Goal: Task Accomplishment & Management: Use online tool/utility

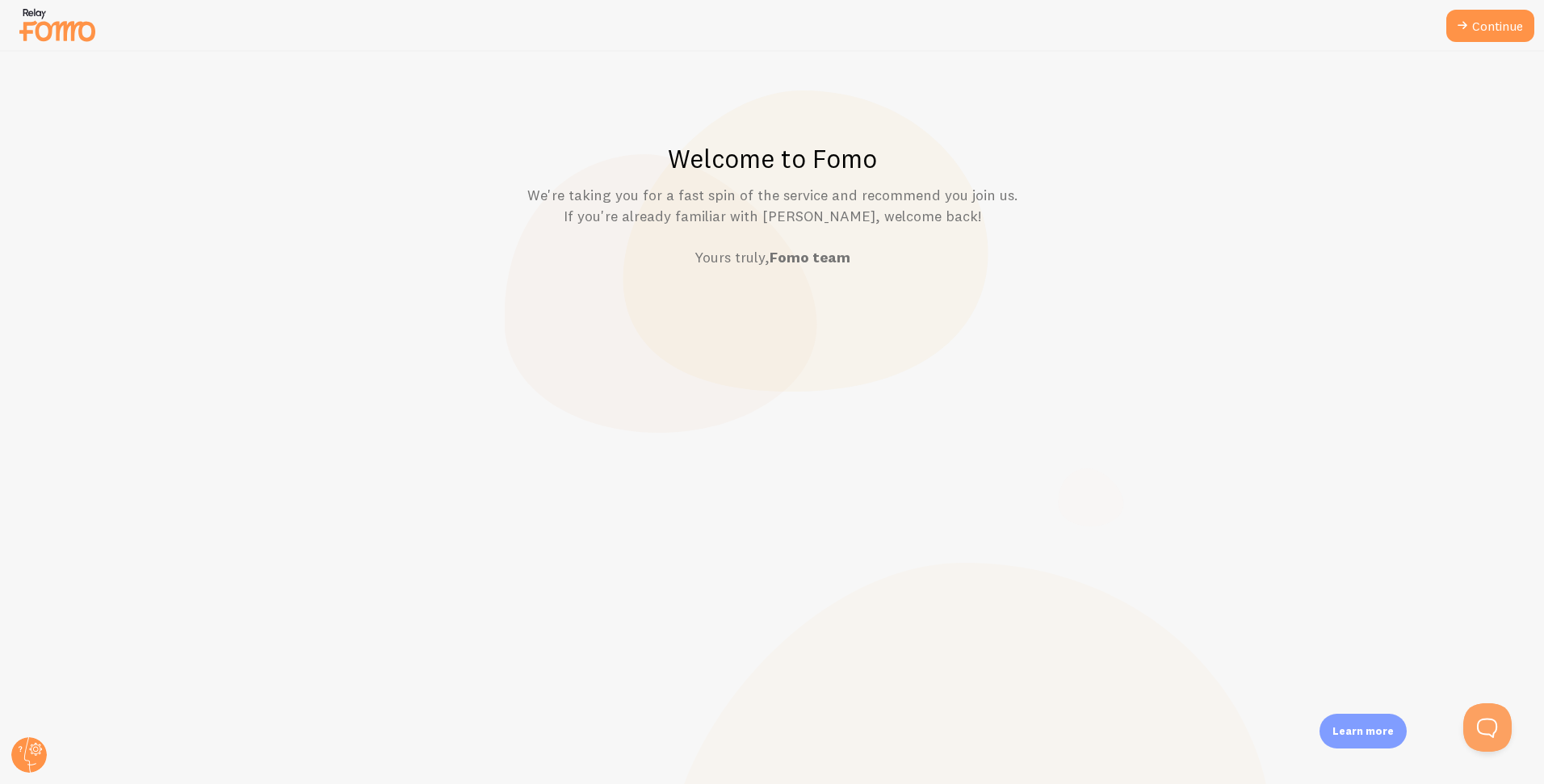
click at [1335, 116] on div "Welcome to Fomo We're taking you for a fast spin of the service and recommend y…" at bounding box center [772, 417] width 1543 height 732
click at [1498, 25] on link "Continue" at bounding box center [1490, 26] width 88 height 33
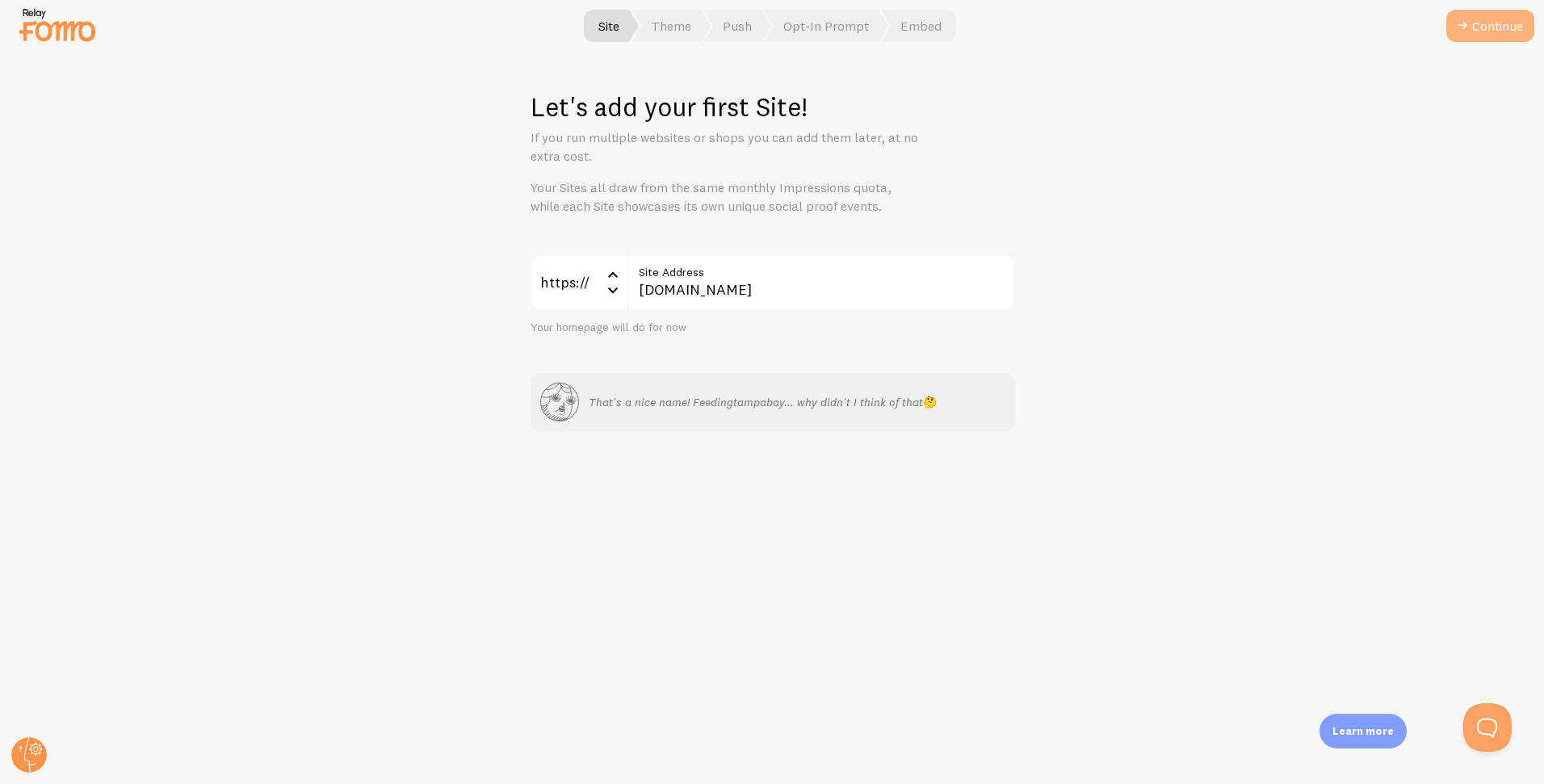
click at [1481, 22] on button "Continue" at bounding box center [1490, 26] width 88 height 33
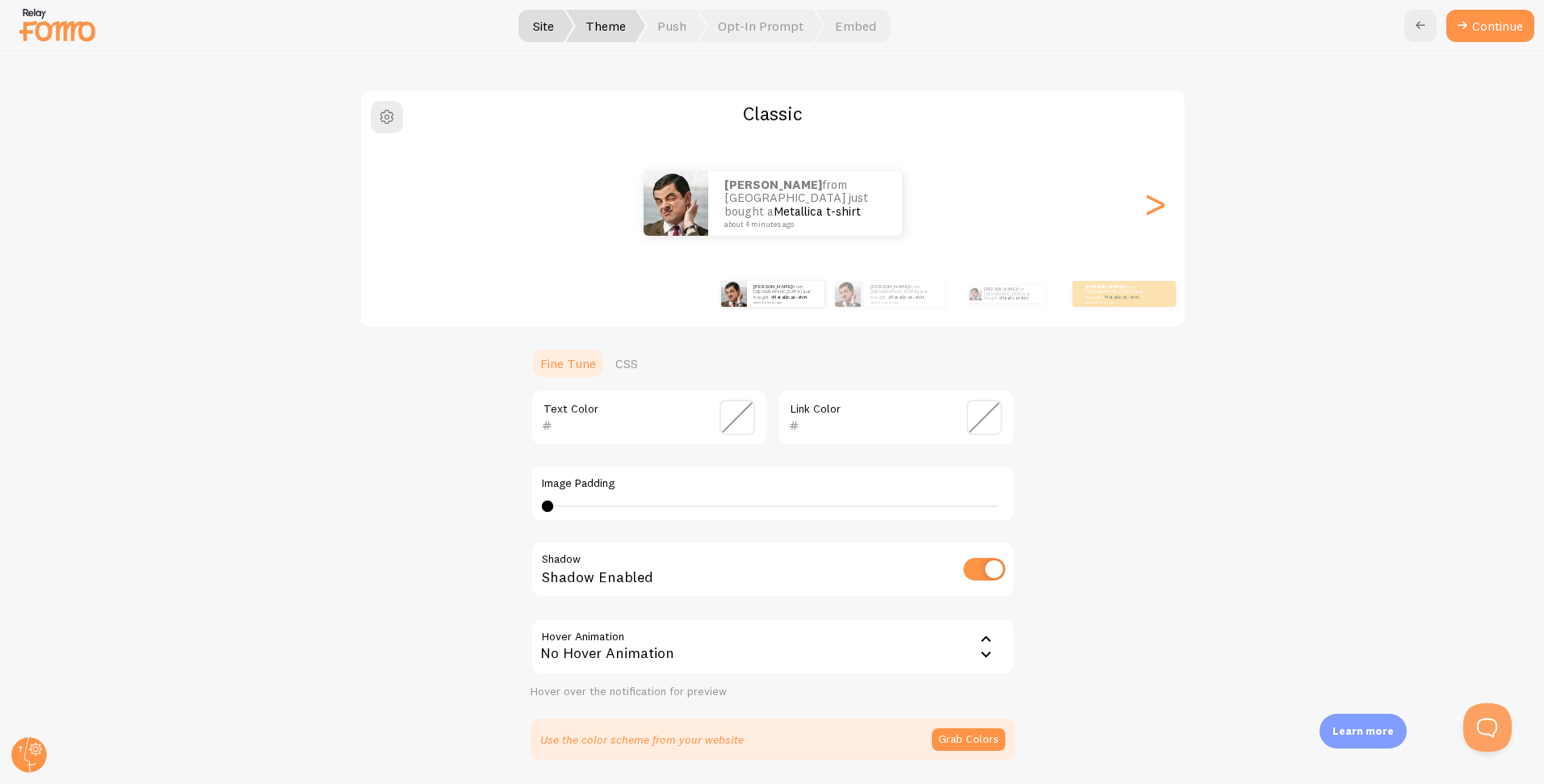
scroll to position [107, 0]
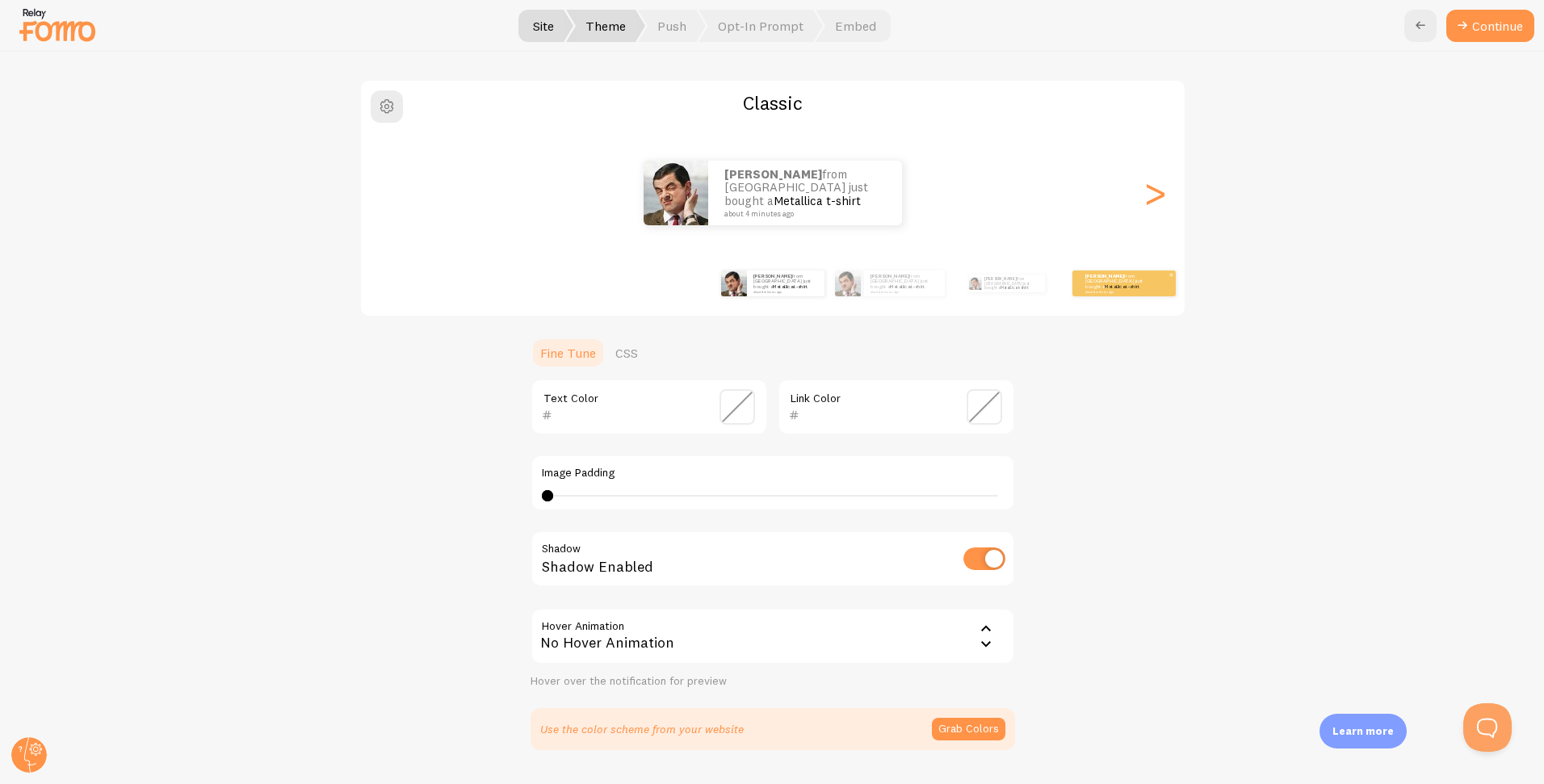
click at [1105, 286] on link "Metallica t-shirt" at bounding box center [1121, 287] width 34 height 7
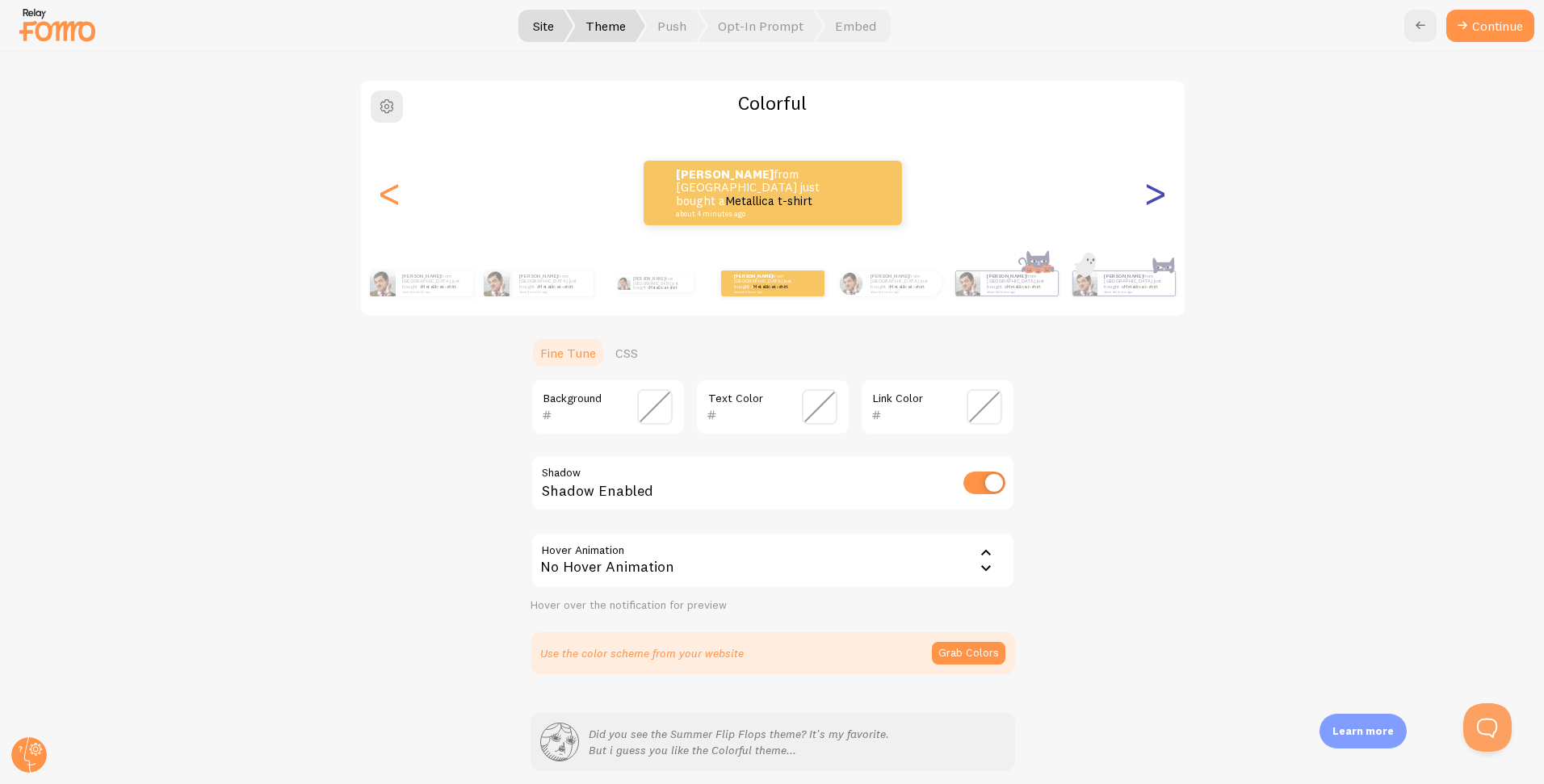
click at [1149, 199] on div ">" at bounding box center [1155, 193] width 20 height 116
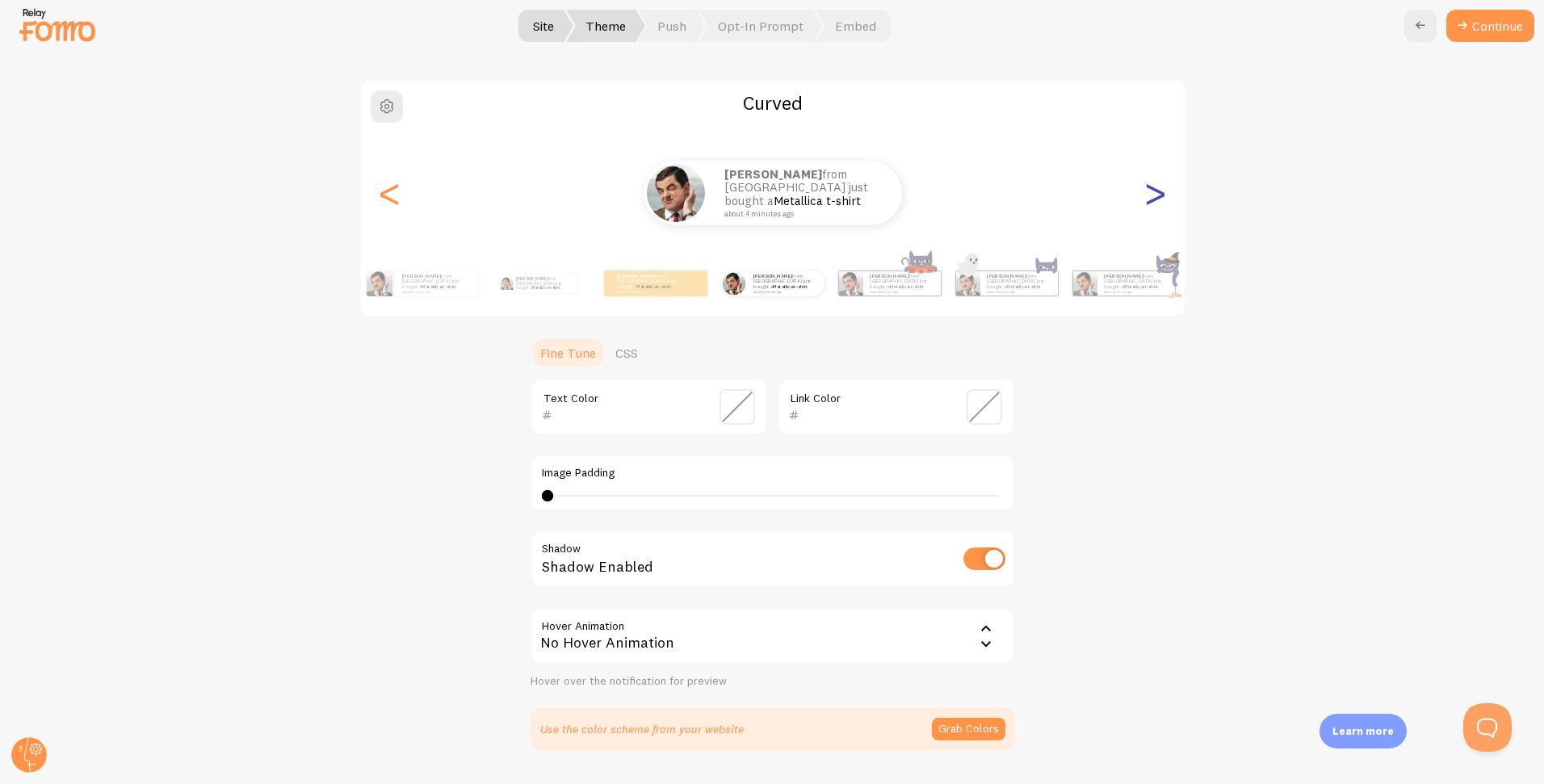
click at [1149, 199] on div ">" at bounding box center [1155, 193] width 20 height 116
type input "0"
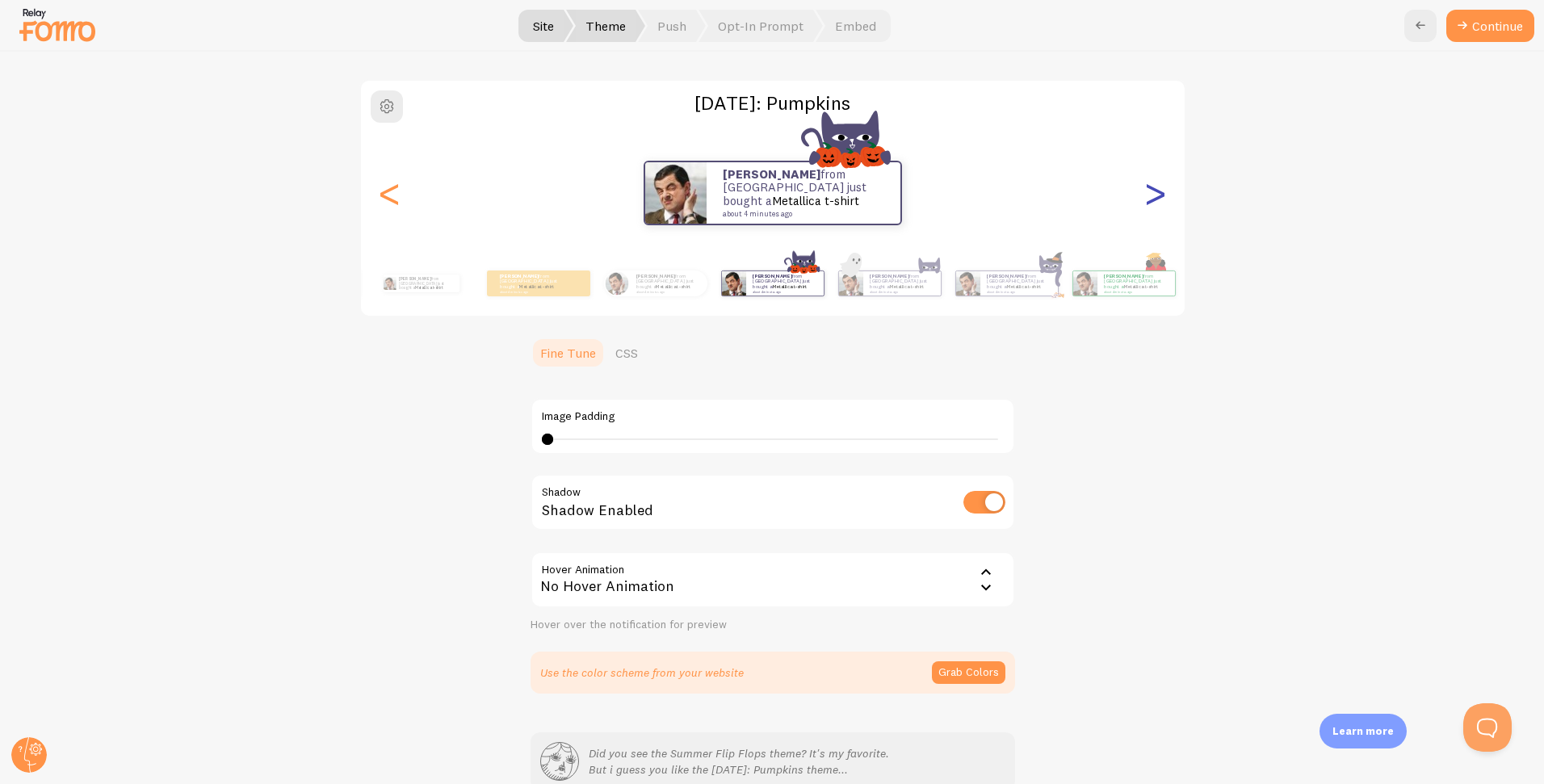
click at [1149, 199] on div ">" at bounding box center [1155, 193] width 20 height 116
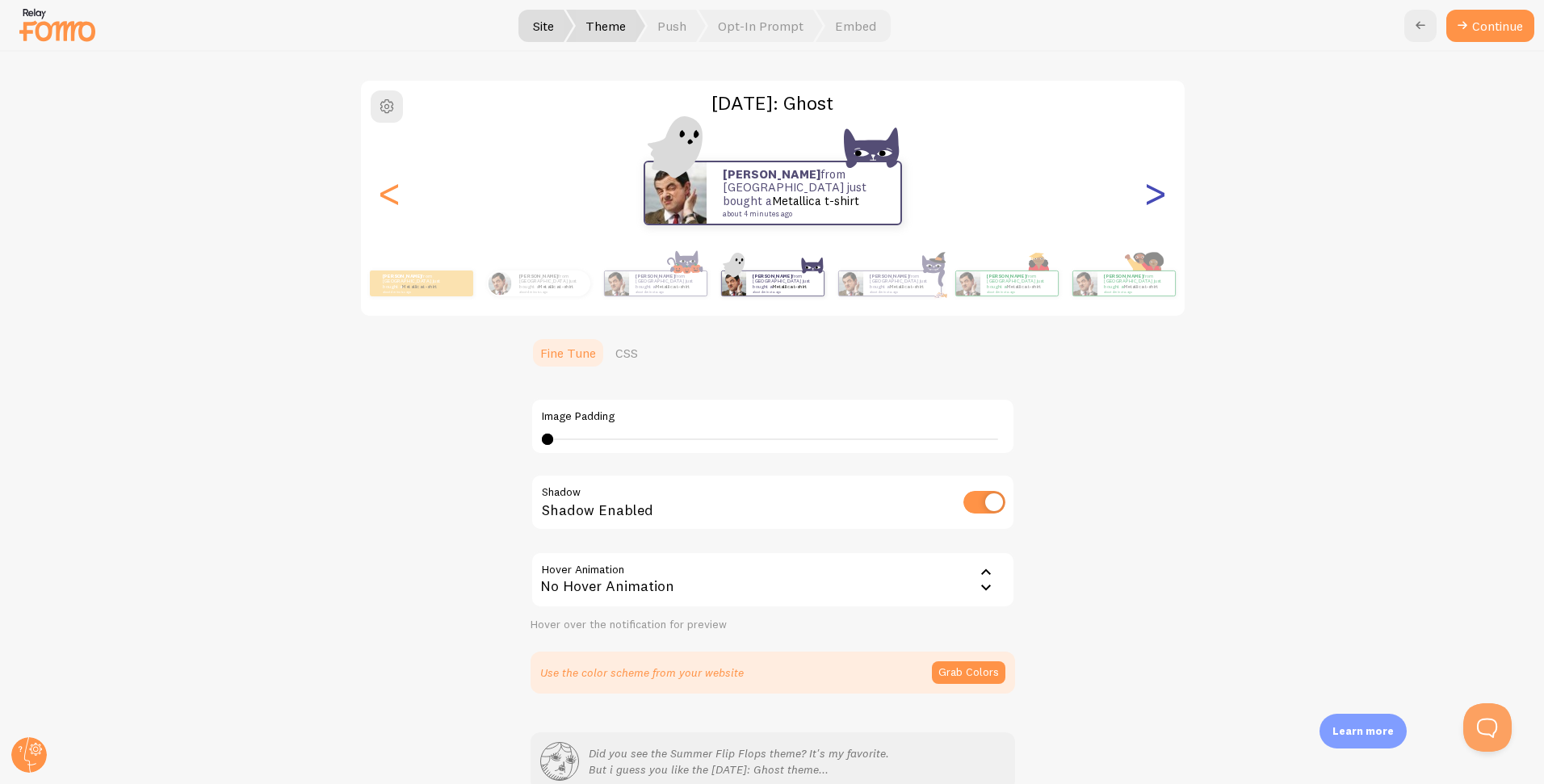
click at [1149, 199] on div ">" at bounding box center [1155, 193] width 20 height 116
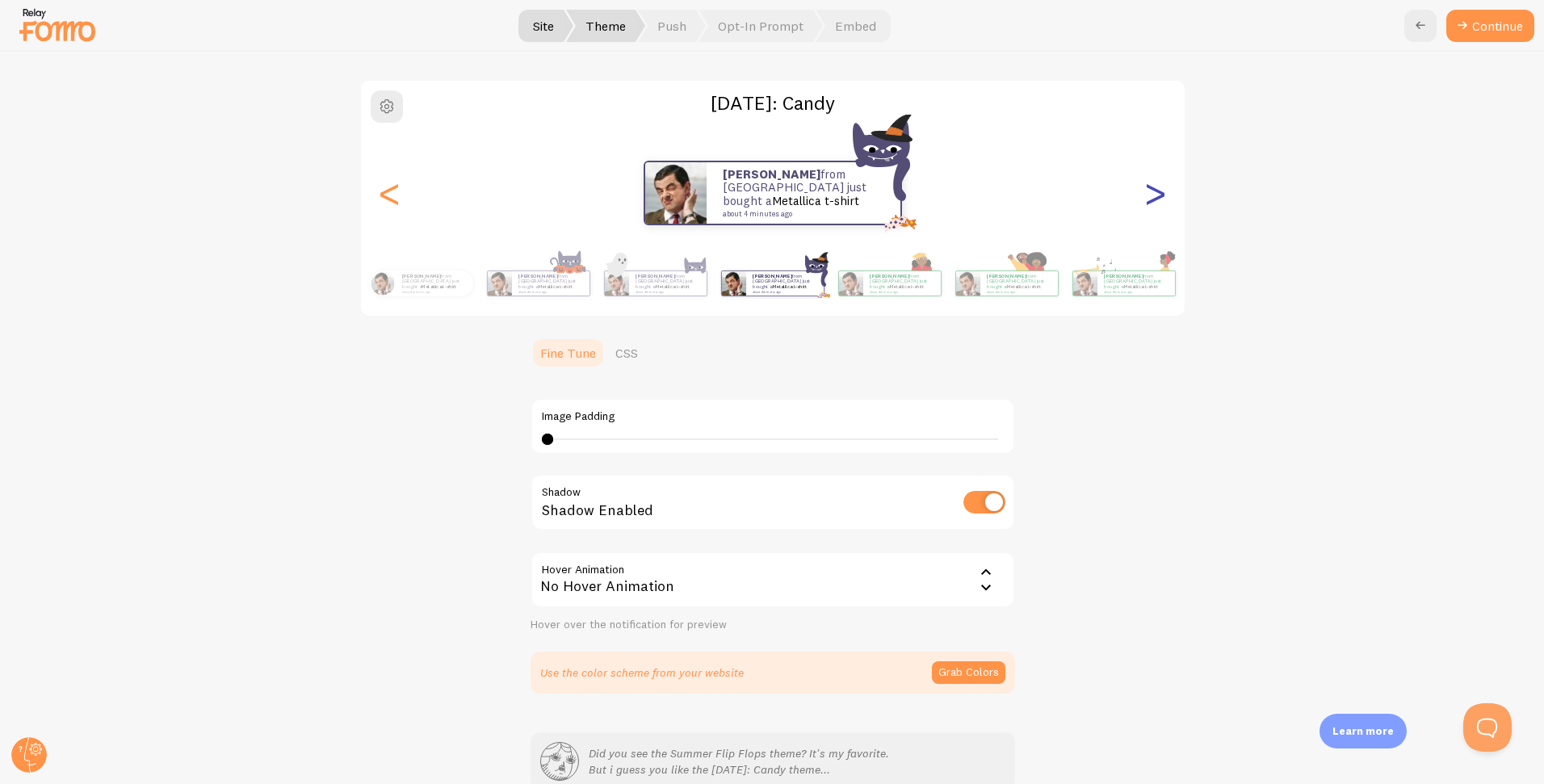
click at [1149, 199] on div ">" at bounding box center [1155, 193] width 20 height 116
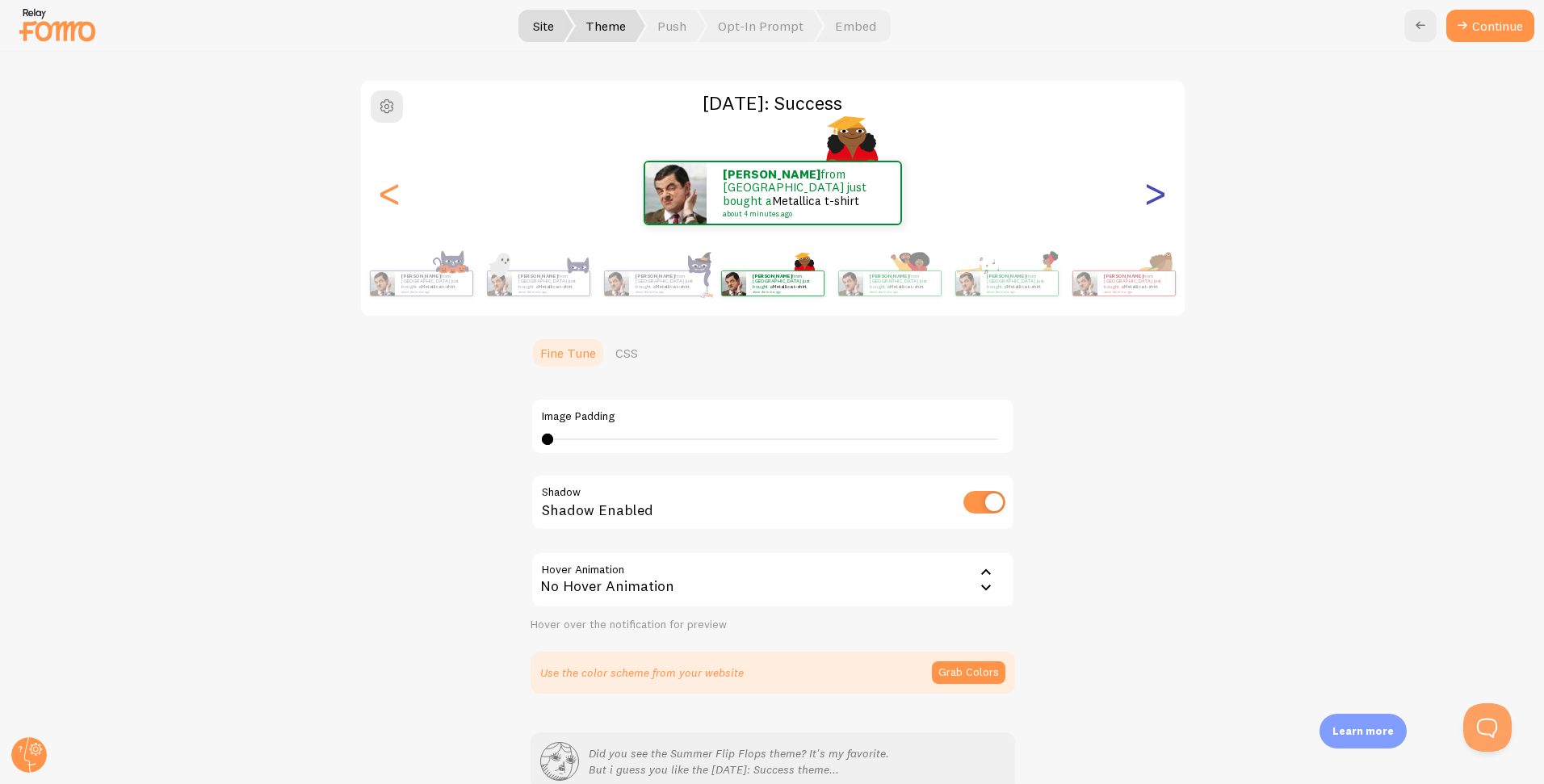
click at [1149, 199] on div ">" at bounding box center [1155, 193] width 20 height 116
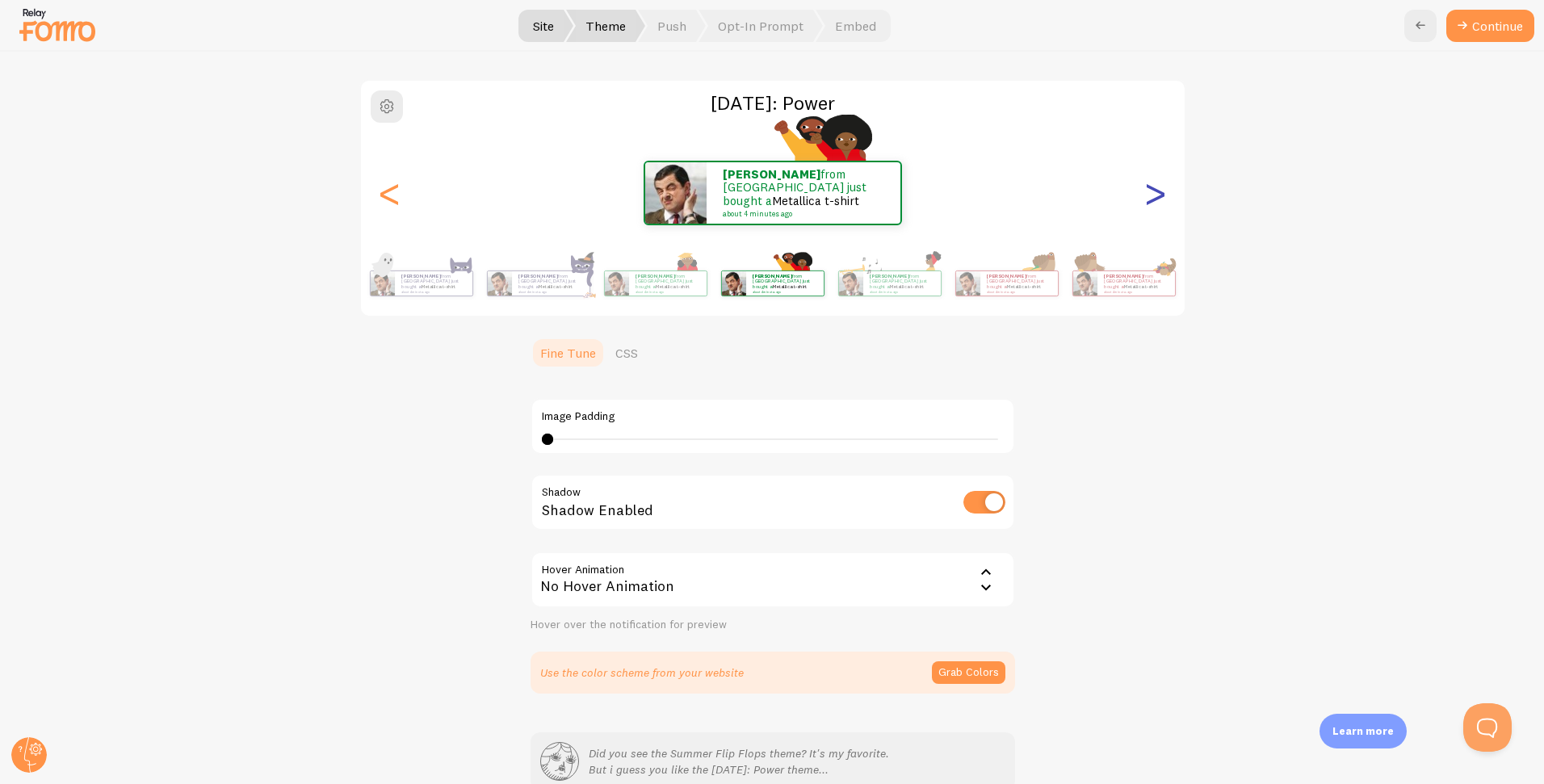
click at [1149, 199] on div ">" at bounding box center [1155, 193] width 20 height 116
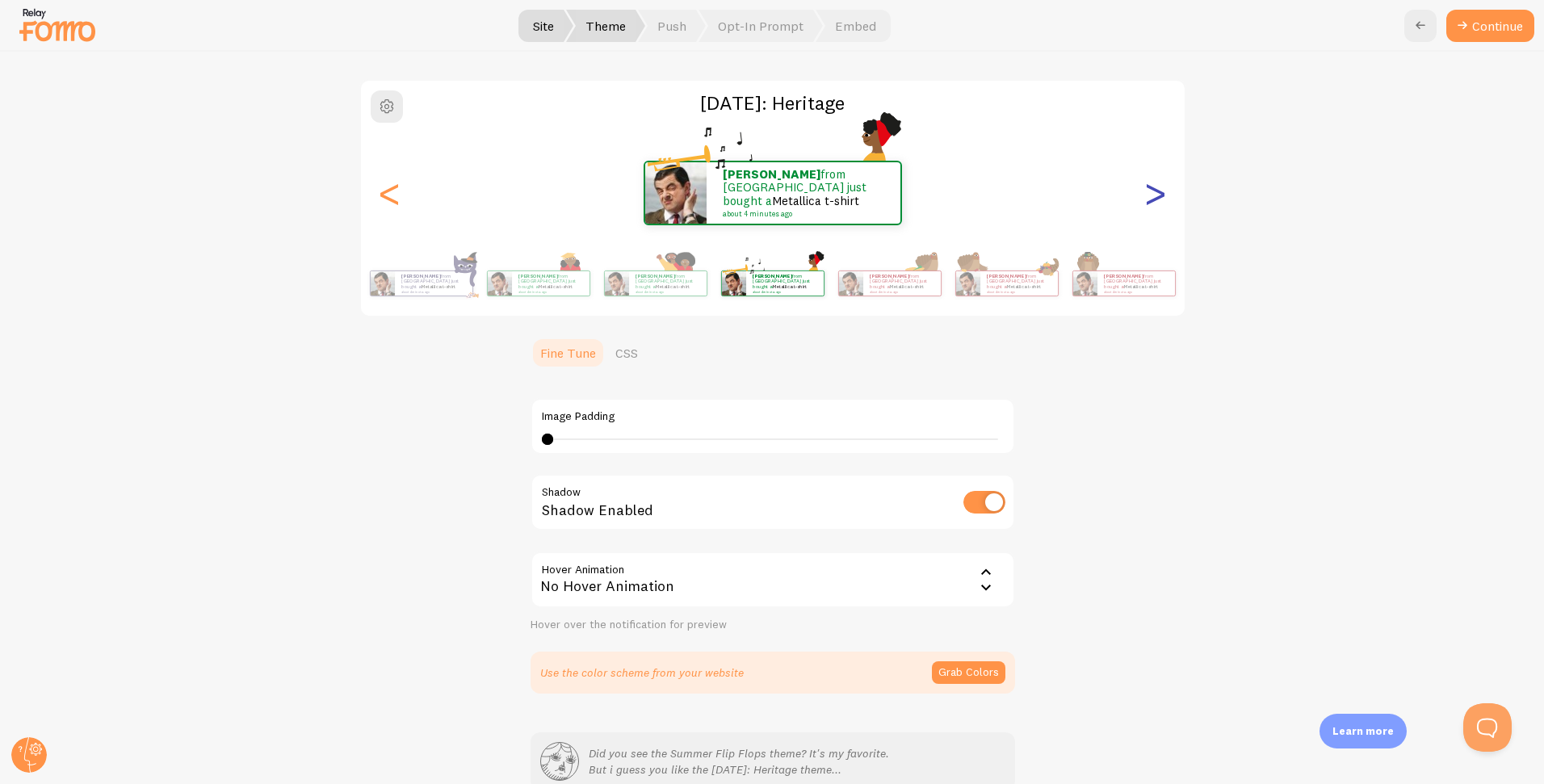
click at [1149, 199] on div ">" at bounding box center [1155, 193] width 20 height 116
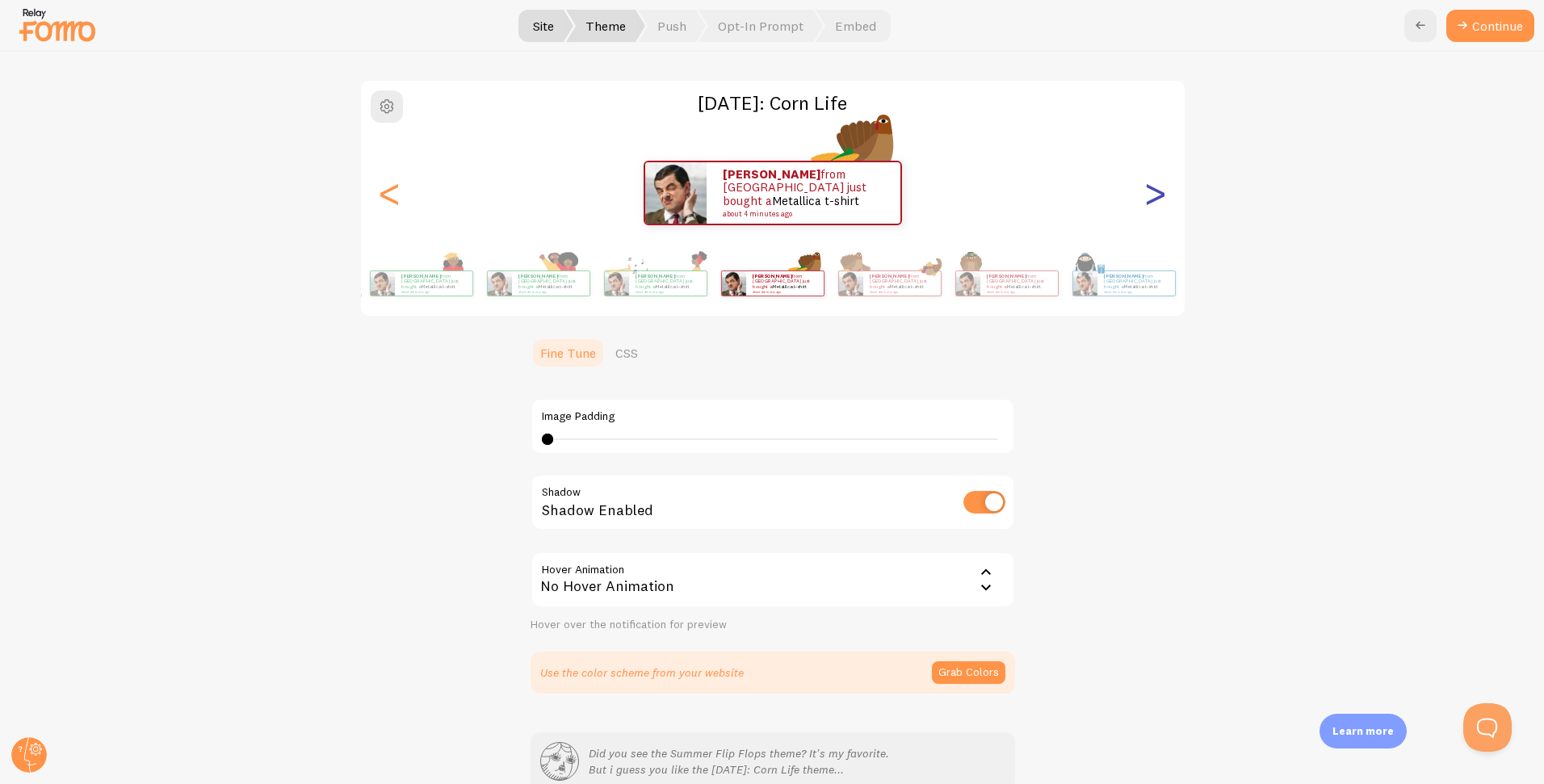
click at [1149, 199] on div ">" at bounding box center [1155, 193] width 20 height 116
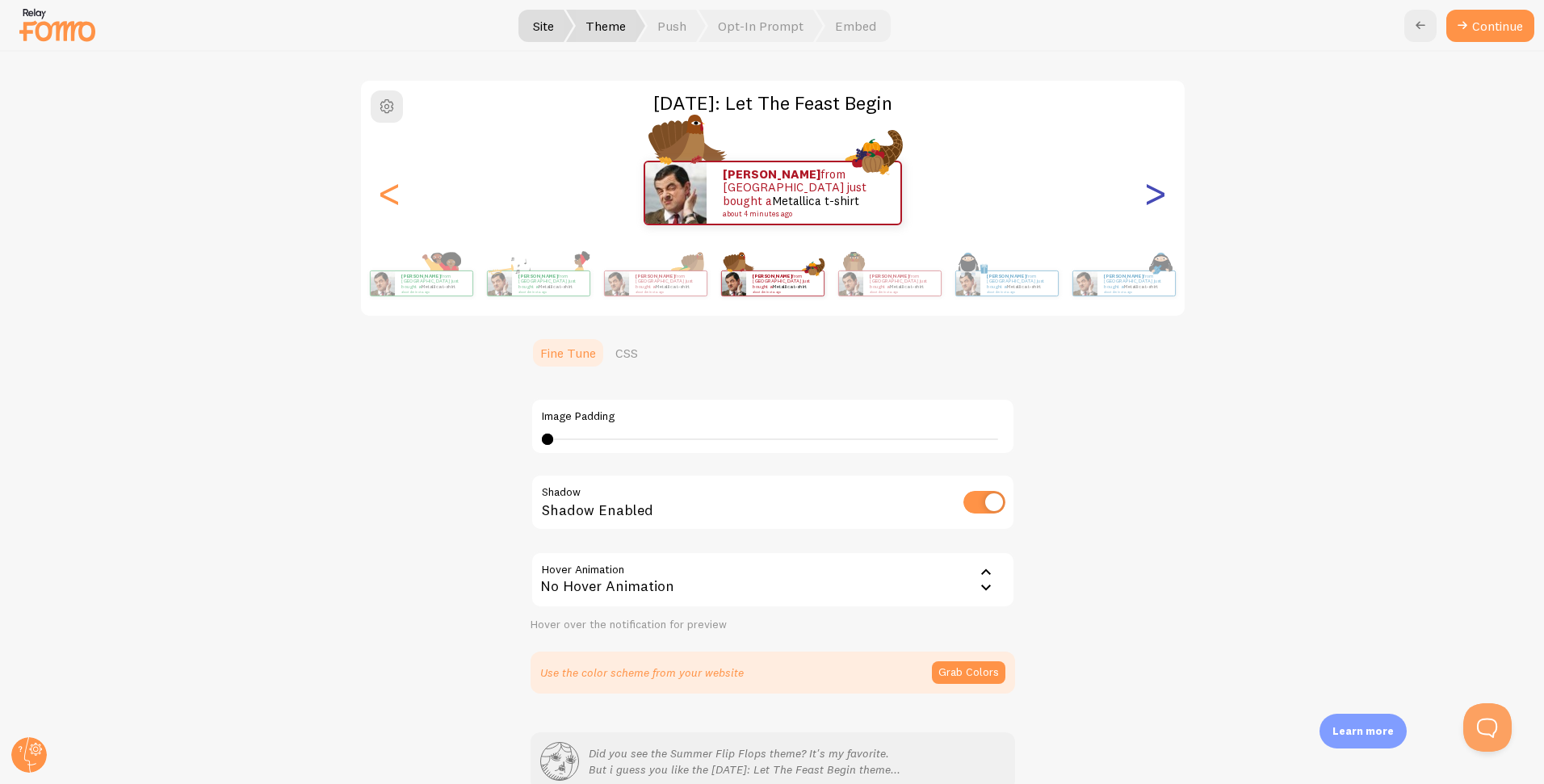
click at [1149, 199] on div ">" at bounding box center [1155, 193] width 20 height 116
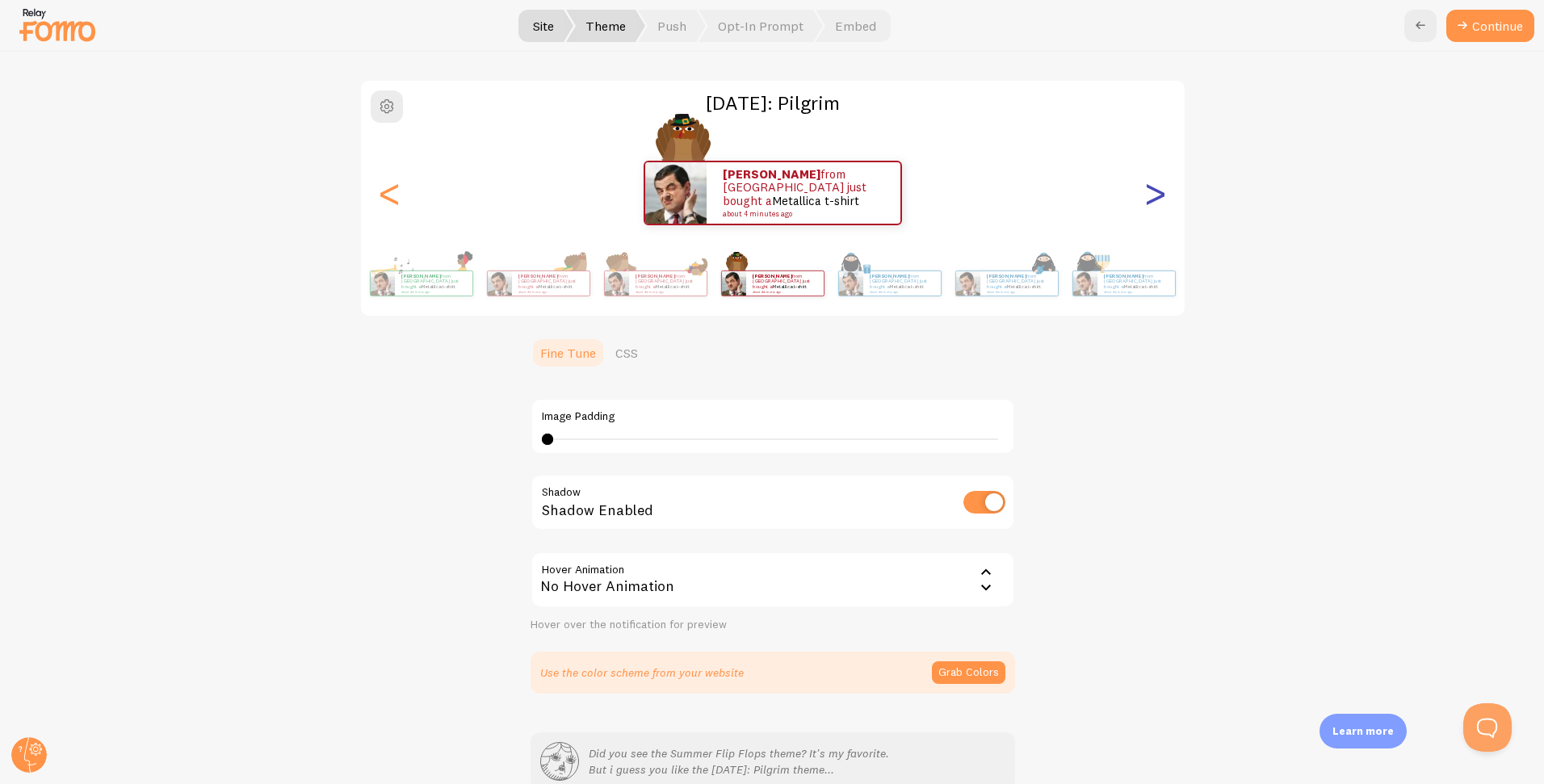
click at [1149, 199] on div ">" at bounding box center [1155, 193] width 20 height 116
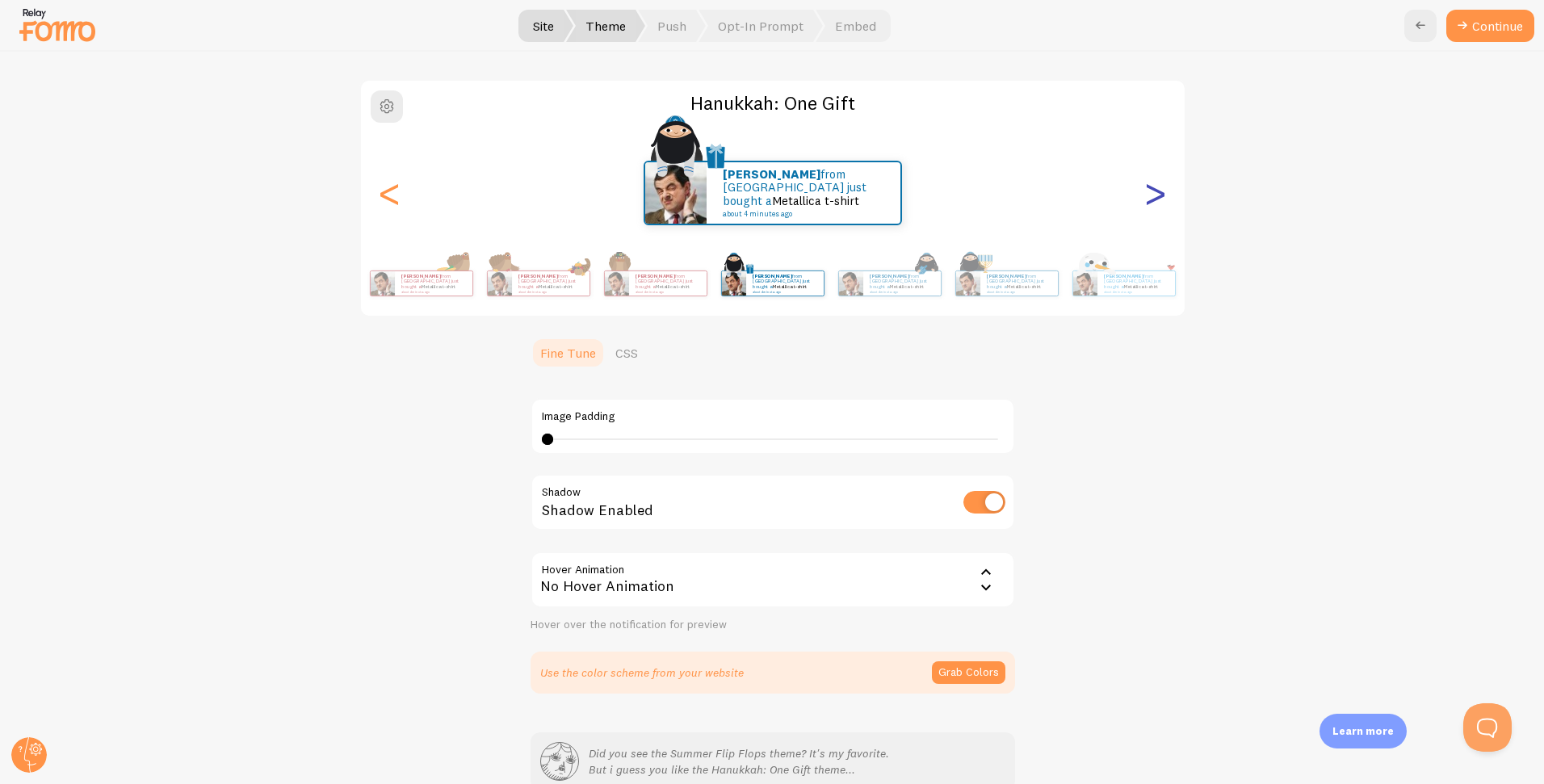
click at [1149, 199] on div ">" at bounding box center [1155, 193] width 20 height 116
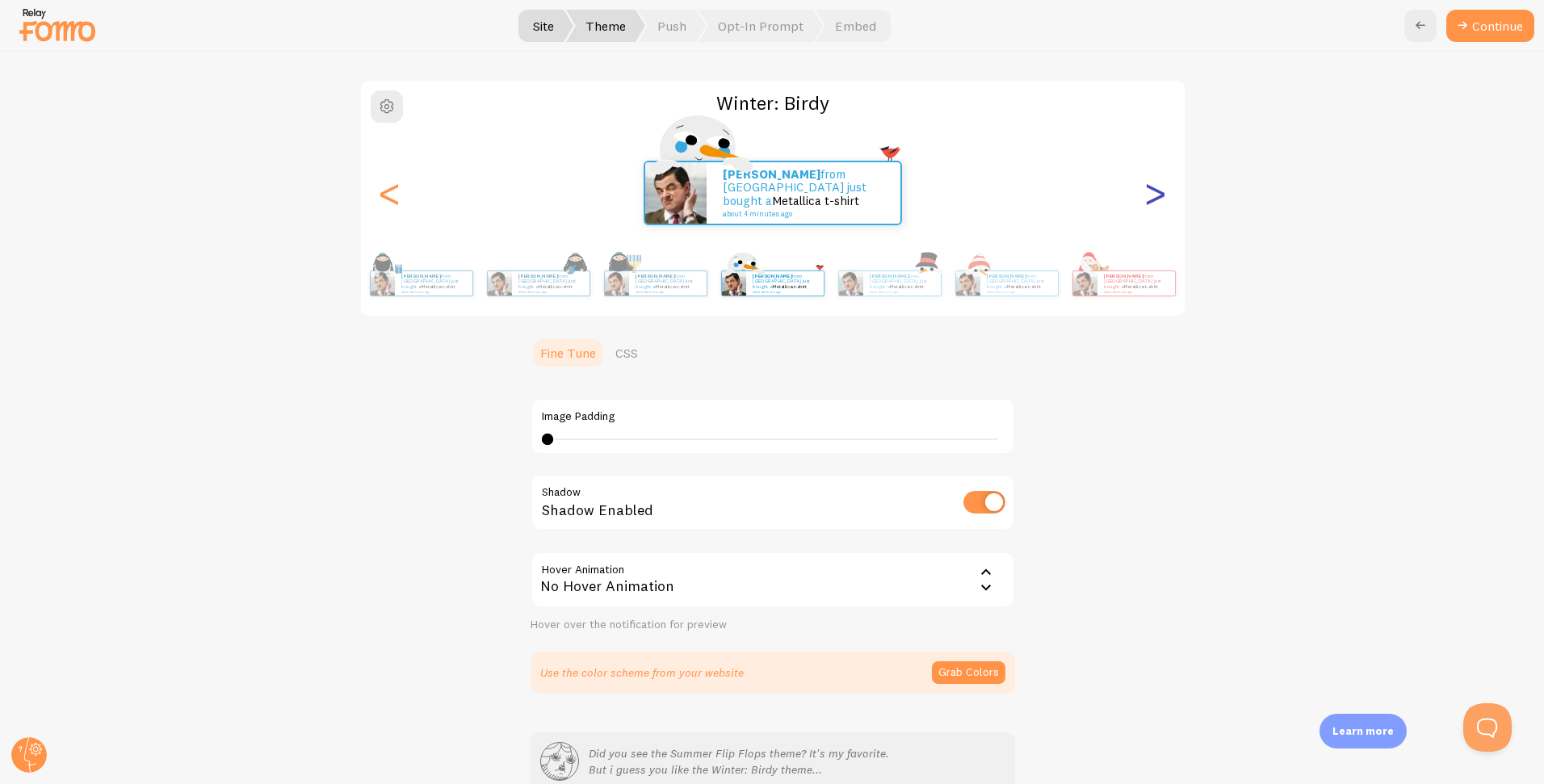
click at [1149, 199] on div ">" at bounding box center [1155, 193] width 20 height 116
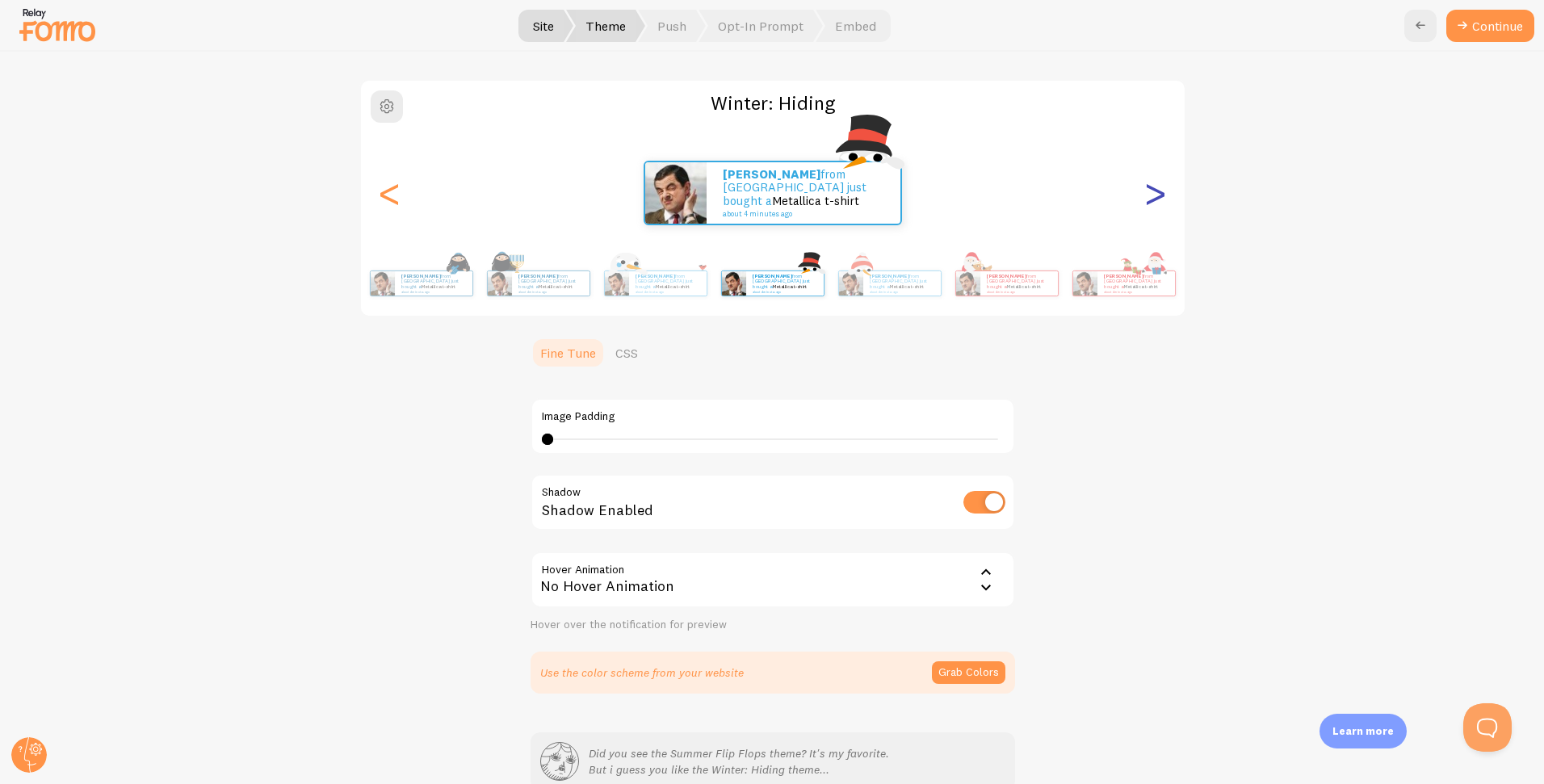
click at [1149, 199] on div ">" at bounding box center [1155, 193] width 20 height 116
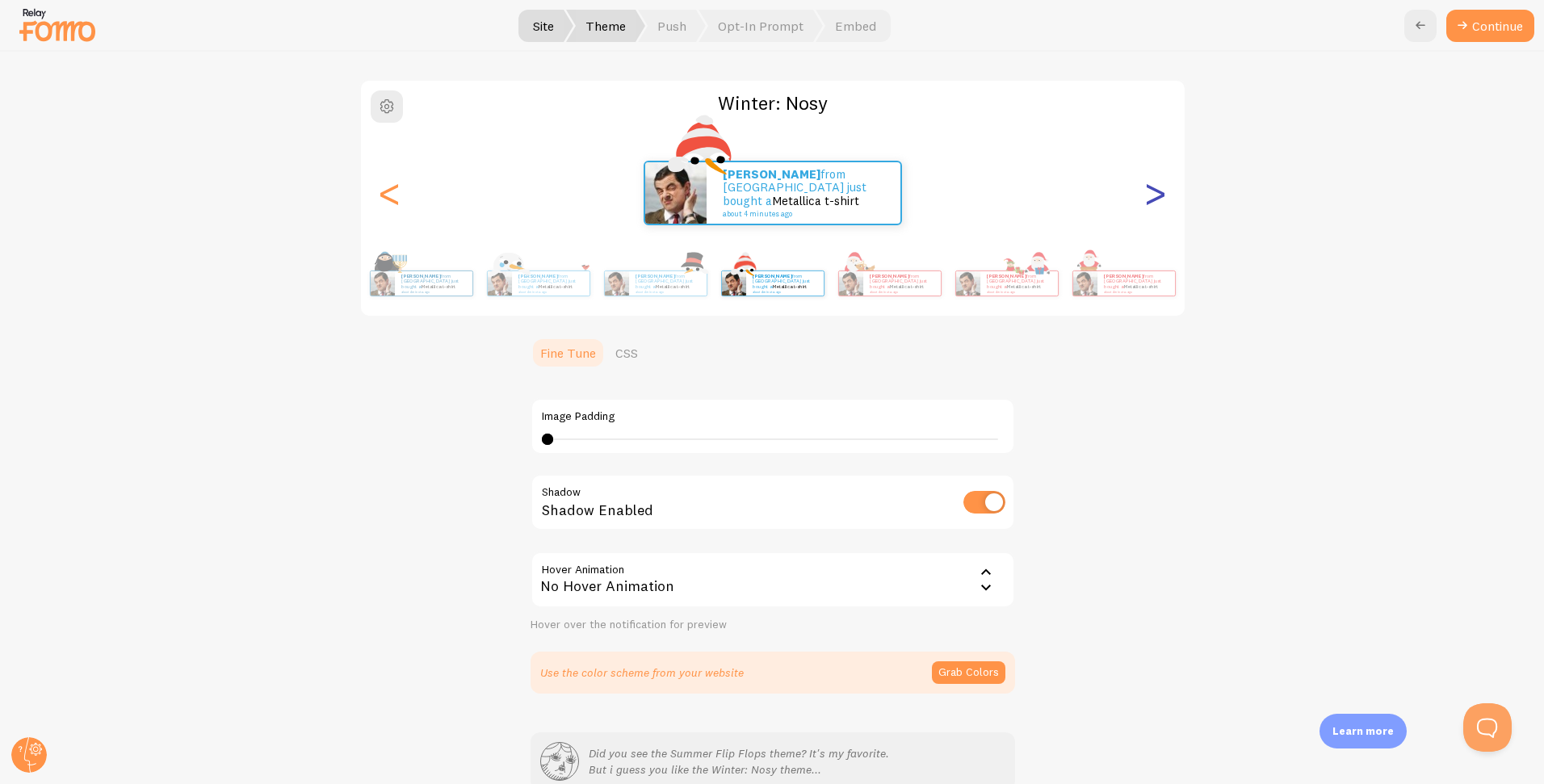
click at [1149, 197] on div ">" at bounding box center [1155, 193] width 20 height 116
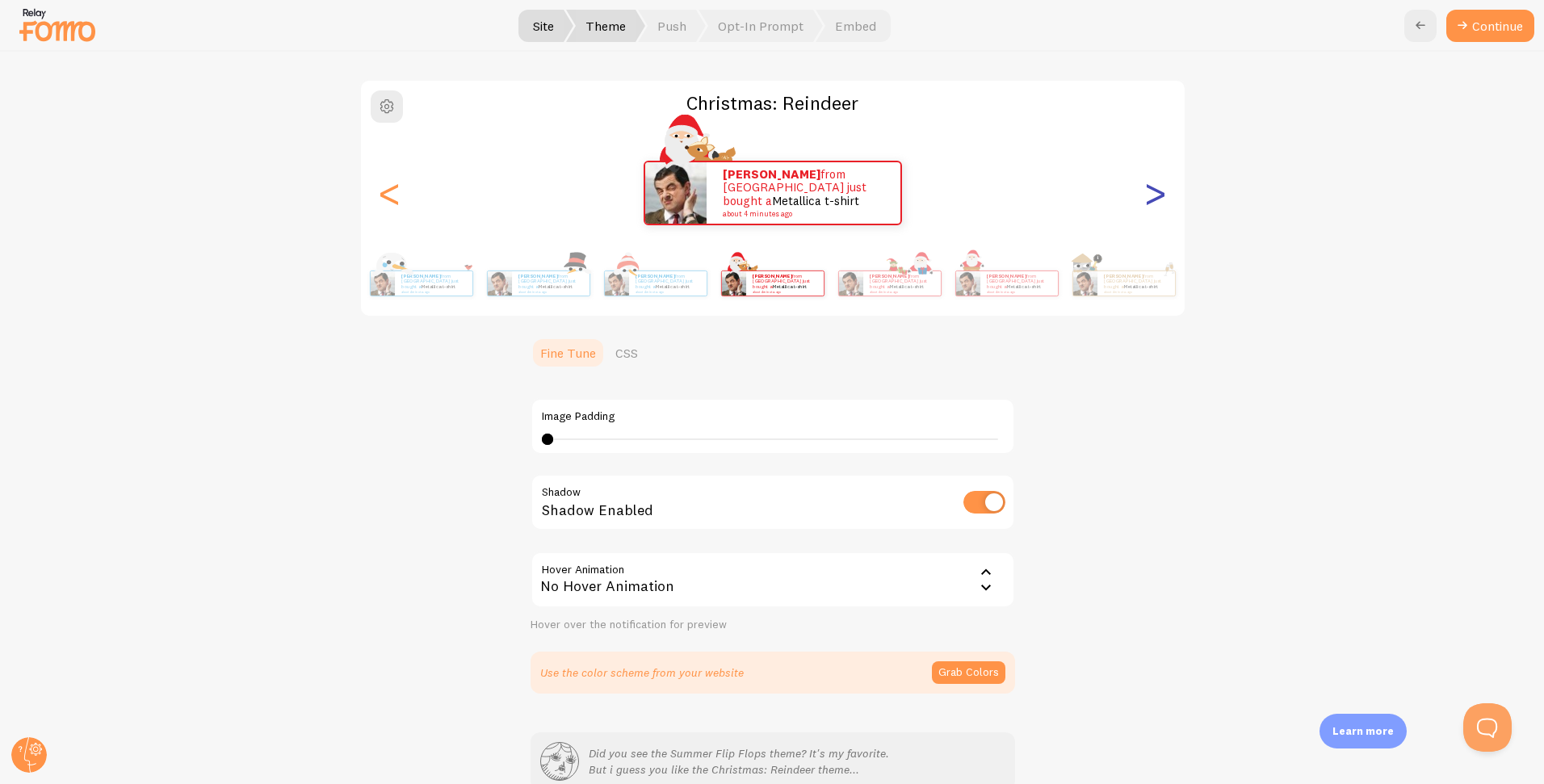
click at [1149, 197] on div ">" at bounding box center [1155, 193] width 20 height 116
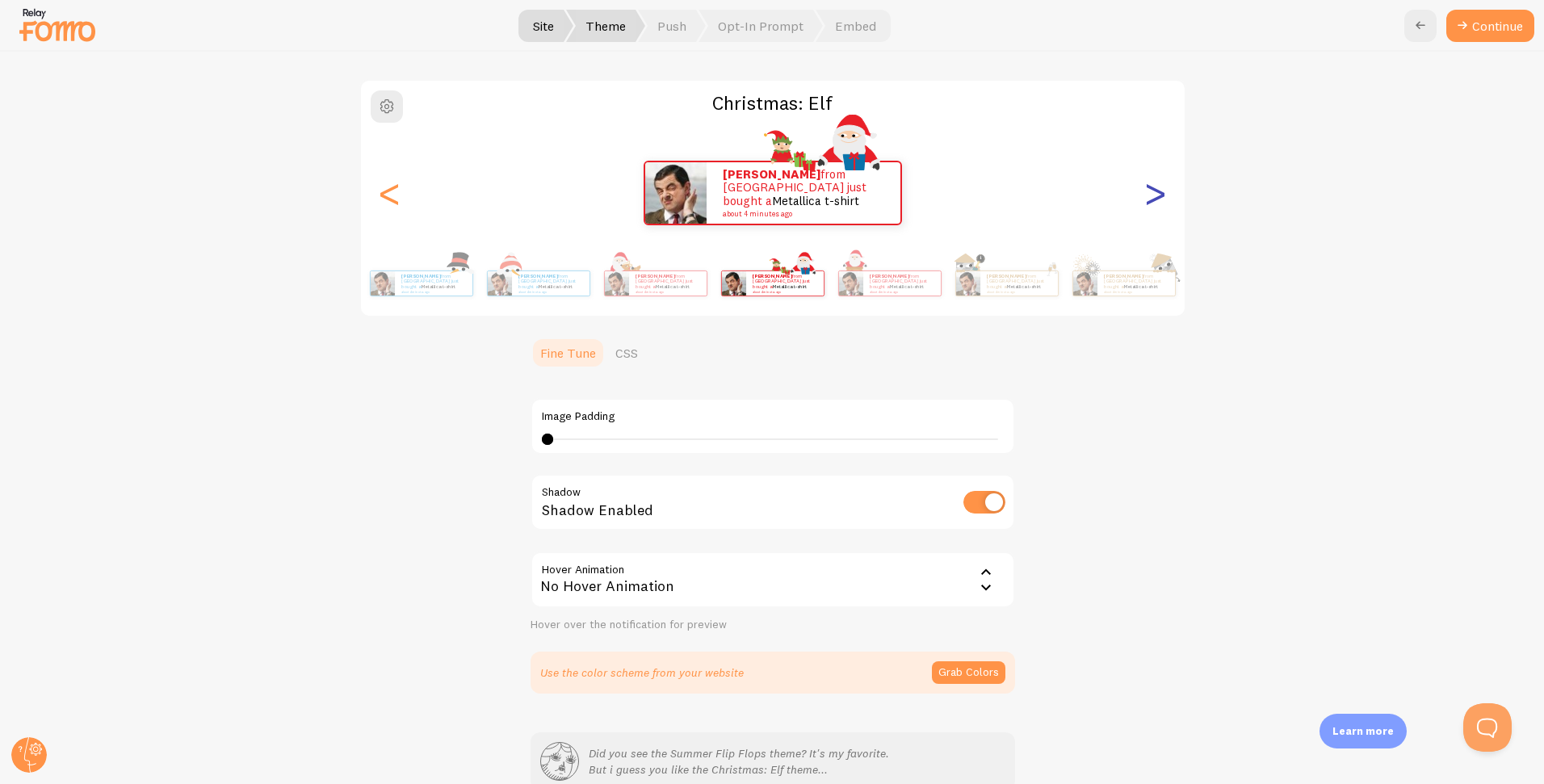
click at [1149, 197] on div ">" at bounding box center [1155, 193] width 20 height 116
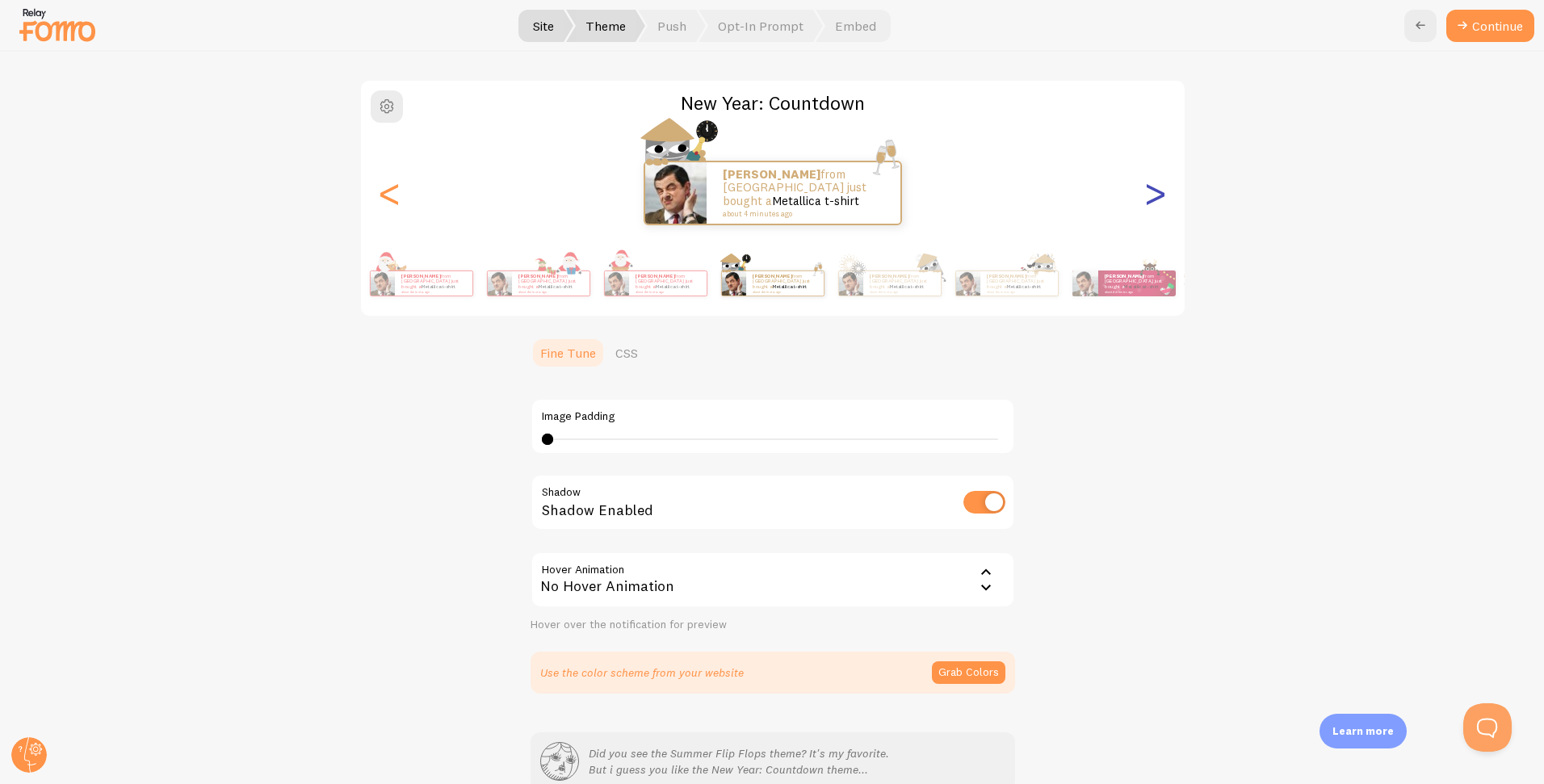
click at [1149, 197] on div ">" at bounding box center [1155, 193] width 20 height 116
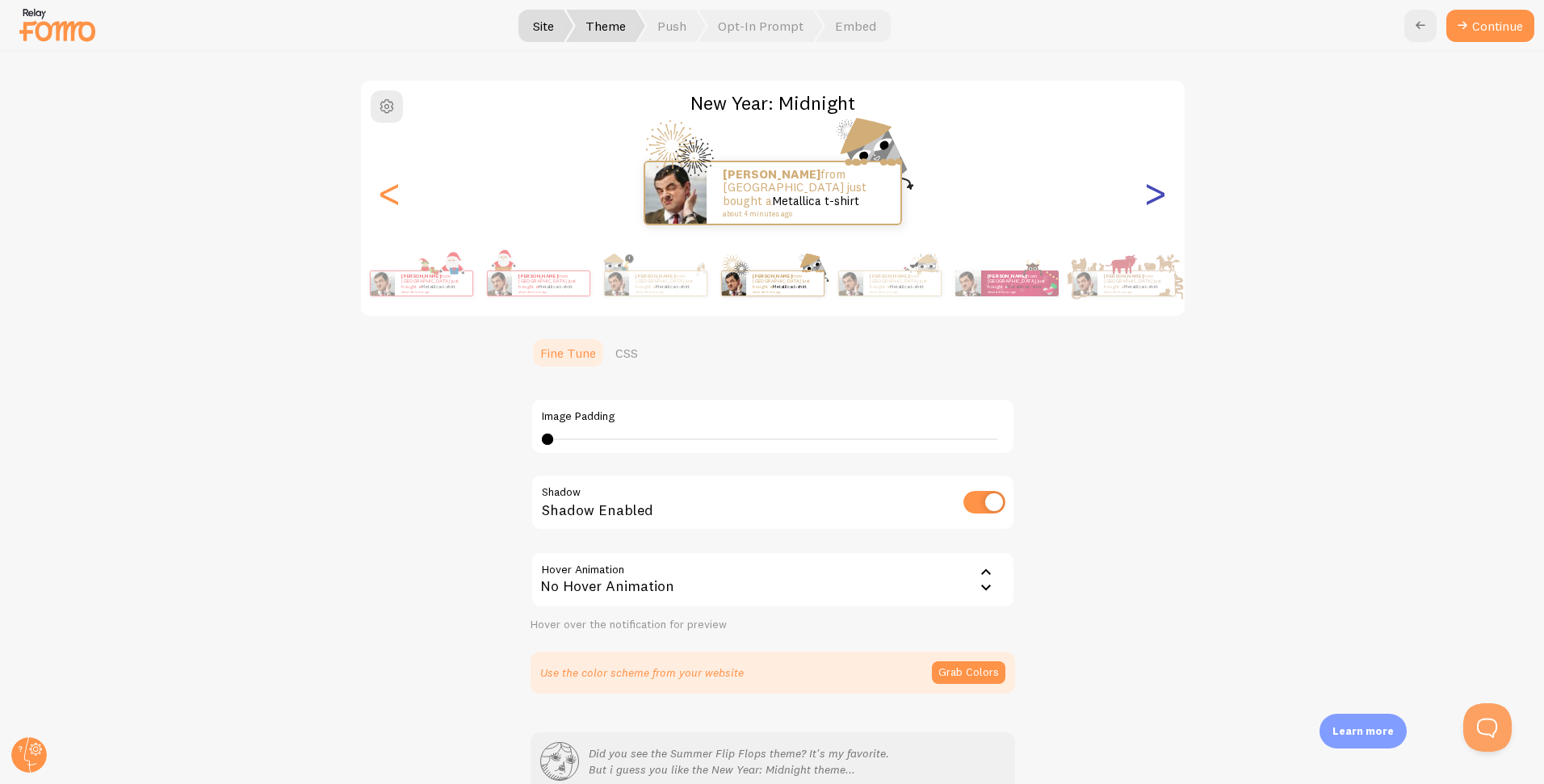
click at [1149, 197] on div ">" at bounding box center [1155, 193] width 20 height 116
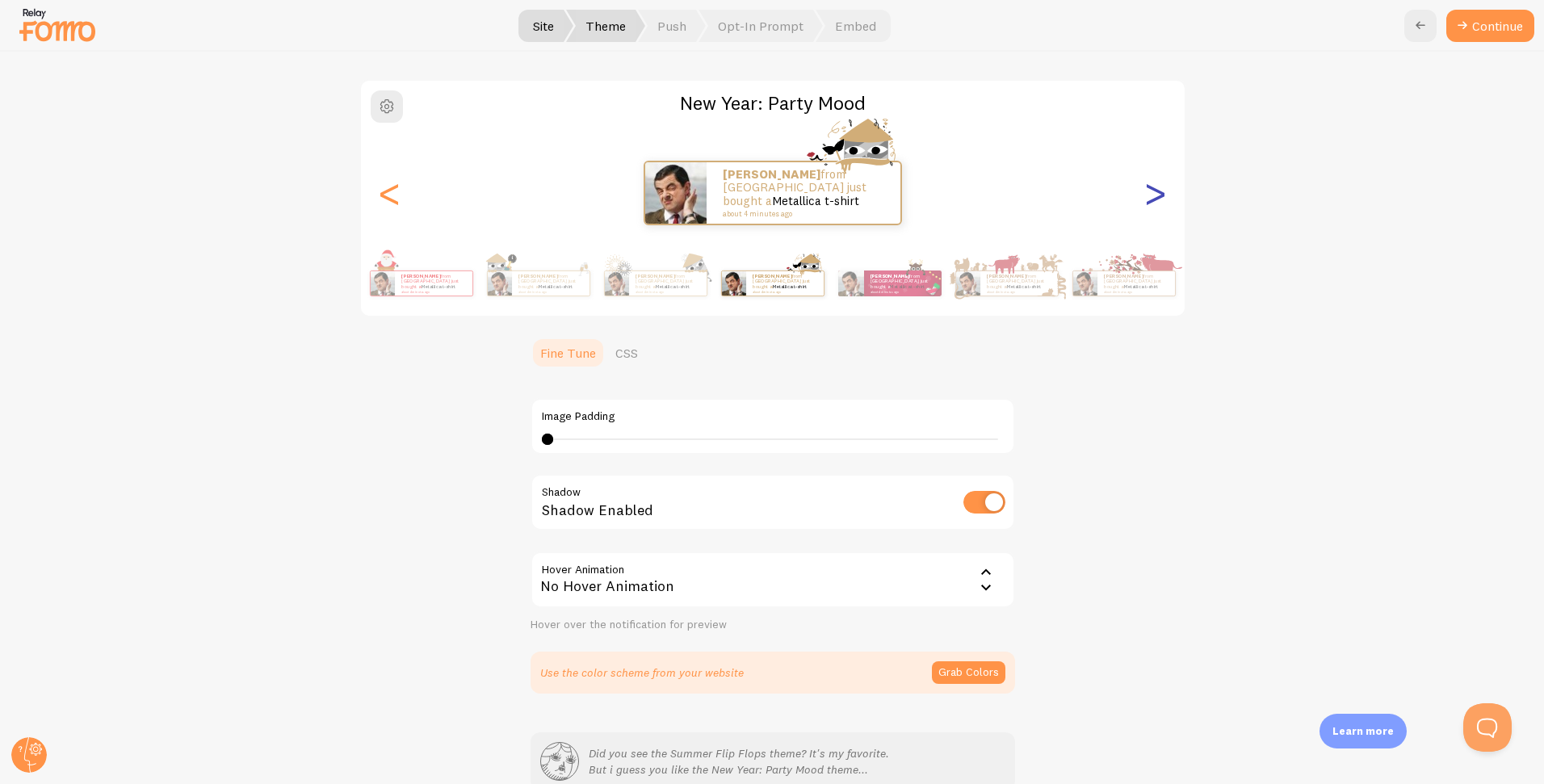
click at [1149, 197] on div ">" at bounding box center [1155, 193] width 20 height 116
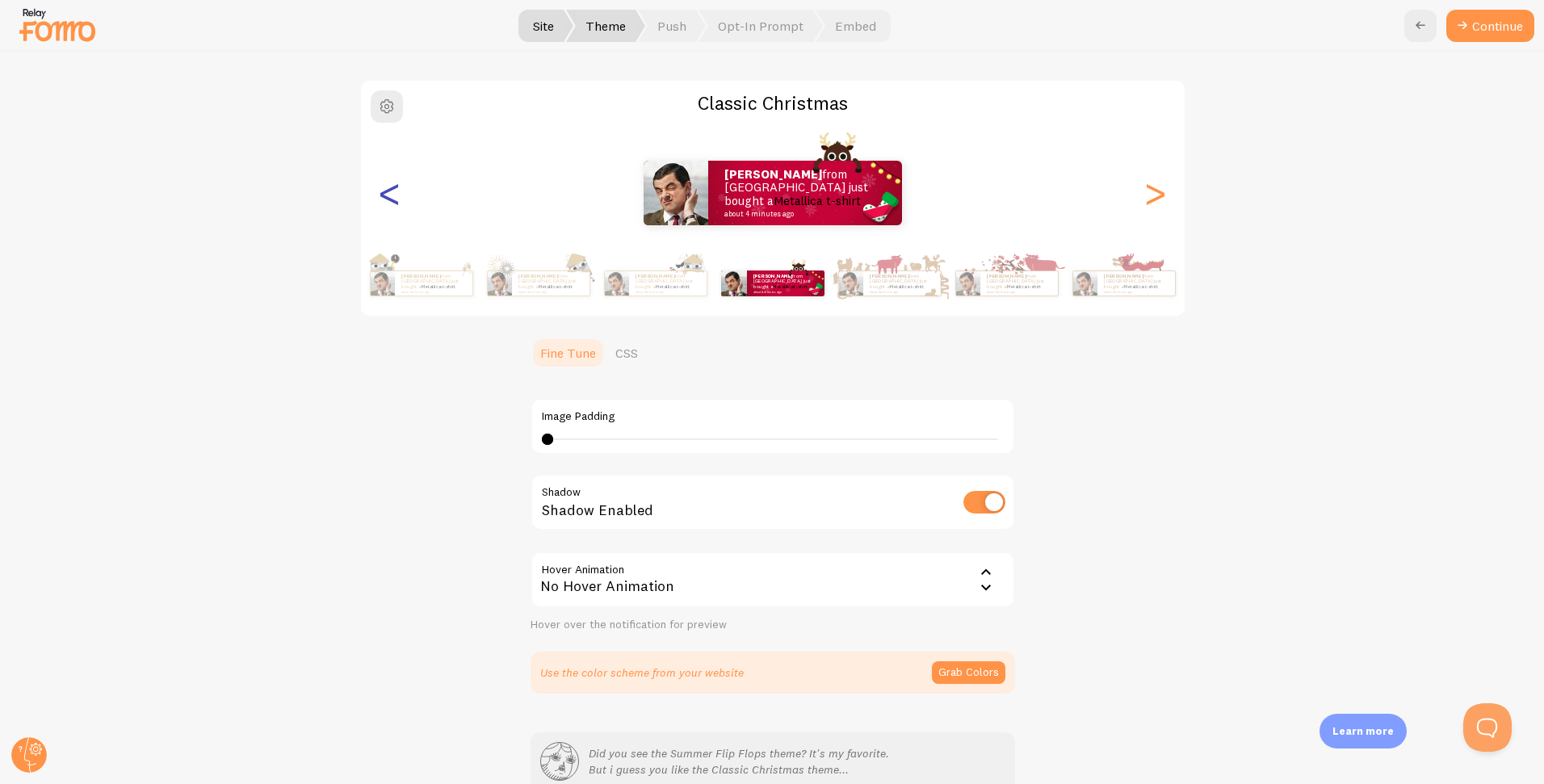
click at [391, 195] on div "<" at bounding box center [390, 193] width 20 height 116
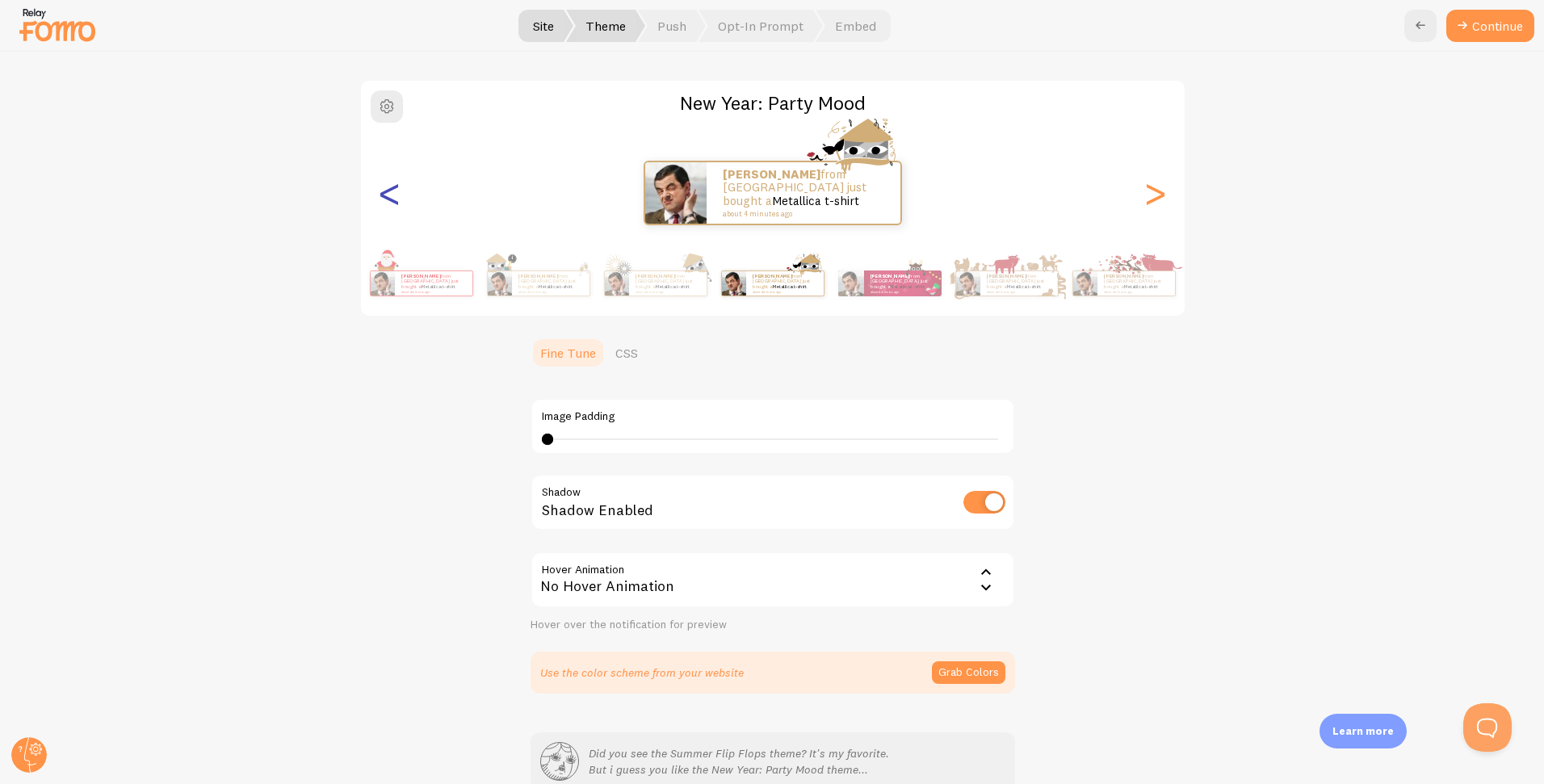
click at [391, 195] on div "<" at bounding box center [390, 193] width 20 height 116
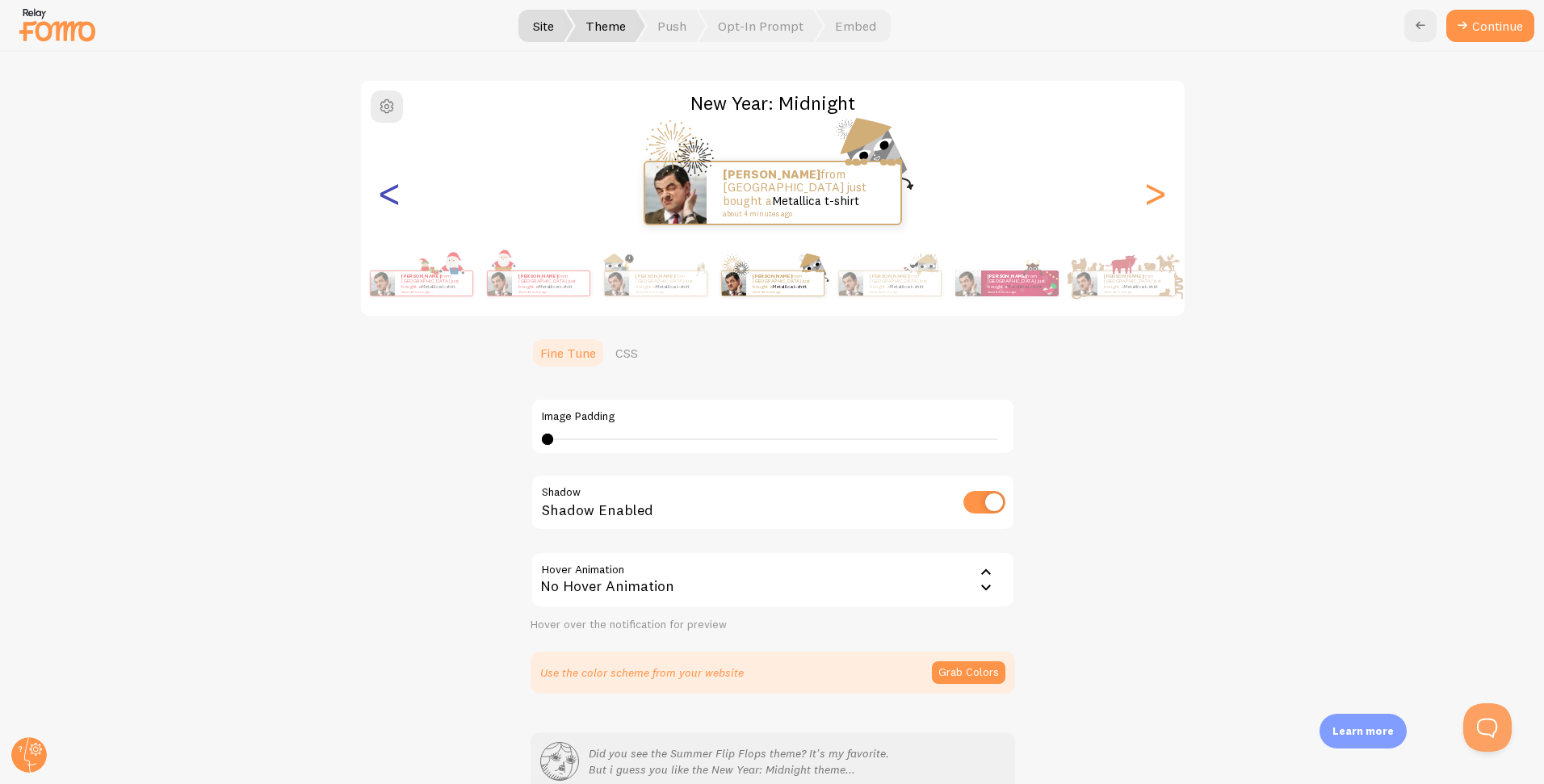
click at [391, 195] on div "<" at bounding box center [390, 193] width 20 height 116
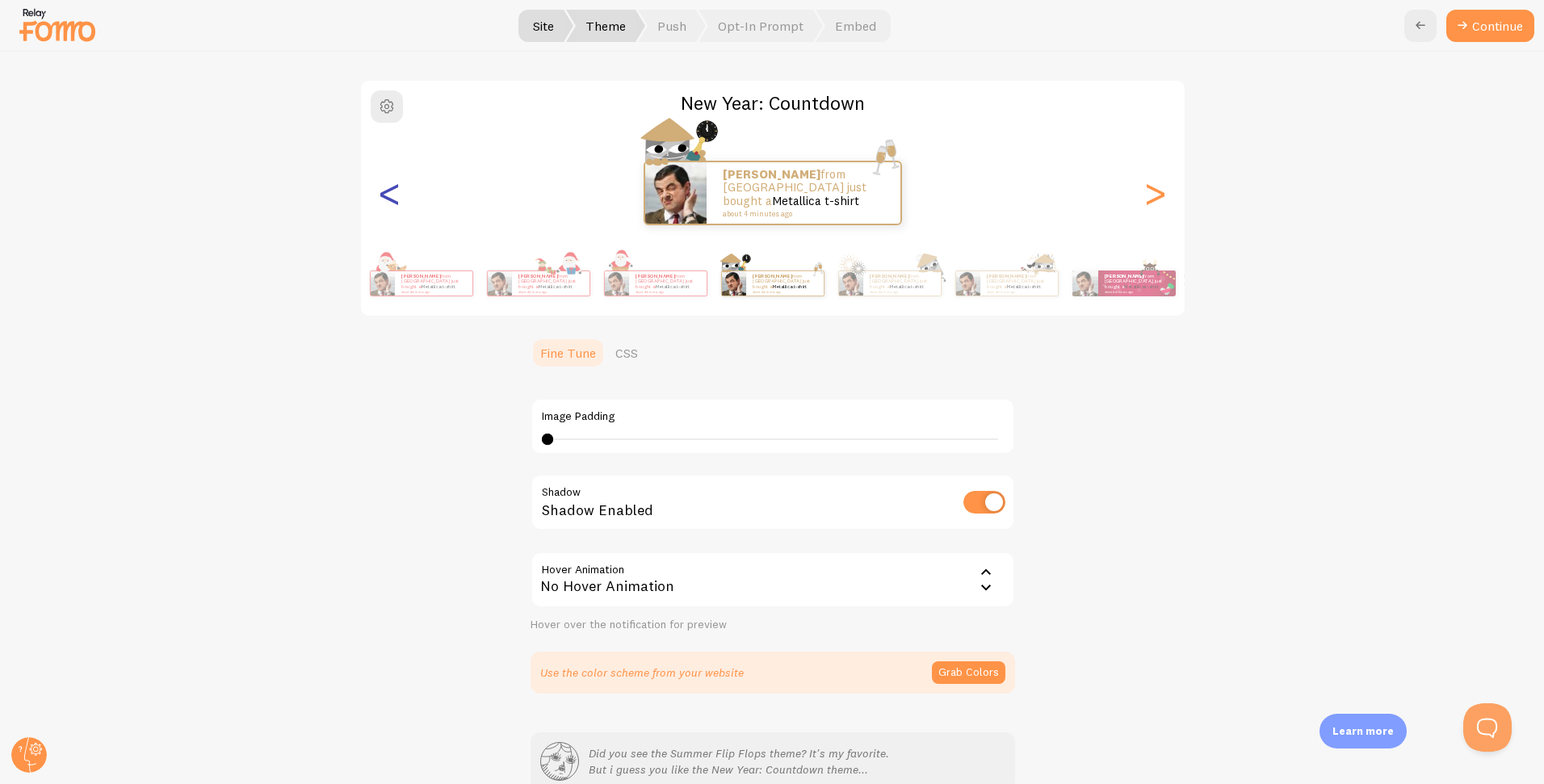
click at [391, 195] on div "<" at bounding box center [390, 193] width 20 height 116
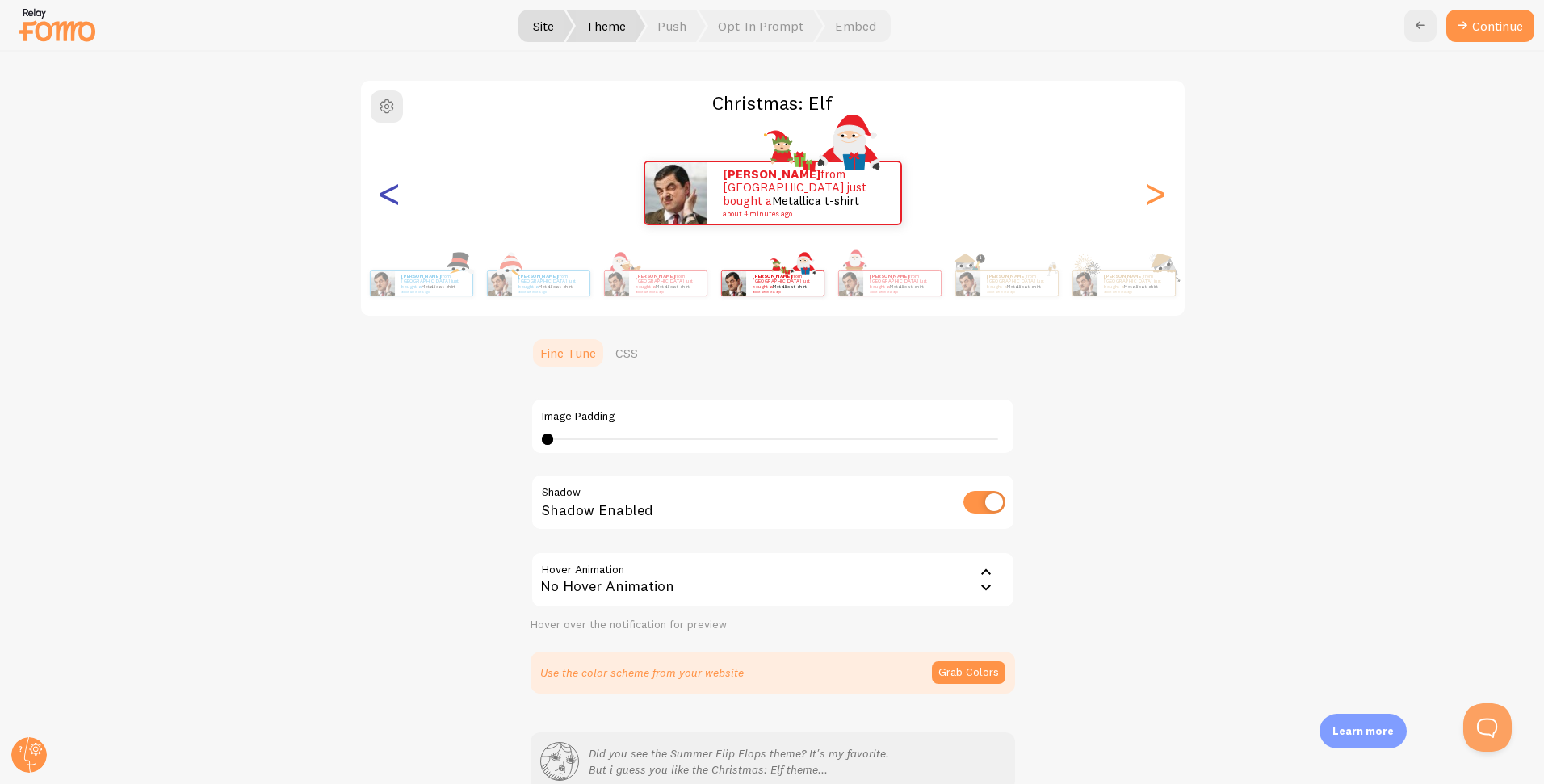
click at [391, 195] on div "<" at bounding box center [390, 193] width 20 height 116
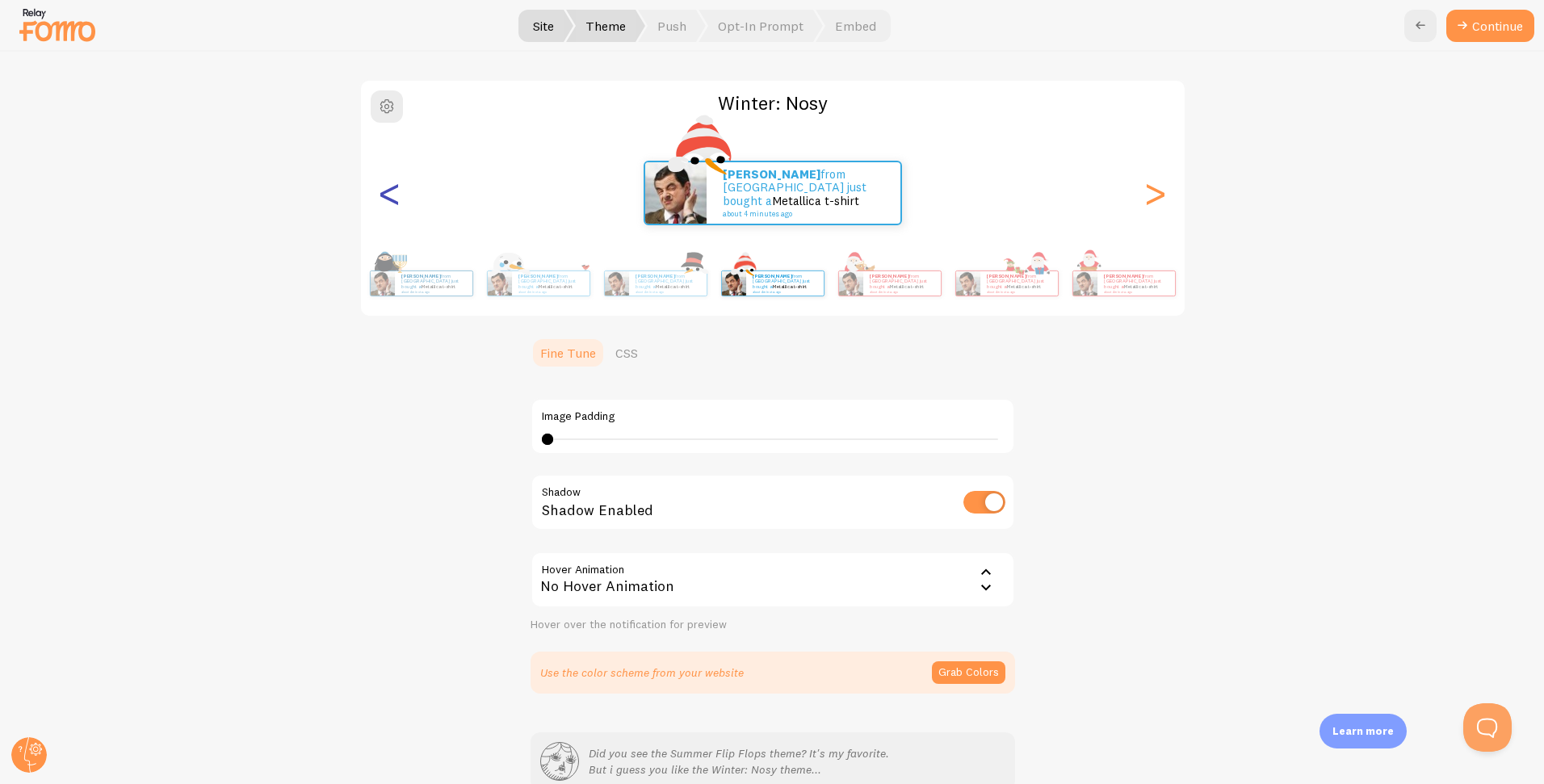
click at [391, 195] on div "<" at bounding box center [390, 193] width 20 height 116
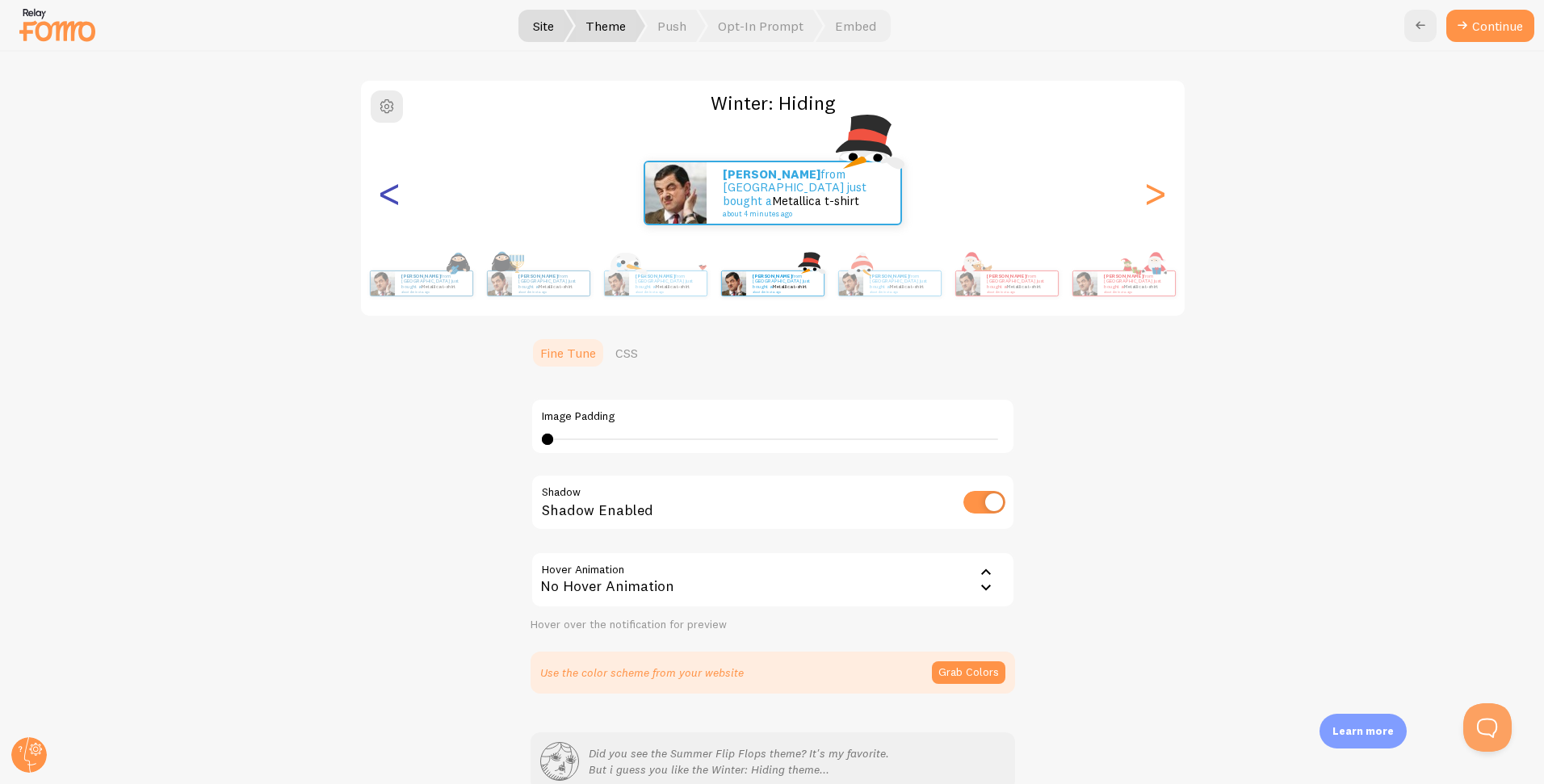
click at [391, 195] on div "<" at bounding box center [390, 193] width 20 height 116
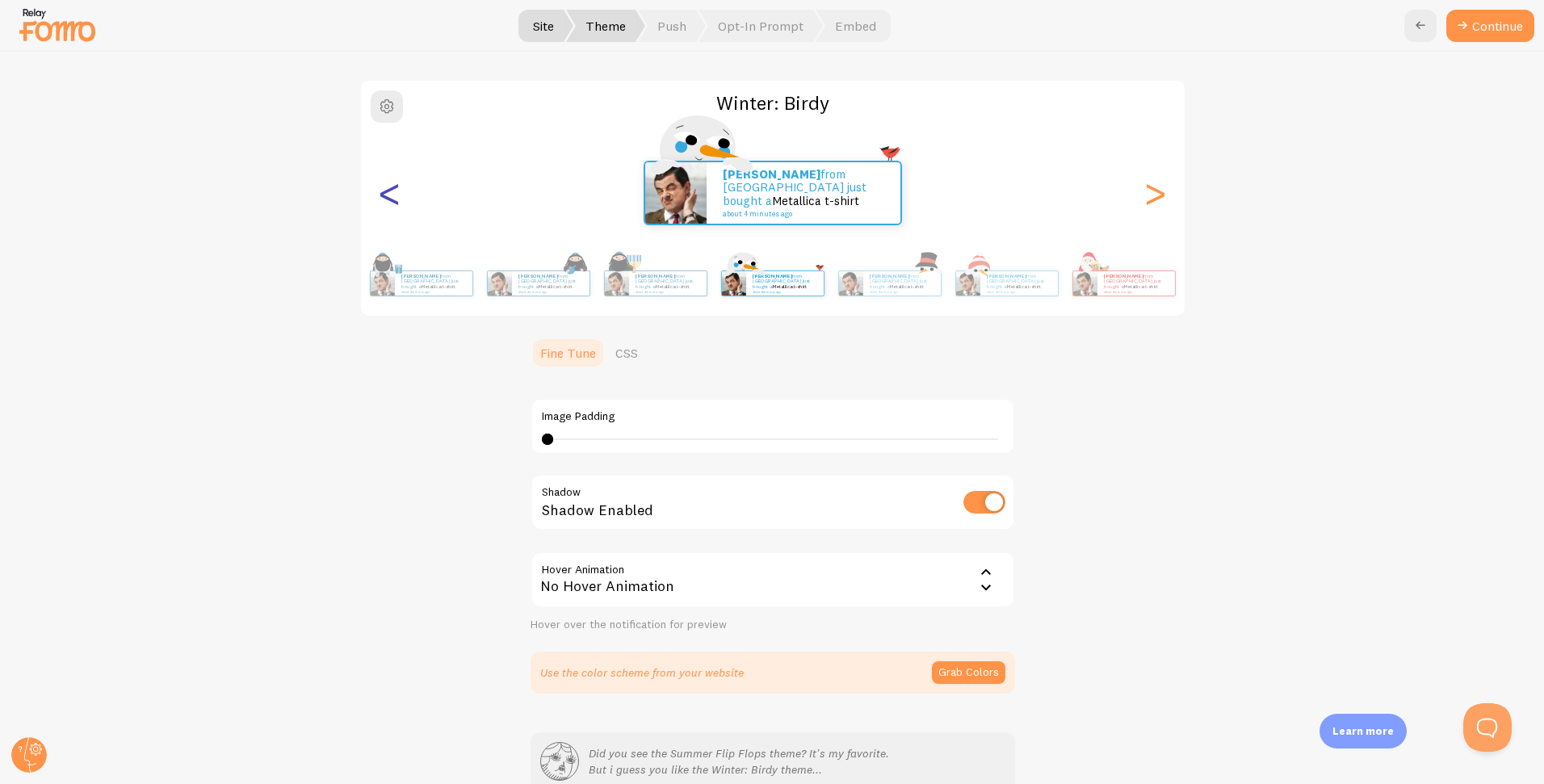
click at [391, 195] on div "<" at bounding box center [390, 193] width 20 height 116
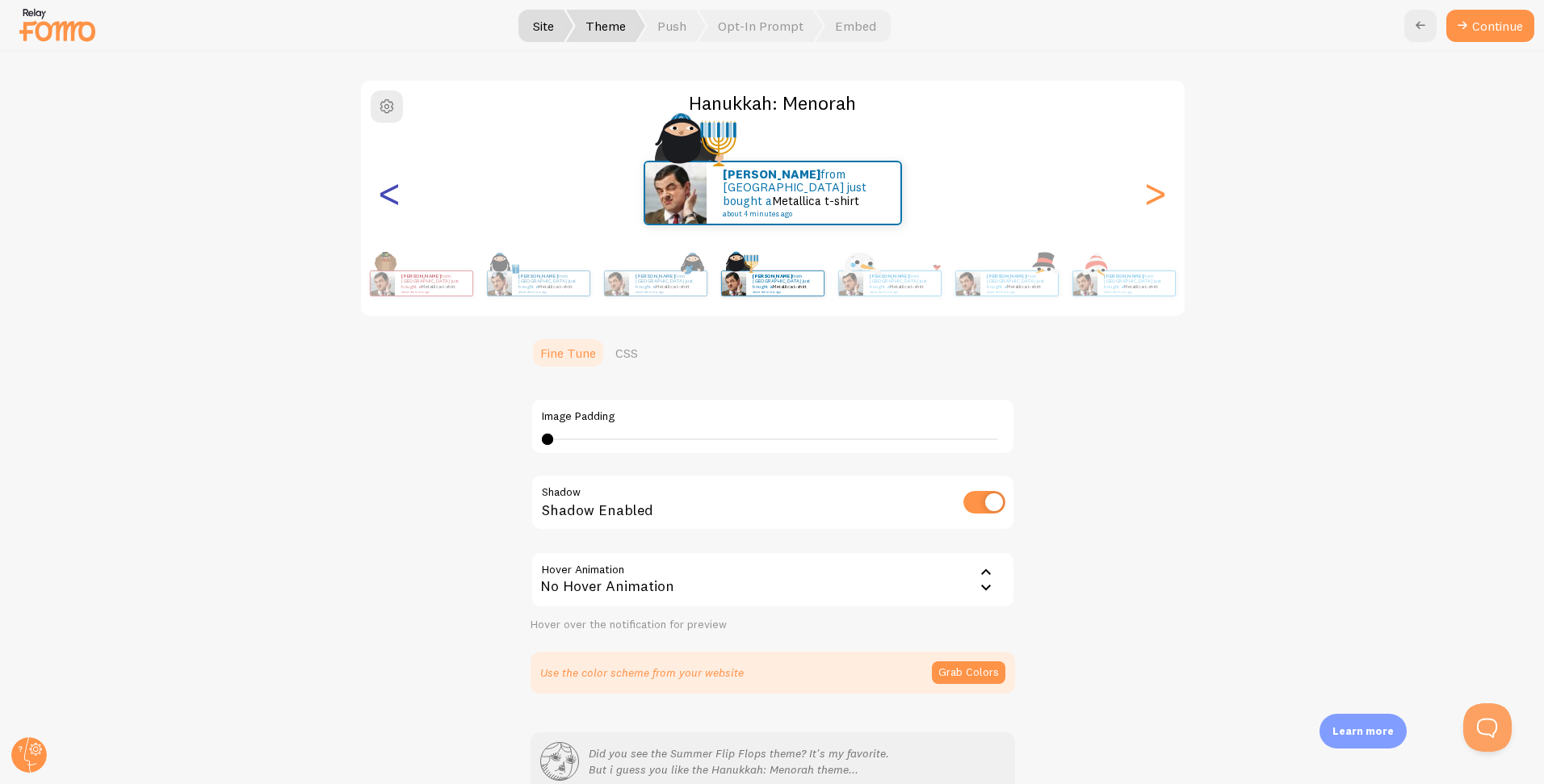
click at [391, 195] on div "<" at bounding box center [390, 193] width 20 height 116
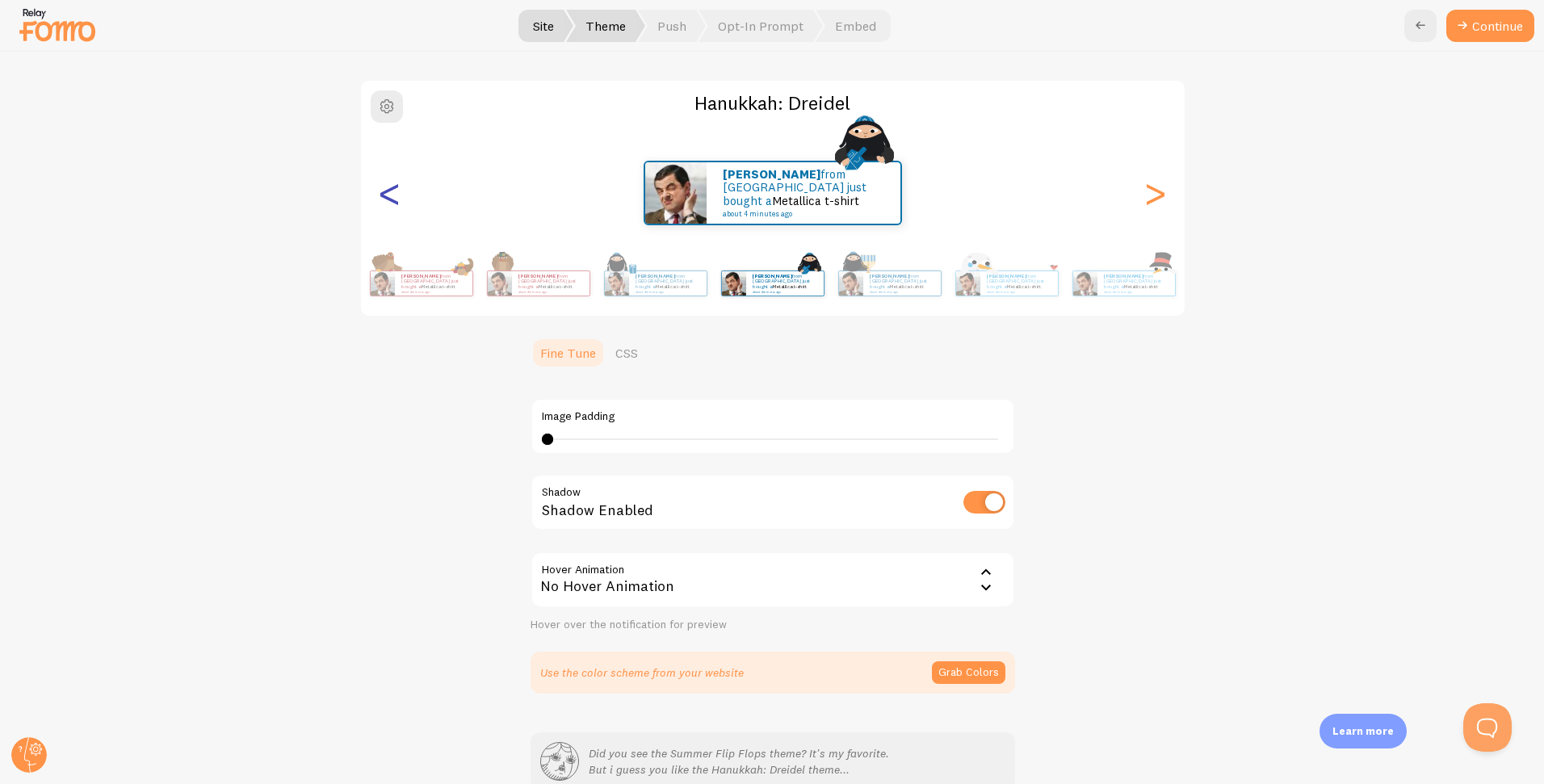
click at [391, 195] on div "<" at bounding box center [390, 193] width 20 height 116
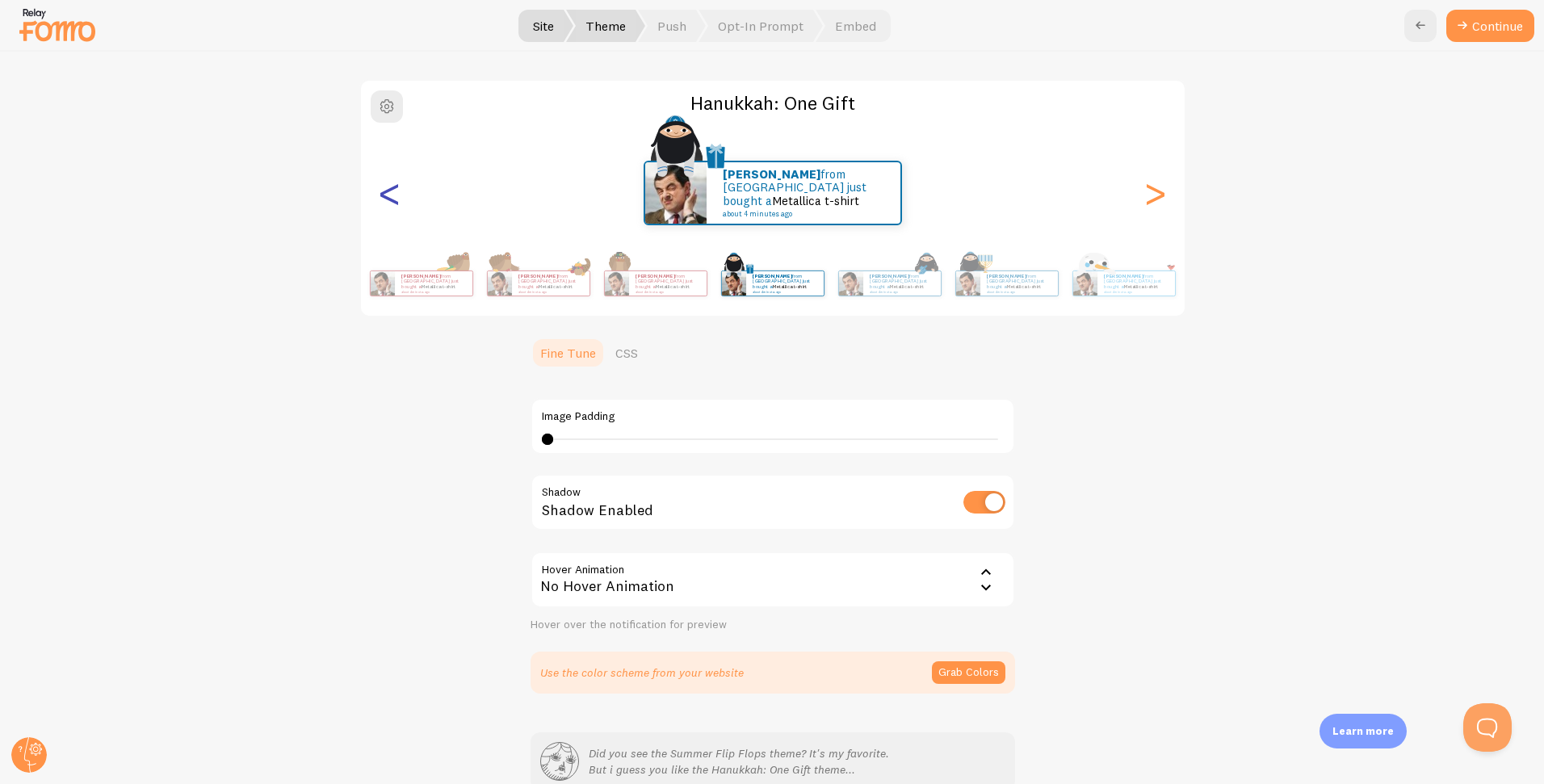
click at [391, 195] on div "<" at bounding box center [390, 193] width 20 height 116
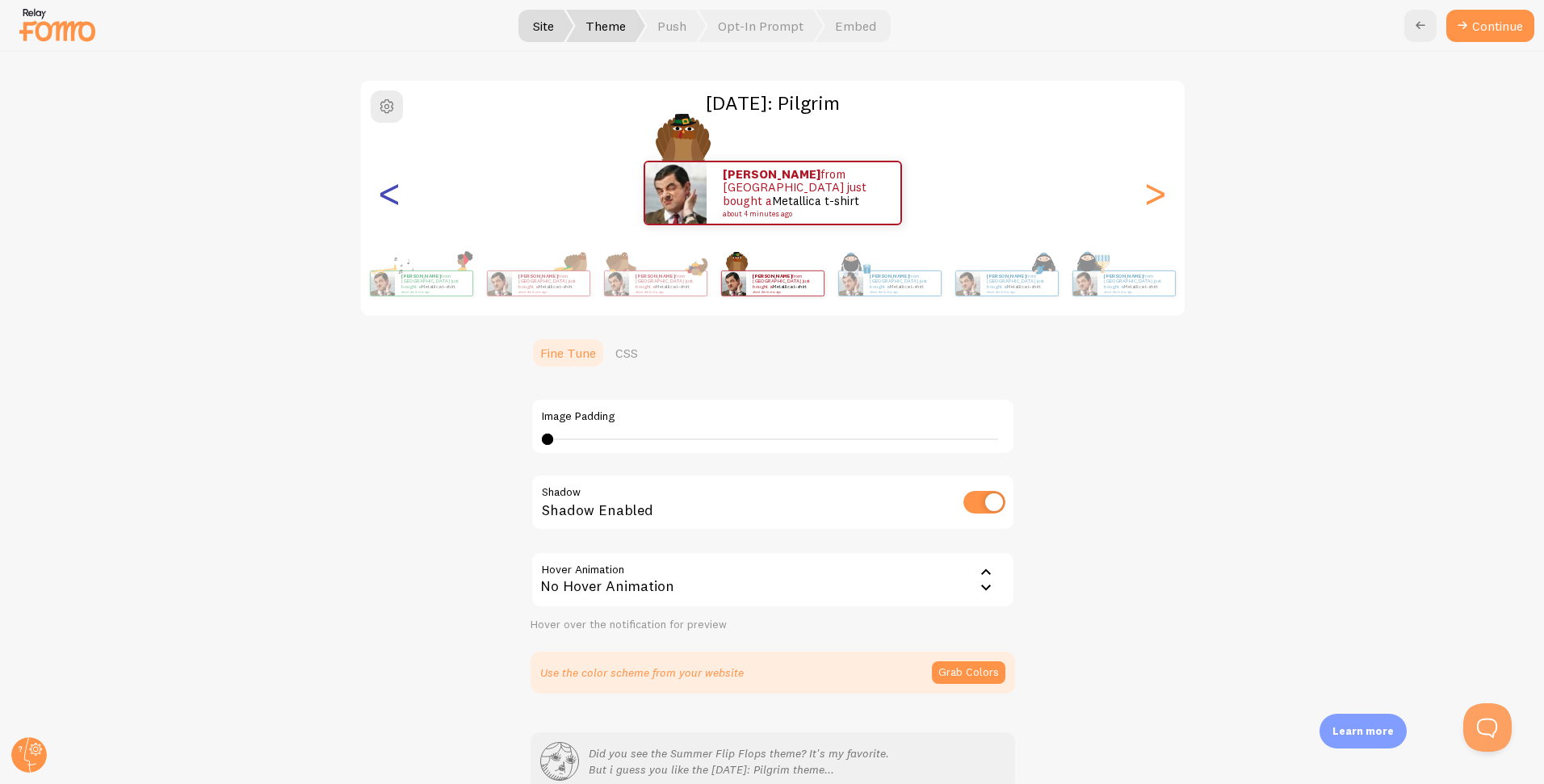
click at [391, 195] on div "<" at bounding box center [390, 193] width 20 height 116
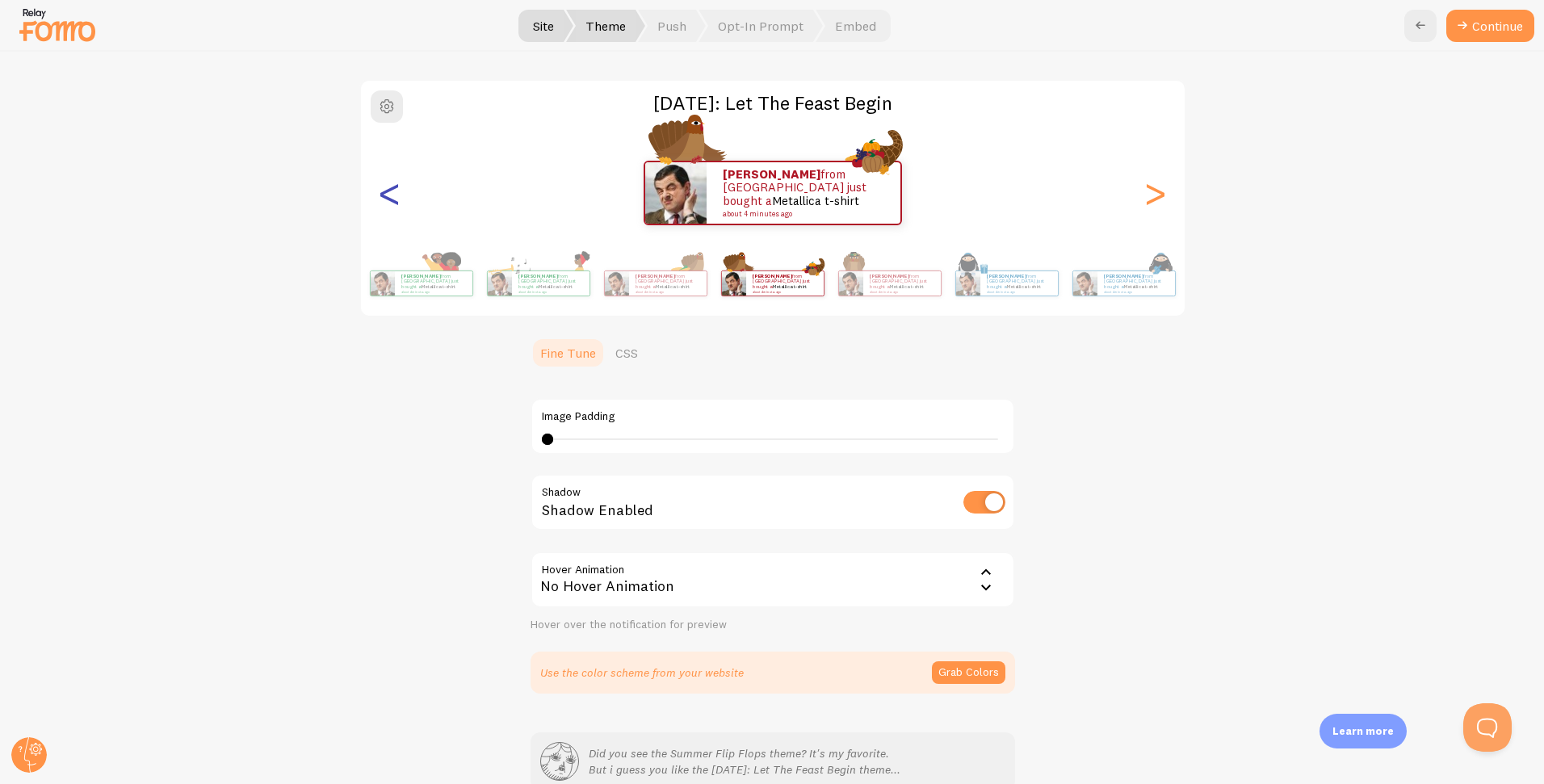
click at [391, 195] on div "<" at bounding box center [390, 193] width 20 height 116
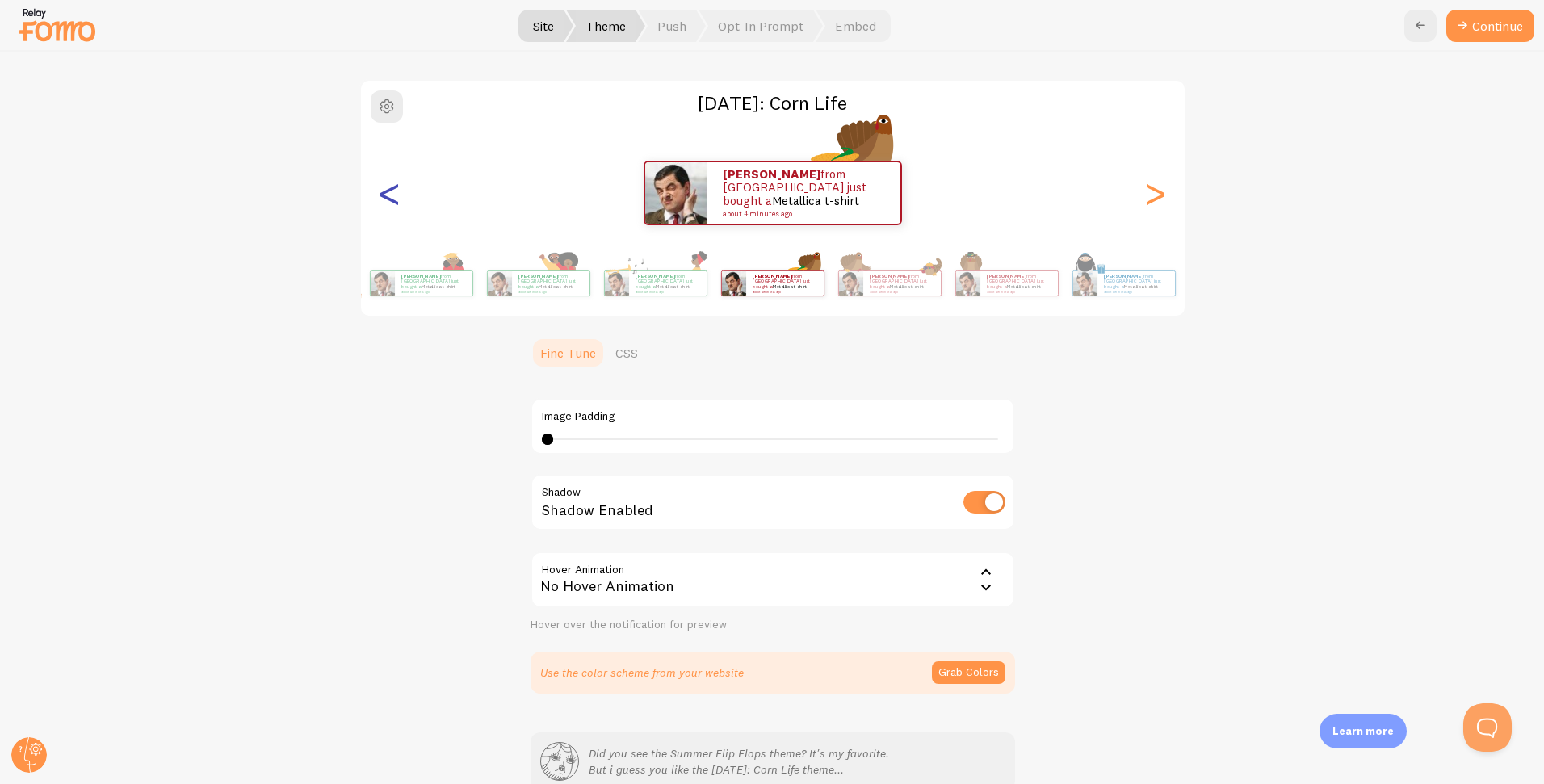
click at [391, 195] on div "<" at bounding box center [390, 193] width 20 height 116
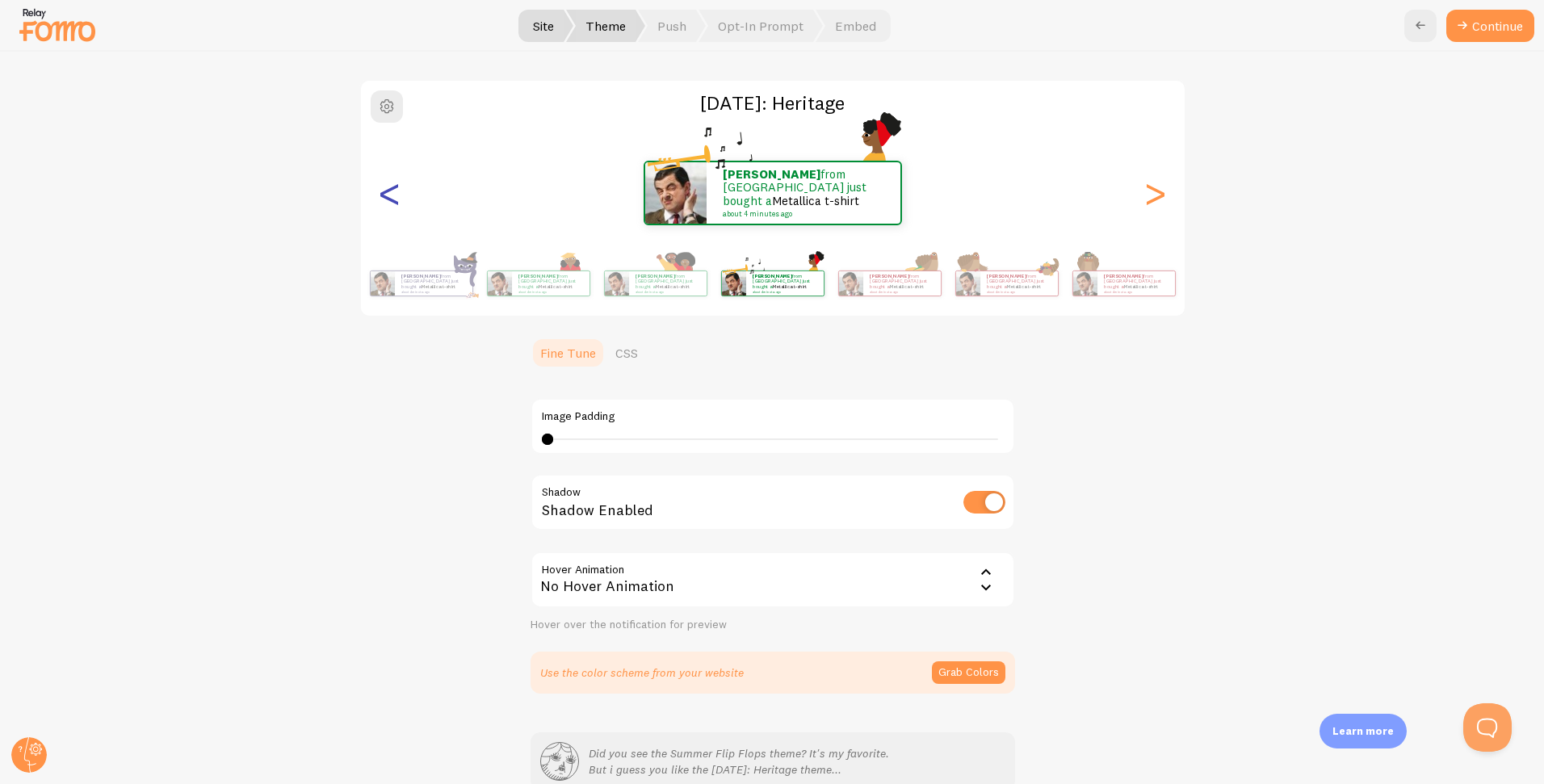
click at [391, 195] on div "<" at bounding box center [390, 193] width 20 height 116
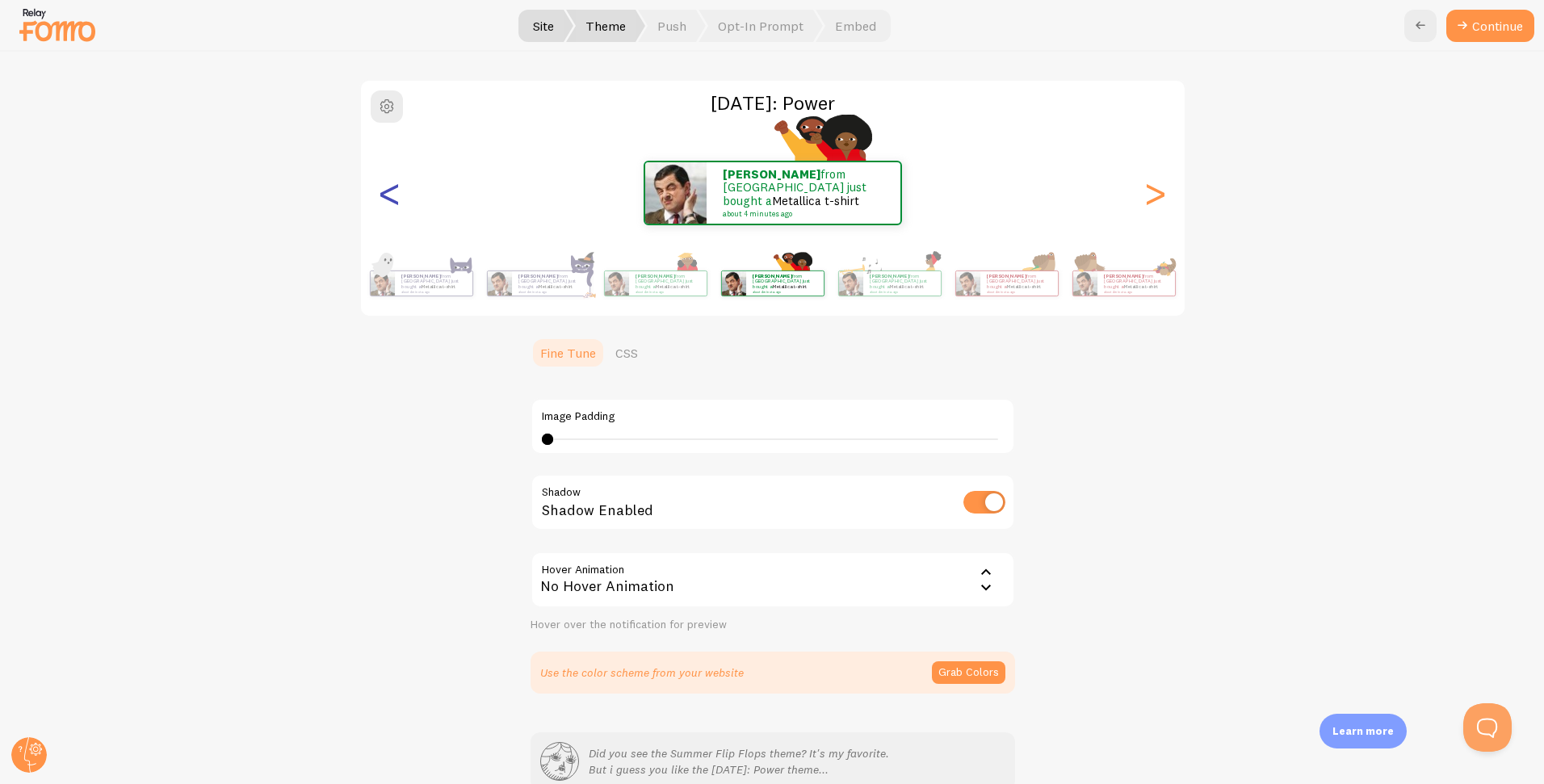
click at [391, 195] on div "<" at bounding box center [390, 193] width 20 height 116
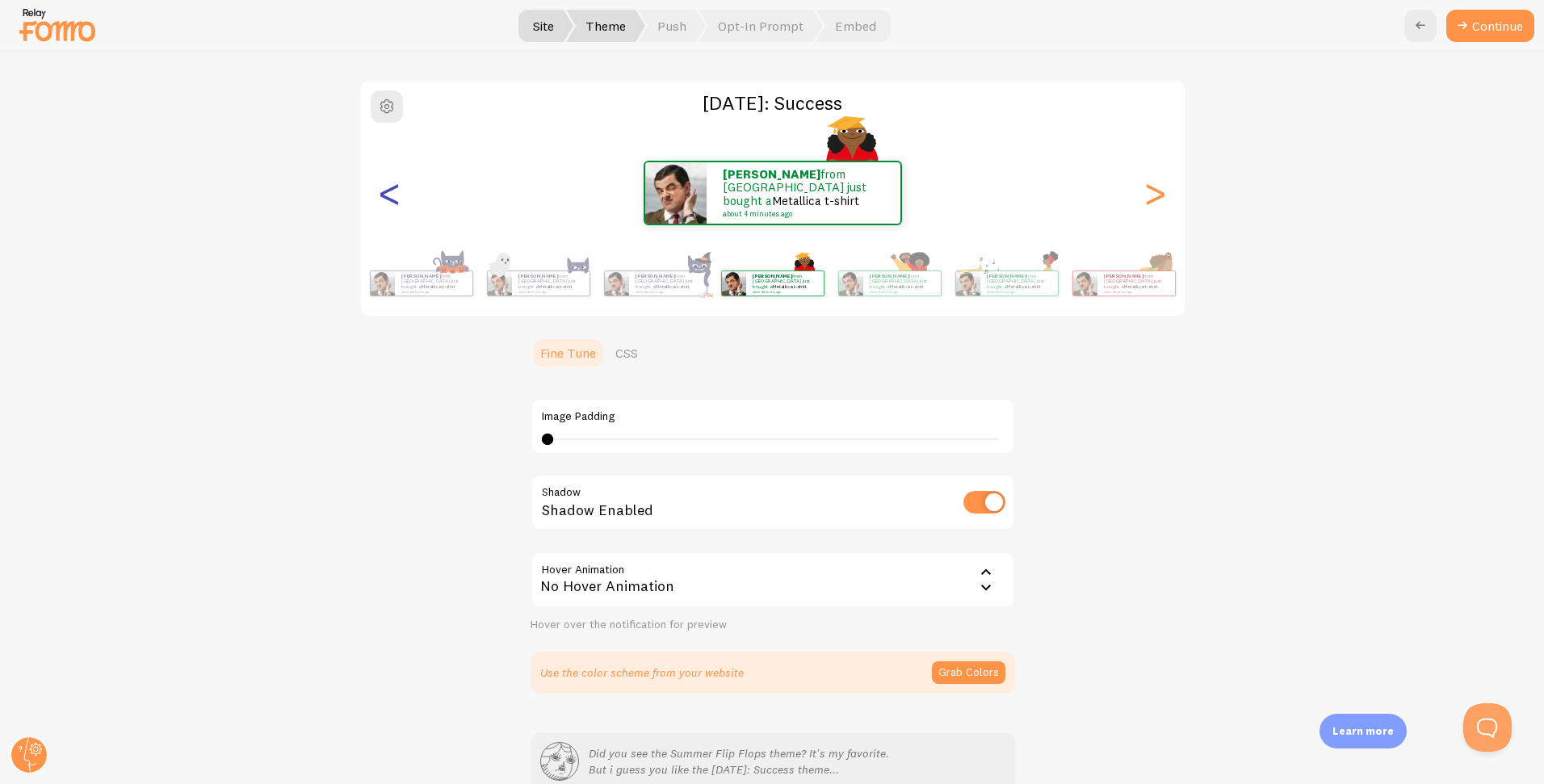
click at [391, 195] on div "<" at bounding box center [390, 193] width 20 height 116
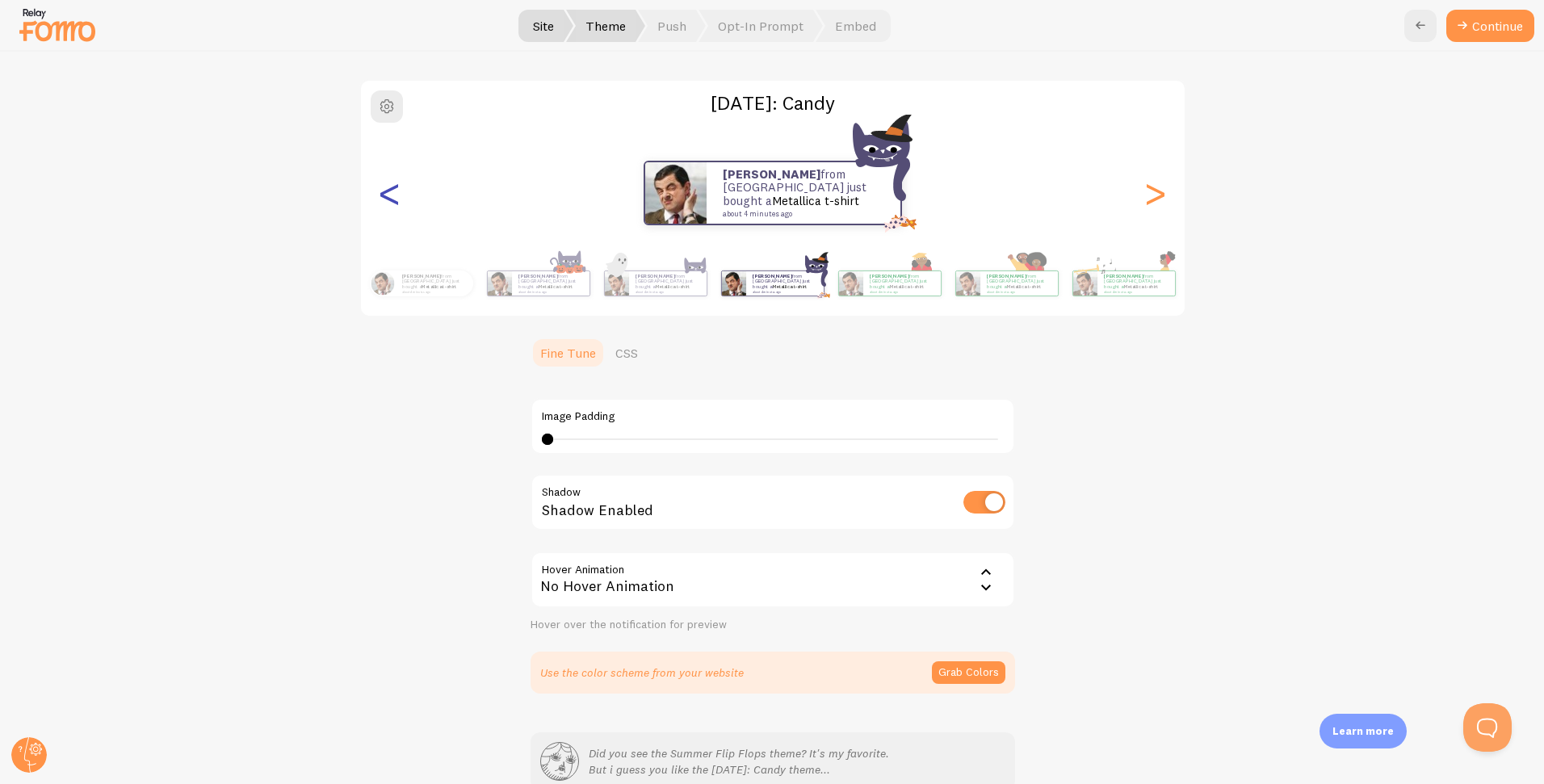
click at [391, 195] on div "<" at bounding box center [390, 193] width 20 height 116
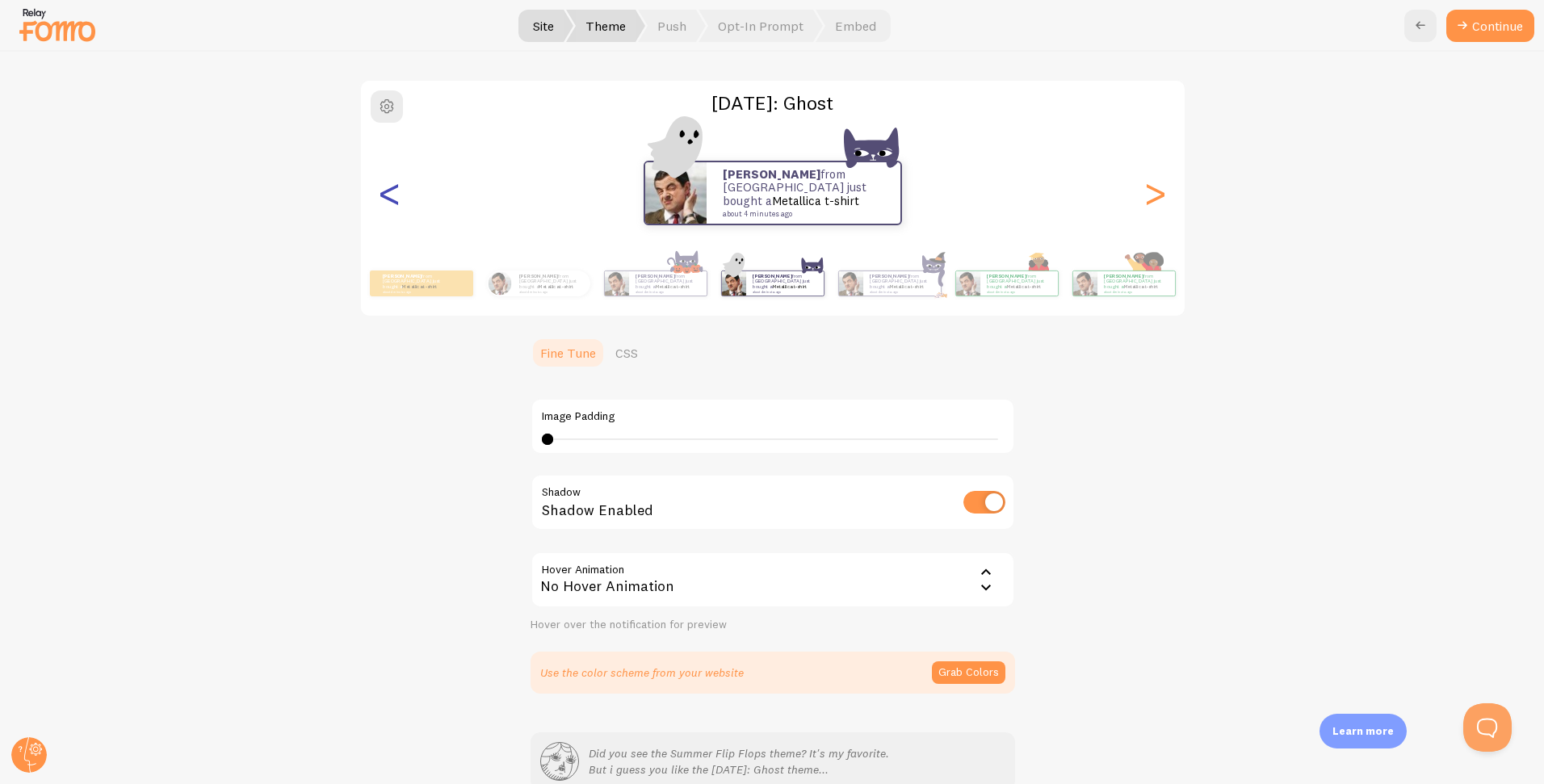
click at [391, 195] on div "<" at bounding box center [390, 193] width 20 height 116
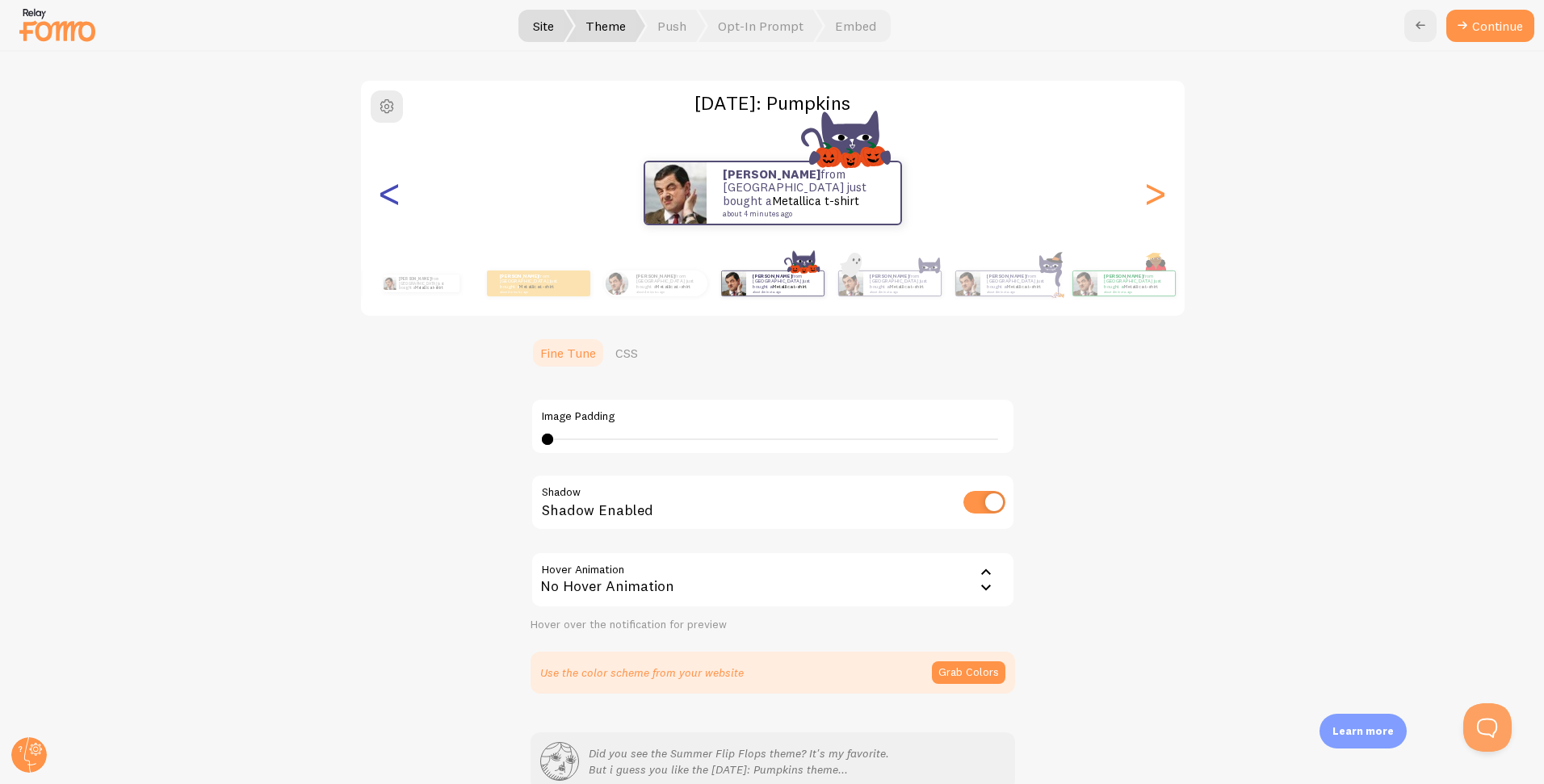
click at [391, 195] on div "<" at bounding box center [390, 193] width 20 height 116
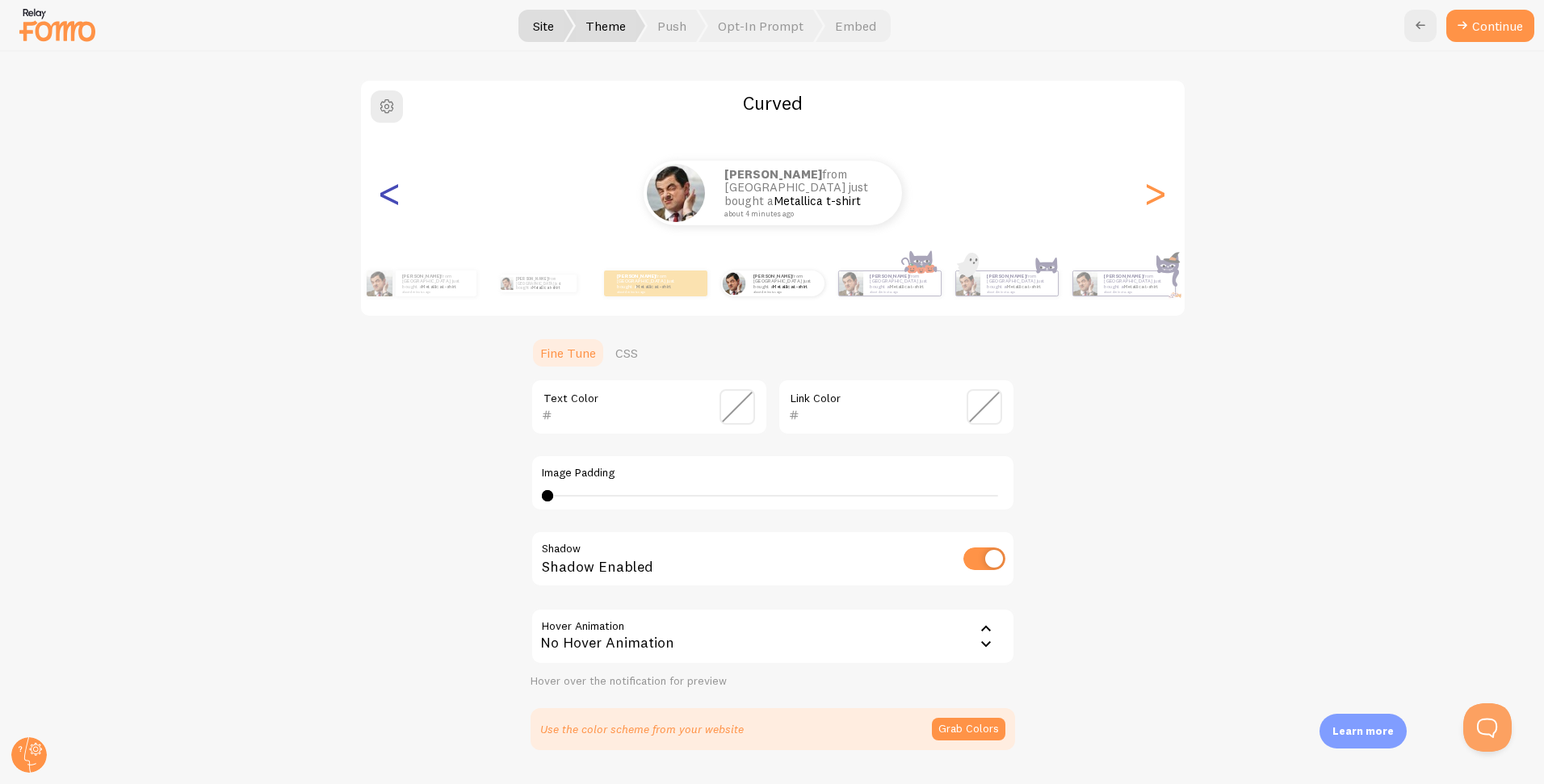
click at [391, 195] on div "<" at bounding box center [390, 193] width 20 height 116
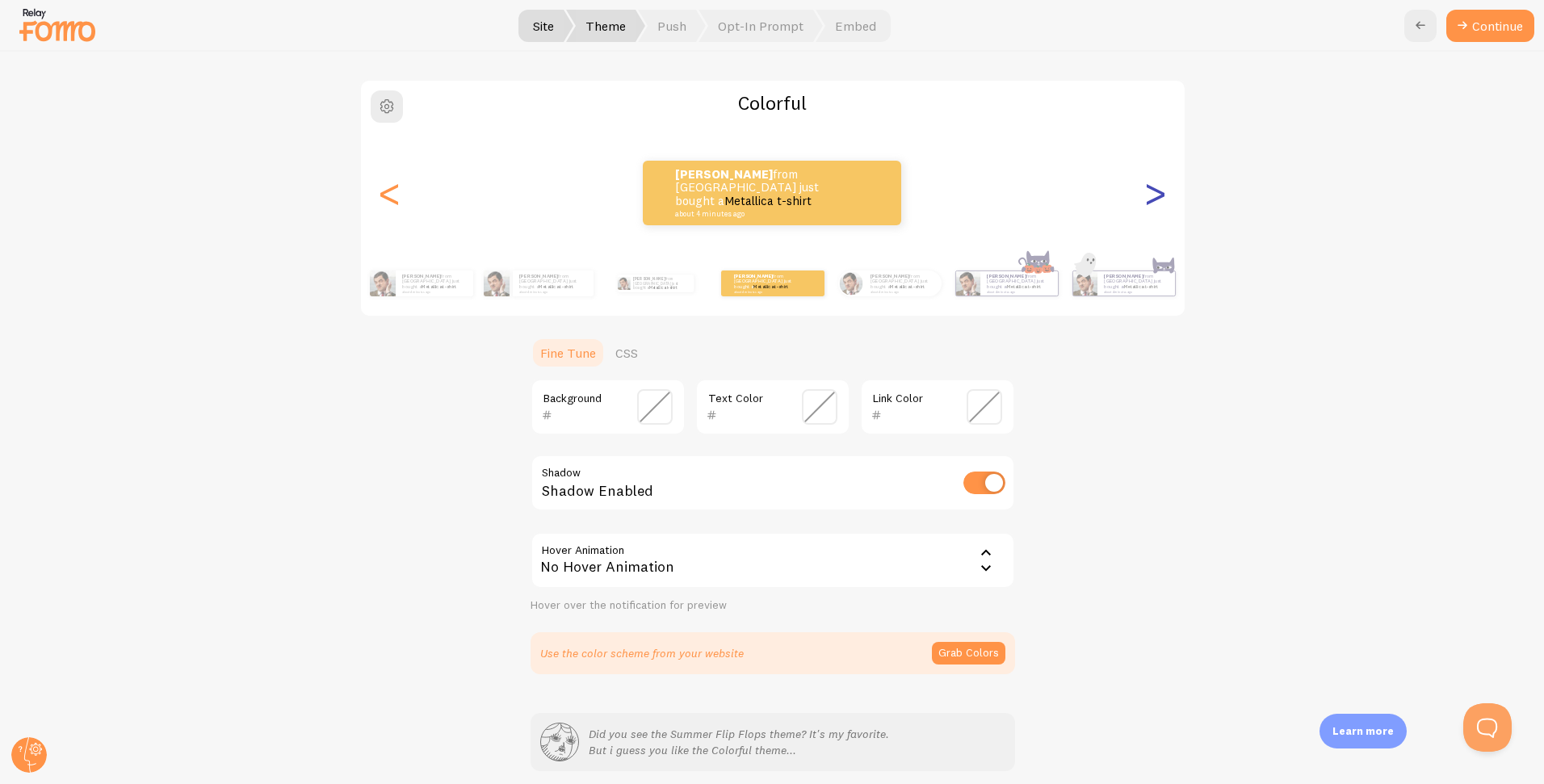
click at [1158, 200] on div ">" at bounding box center [1155, 193] width 20 height 116
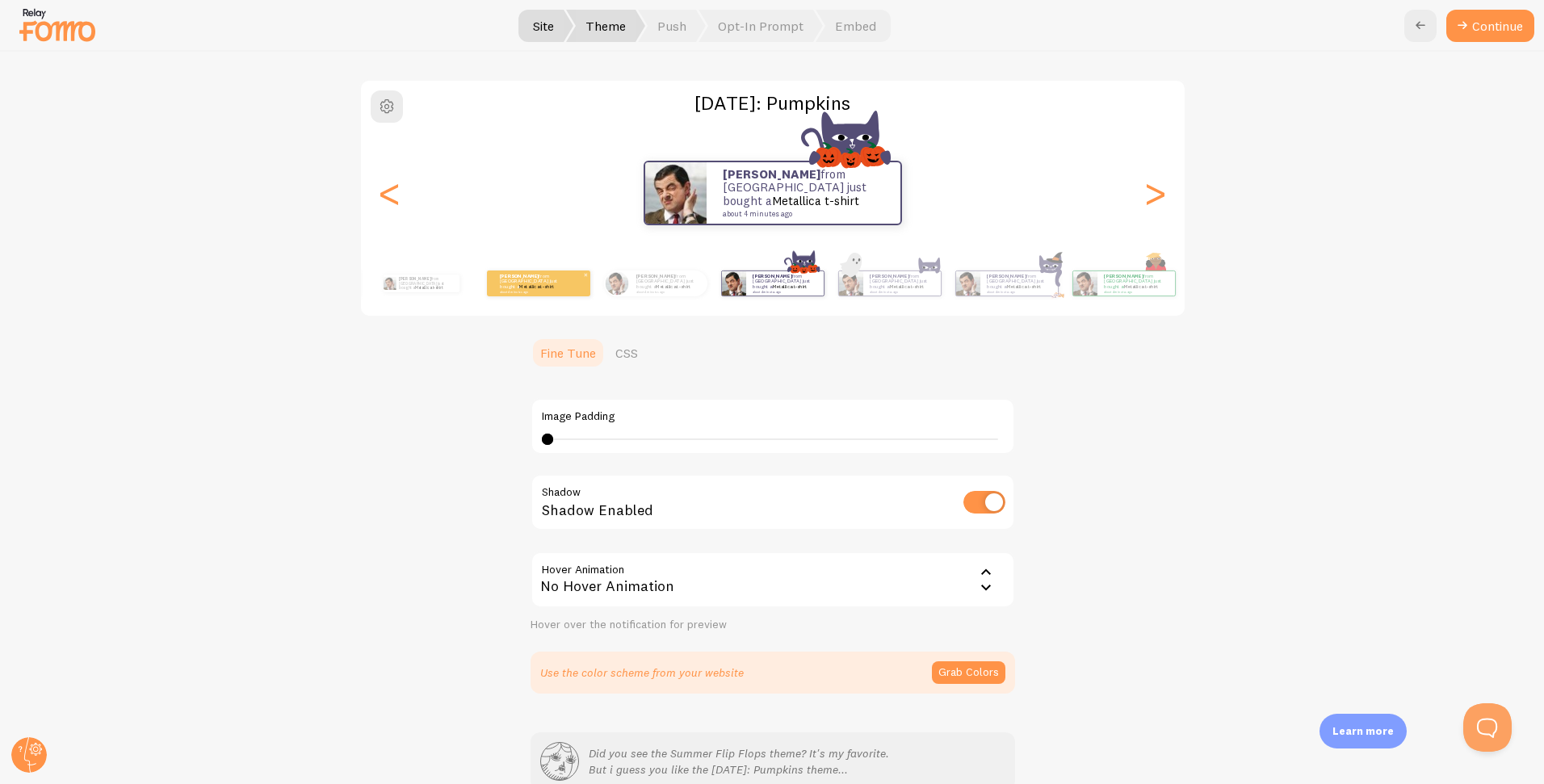
click at [526, 290] on small "about 4 minutes ago" at bounding box center [531, 292] width 63 height 3
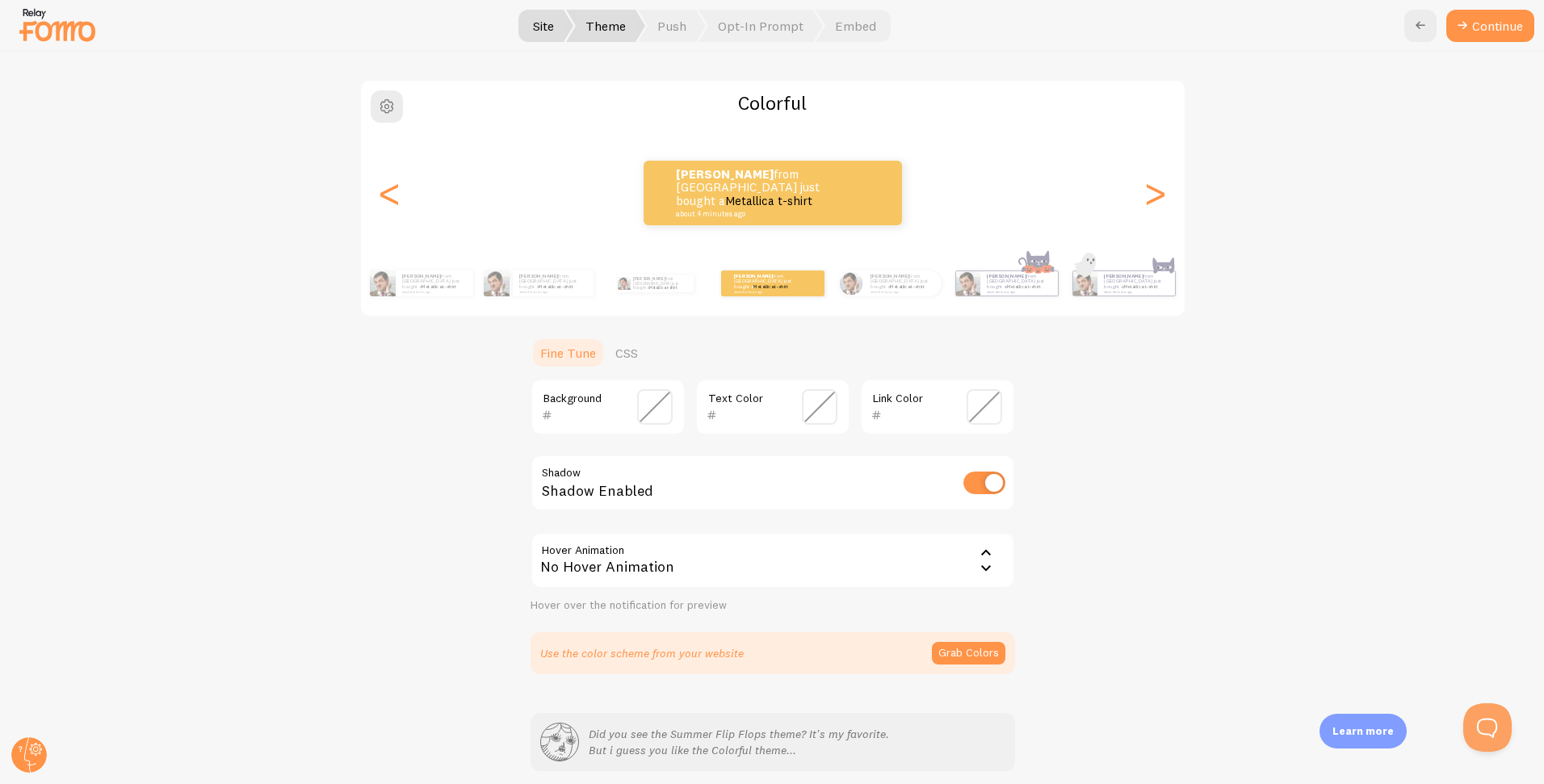
click at [659, 410] on span at bounding box center [654, 406] width 35 height 35
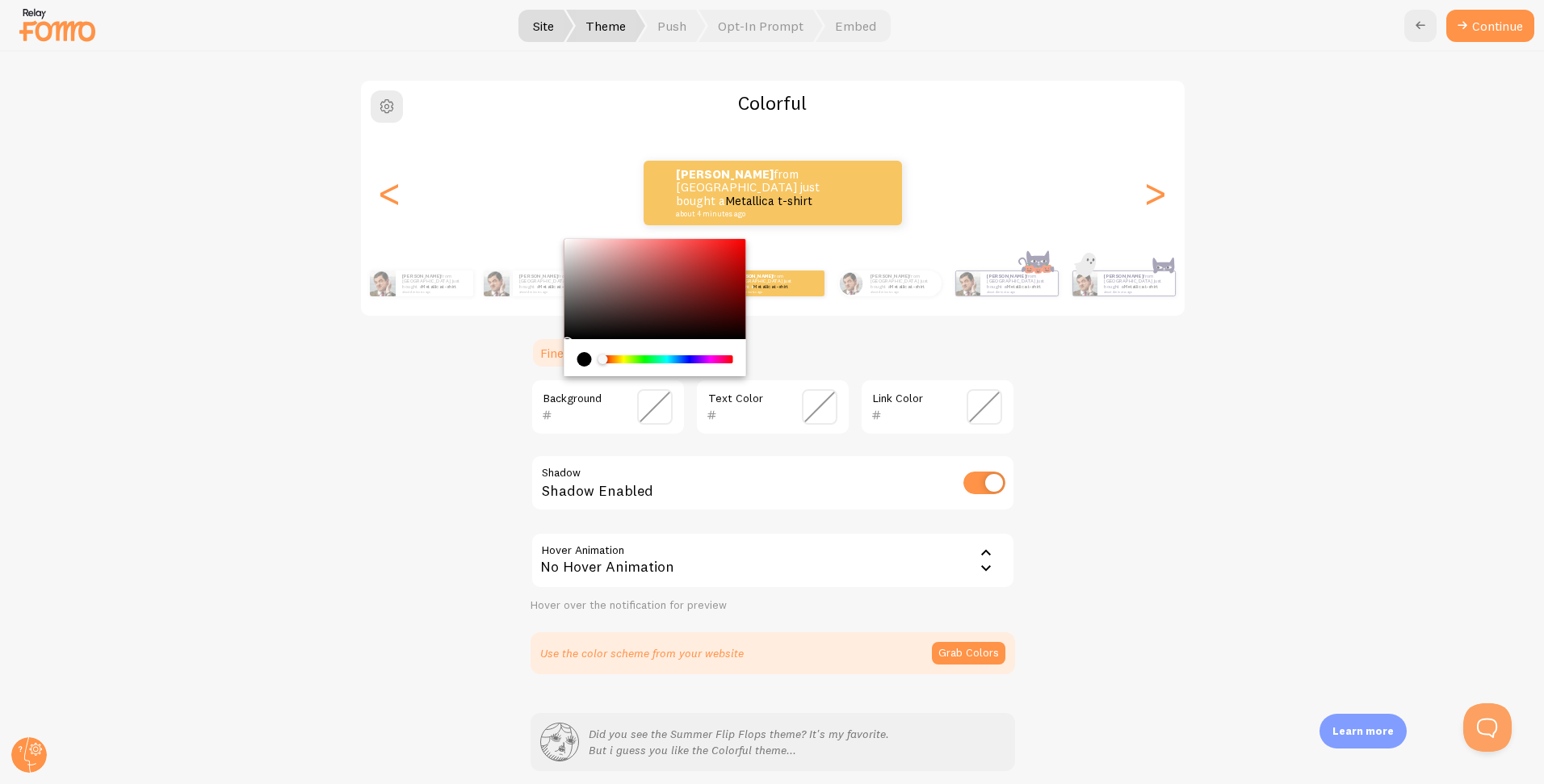
click at [578, 264] on div "Chrome color picker" at bounding box center [654, 289] width 182 height 100
type input "BFB0B0"
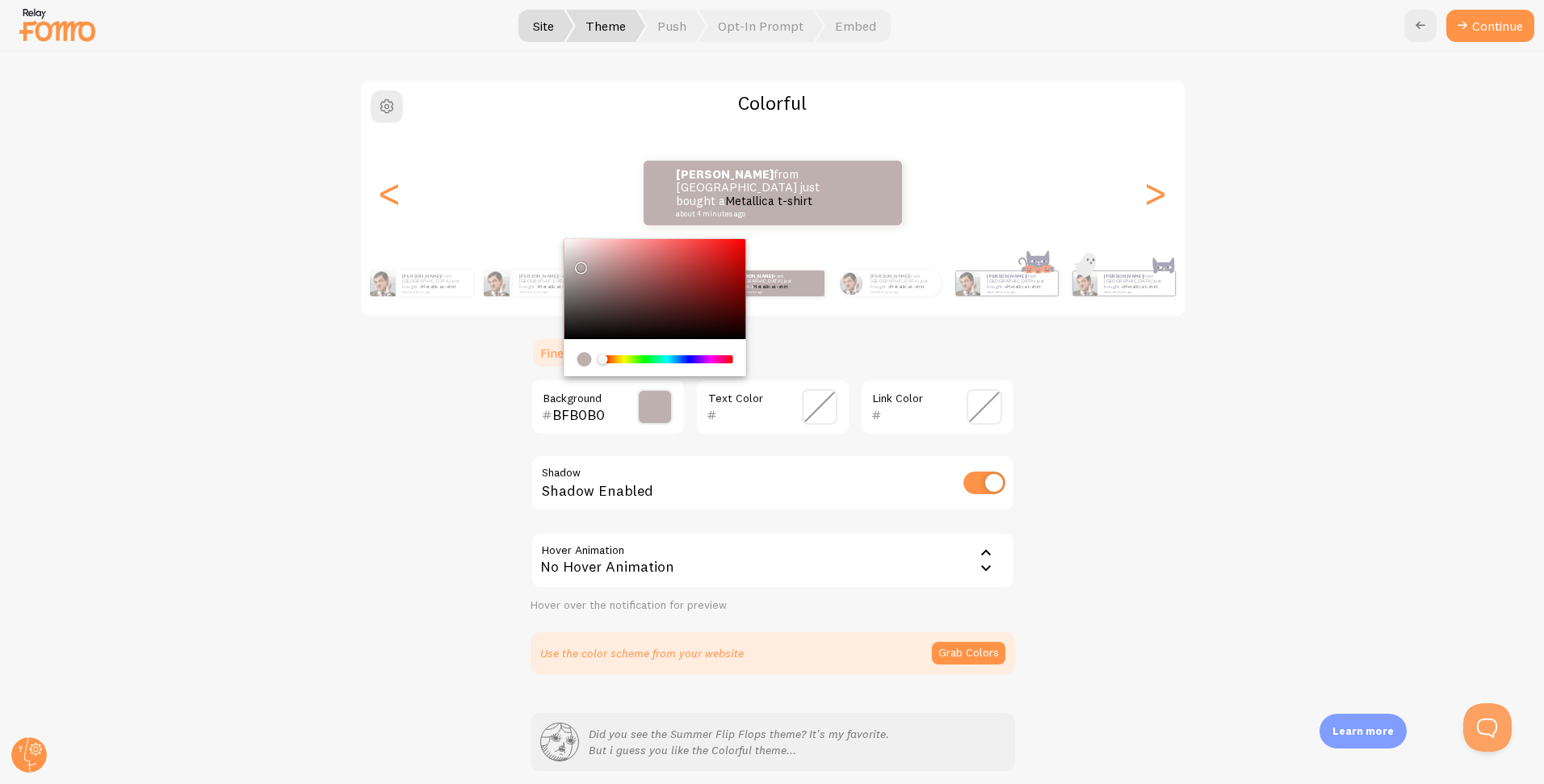
click at [831, 410] on span at bounding box center [819, 406] width 35 height 35
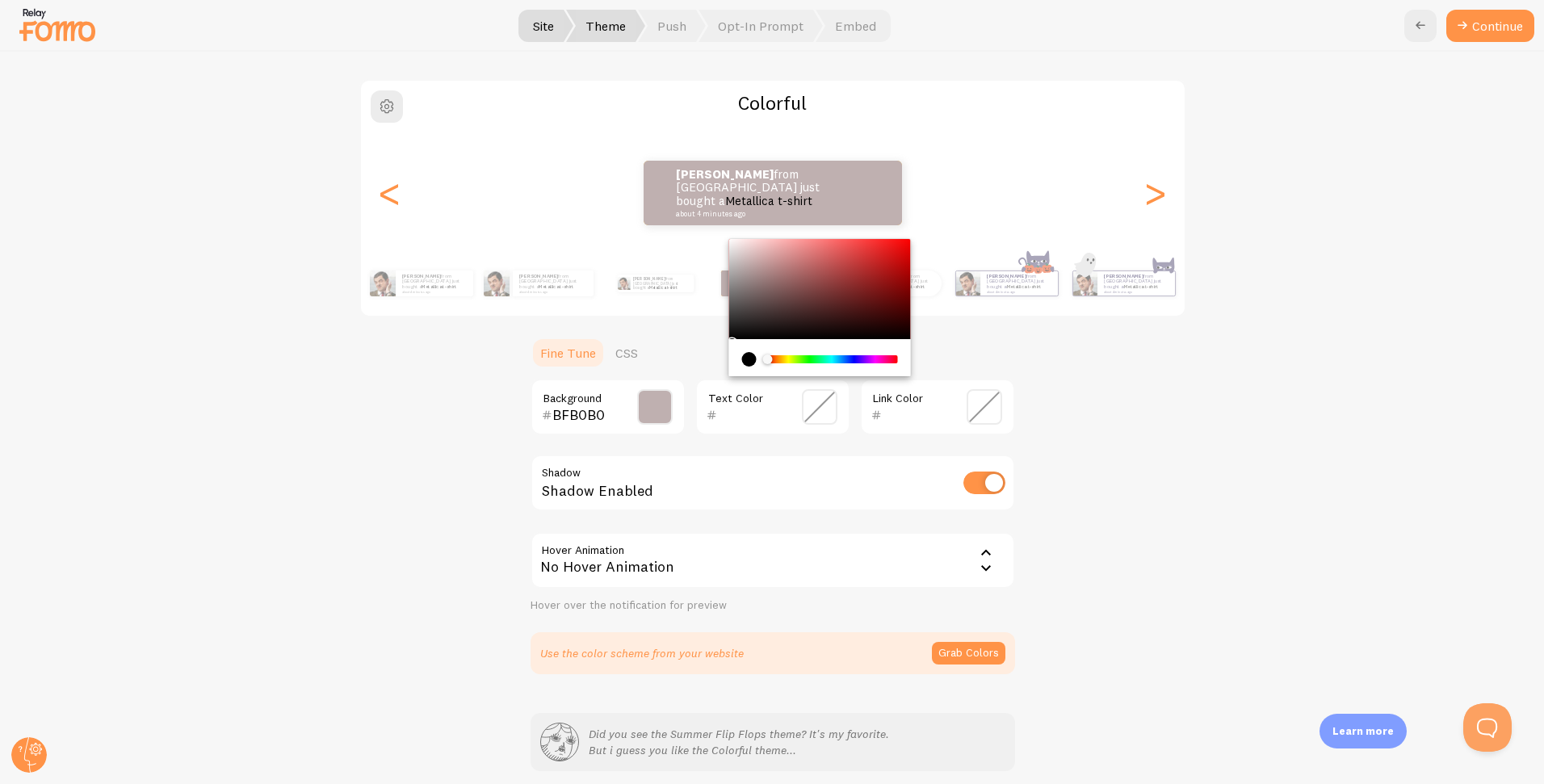
type input "000000"
click at [702, 348] on section "Fine Tune CSS BFB0B0 Background 000000 Text Color Link Color Shadow Shadow Enab…" at bounding box center [772, 505] width 485 height 337
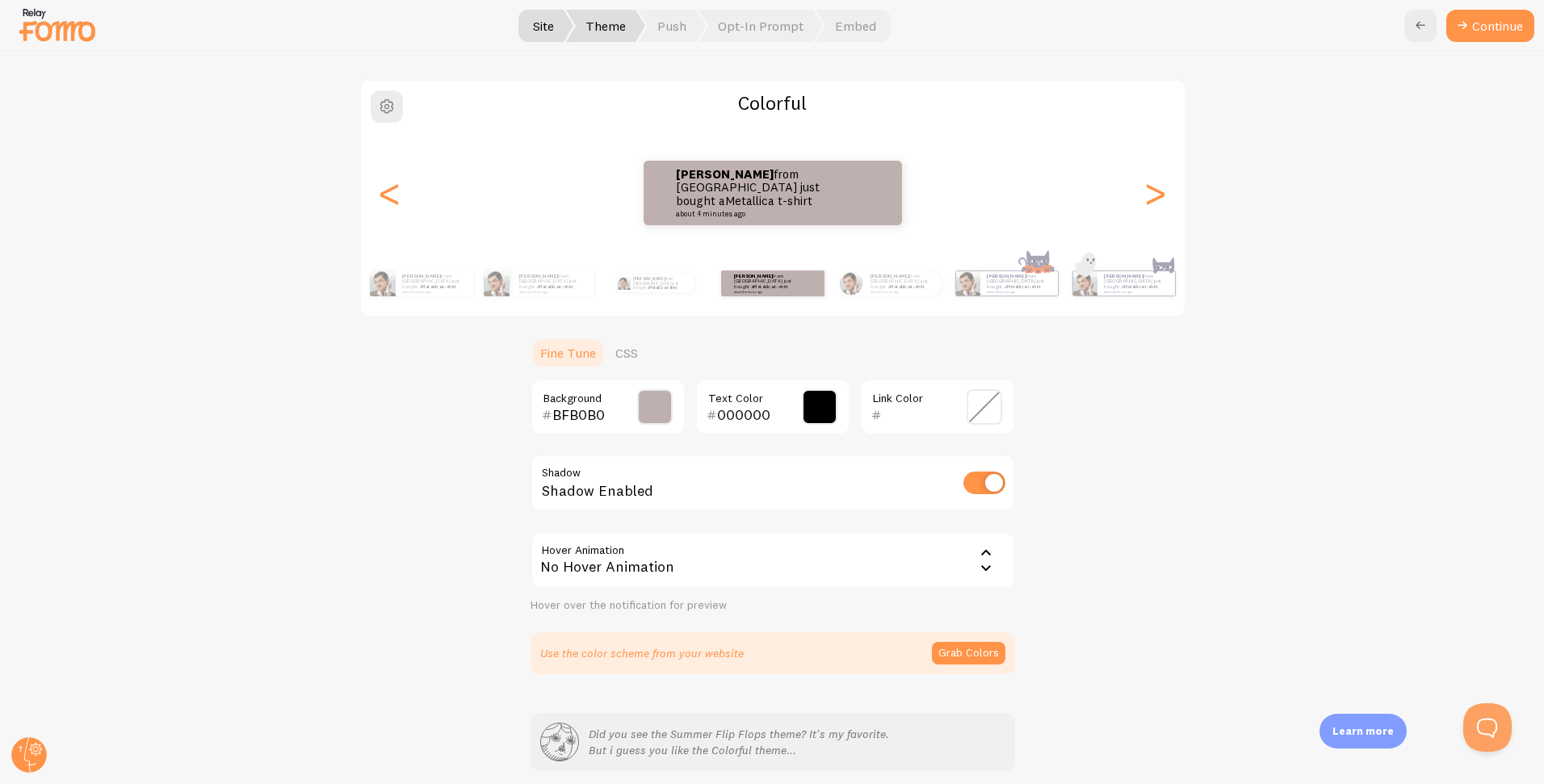
drag, startPoint x: 1109, startPoint y: 378, endPoint x: 932, endPoint y: 389, distance: 177.3
click at [1109, 378] on div "Colorful [PERSON_NAME] from [GEOGRAPHIC_DATA] just bought a Metallica t-shirt a…" at bounding box center [772, 376] width 1466 height 595
click at [646, 408] on span at bounding box center [654, 406] width 35 height 35
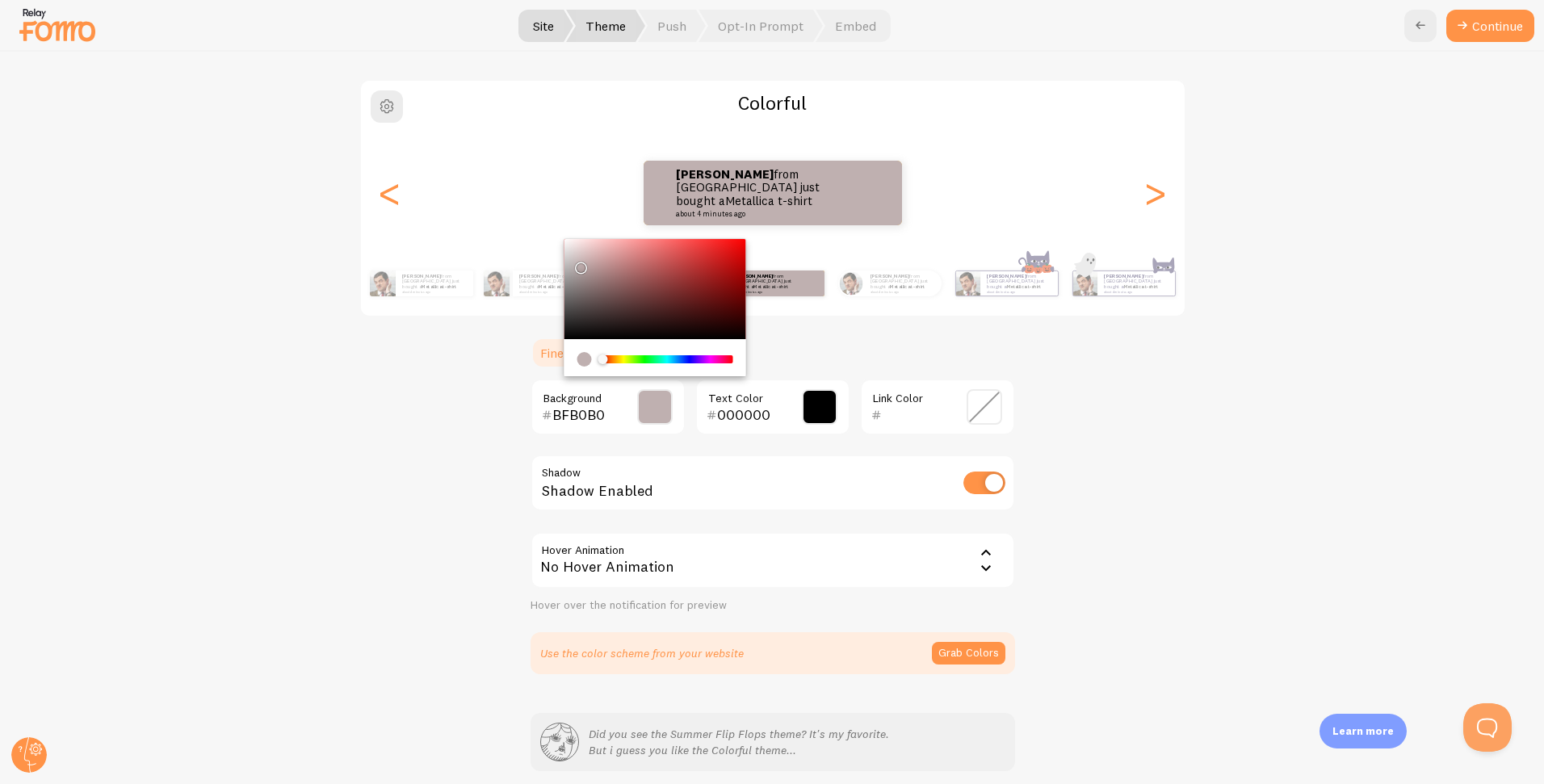
type input "FFFFFF"
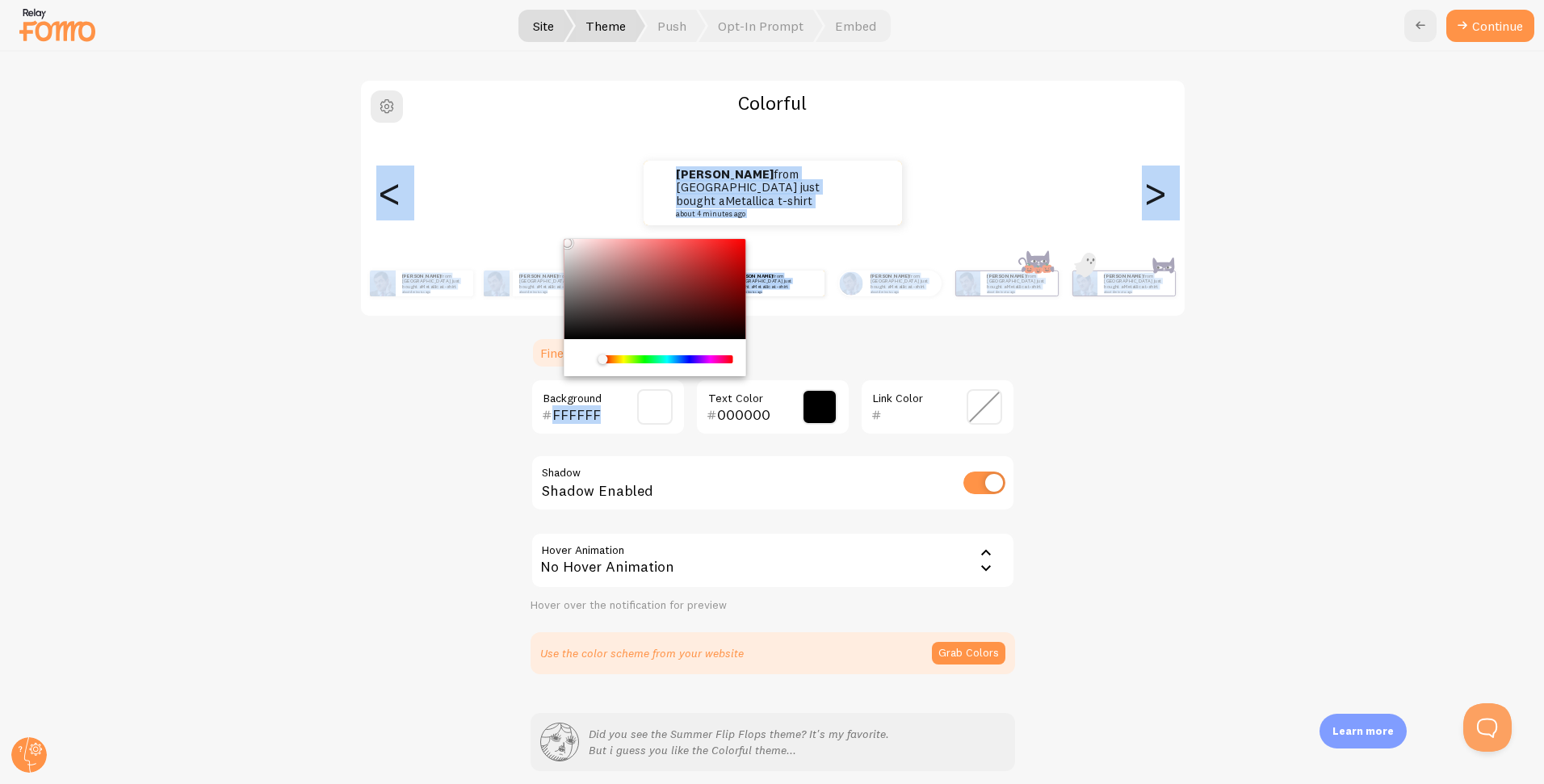
drag, startPoint x: 539, startPoint y: 229, endPoint x: 530, endPoint y: 225, distance: 9.8
click at [530, 225] on div "Colorful [PERSON_NAME] from [GEOGRAPHIC_DATA] just bought a Metallica t-shirt a…" at bounding box center [772, 376] width 1466 height 595
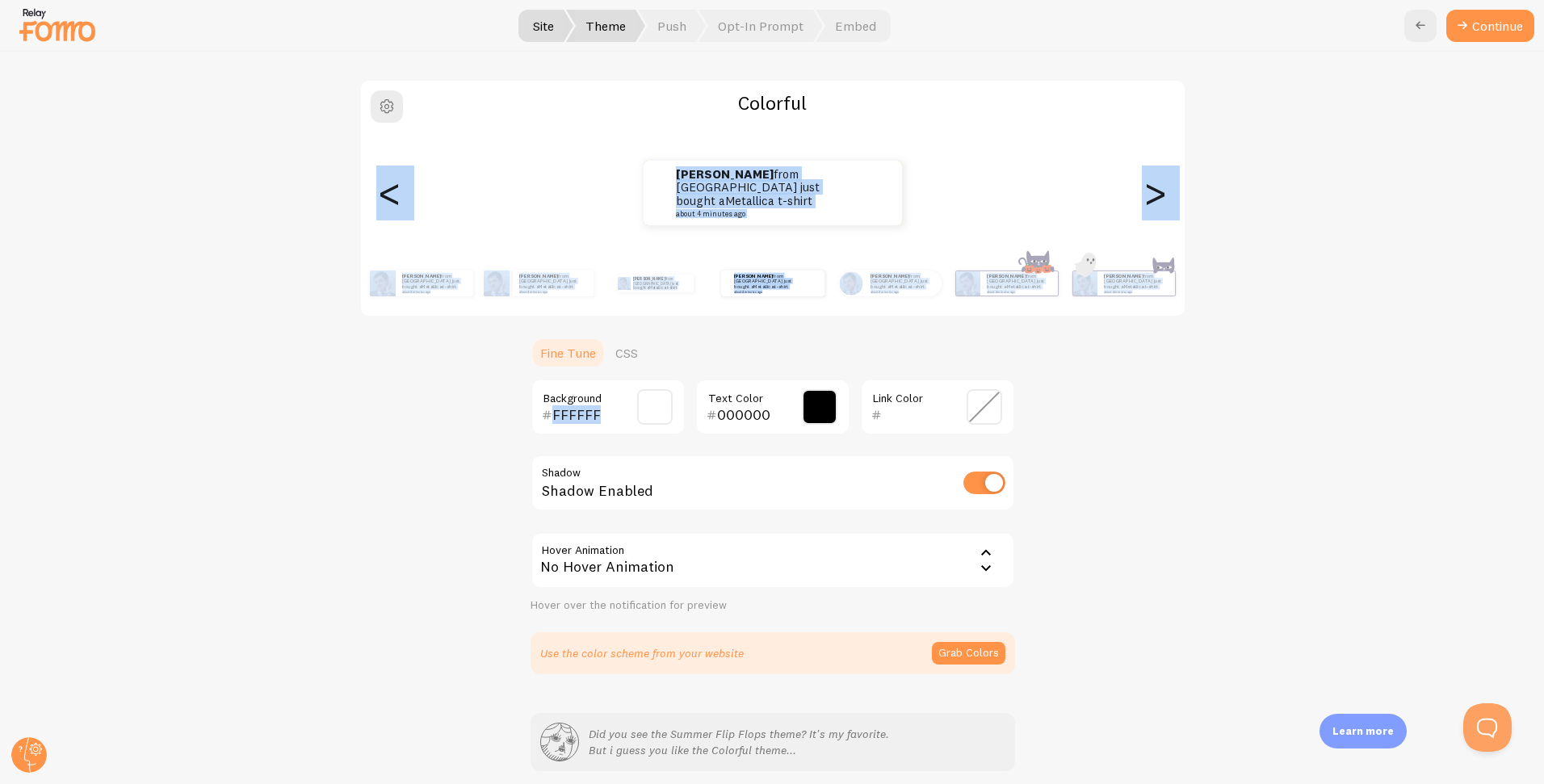
click at [1173, 359] on div "Colorful [PERSON_NAME] from [GEOGRAPHIC_DATA] just bought a Metallica t-shirt a…" at bounding box center [772, 376] width 1466 height 595
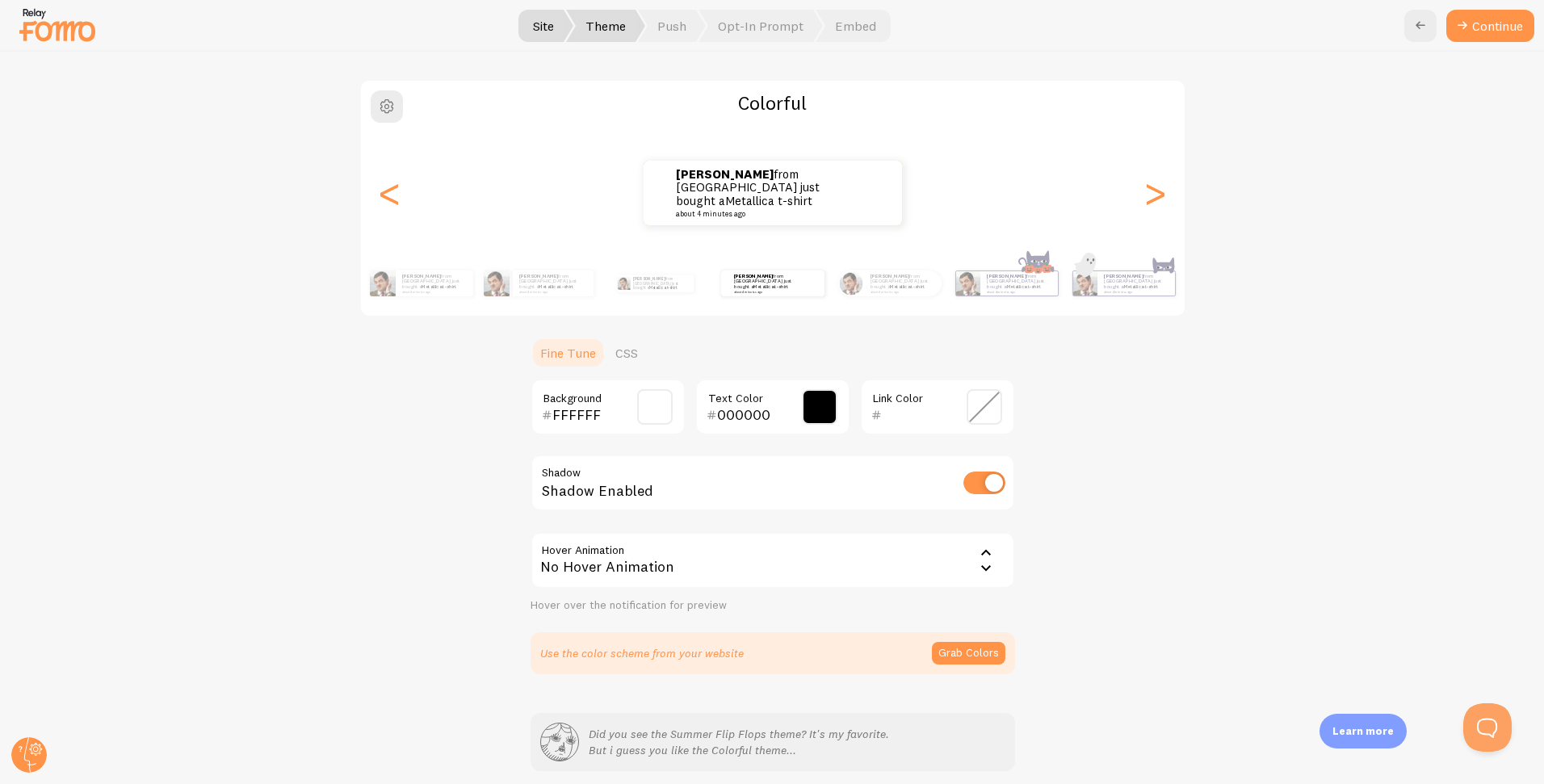
click at [985, 405] on span at bounding box center [984, 406] width 35 height 35
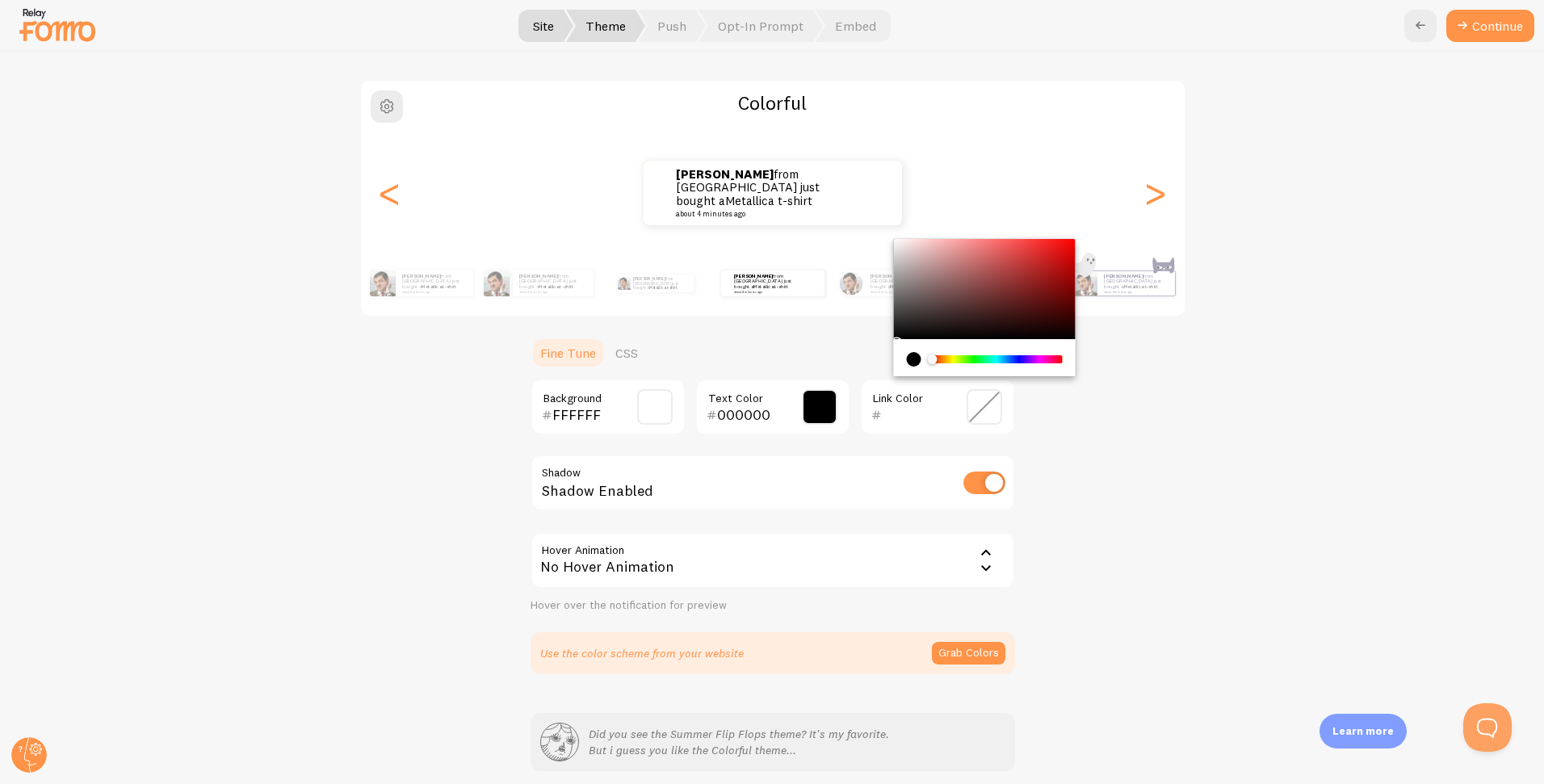
click at [1028, 251] on div "Chrome color picker" at bounding box center [984, 289] width 182 height 100
type input "E03A3A"
click at [1112, 424] on div "Colorful [PERSON_NAME] from [GEOGRAPHIC_DATA] just bought a Metallica t-shirt a…" at bounding box center [772, 376] width 1466 height 595
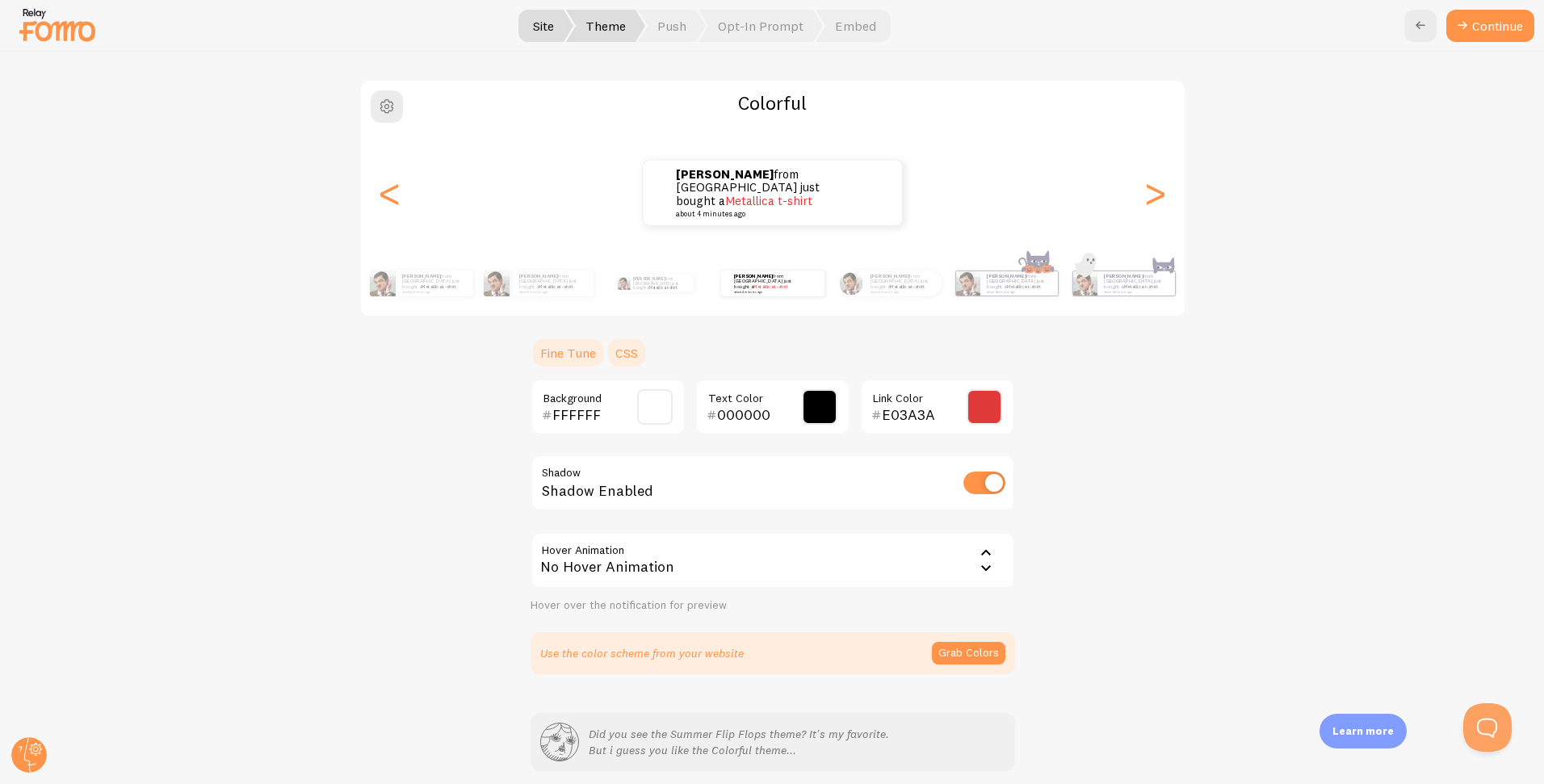
click at [629, 349] on link "CSS" at bounding box center [627, 353] width 42 height 33
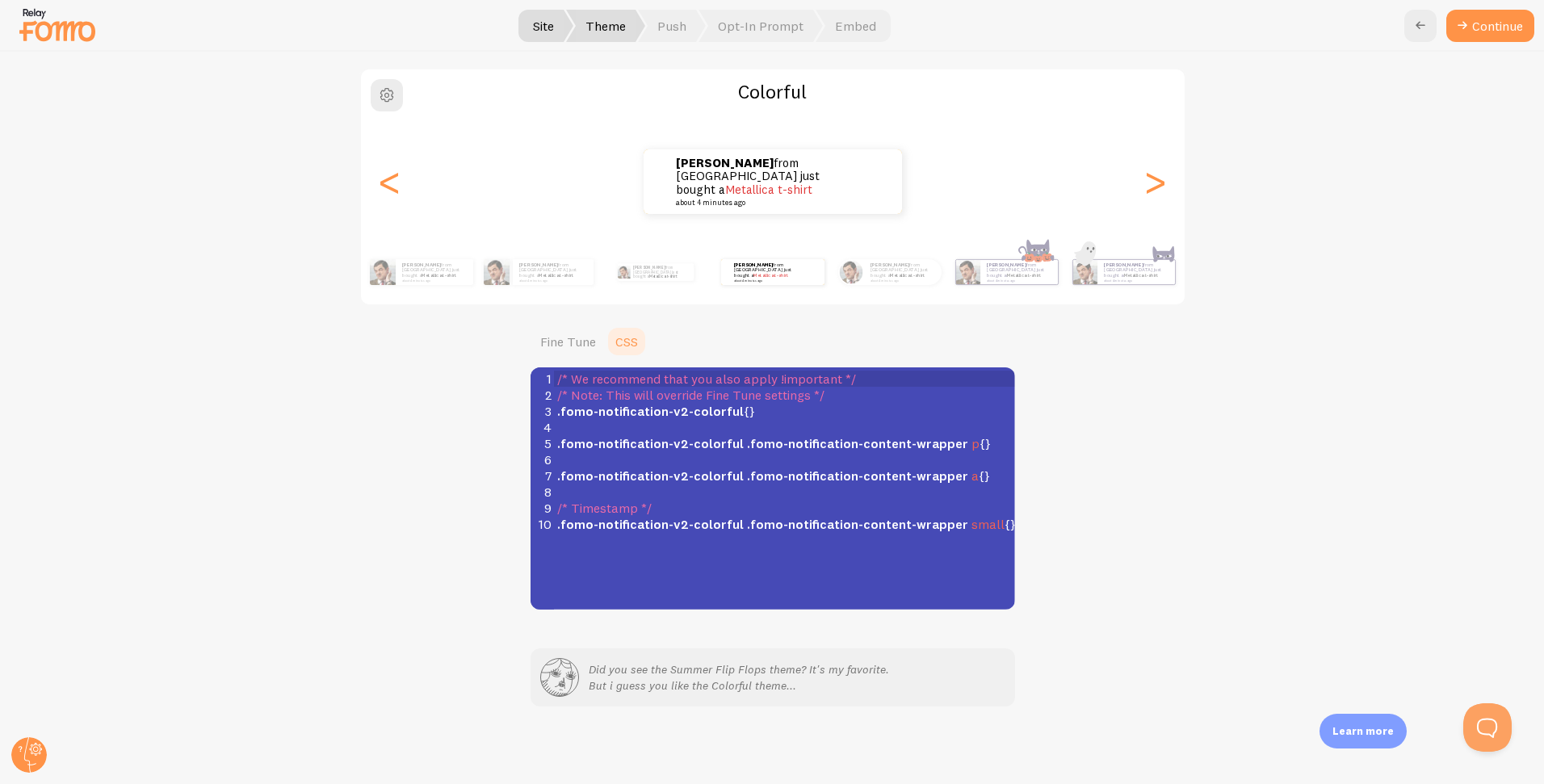
scroll to position [116, 0]
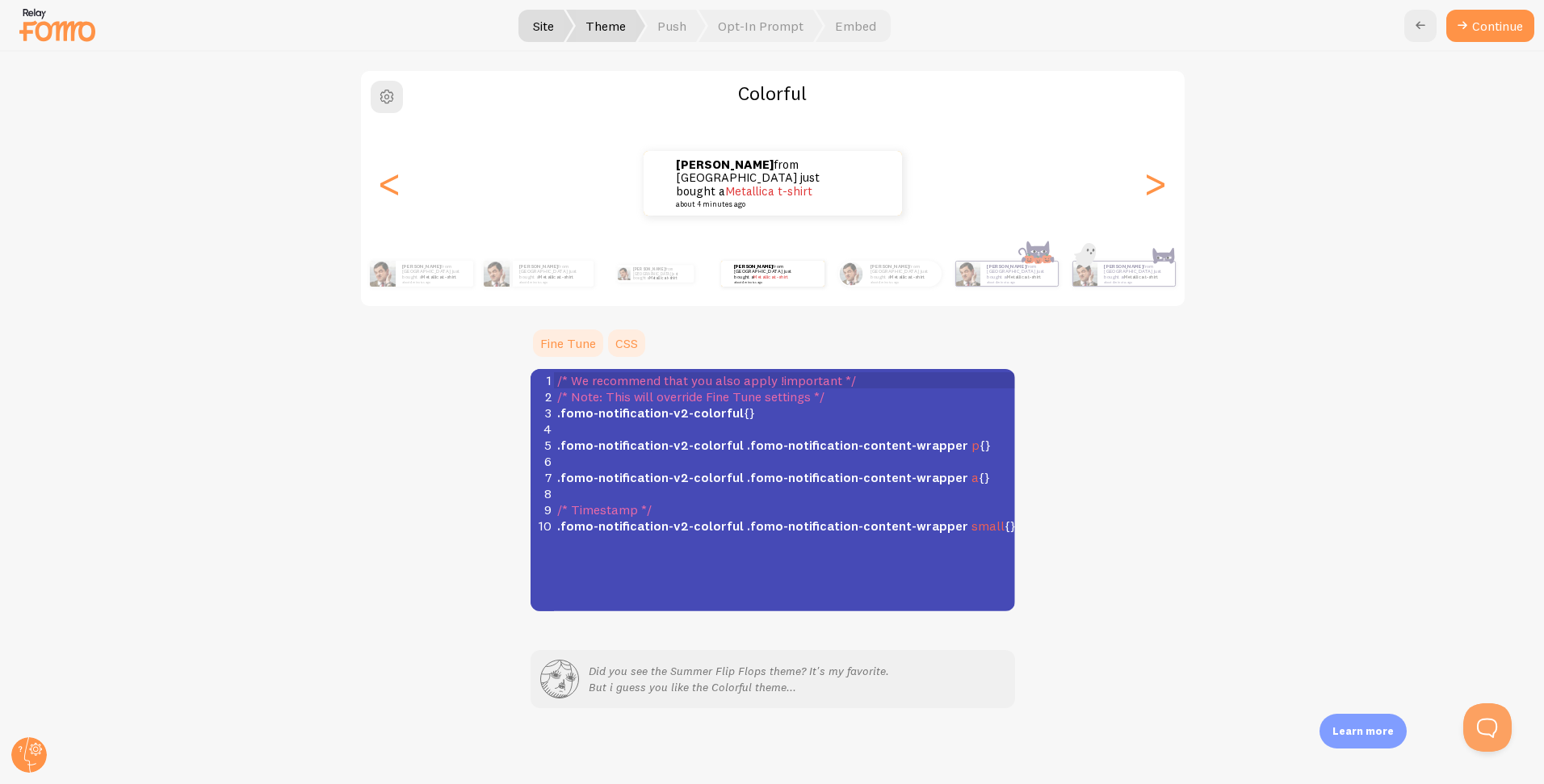
click at [575, 343] on link "Fine Tune" at bounding box center [567, 343] width 75 height 33
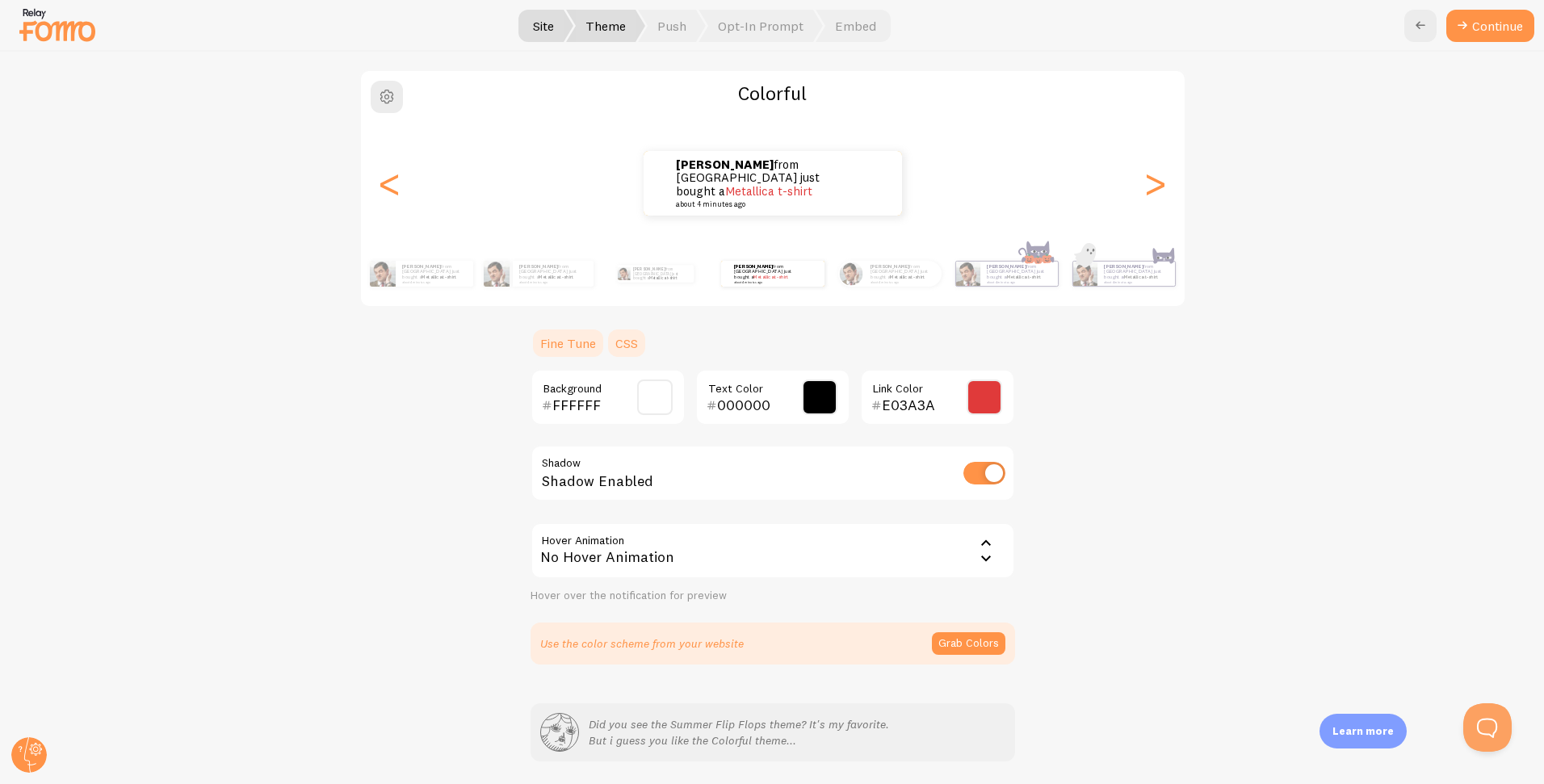
click at [632, 343] on link "CSS" at bounding box center [627, 343] width 42 height 33
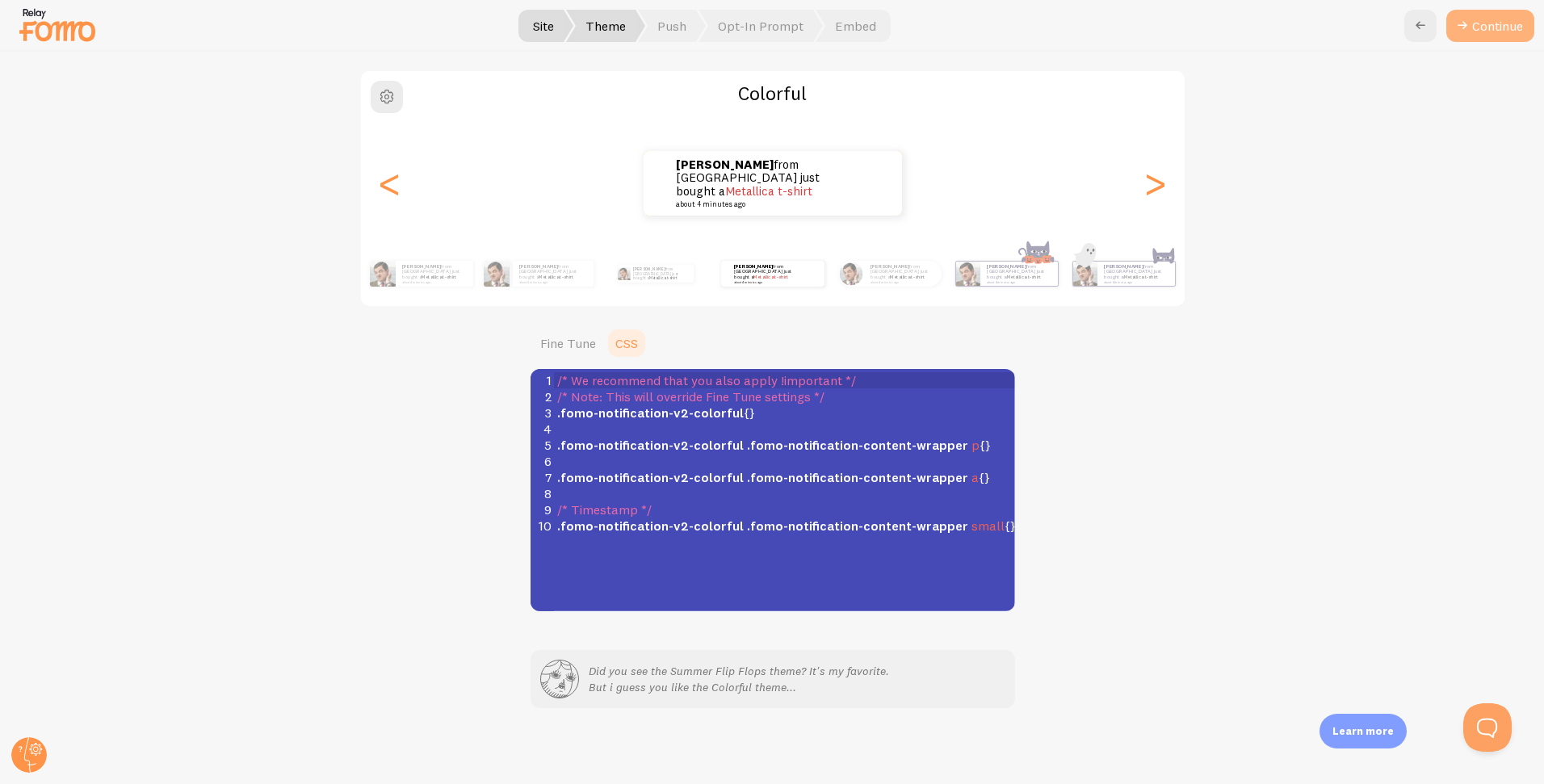
click at [1501, 15] on button "Continue" at bounding box center [1490, 26] width 88 height 33
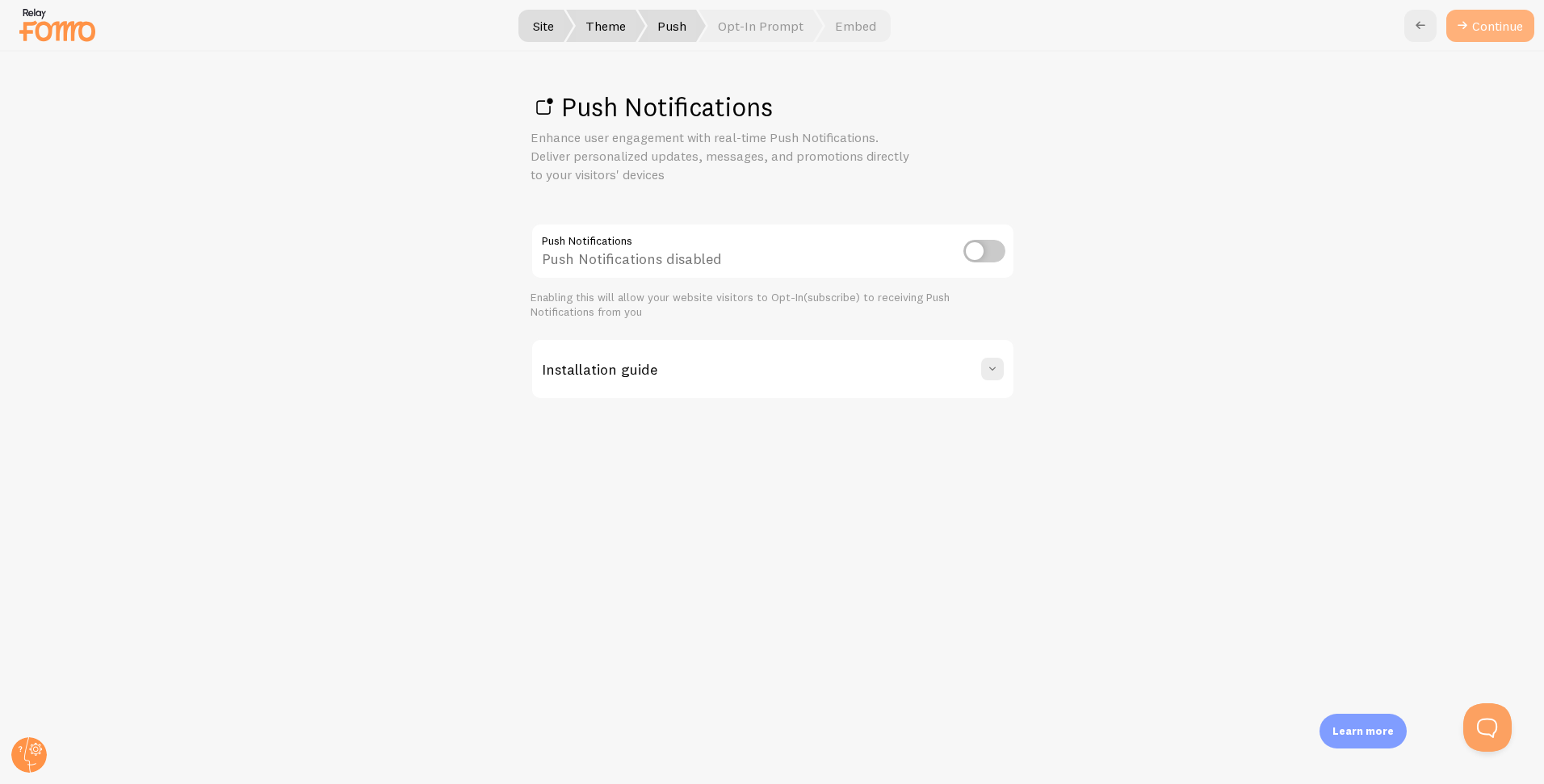
click at [1485, 29] on link "Continue" at bounding box center [1490, 26] width 88 height 33
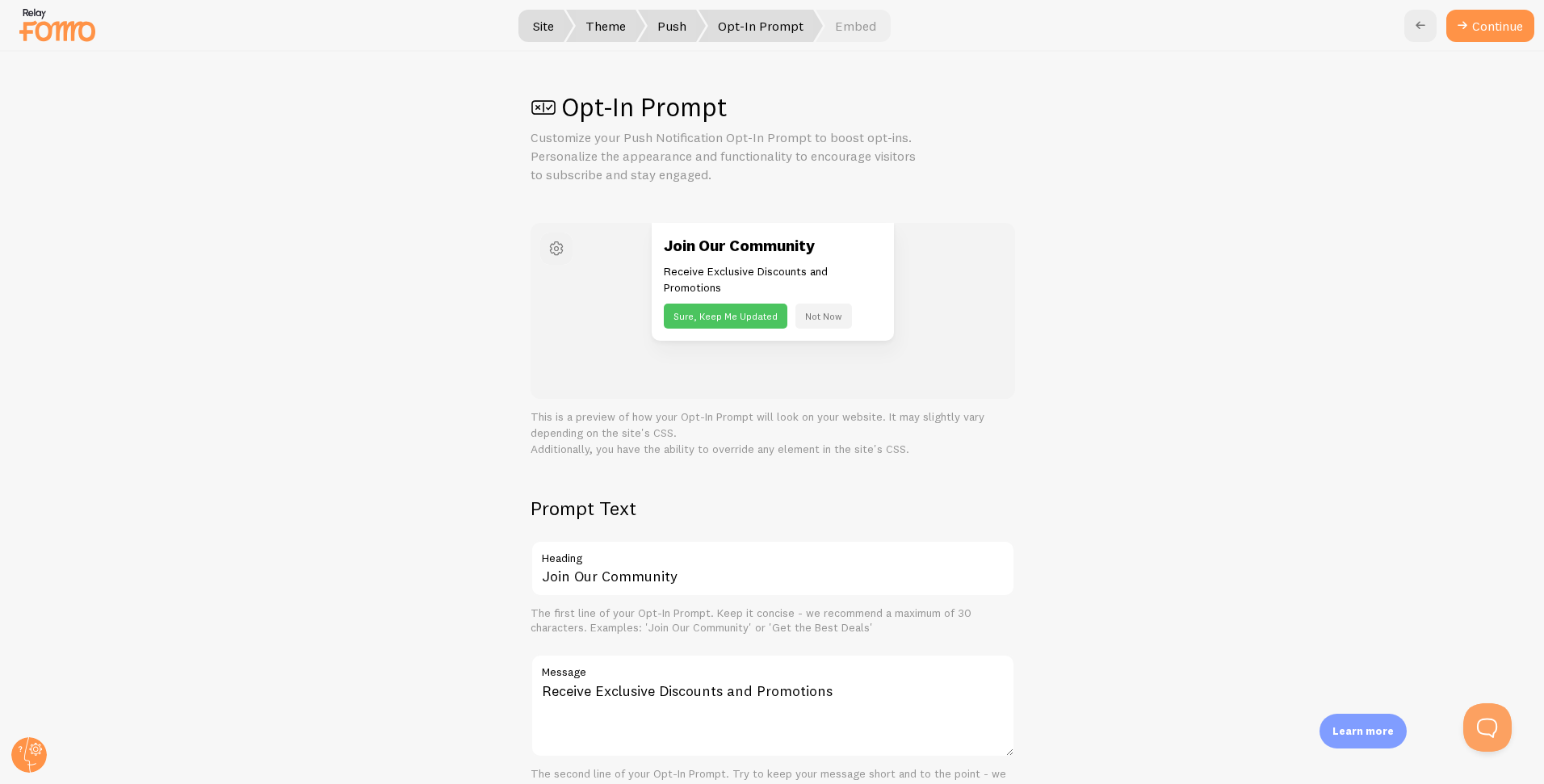
click at [549, 251] on span "button" at bounding box center [556, 249] width 20 height 20
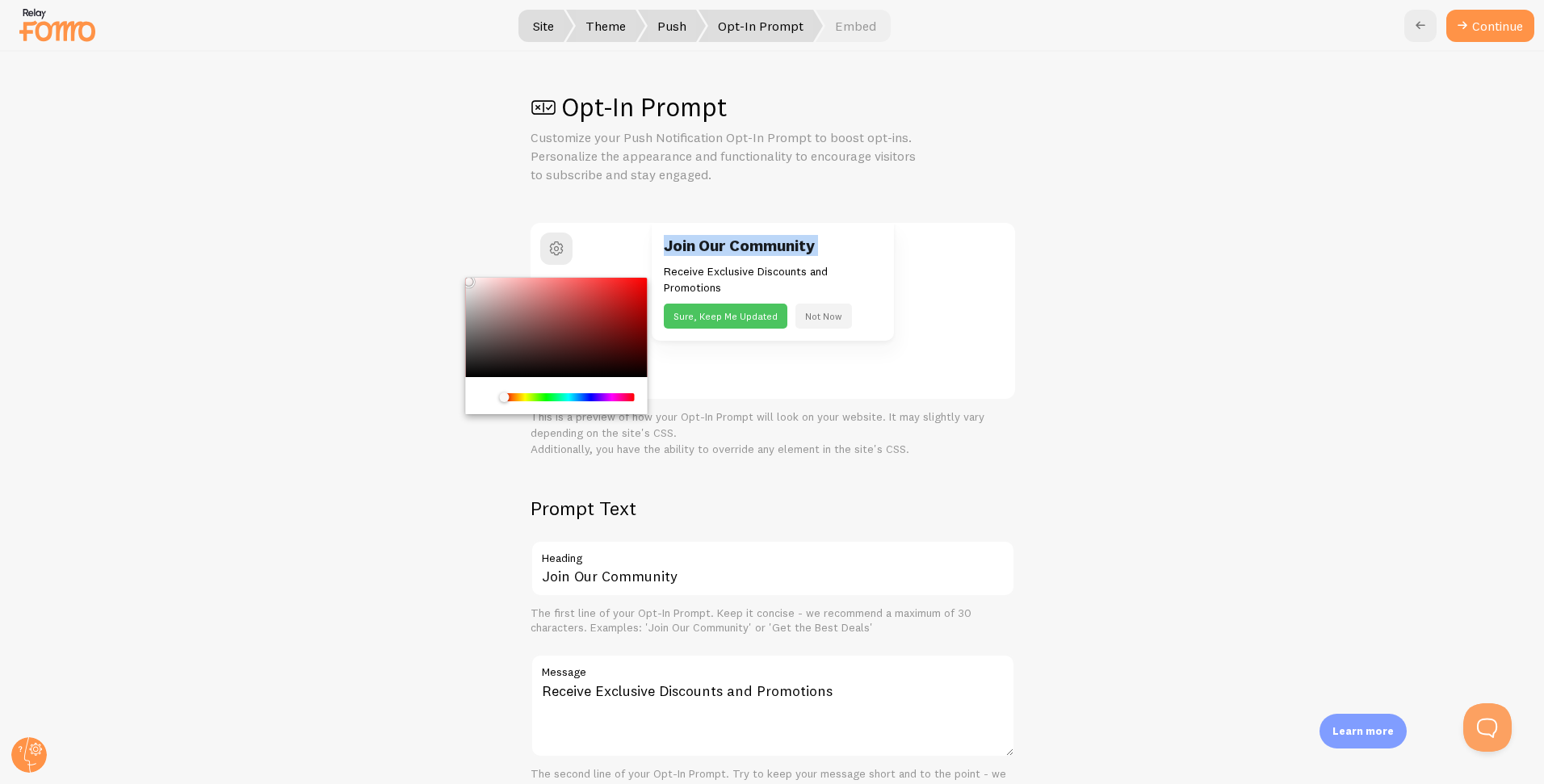
drag, startPoint x: 494, startPoint y: 293, endPoint x: 440, endPoint y: 276, distance: 56.6
click at [440, 276] on div "Opt-In Prompt Customize your Push Notification Opt-In Prompt to boost opt-ins. …" at bounding box center [772, 417] width 1543 height 732
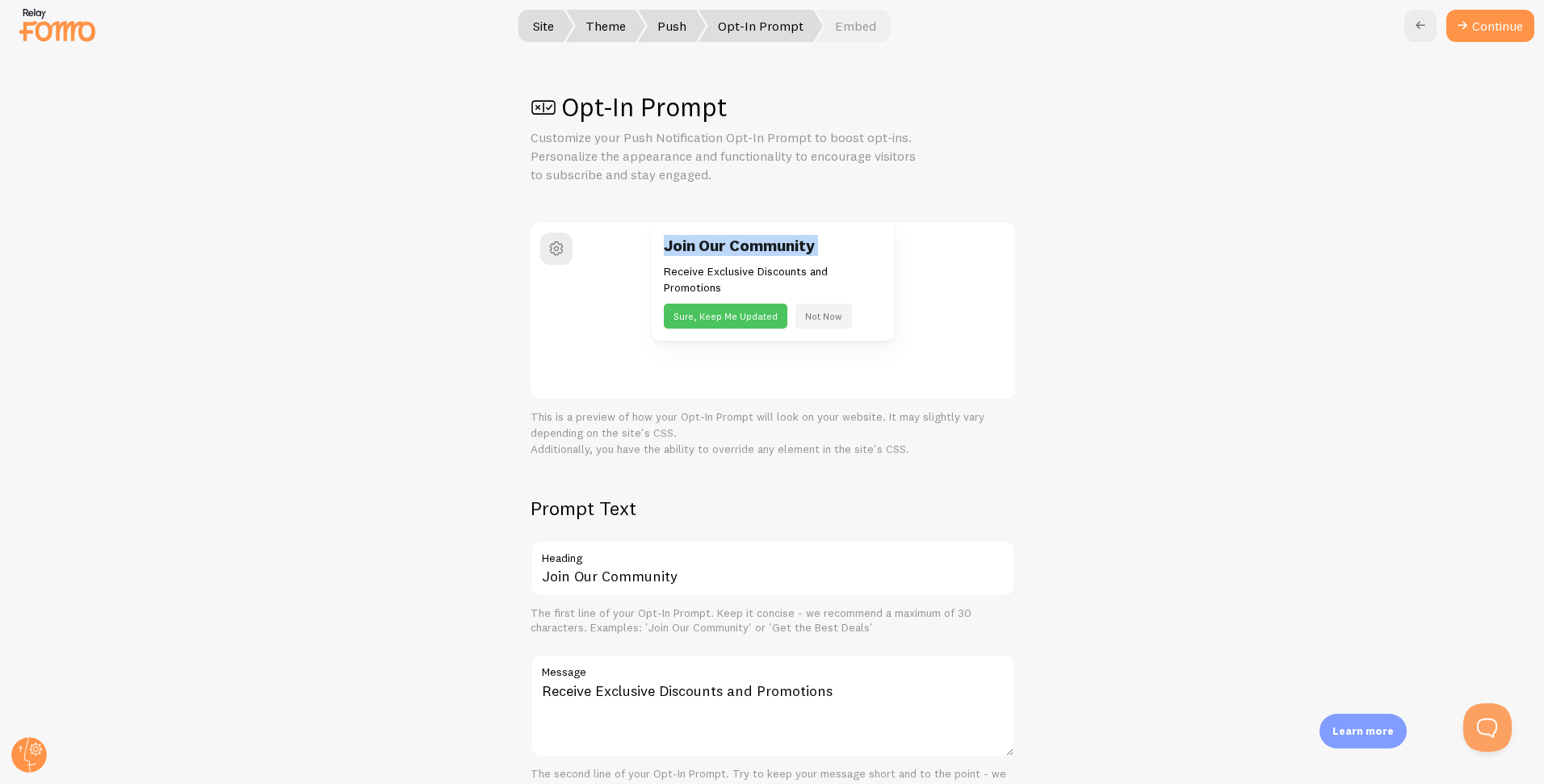
click at [429, 276] on div "Opt-In Prompt Customize your Push Notification Opt-In Prompt to boost opt-ins. …" at bounding box center [772, 417] width 1543 height 732
click at [1479, 21] on button "Continue" at bounding box center [1490, 26] width 88 height 33
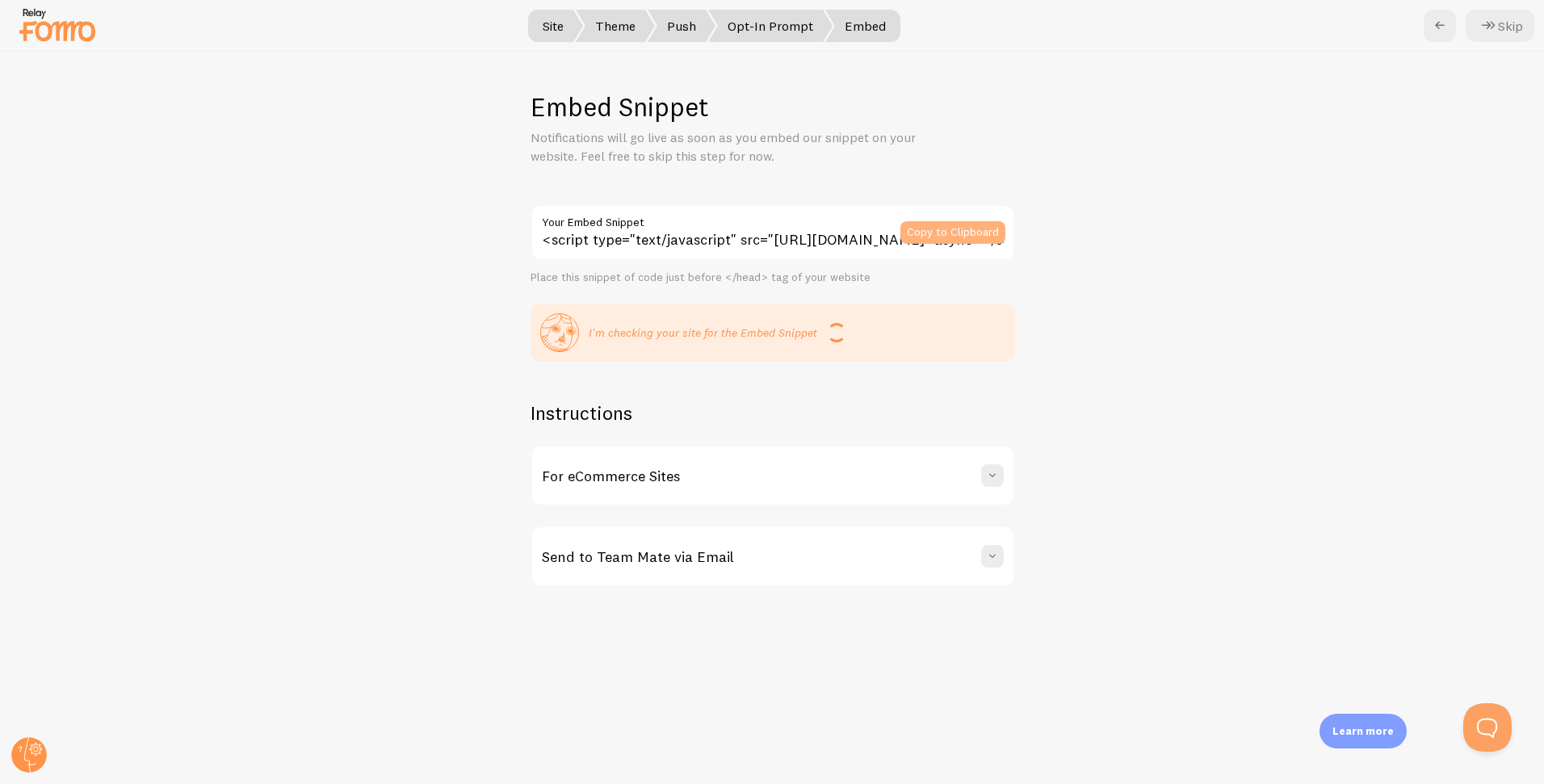
click at [969, 237] on button "Copy to Clipboard" at bounding box center [953, 232] width 105 height 22
click at [1509, 33] on button "Skip" at bounding box center [1500, 26] width 69 height 33
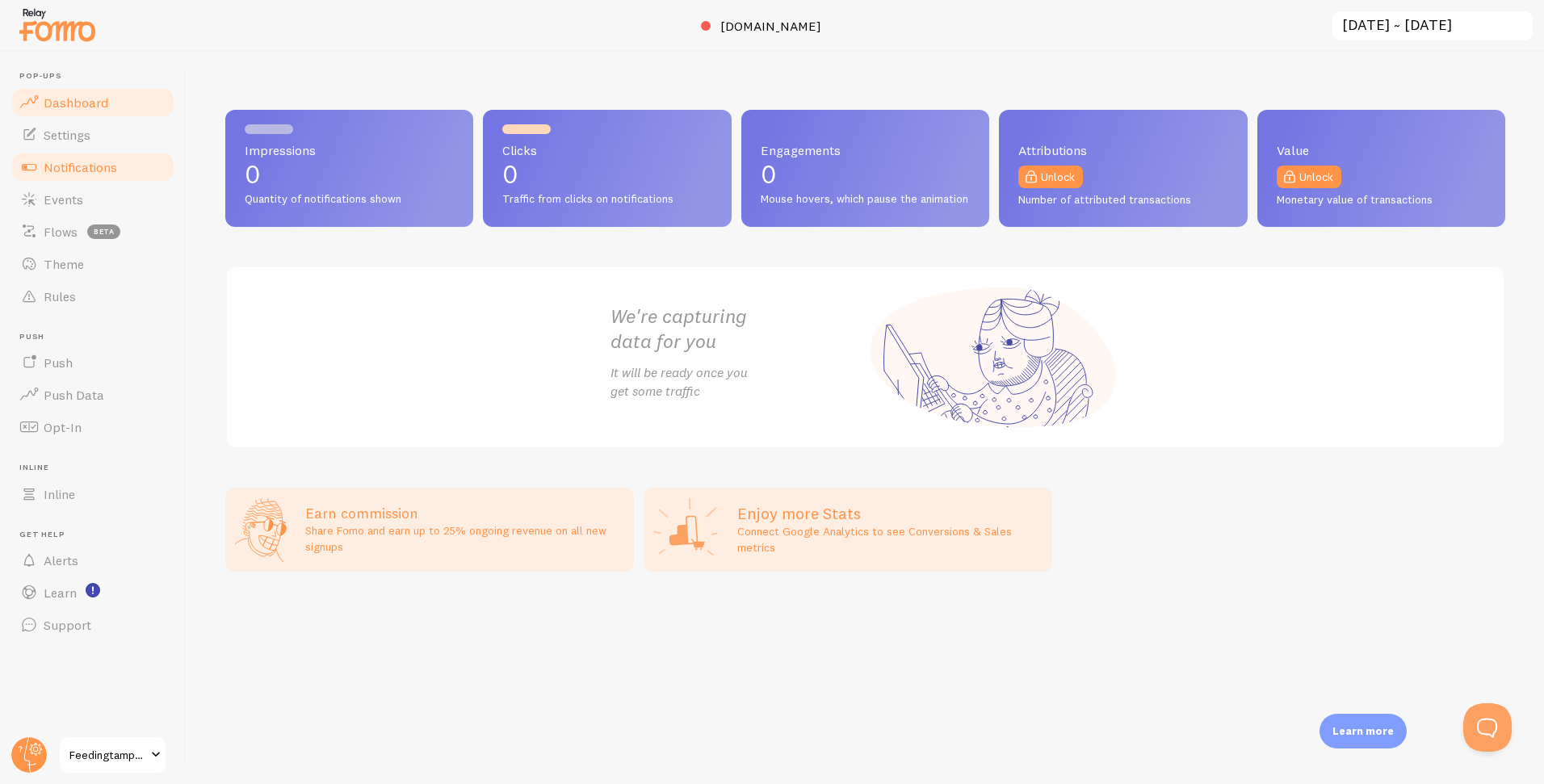
click at [87, 164] on span "Notifications" at bounding box center [80, 167] width 73 height 16
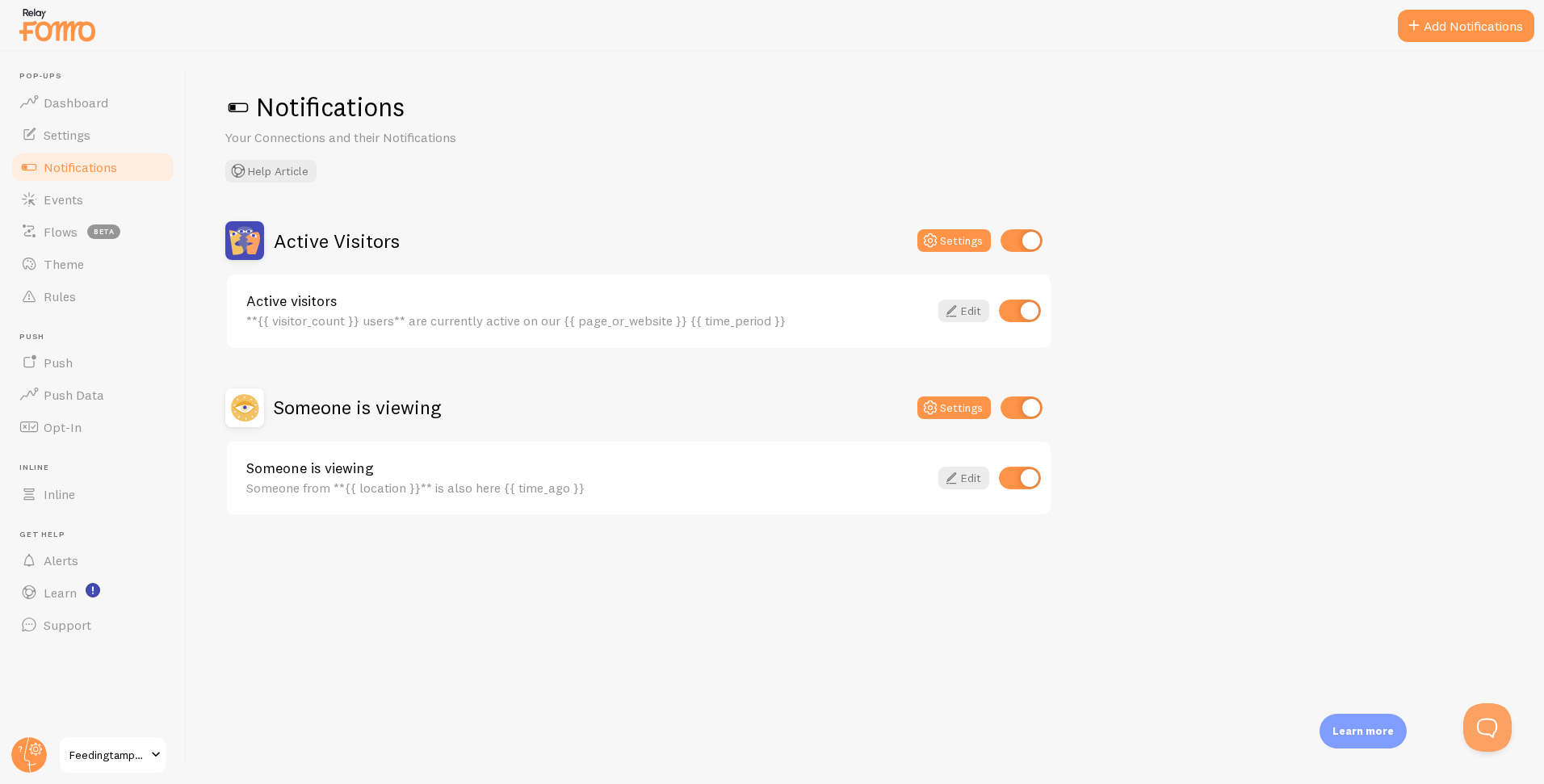
drag, startPoint x: 1009, startPoint y: 240, endPoint x: 1018, endPoint y: 263, distance: 24.7
click at [1009, 240] on input "checkbox" at bounding box center [1021, 240] width 42 height 22
checkbox input "false"
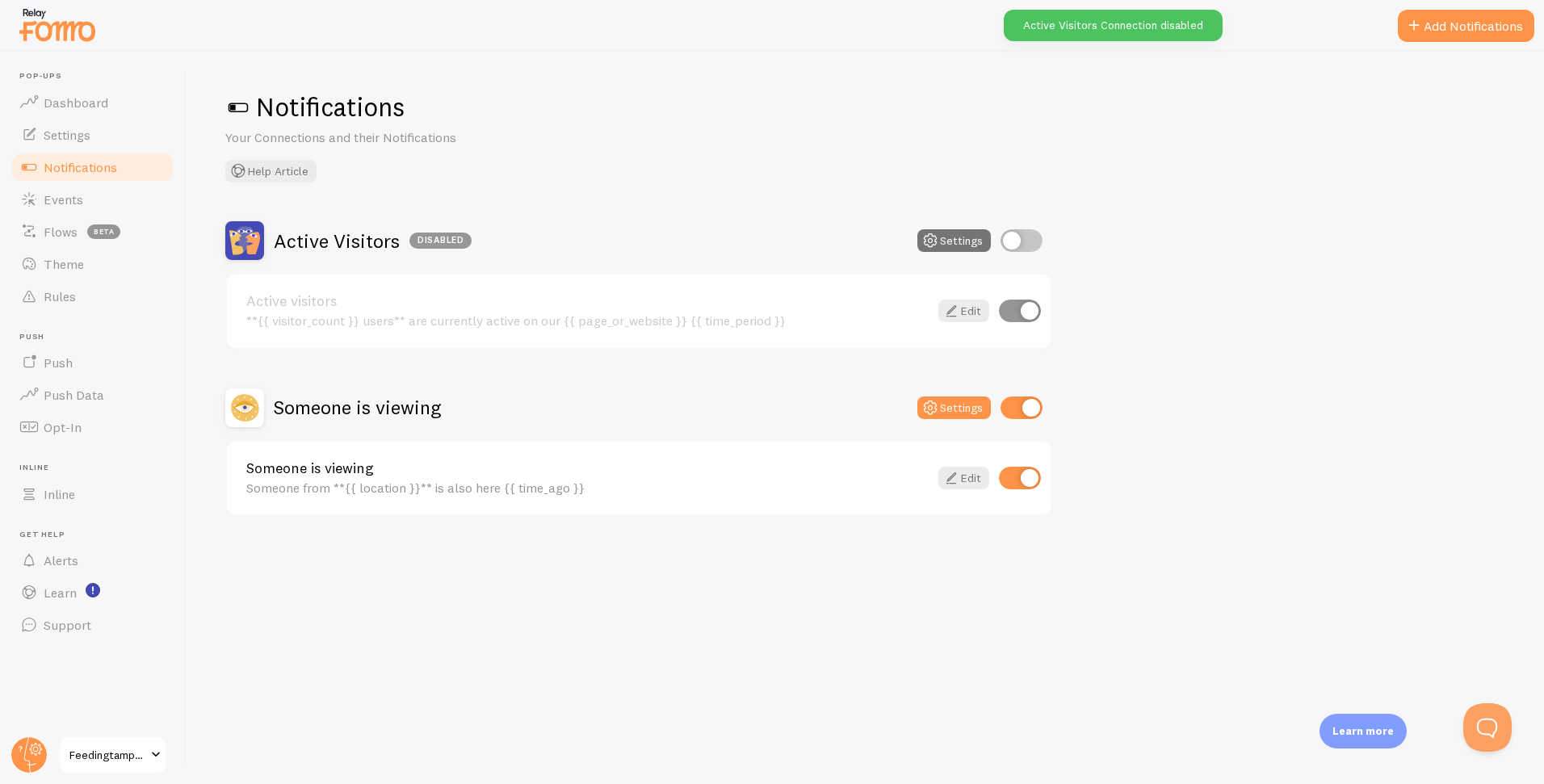
click at [1027, 410] on input "checkbox" at bounding box center [1021, 408] width 42 height 22
checkbox input "false"
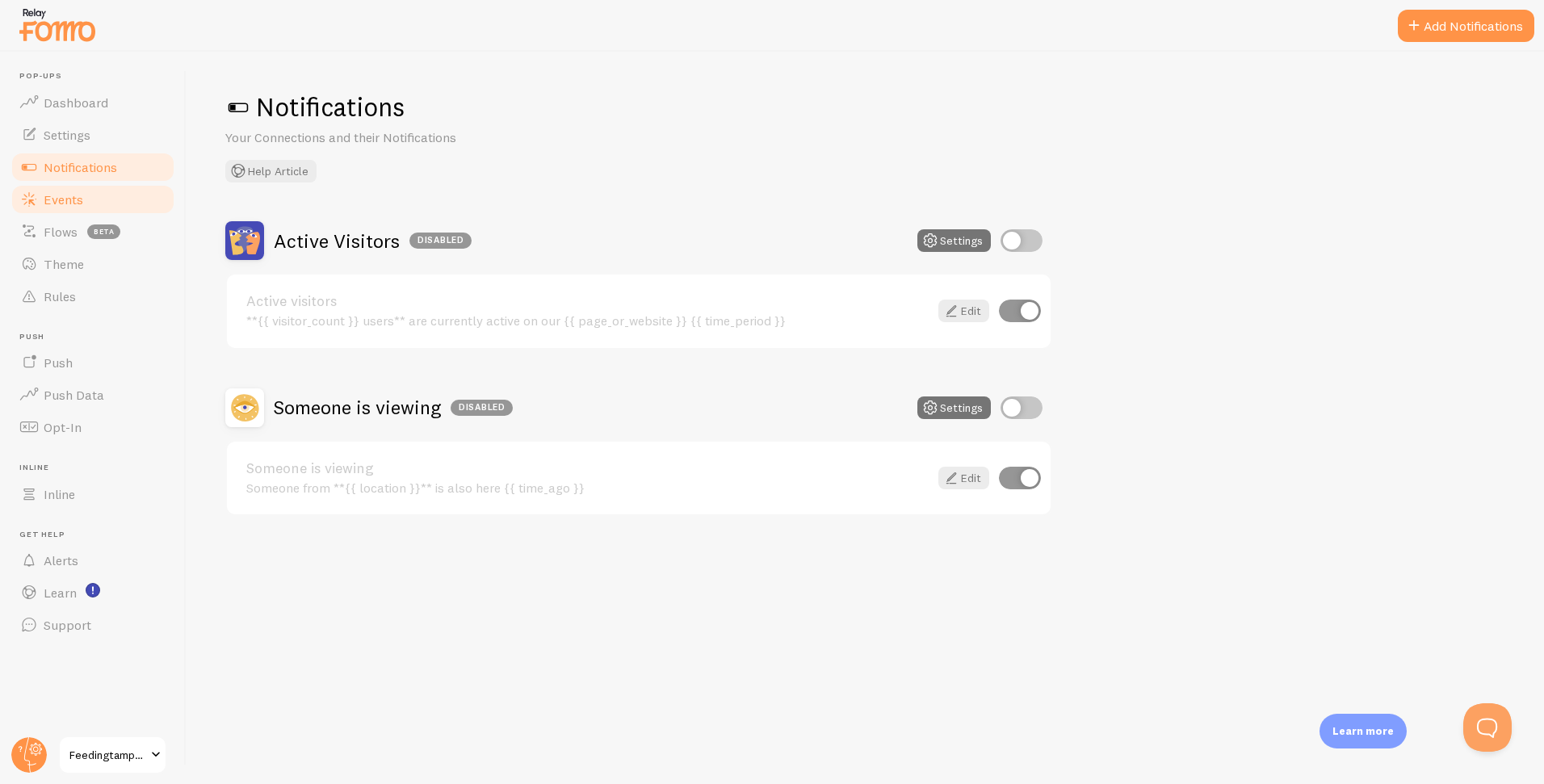
click at [73, 200] on span "Events" at bounding box center [64, 199] width 40 height 16
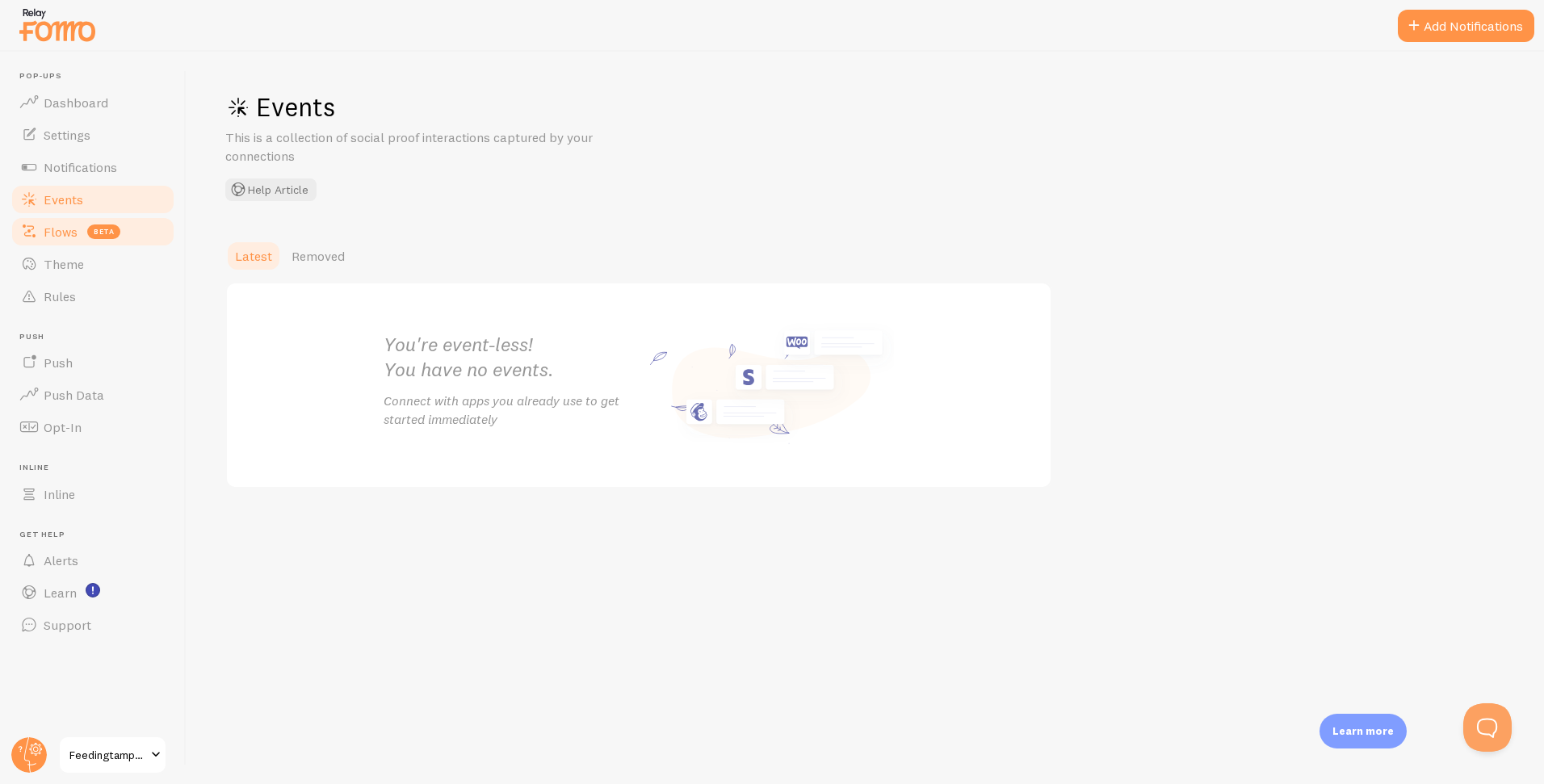
click at [51, 232] on span "Flows" at bounding box center [60, 231] width 34 height 16
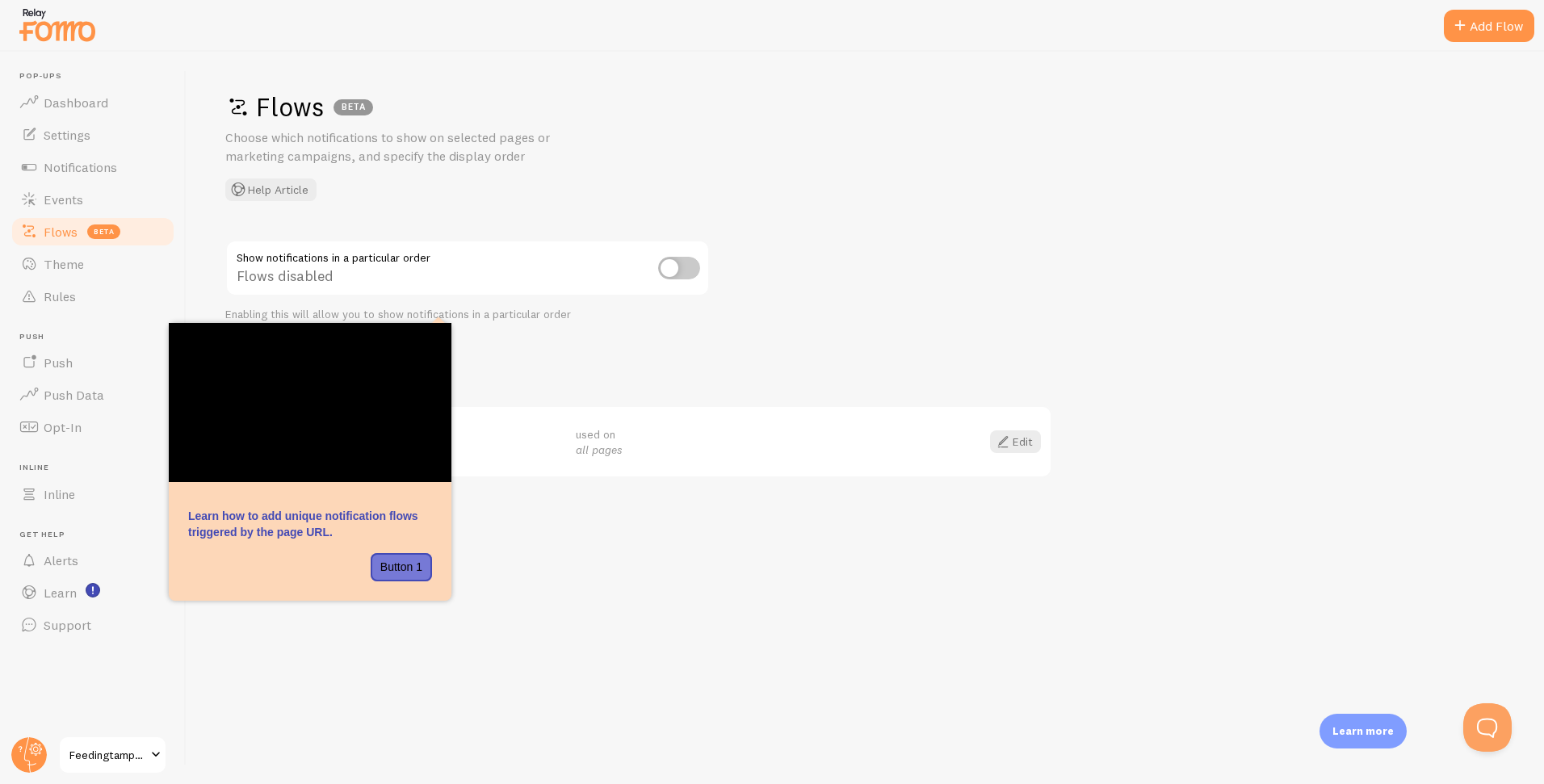
click at [715, 544] on div "Flows BETA Choose which notifications to show on selected pages or marketing ca…" at bounding box center [865, 417] width 1357 height 732
click at [71, 367] on link "Push" at bounding box center [92, 362] width 166 height 33
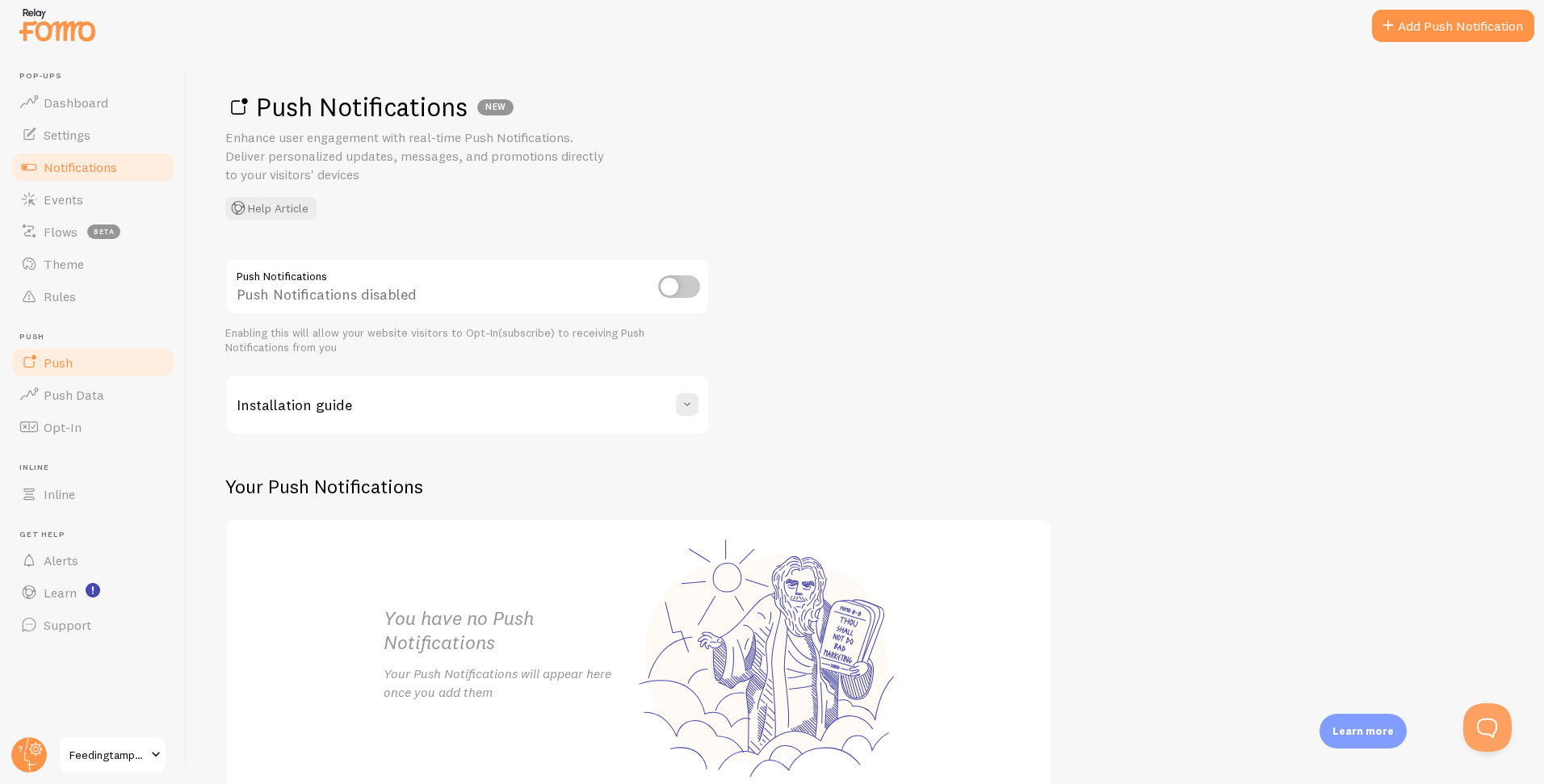
click at [114, 169] on span "Notifications" at bounding box center [80, 167] width 73 height 16
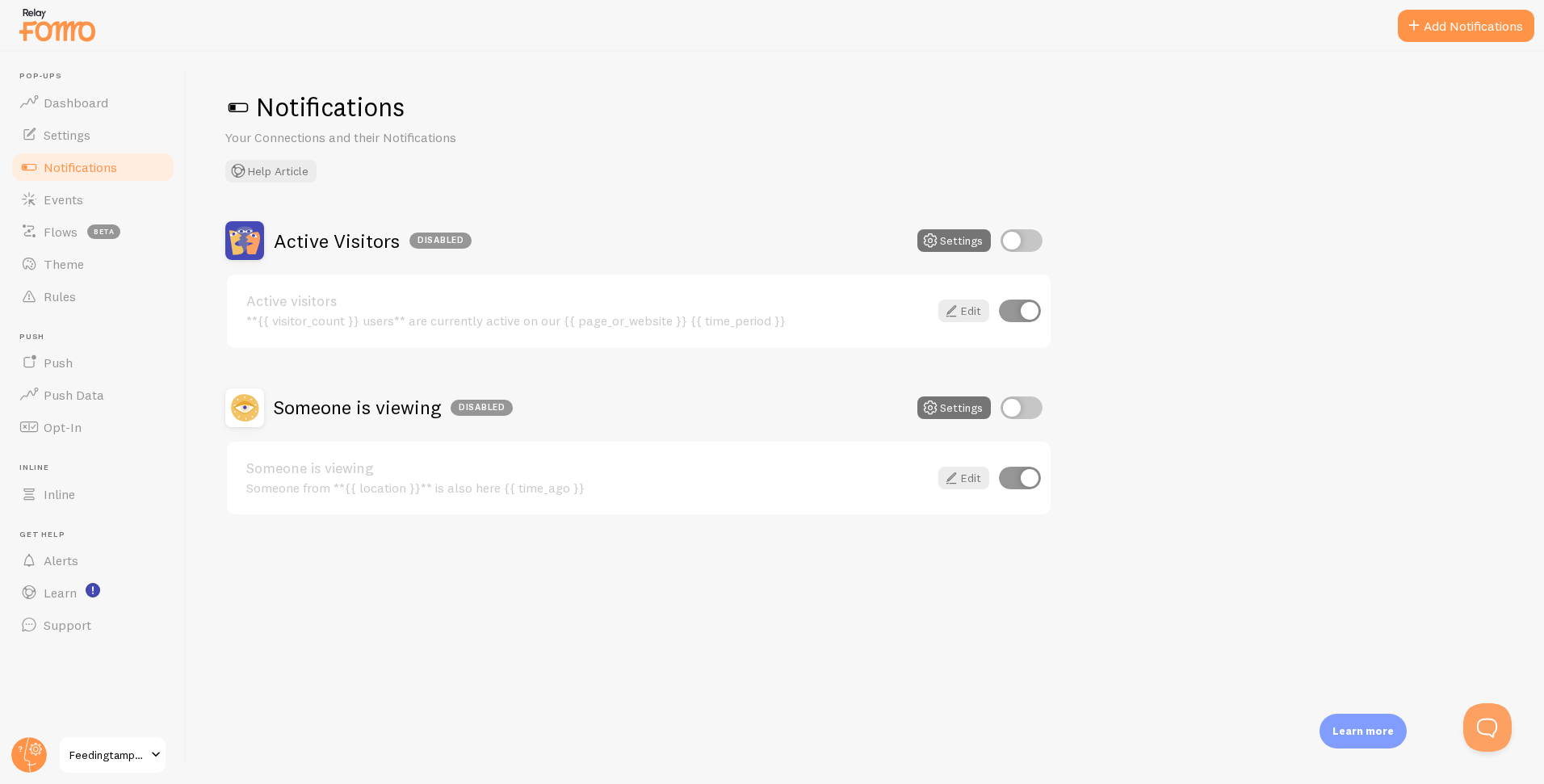
click at [1474, 29] on button "Add Notifications" at bounding box center [1466, 26] width 137 height 33
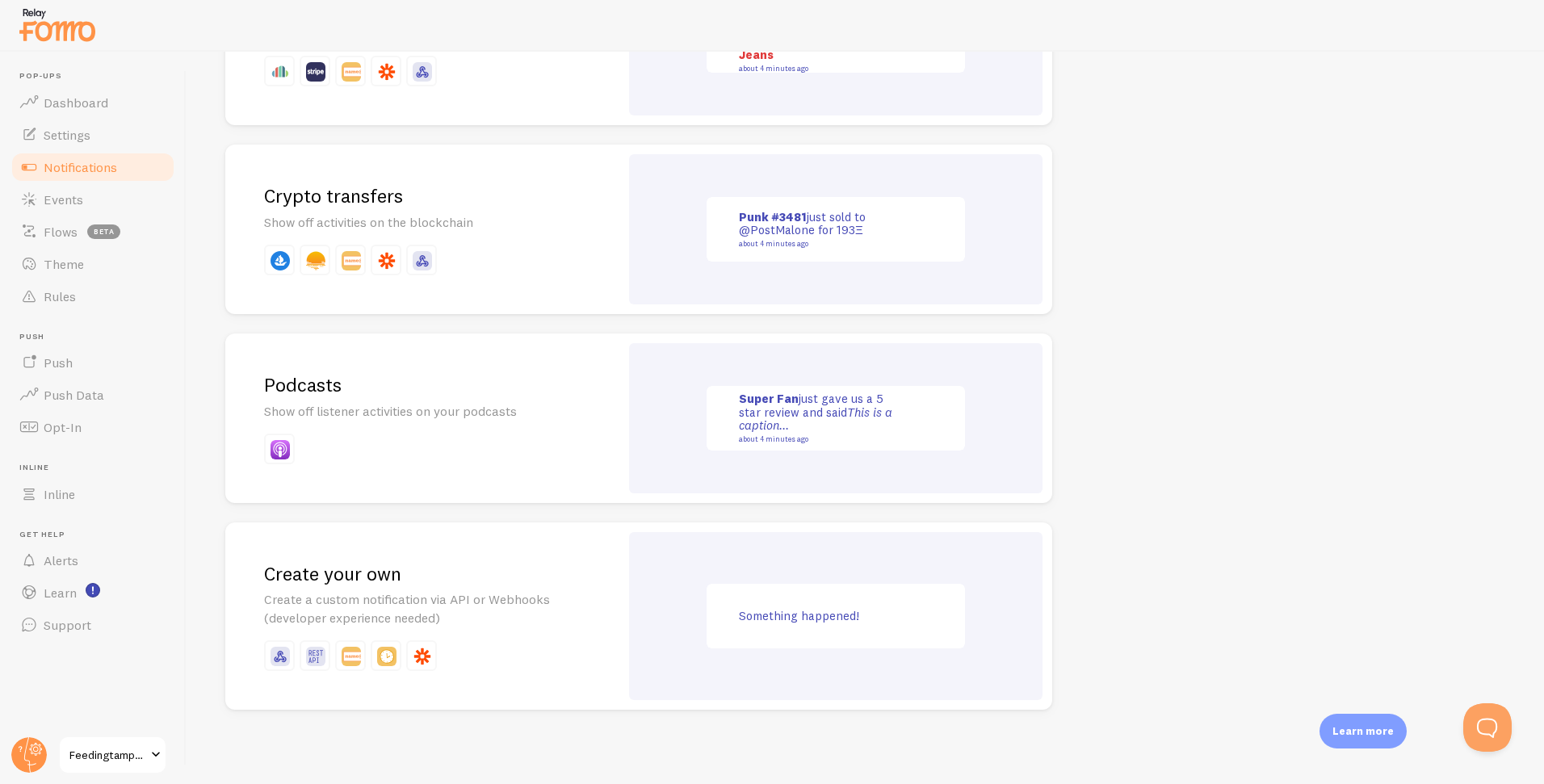
scroll to position [3361, 0]
click at [430, 584] on div "Create your own Create a custom notification via API or Webhooks (developer exp…" at bounding box center [423, 613] width 394 height 188
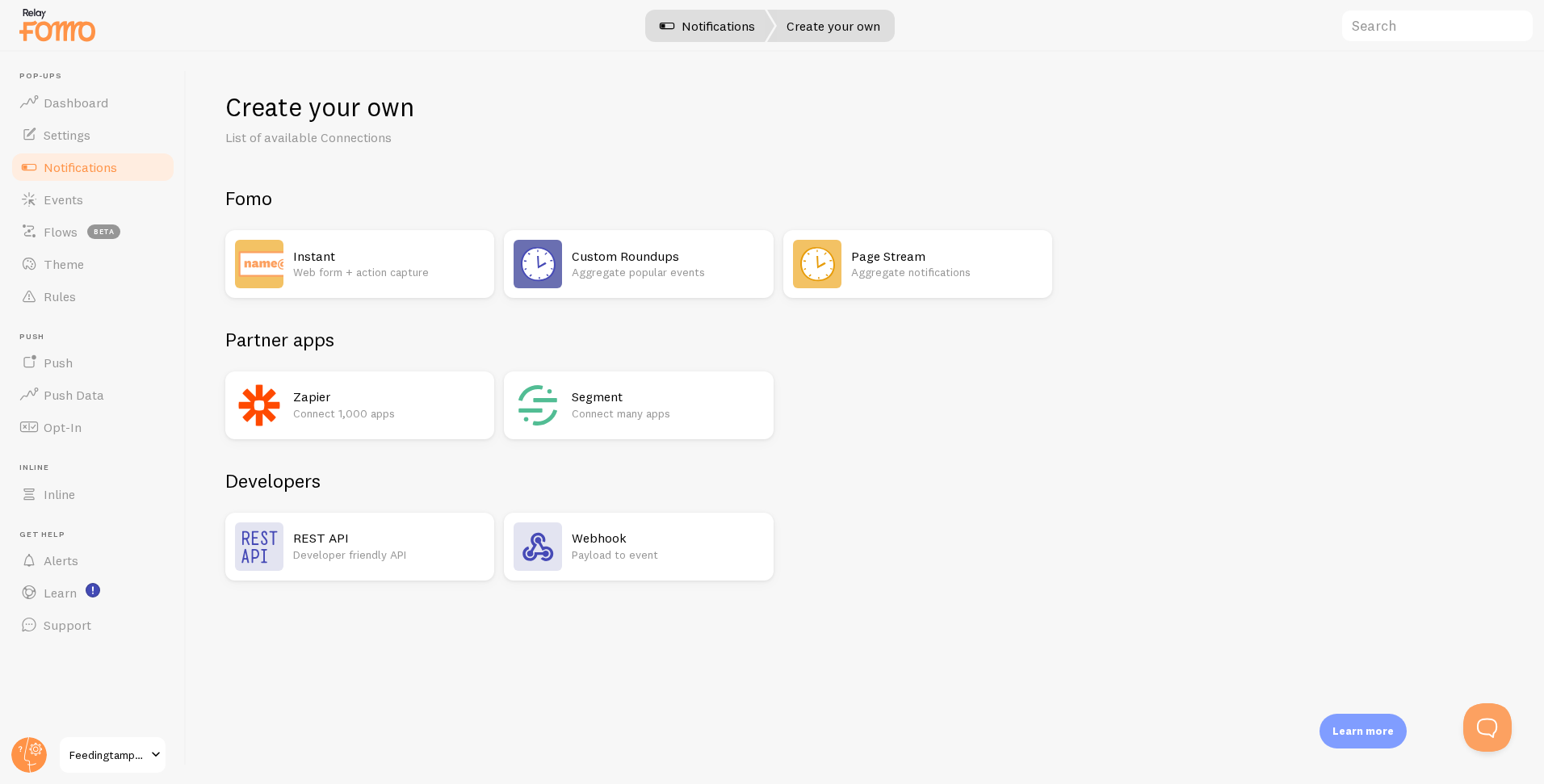
click at [732, 30] on link "Notifications" at bounding box center [707, 26] width 134 height 33
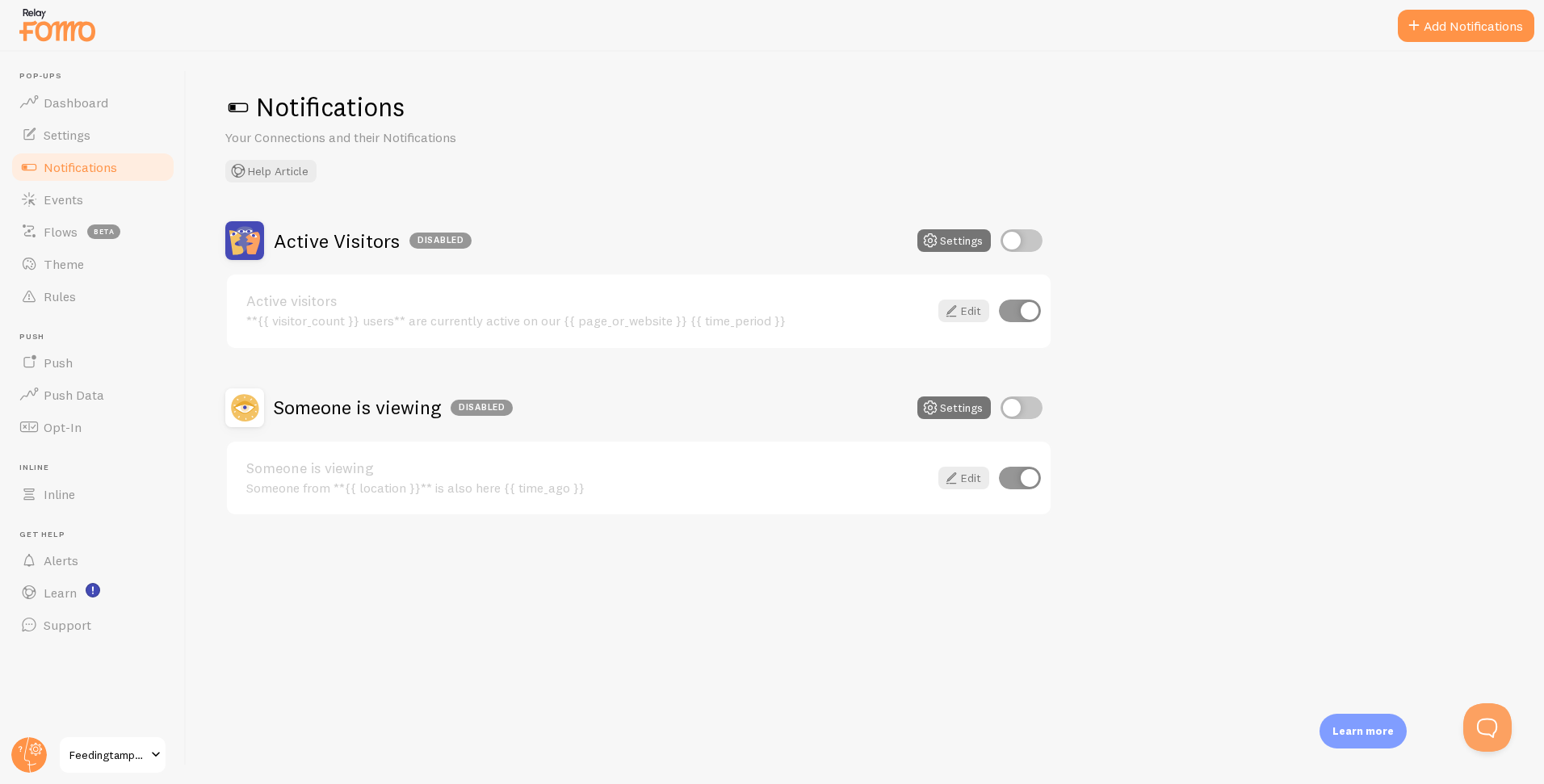
click at [1442, 24] on button "Add Notifications" at bounding box center [1466, 26] width 137 height 33
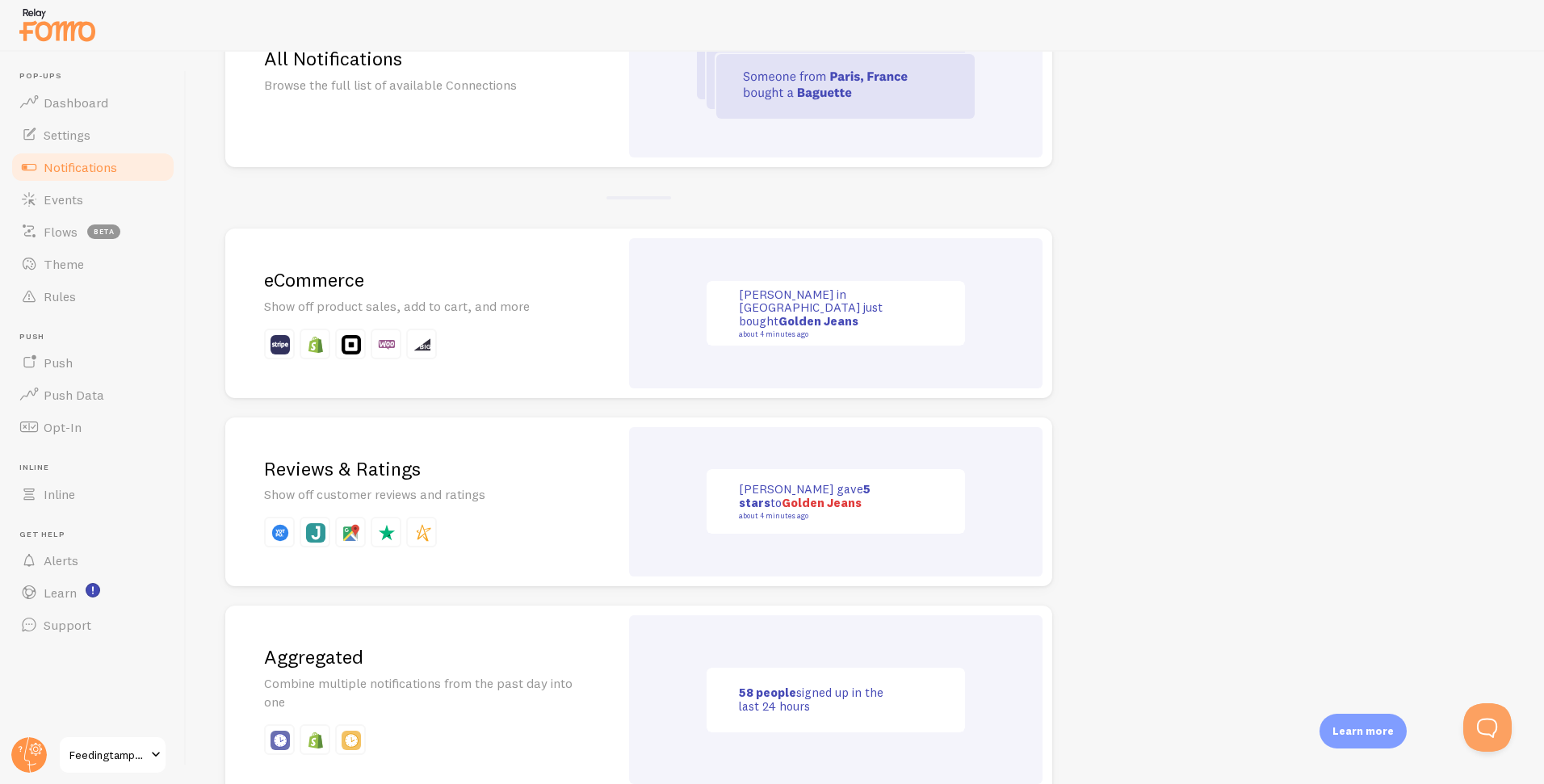
scroll to position [223, 0]
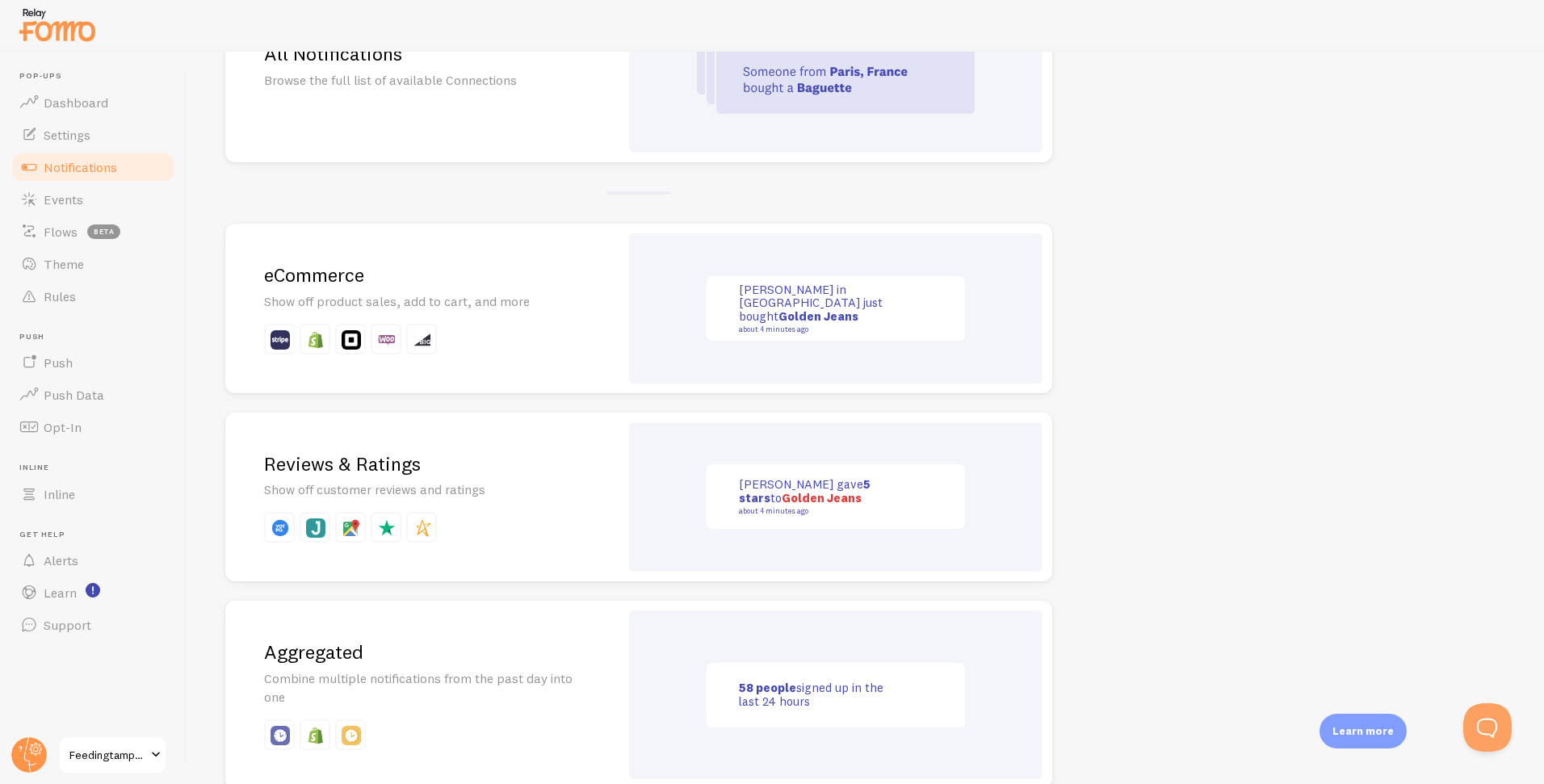
click at [418, 290] on div "eCommerce Show off product sales, add to cart, and more" at bounding box center [423, 308] width 394 height 170
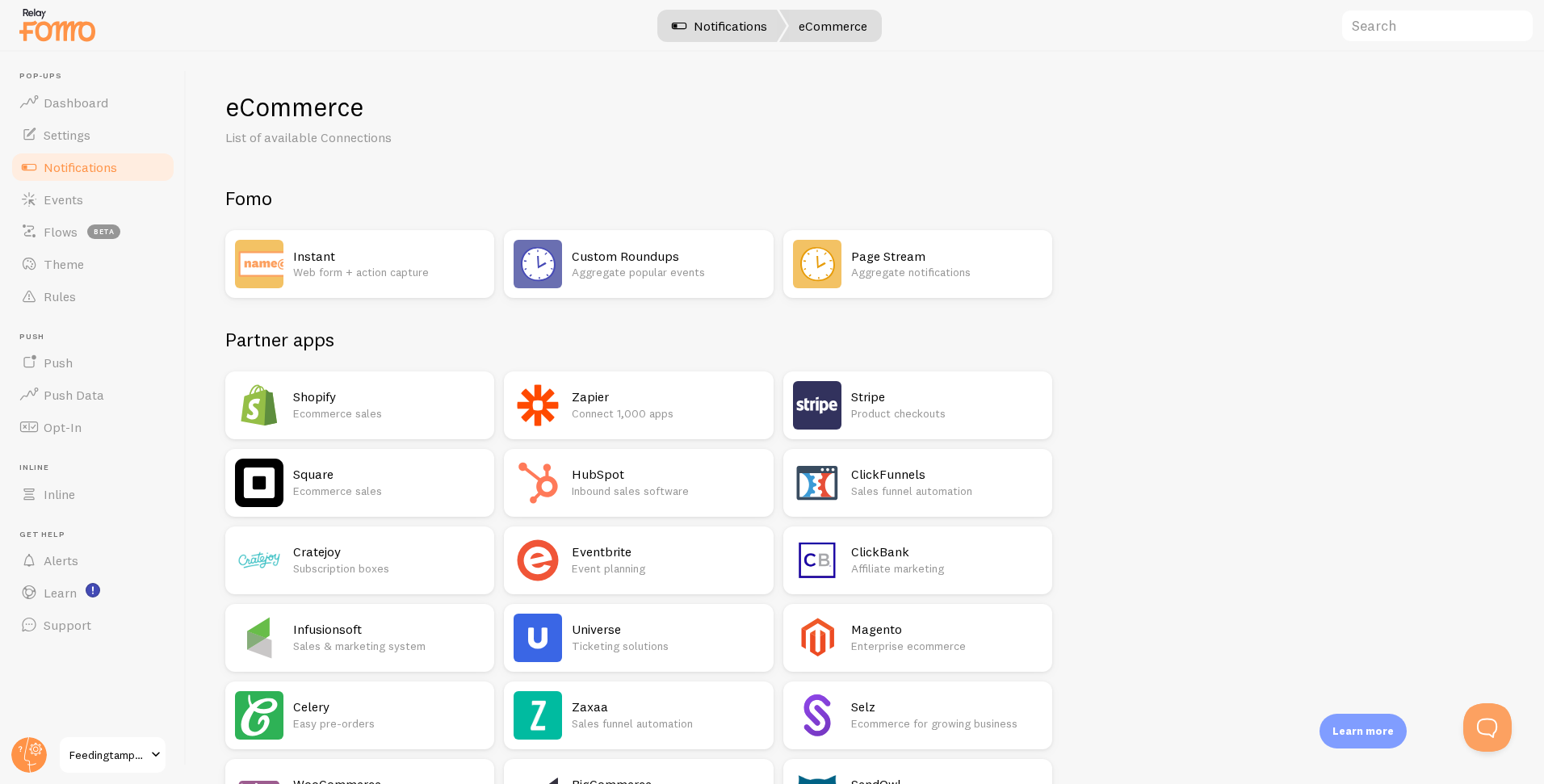
drag, startPoint x: 697, startPoint y: 15, endPoint x: 779, endPoint y: 12, distance: 82.1
click at [696, 15] on link "Notifications" at bounding box center [720, 26] width 134 height 33
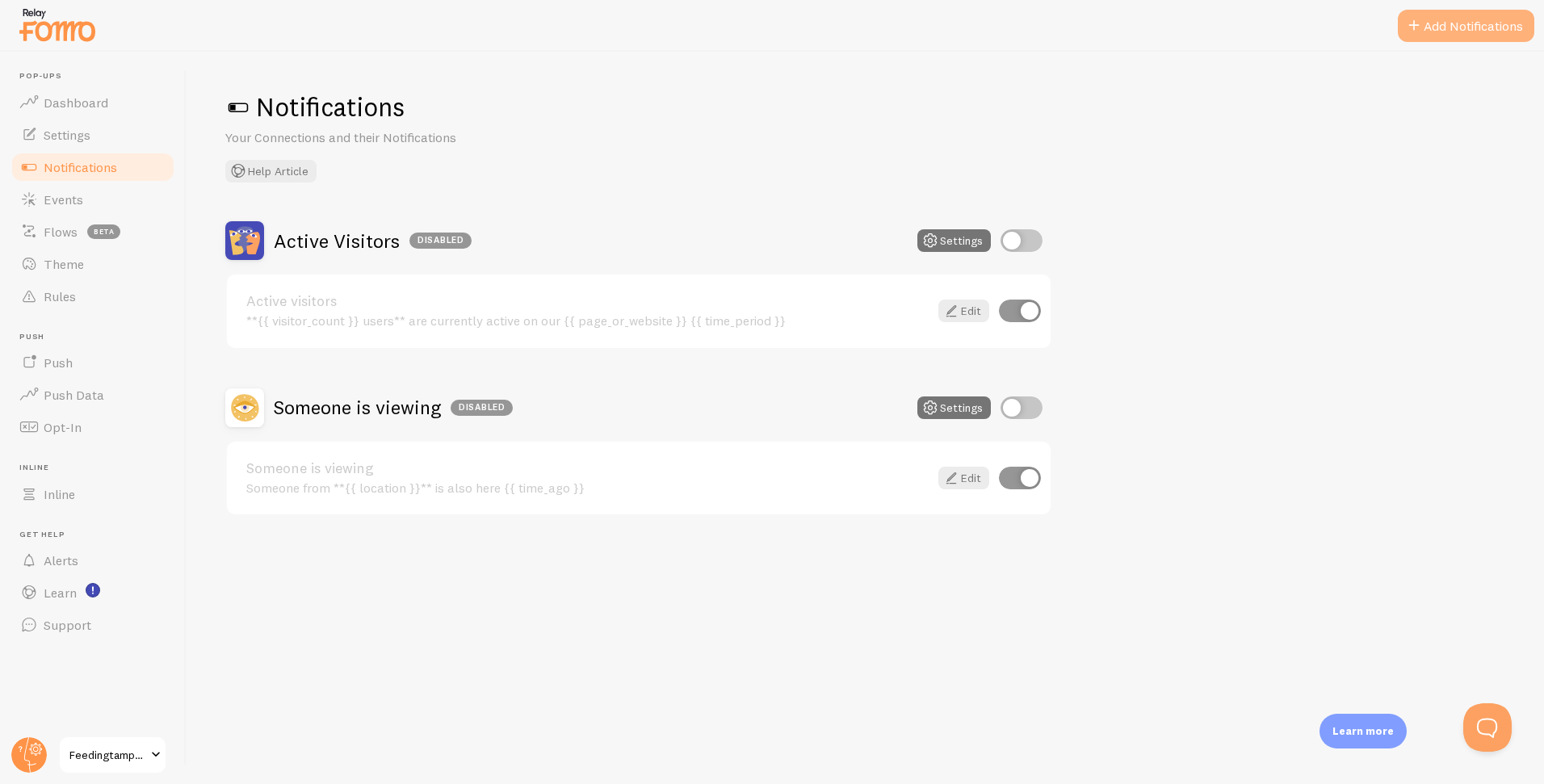
drag, startPoint x: 1486, startPoint y: 24, endPoint x: 1476, endPoint y: 25, distance: 10.0
click at [1486, 24] on button "Add Notifications" at bounding box center [1466, 26] width 137 height 33
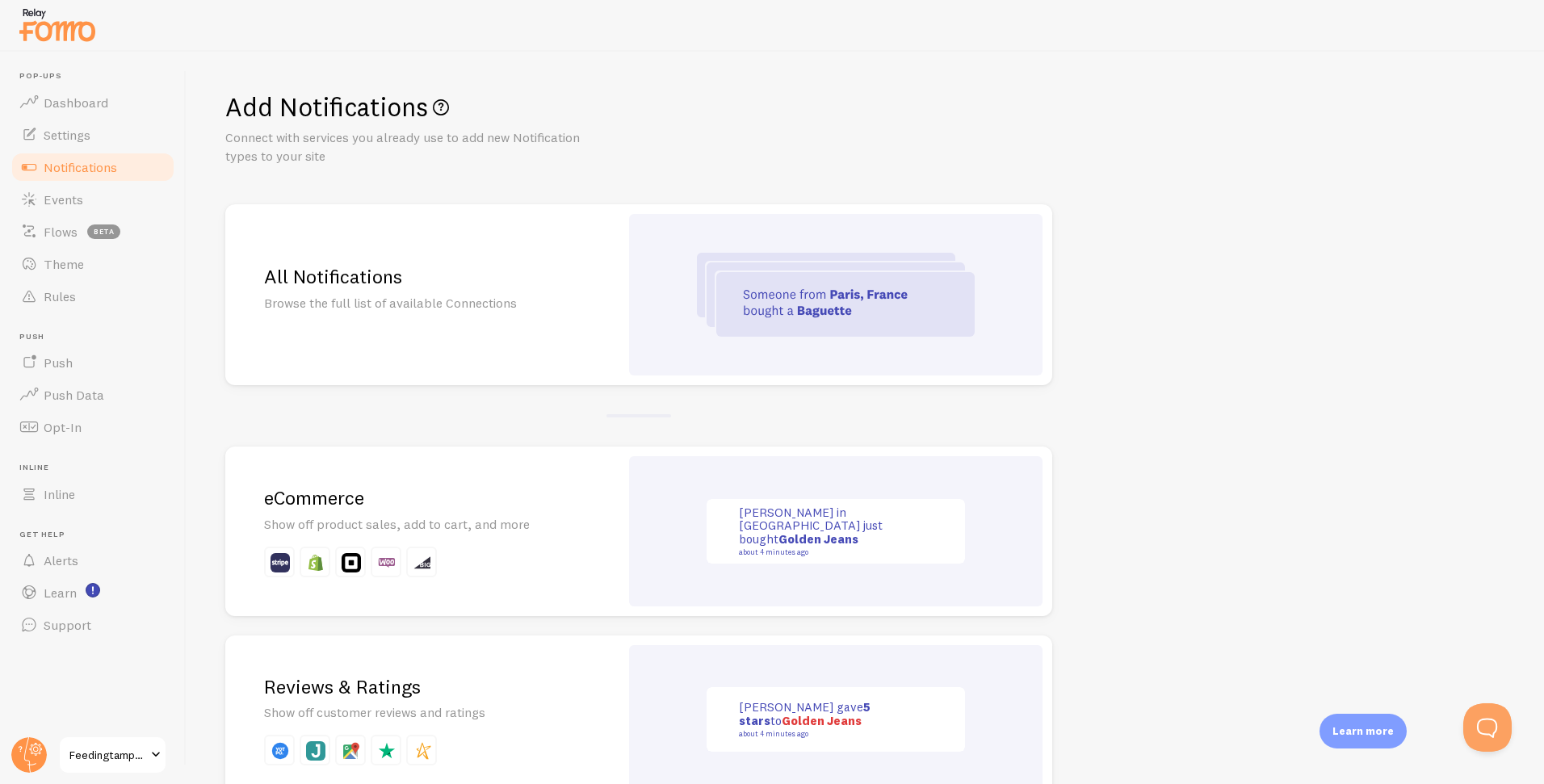
click at [528, 281] on h2 "All Notifications" at bounding box center [423, 276] width 317 height 25
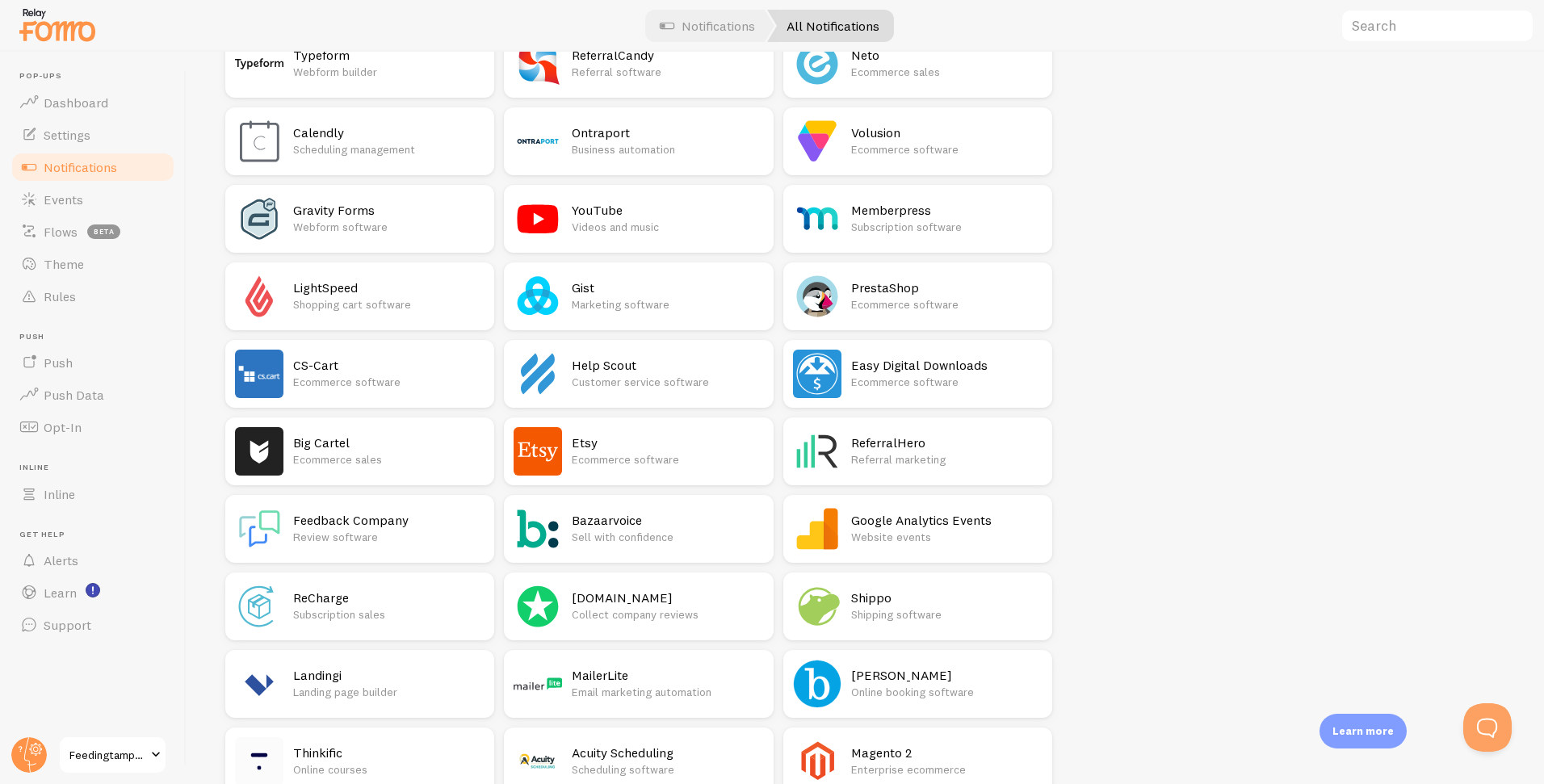
scroll to position [1677, 0]
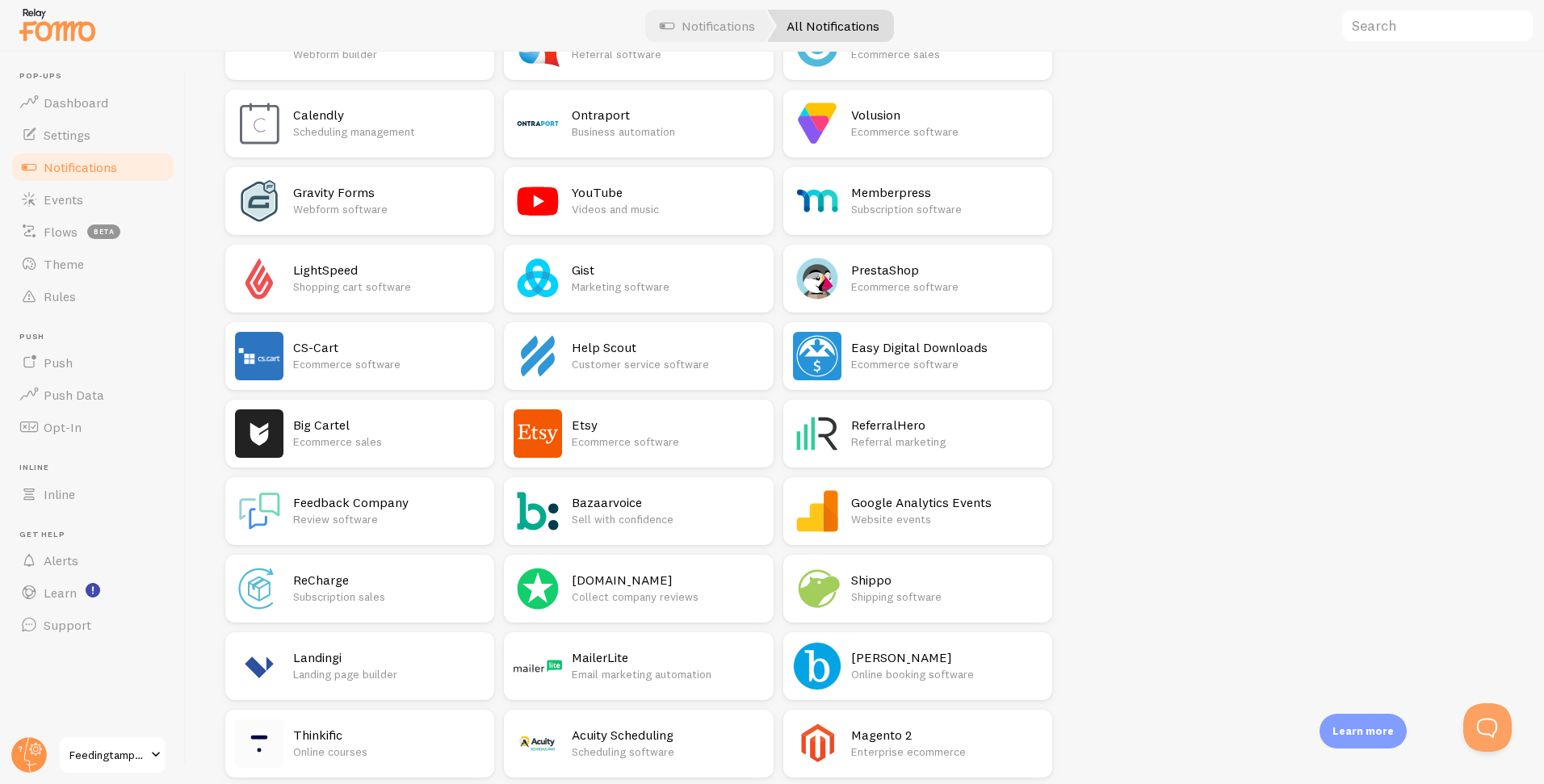
click at [923, 504] on h2 "Google Analytics Events" at bounding box center [947, 503] width 191 height 17
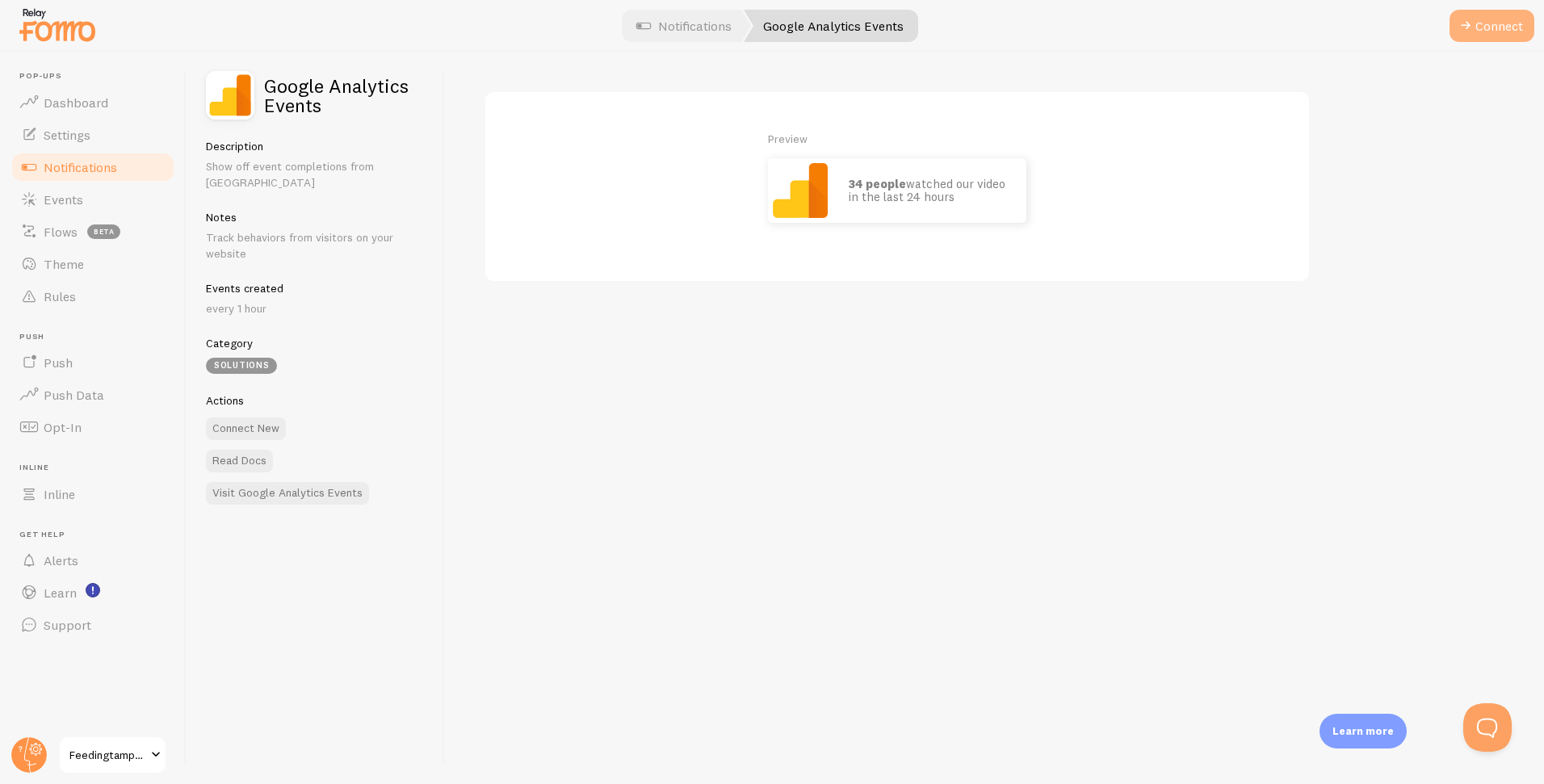
click at [1493, 35] on button "Connect" at bounding box center [1492, 26] width 85 height 33
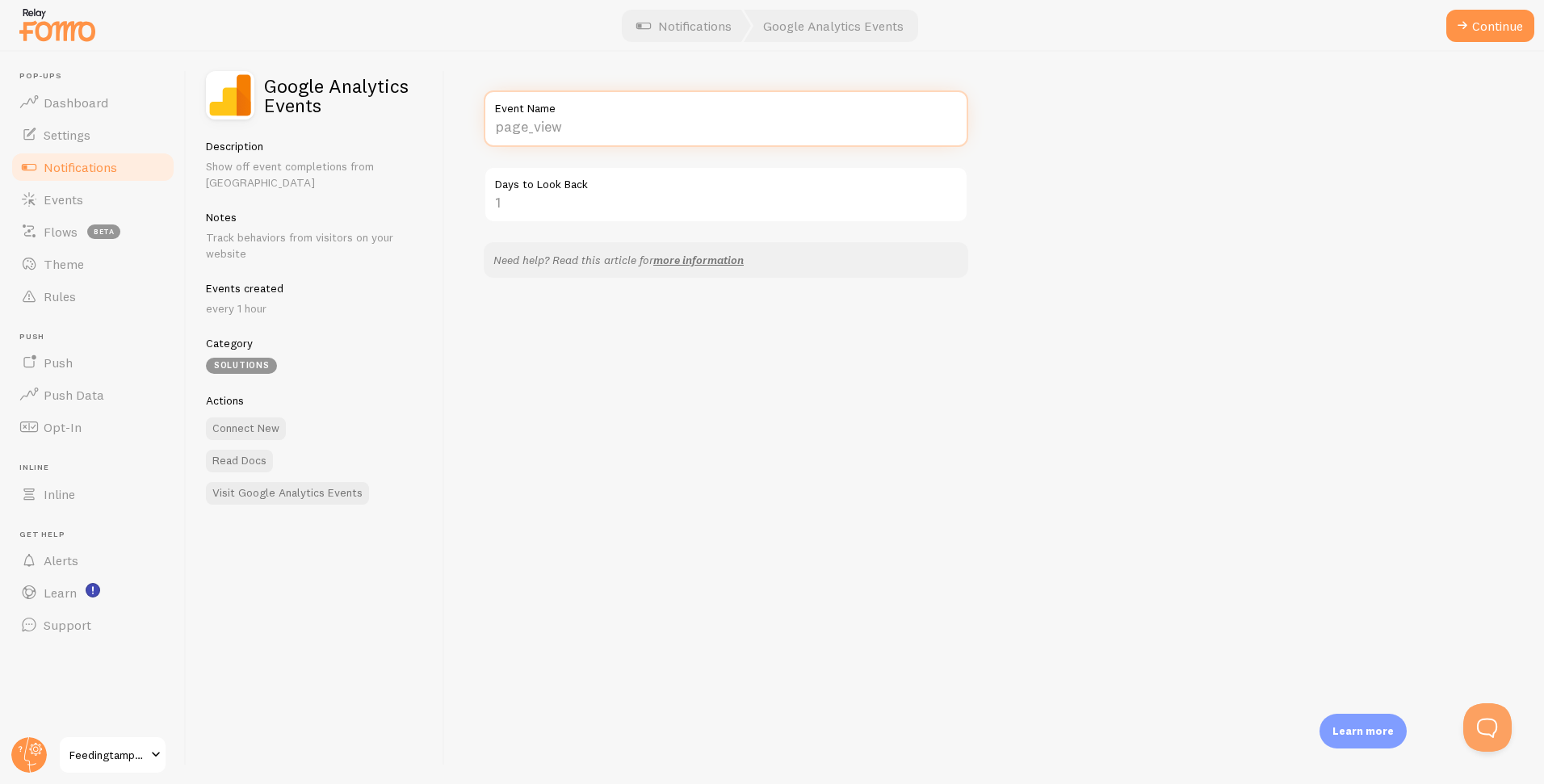
click at [701, 129] on input "Event Name" at bounding box center [726, 119] width 485 height 57
drag, startPoint x: 1078, startPoint y: 174, endPoint x: 1058, endPoint y: 168, distance: 20.9
click at [1078, 174] on div "Event Name Days to Look Back Need help? Read this article for more information" at bounding box center [994, 417] width 1099 height 732
click at [779, 123] on input "Event Name" at bounding box center [726, 119] width 485 height 57
type input "purchase"
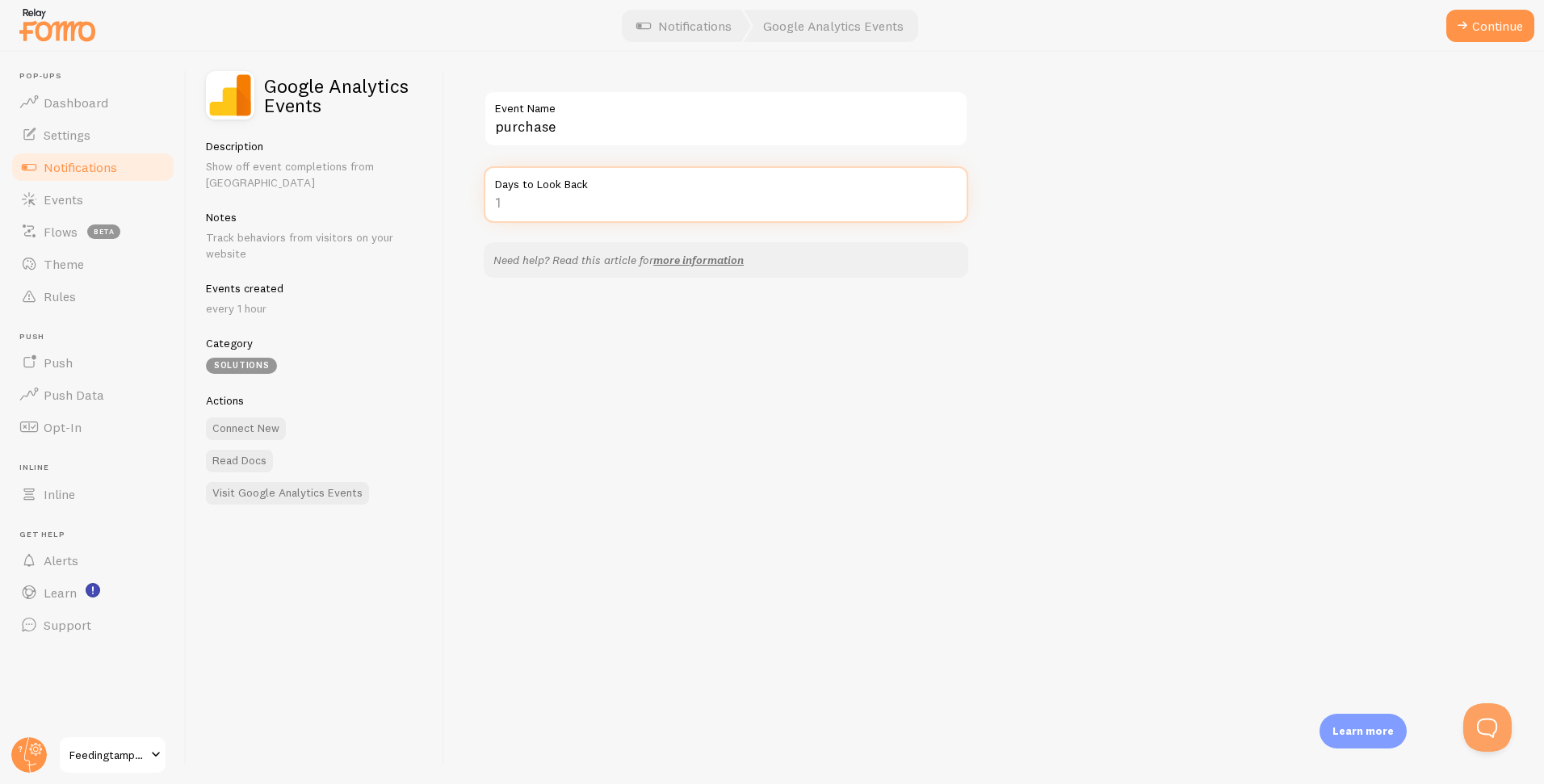
click at [693, 201] on input "Days to Look Back" at bounding box center [726, 194] width 485 height 57
drag, startPoint x: 1481, startPoint y: 34, endPoint x: 1448, endPoint y: 54, distance: 38.6
click at [1480, 34] on button "Continue" at bounding box center [1490, 26] width 88 height 33
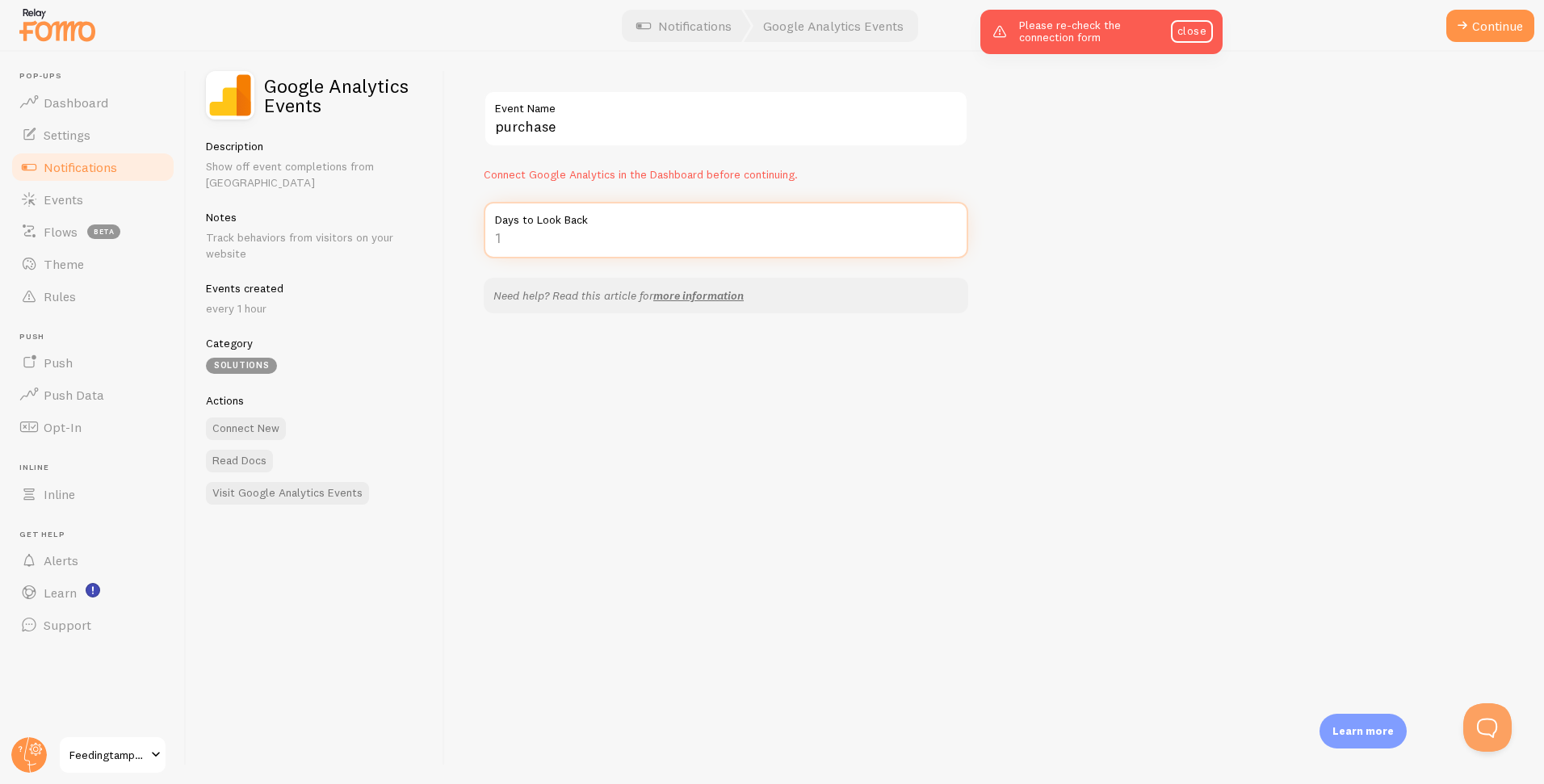
click at [729, 244] on input "Days to Look Back" at bounding box center [726, 231] width 485 height 57
type input "1"
drag, startPoint x: 1051, startPoint y: 344, endPoint x: 1084, endPoint y: 310, distance: 47.4
click at [1051, 344] on div "purchase Event Name Connect Google Analytics in the Dashboard before continuing…" at bounding box center [994, 417] width 1099 height 732
click at [1201, 33] on link "close" at bounding box center [1191, 31] width 42 height 22
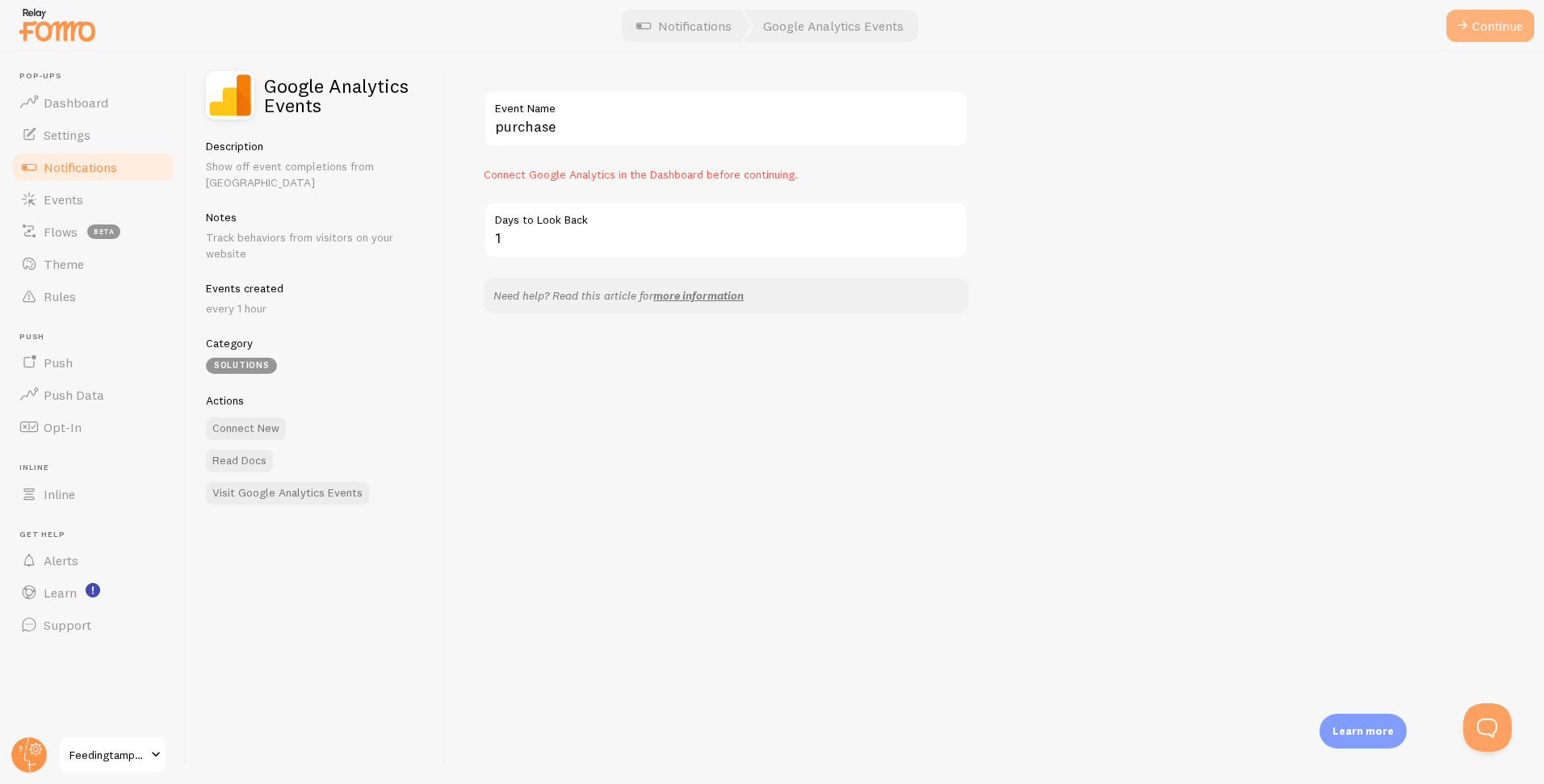
click at [1470, 27] on button "Continue" at bounding box center [1490, 26] width 88 height 33
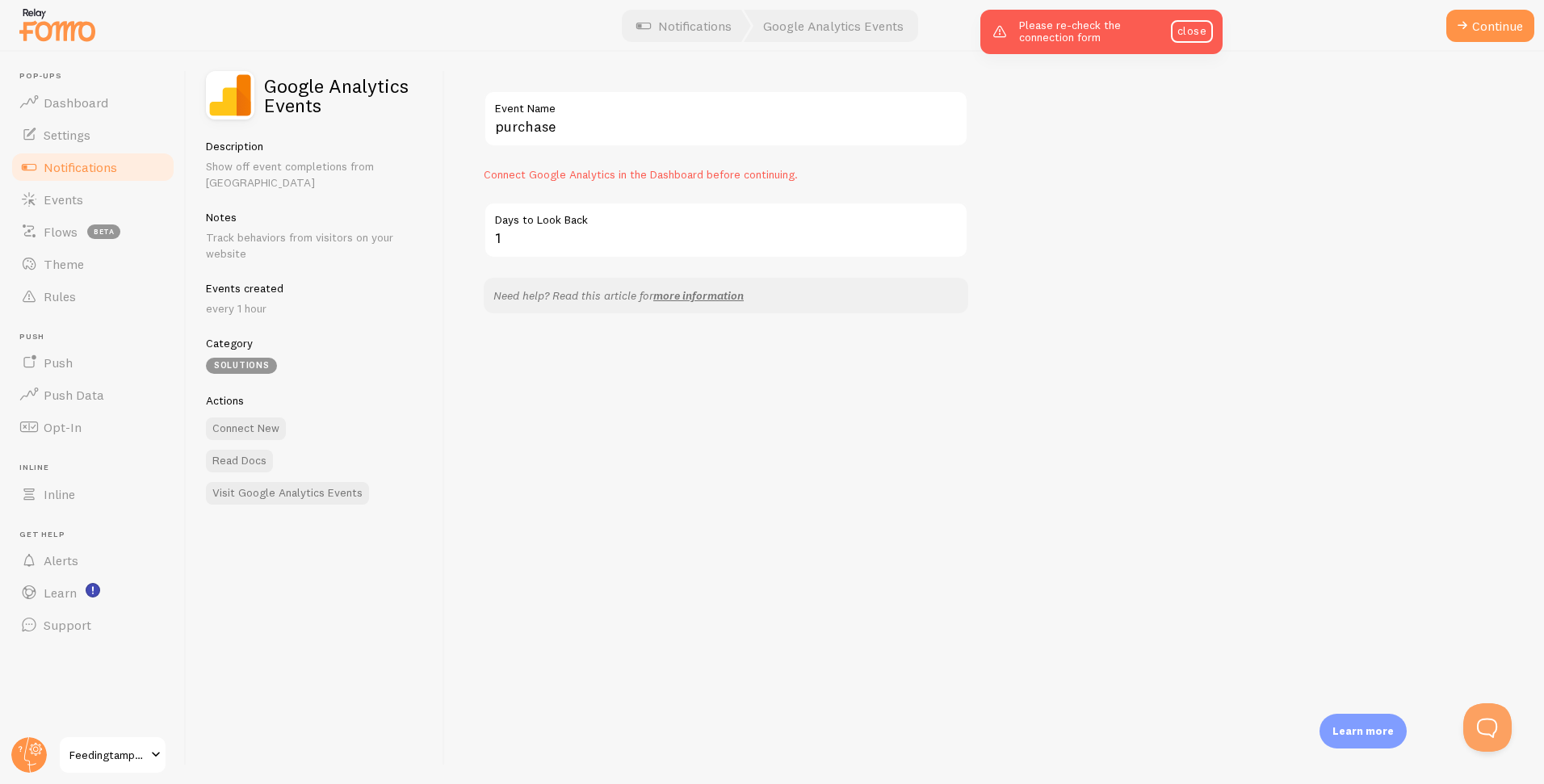
click at [485, 176] on span "Connect Google Analytics in the Dashboard before continuing." at bounding box center [640, 174] width 314 height 15
drag, startPoint x: 539, startPoint y: 176, endPoint x: 813, endPoint y: 184, distance: 274.1
click at [813, 184] on div "purchase Event Name Connect Google Analytics in the Dashboard before continuing…" at bounding box center [726, 201] width 485 height 223
click at [1109, 210] on div "purchase Event Name Connect Google Analytics in the Dashboard before continuing…" at bounding box center [994, 417] width 1099 height 732
drag, startPoint x: 1204, startPoint y: 27, endPoint x: 1184, endPoint y: 40, distance: 23.9
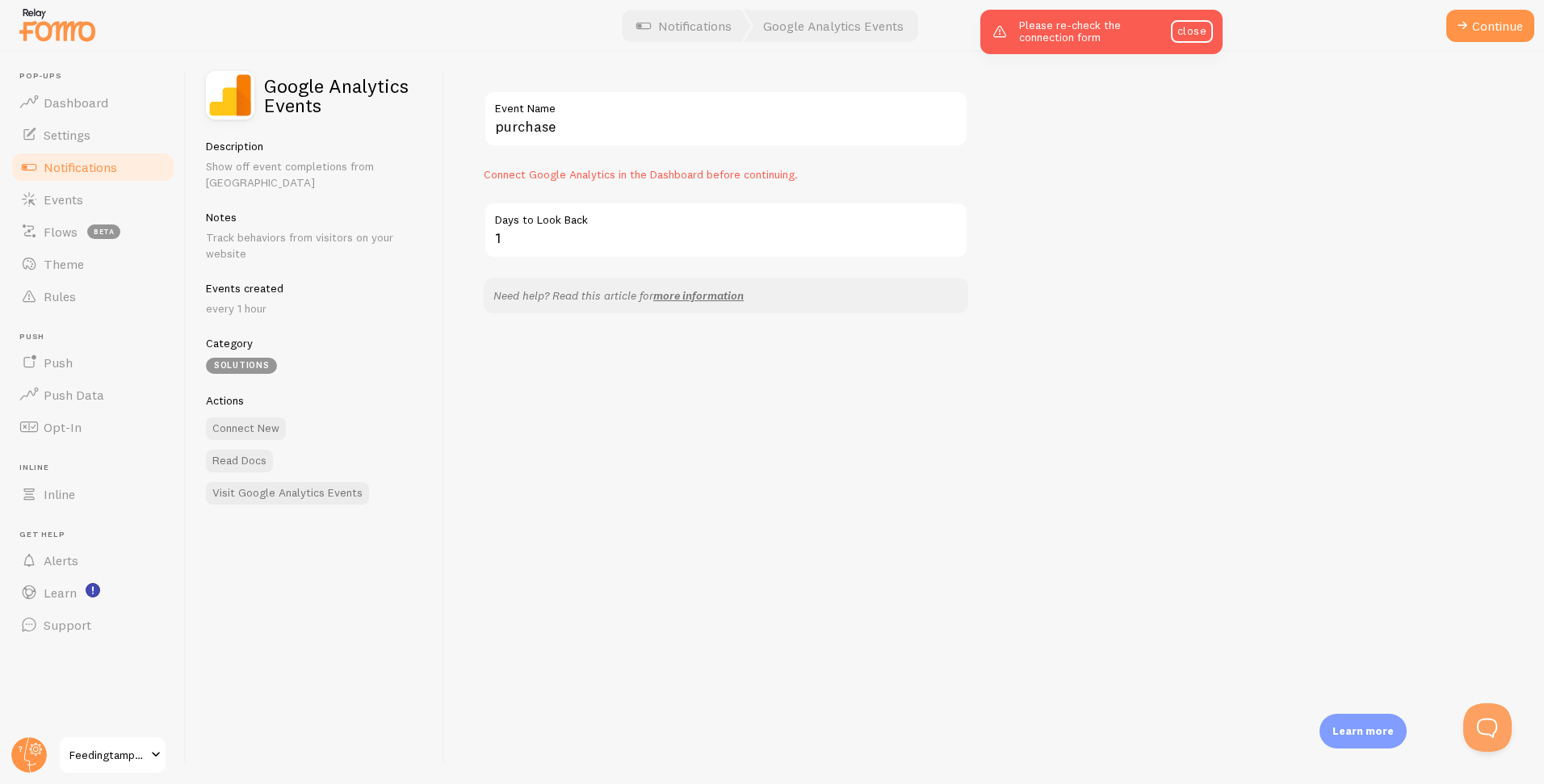
click at [1204, 27] on link "close" at bounding box center [1191, 31] width 42 height 22
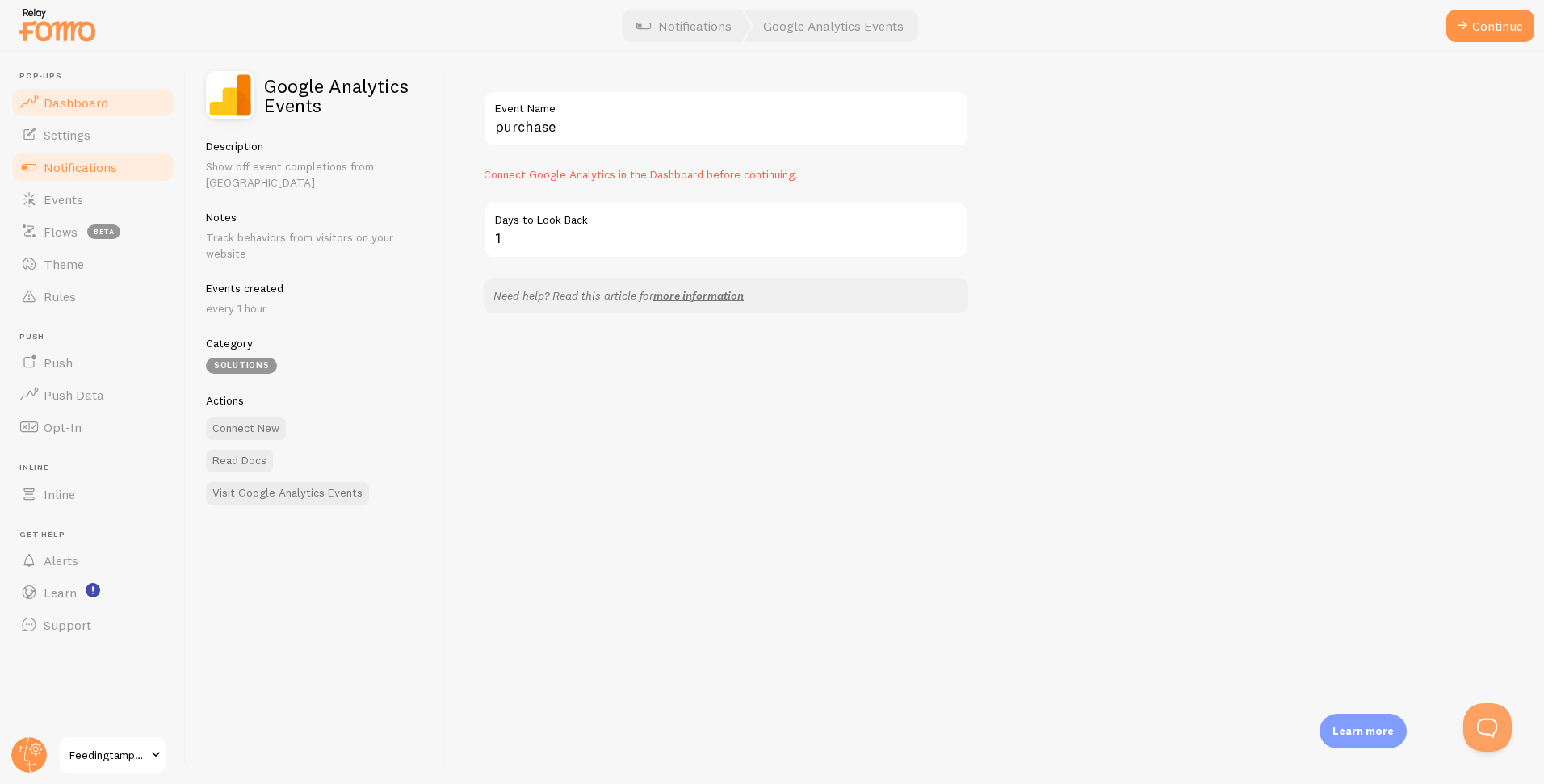
click at [65, 103] on span "Dashboard" at bounding box center [76, 102] width 65 height 16
drag, startPoint x: 1243, startPoint y: 131, endPoint x: 1325, endPoint y: 88, distance: 92.6
click at [1251, 124] on div "purchase Event Name Connect Google Analytics in the Dashboard before continuing…" at bounding box center [994, 417] width 1099 height 732
click at [1492, 28] on button "Continue" at bounding box center [1490, 26] width 88 height 33
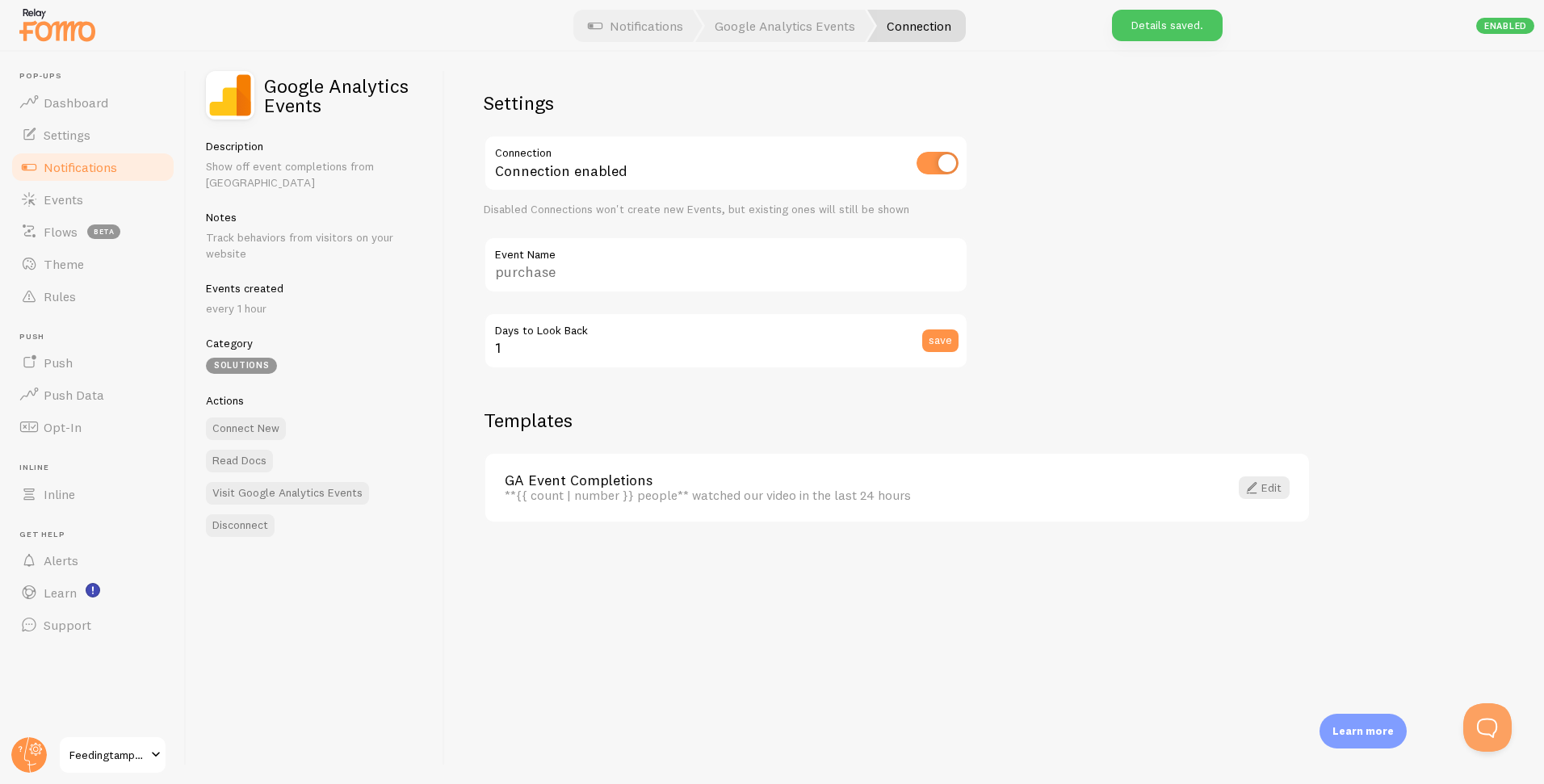
click at [540, 259] on label "Event Name" at bounding box center [726, 250] width 485 height 28
click at [540, 259] on input "purchase" at bounding box center [726, 265] width 485 height 57
click at [553, 271] on input "purchase" at bounding box center [726, 265] width 485 height 57
click at [583, 271] on input "purchase" at bounding box center [726, 265] width 485 height 57
drag, startPoint x: 1041, startPoint y: 283, endPoint x: 997, endPoint y: 286, distance: 44.1
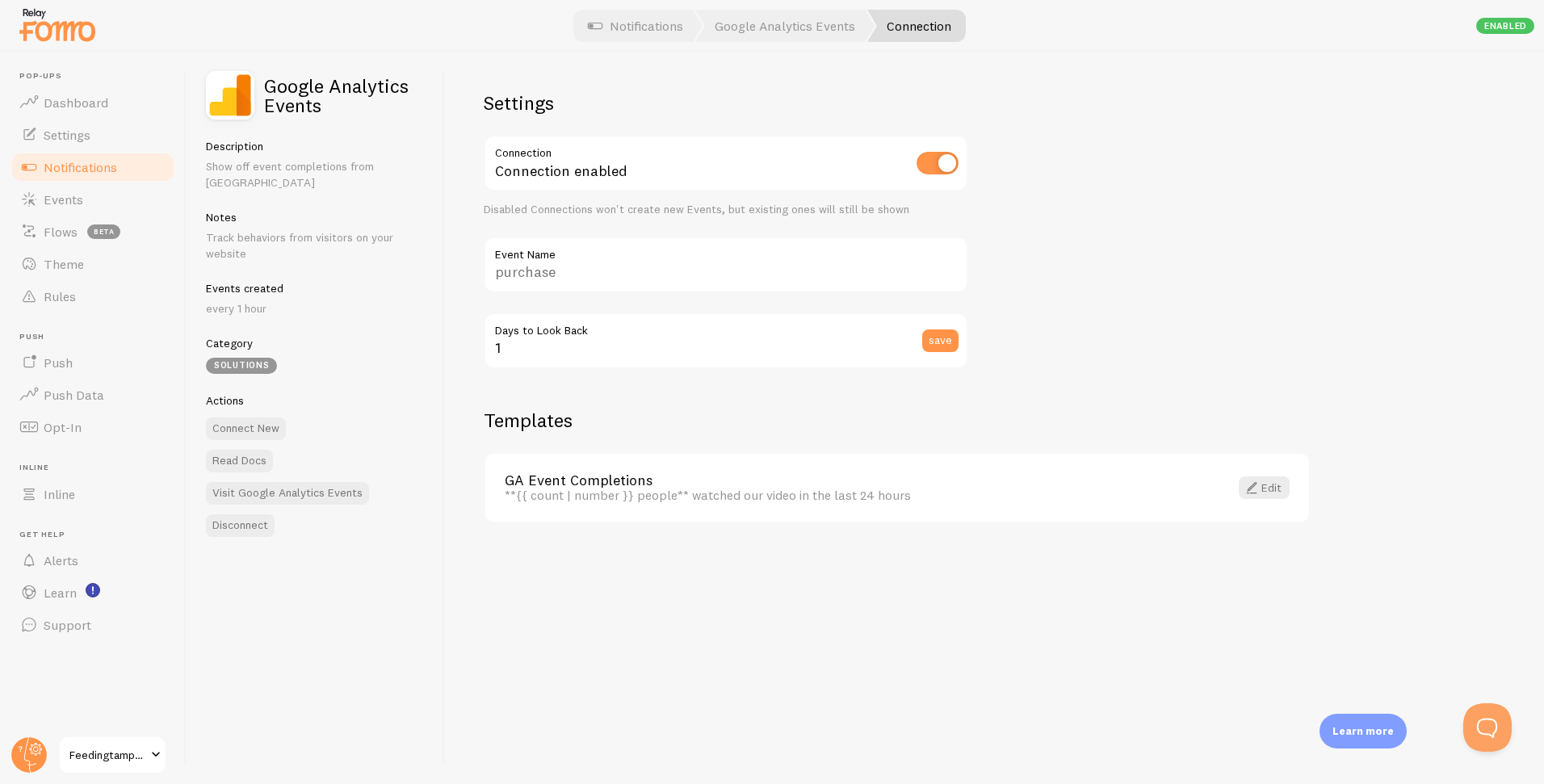
click at [1041, 284] on div "Settings Connection Connection enabled Disabled Connections won't create new Ev…" at bounding box center [994, 417] width 1099 height 732
click at [1247, 473] on div "GA Event Completions **{{ count | number }} people** watched our video in the l…" at bounding box center [897, 488] width 824 height 69
click at [1260, 489] on span at bounding box center [1251, 487] width 20 height 20
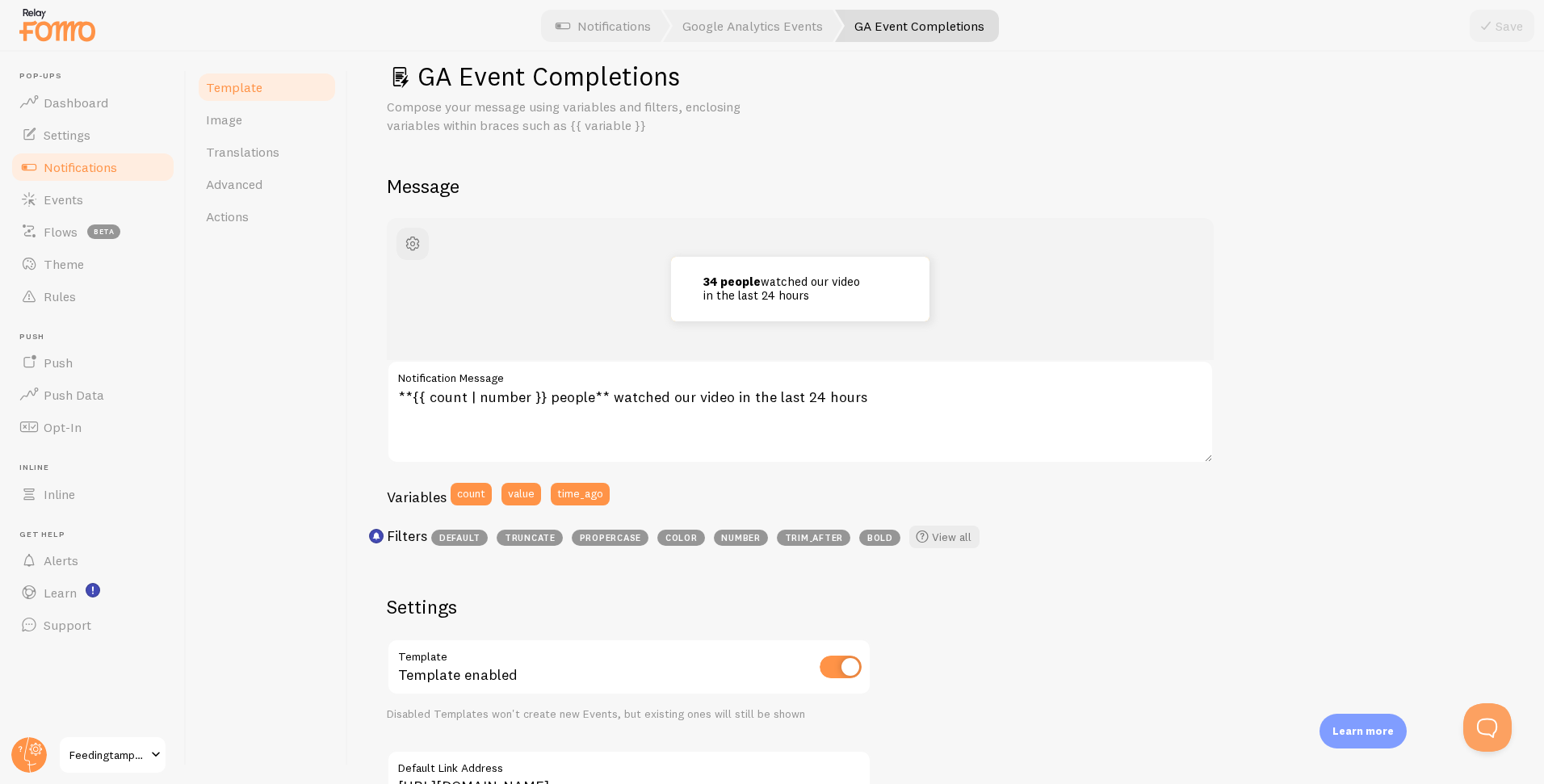
scroll to position [32, 0]
click at [695, 403] on textarea "**{{ count | number }} people** watched our video in the last 24 hours" at bounding box center [800, 411] width 827 height 103
drag, startPoint x: 888, startPoint y: 398, endPoint x: 943, endPoint y: 398, distance: 55.0
click at [890, 398] on textarea "**{{ count | number }} people** watched our video in the last 24 hours" at bounding box center [800, 411] width 827 height 103
paste textarea "83 friends have just donated!"
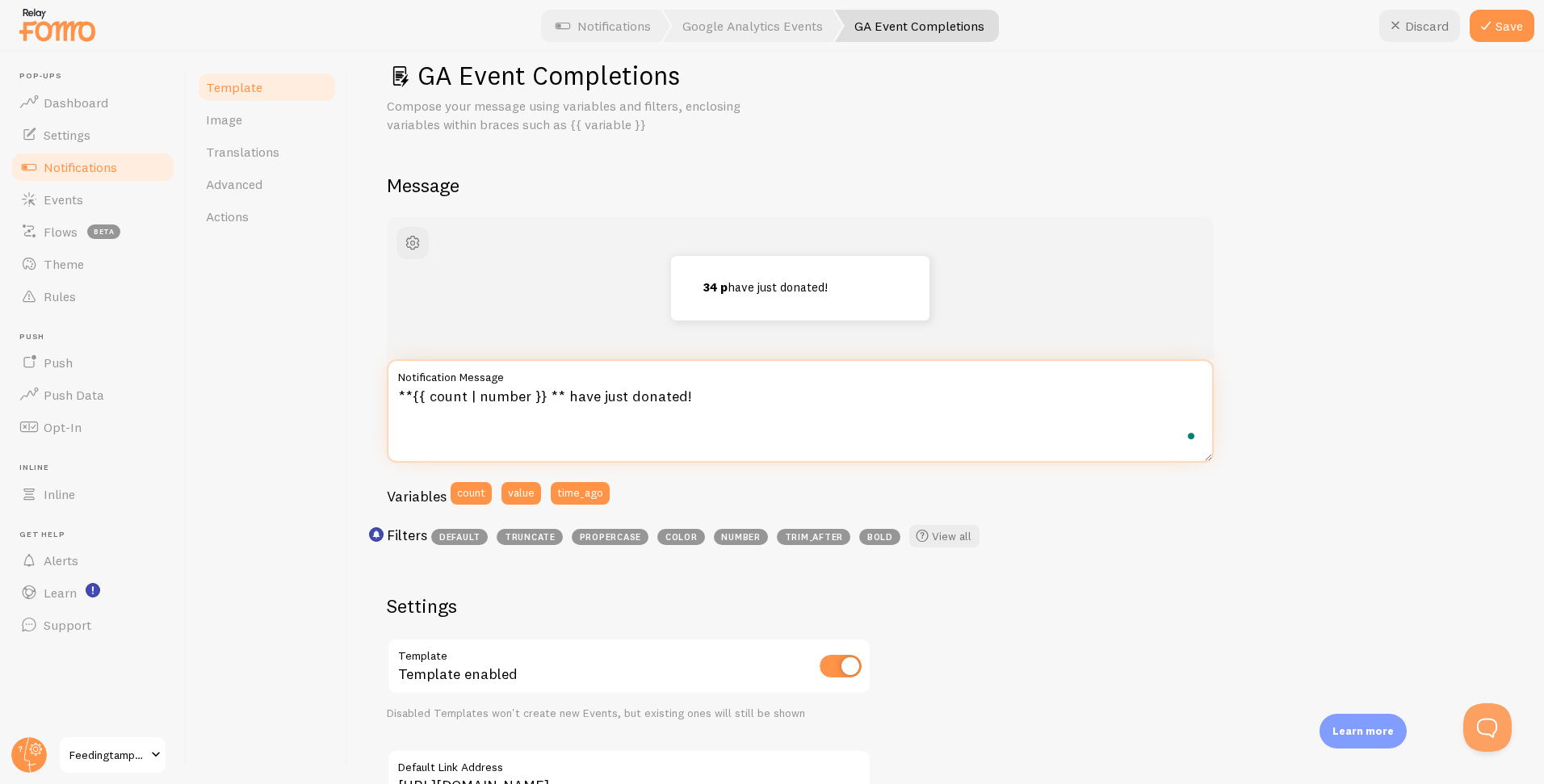
paste textarea "friends"
click at [843, 394] on textarea "**{{ count | number }} friends** have just donated!" at bounding box center [800, 411] width 827 height 103
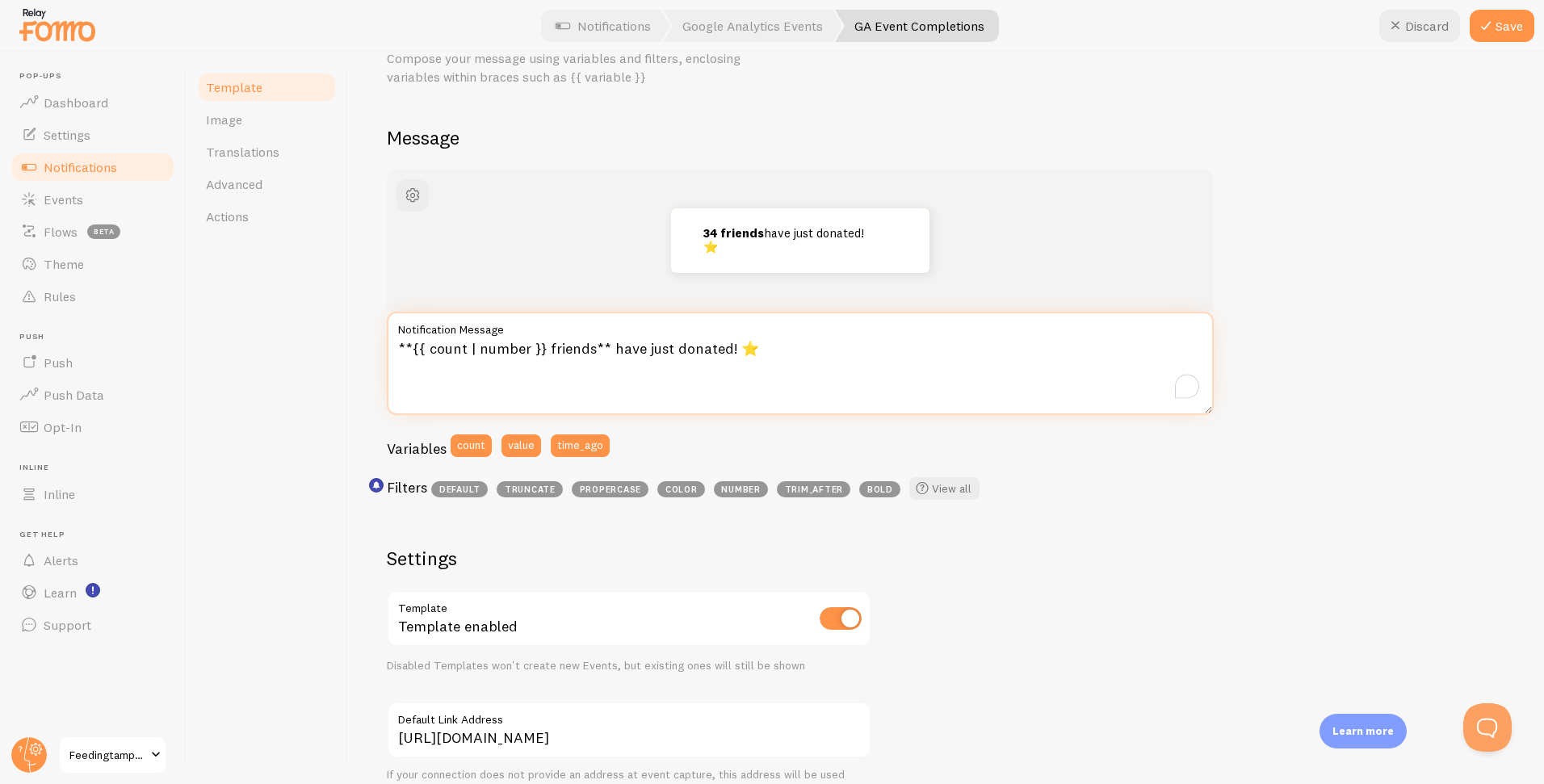
scroll to position [82, 0]
type textarea "**{{ count | number }} friends** have just donated!"
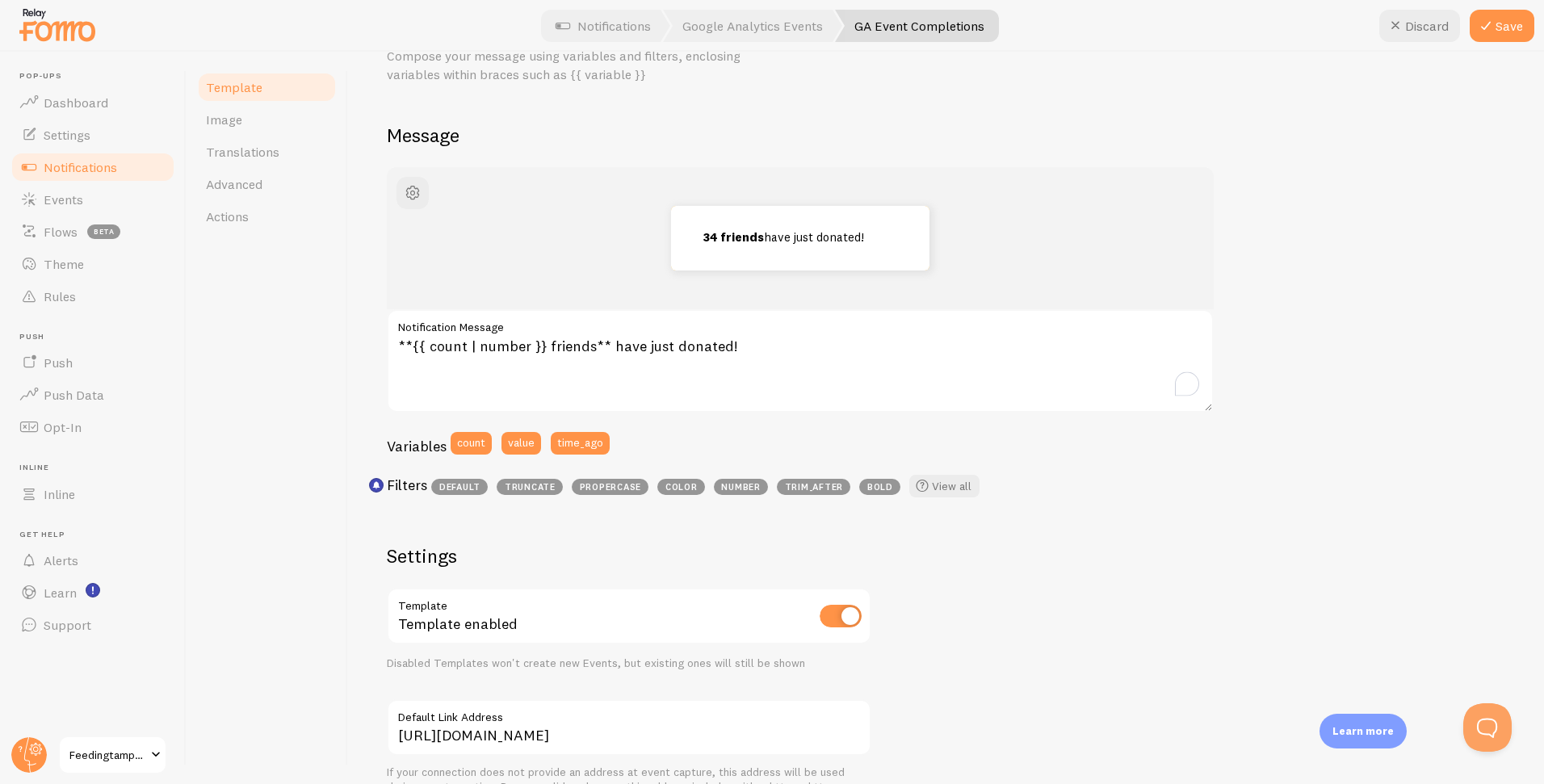
click at [1118, 504] on div "Filters default truncate propercase color number trim_after bold View all" at bounding box center [800, 490] width 827 height 30
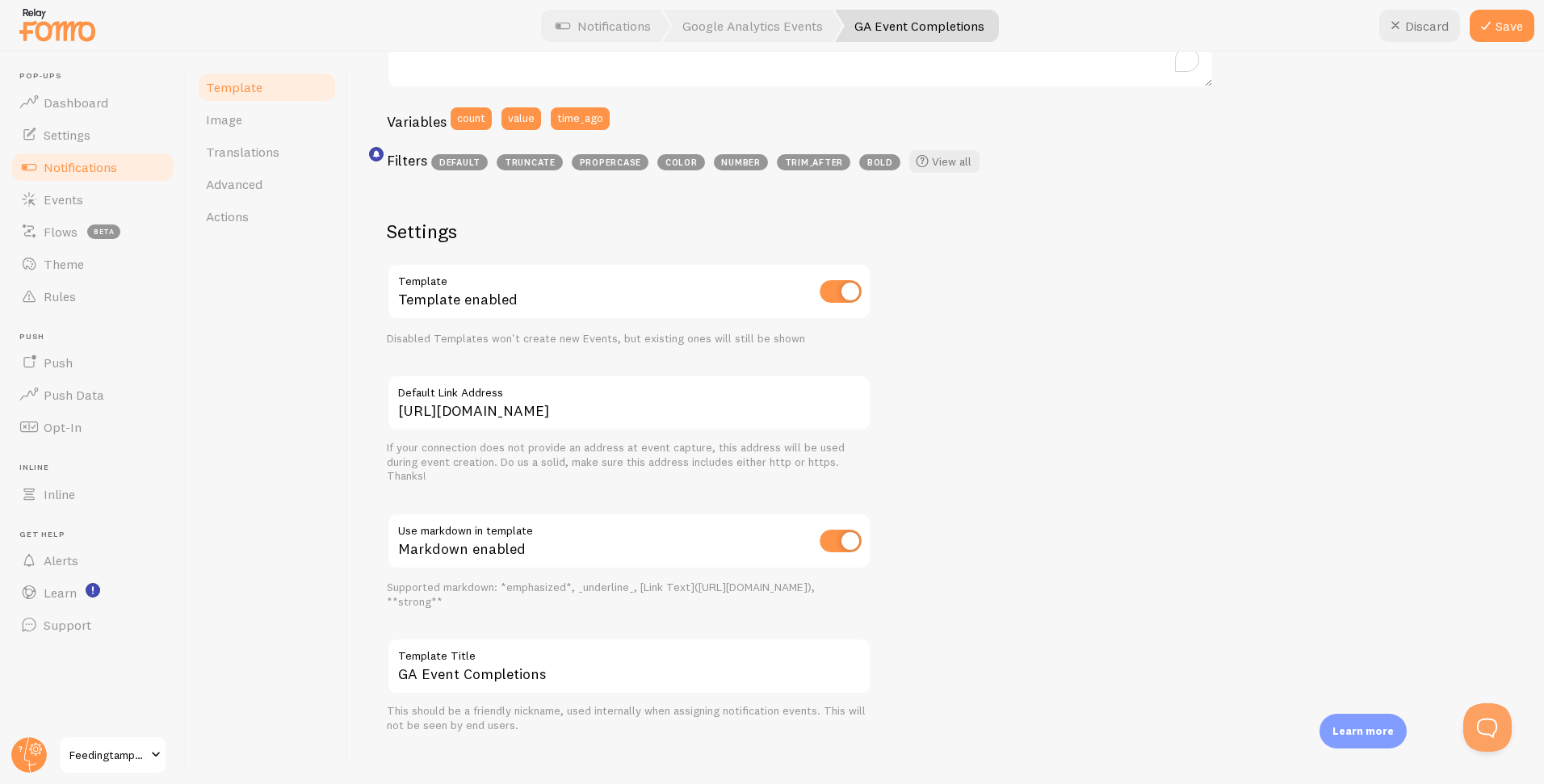
scroll to position [423, 0]
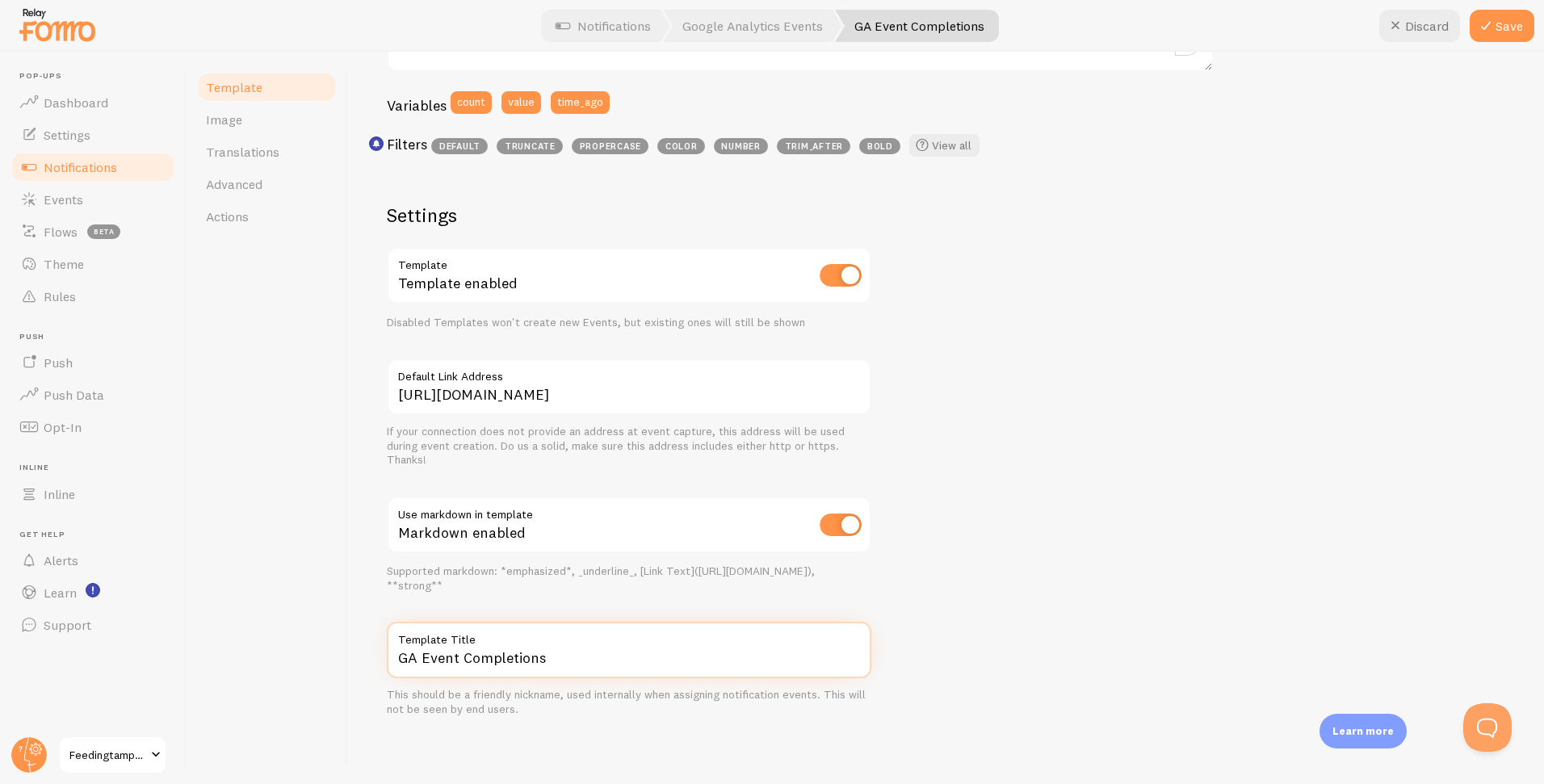
click at [694, 659] on input "GA Event Completions" at bounding box center [628, 650] width 485 height 57
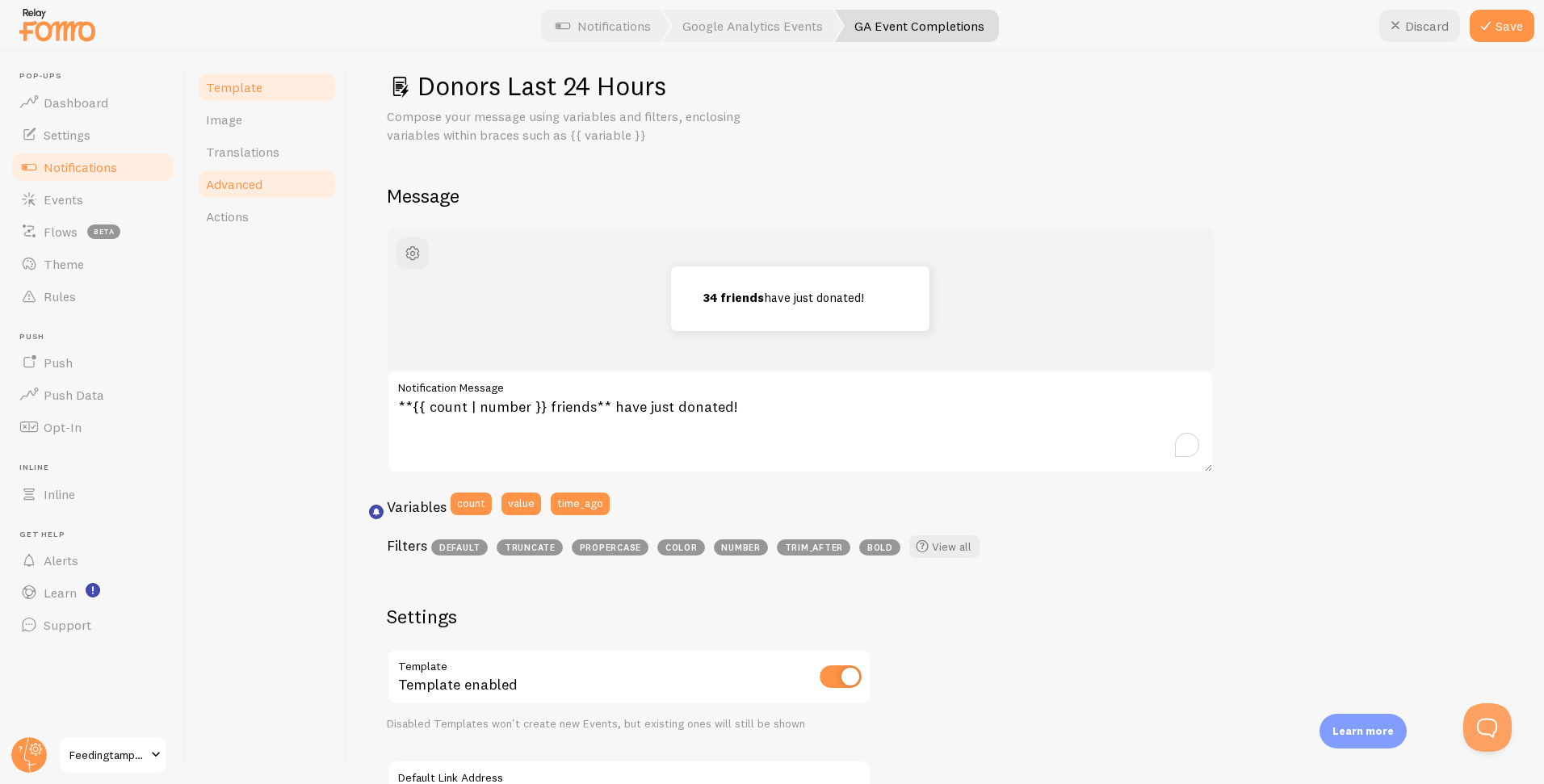
scroll to position [0, 0]
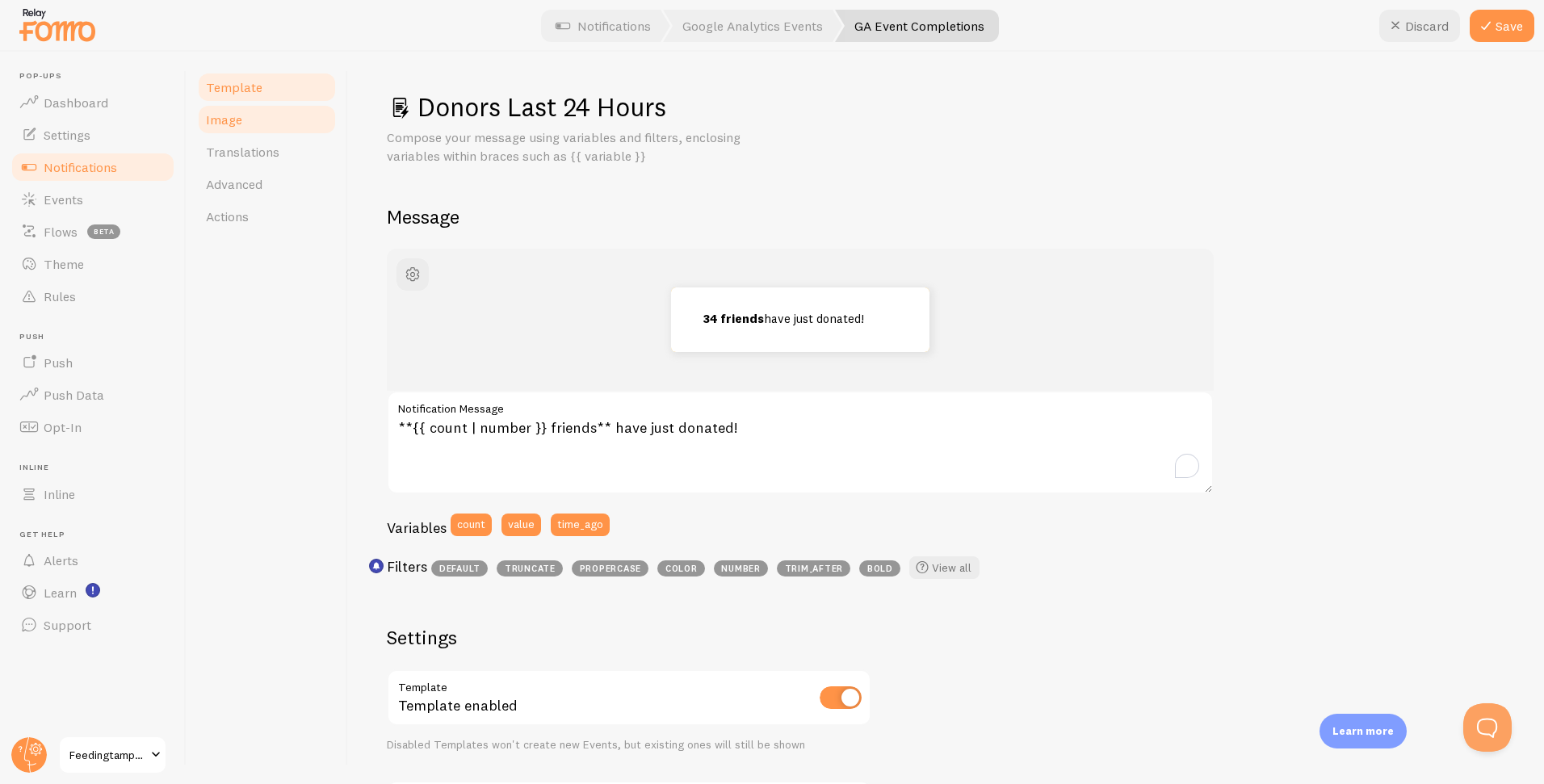
type input "Donors Last 24 Hours"
click at [241, 113] on link "Image" at bounding box center [267, 120] width 141 height 33
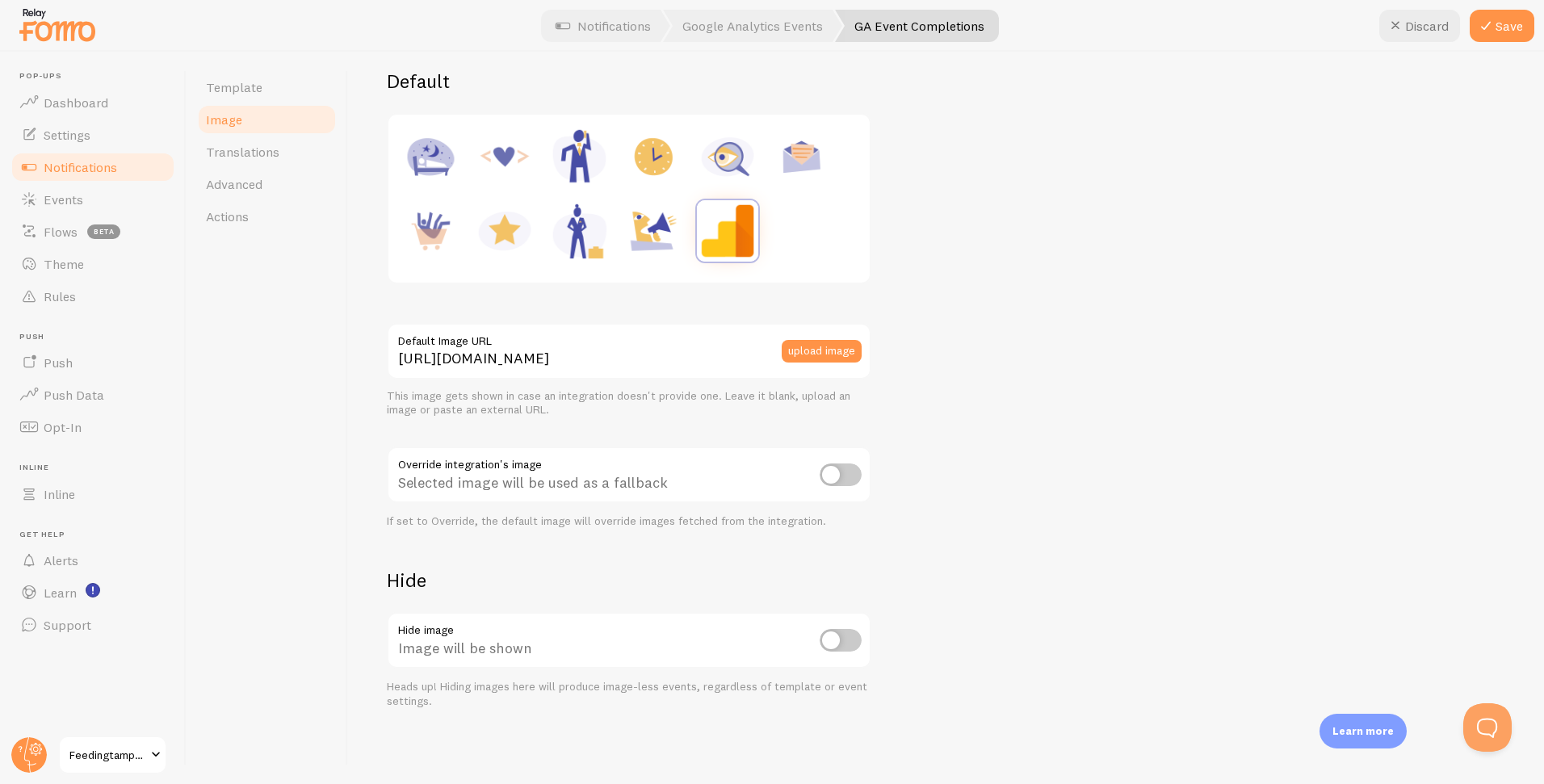
scroll to position [212, 0]
click at [254, 147] on span "Translations" at bounding box center [242, 151] width 73 height 16
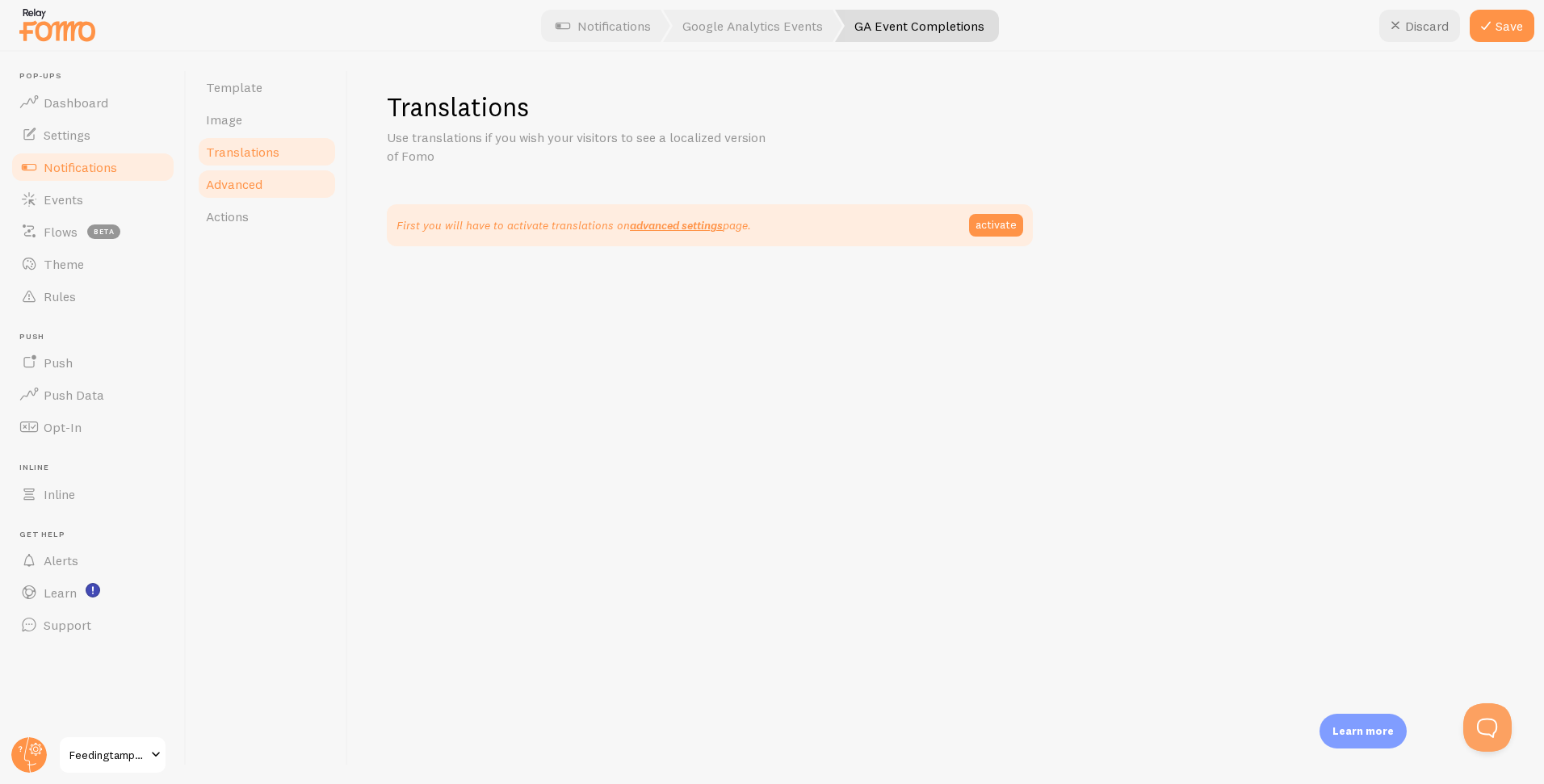
click at [253, 182] on span "Advanced" at bounding box center [234, 184] width 57 height 16
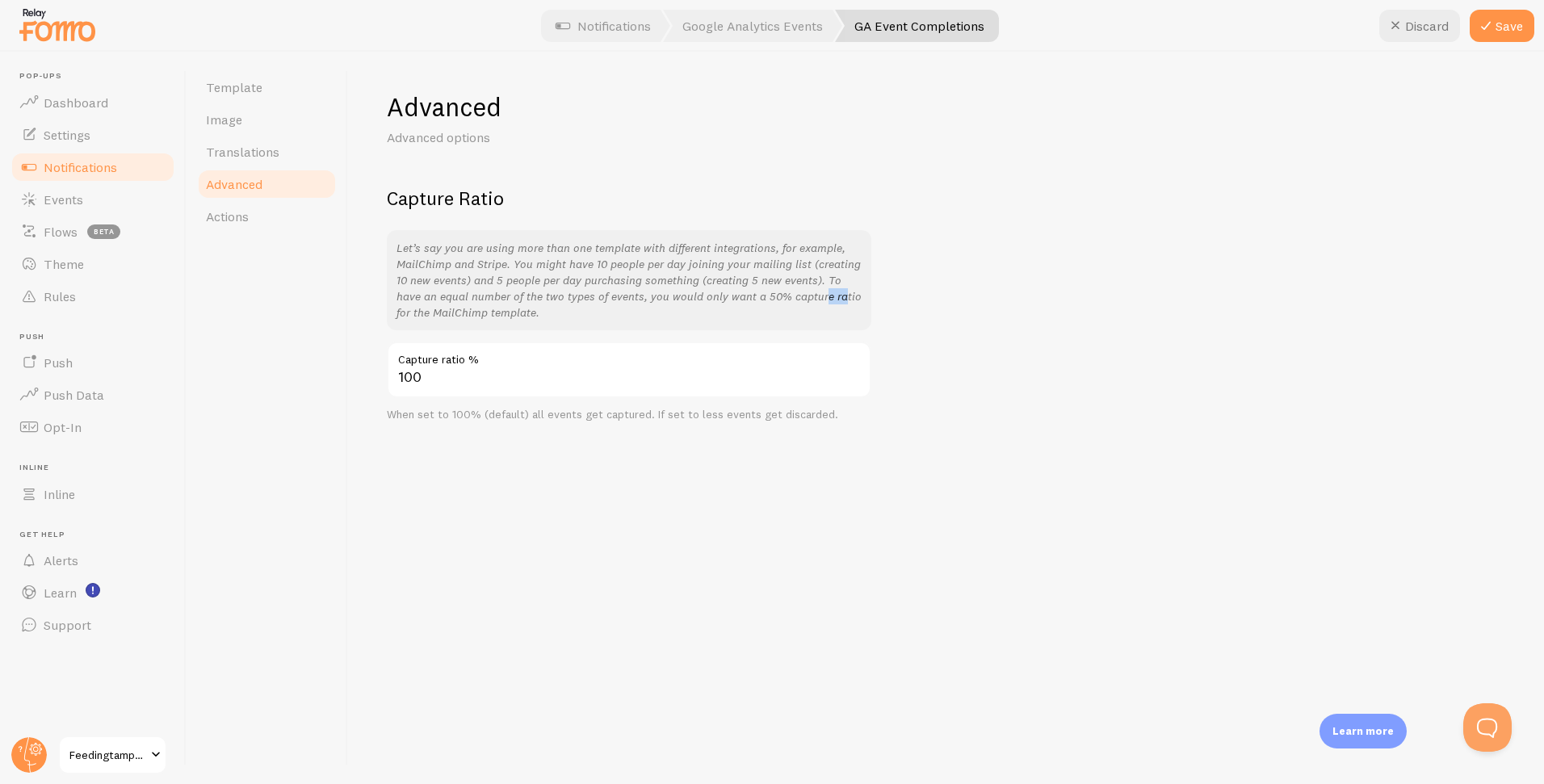
drag, startPoint x: 758, startPoint y: 298, endPoint x: 841, endPoint y: 293, distance: 83.2
click at [783, 295] on p "Let’s say you are using more than one template with different integrations, for…" at bounding box center [629, 281] width 465 height 81
click at [960, 276] on div "Advanced Advanced options Capture Ratio Let’s say you are using more than one t…" at bounding box center [945, 256] width 1118 height 331
click at [279, 208] on link "Actions" at bounding box center [267, 217] width 141 height 33
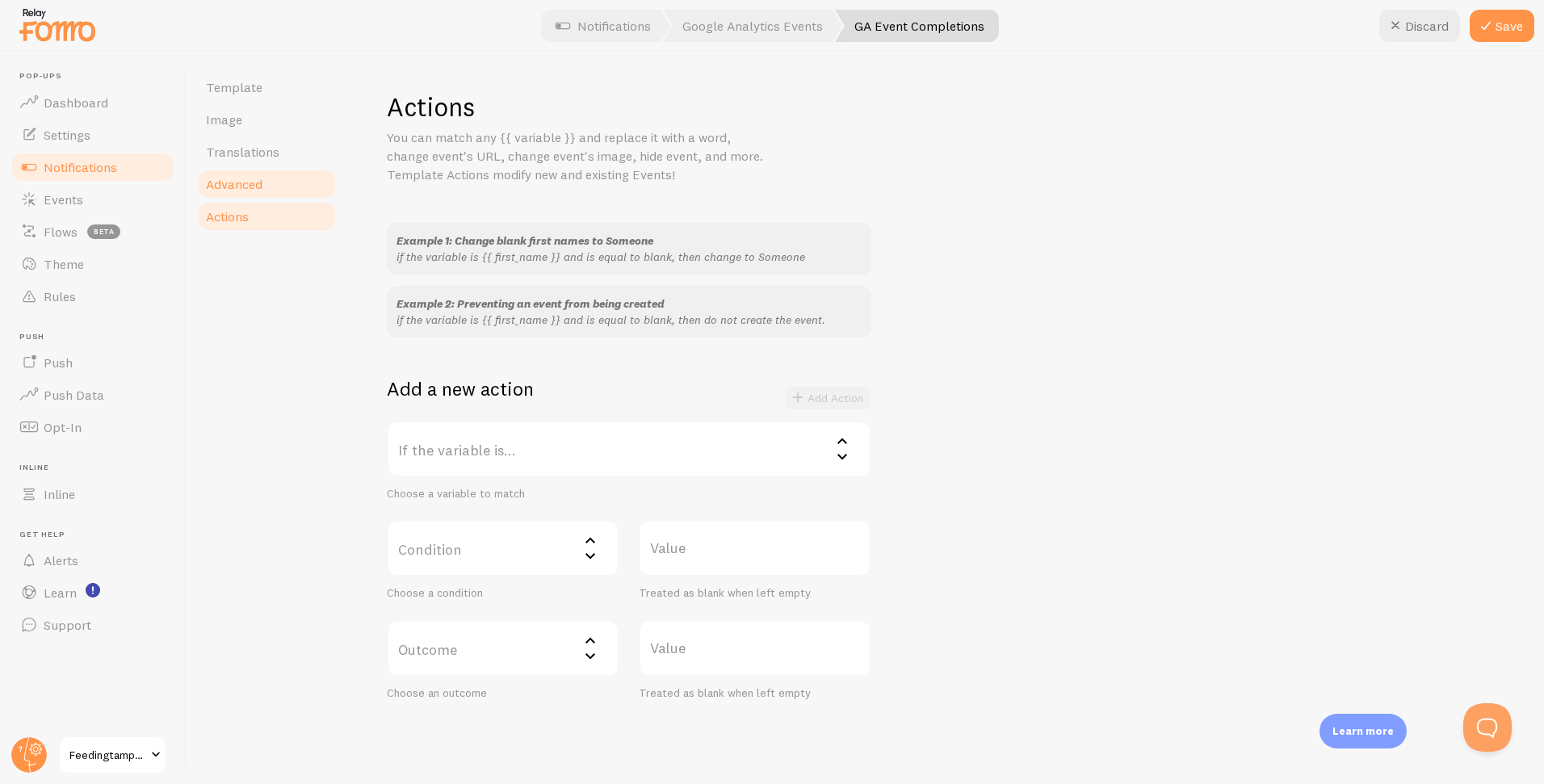
drag, startPoint x: 256, startPoint y: 182, endPoint x: 264, endPoint y: 182, distance: 8.0
click at [256, 182] on span "Advanced" at bounding box center [234, 184] width 57 height 16
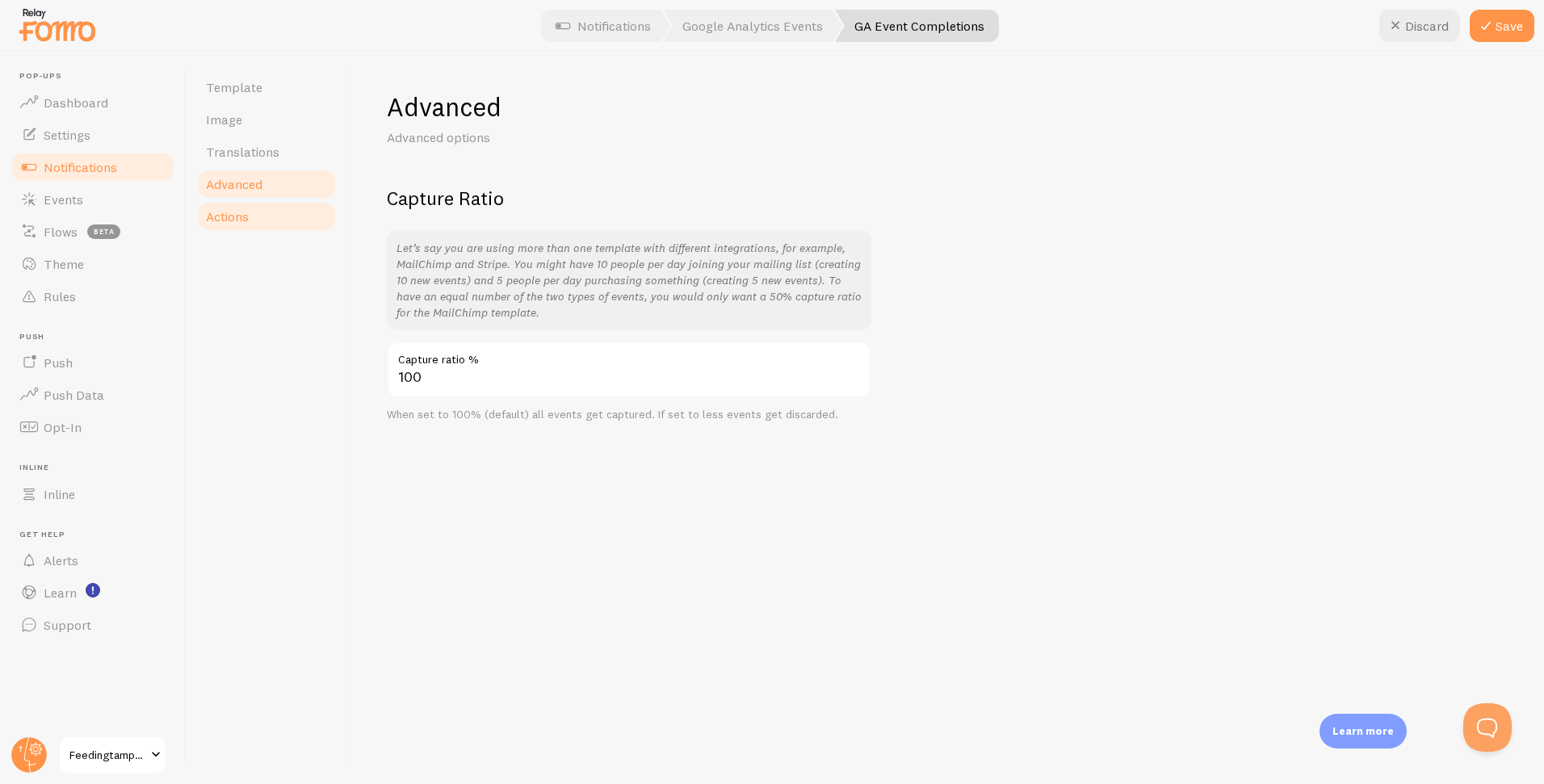
click at [234, 212] on span "Actions" at bounding box center [227, 216] width 43 height 16
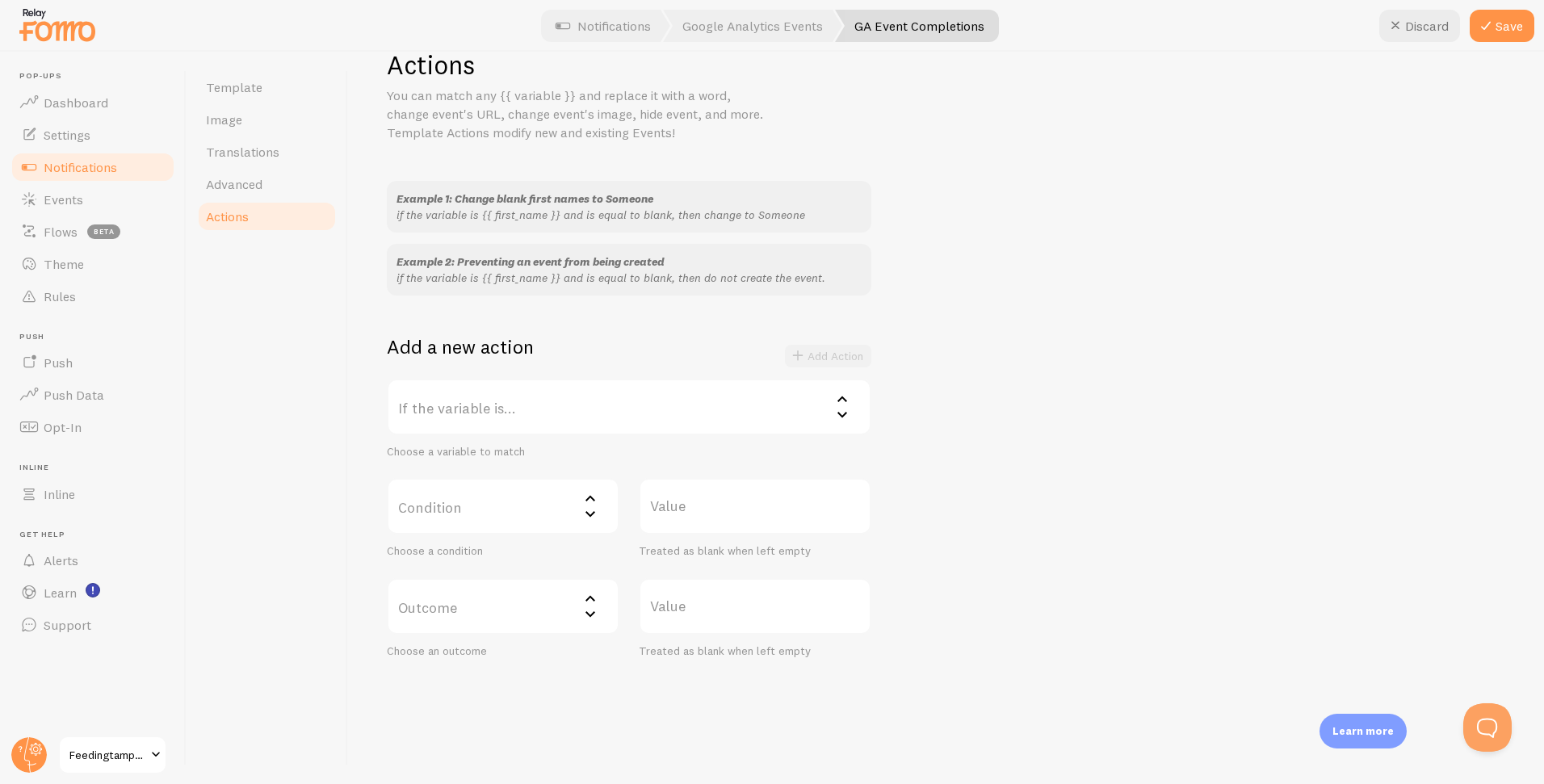
scroll to position [44, 0]
click at [714, 402] on label "If the variable is..." at bounding box center [628, 405] width 485 height 57
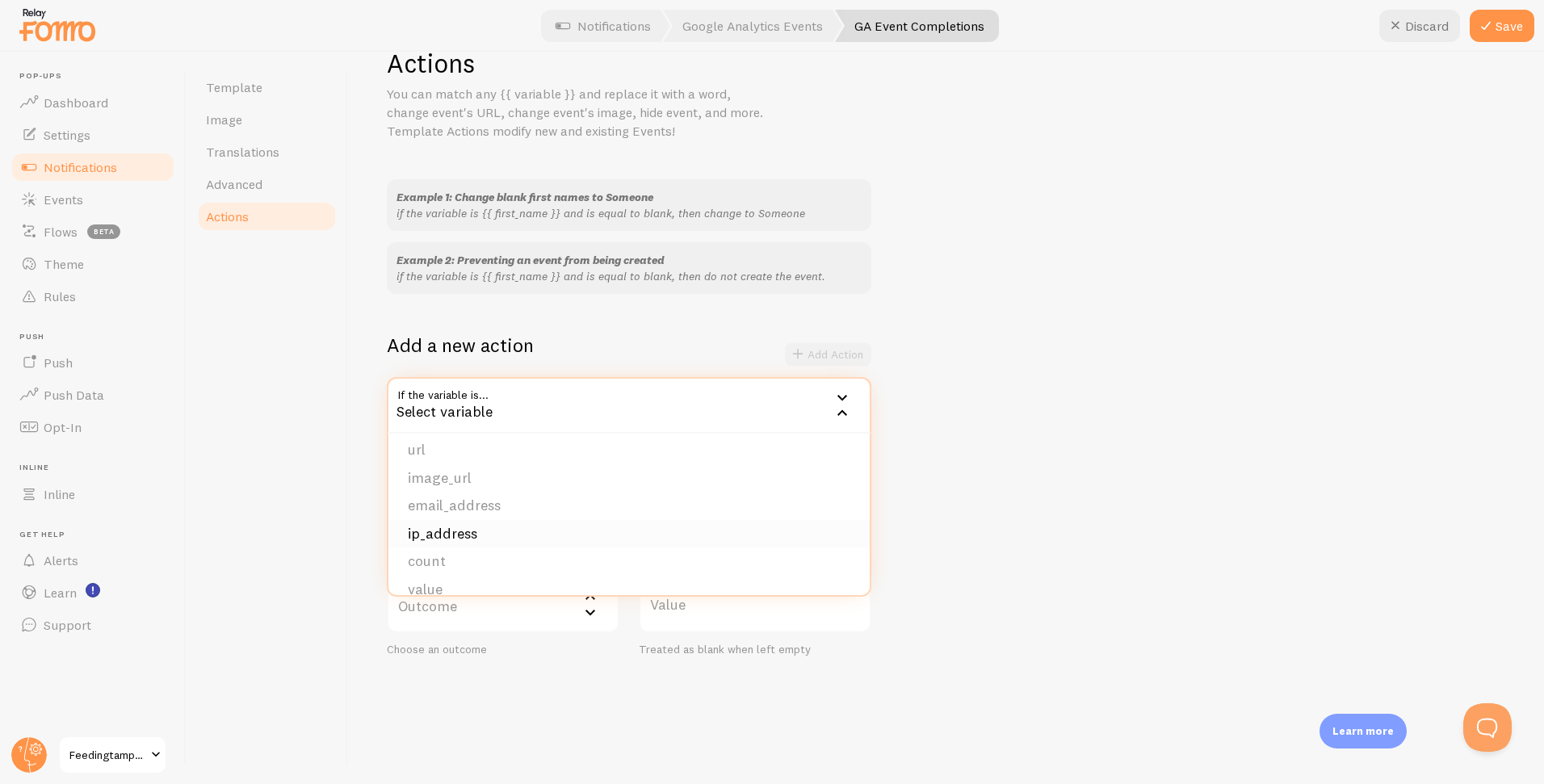
scroll to position [164, 0]
click at [1053, 578] on div "Example 1: Change blank first names to Someone if the variable is {{ first_name…" at bounding box center [945, 417] width 1118 height 477
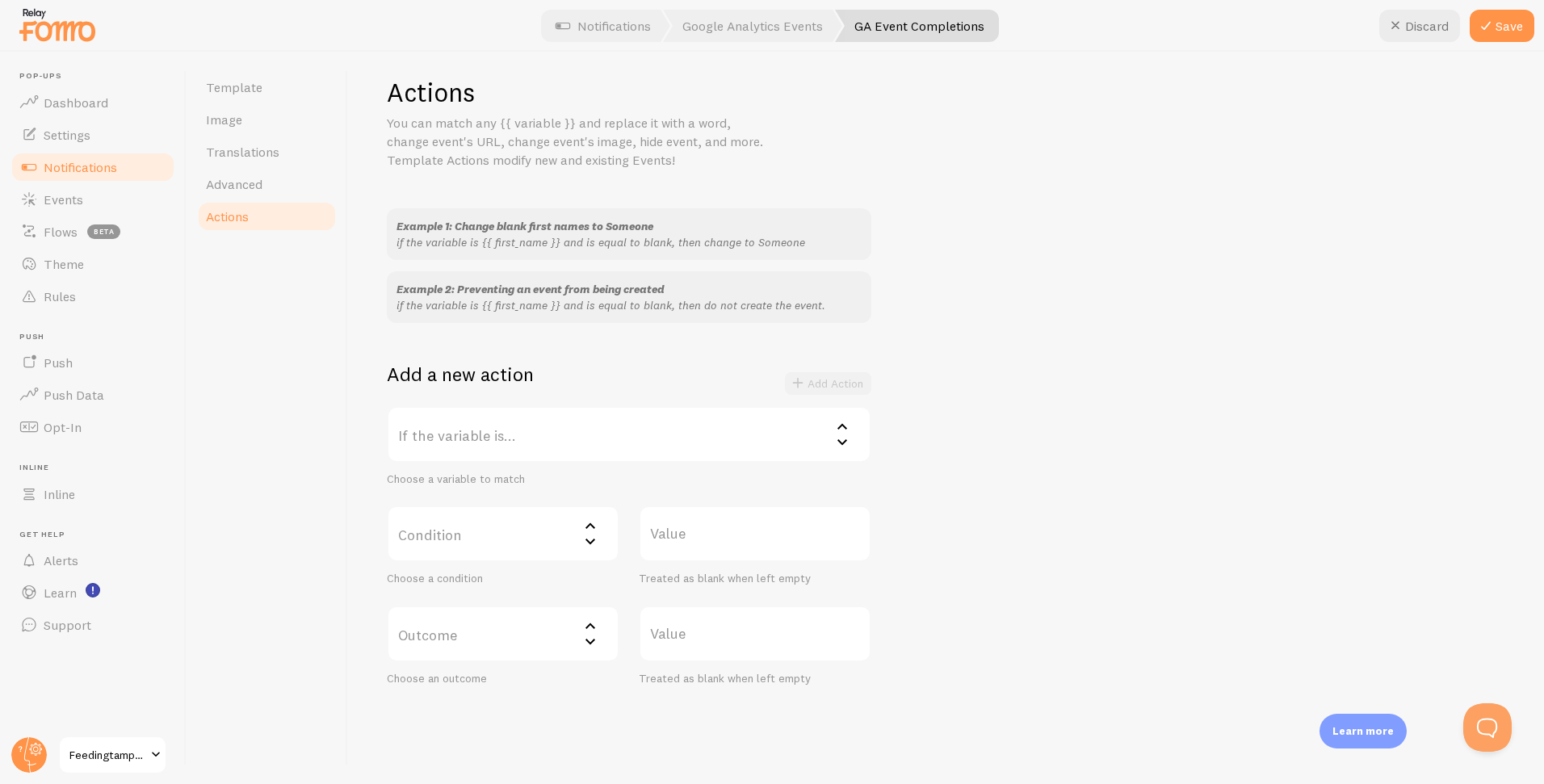
scroll to position [0, 0]
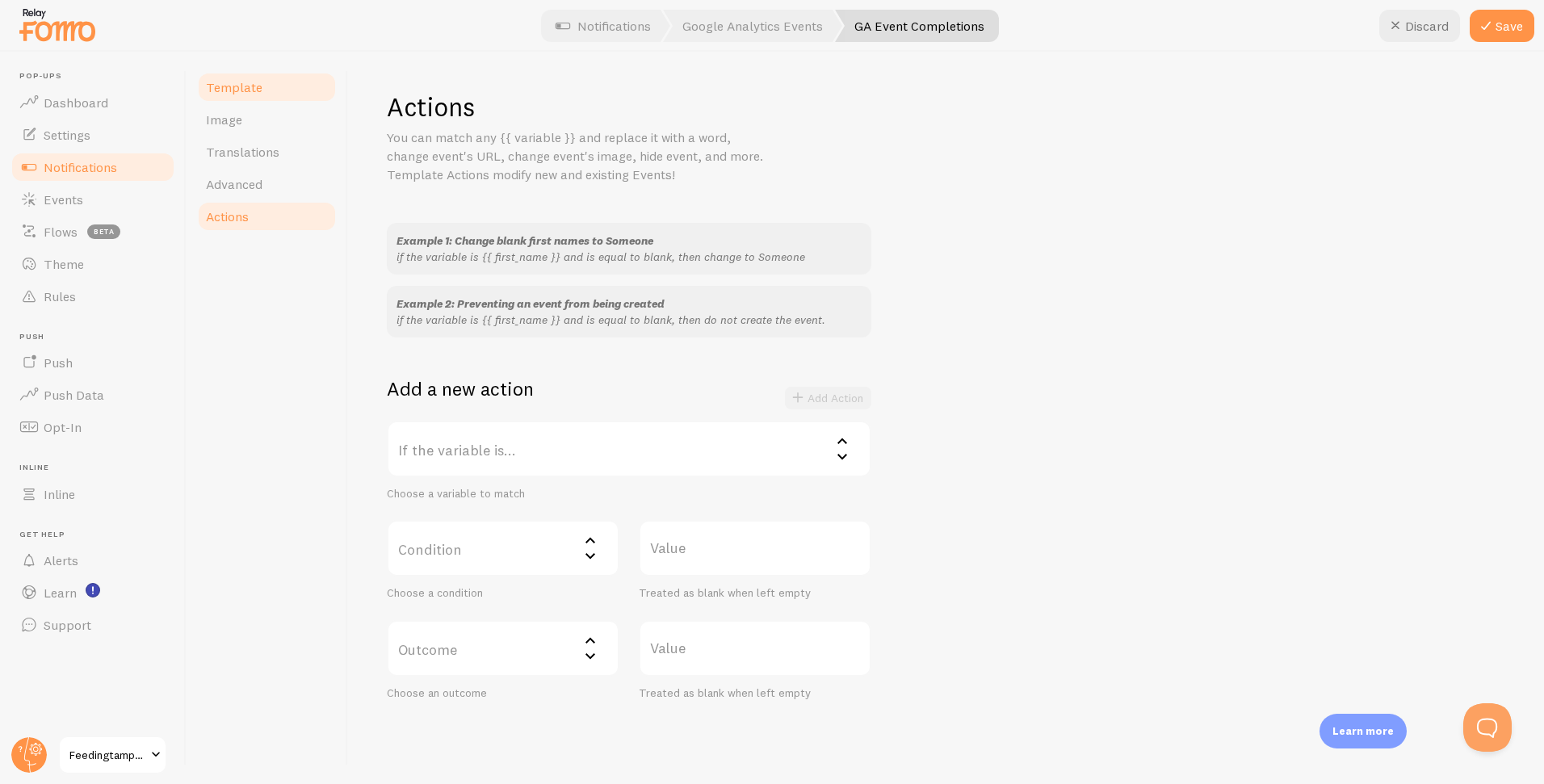
click at [250, 89] on span "Template" at bounding box center [234, 87] width 57 height 16
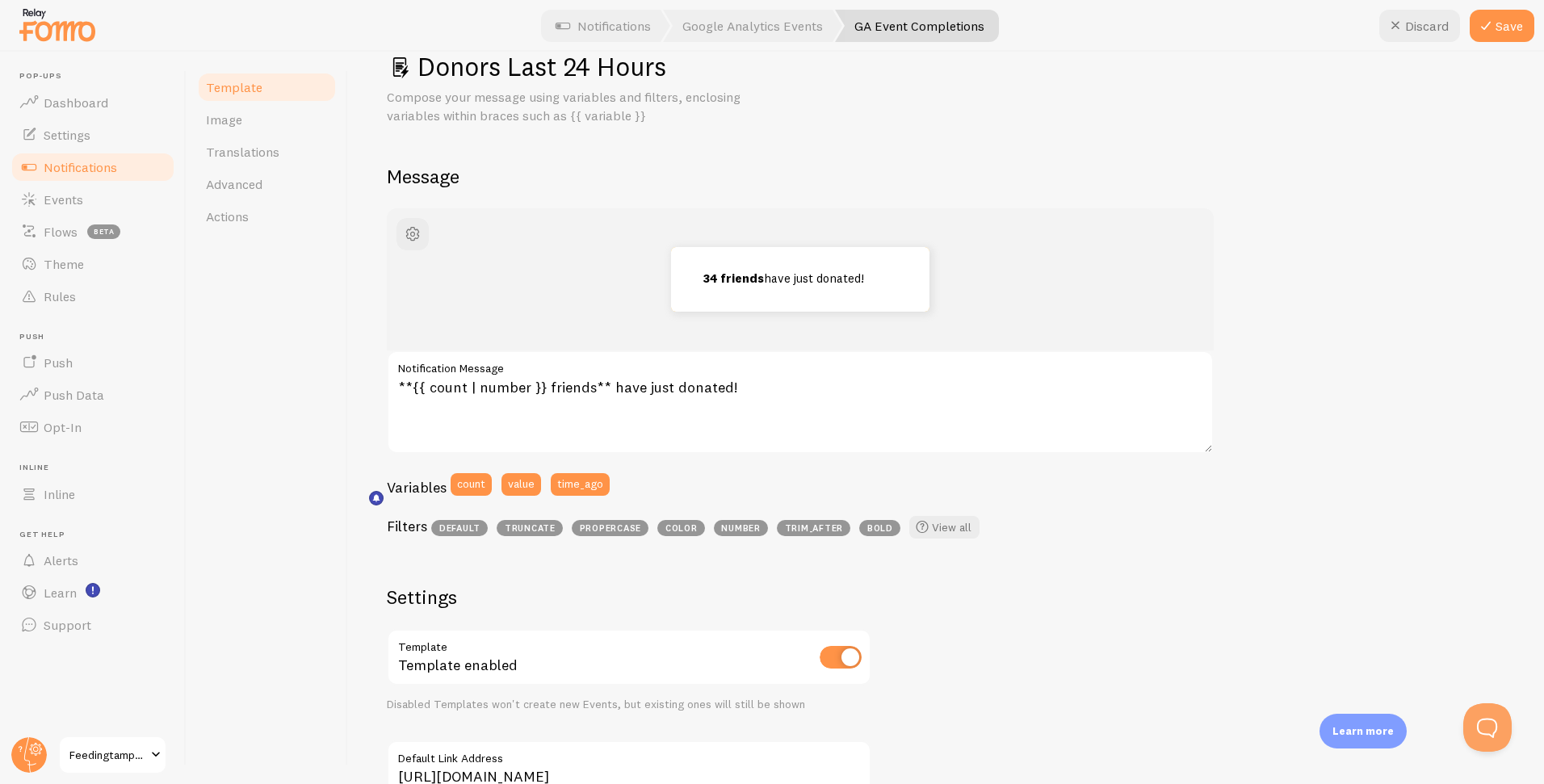
scroll to position [21, 0]
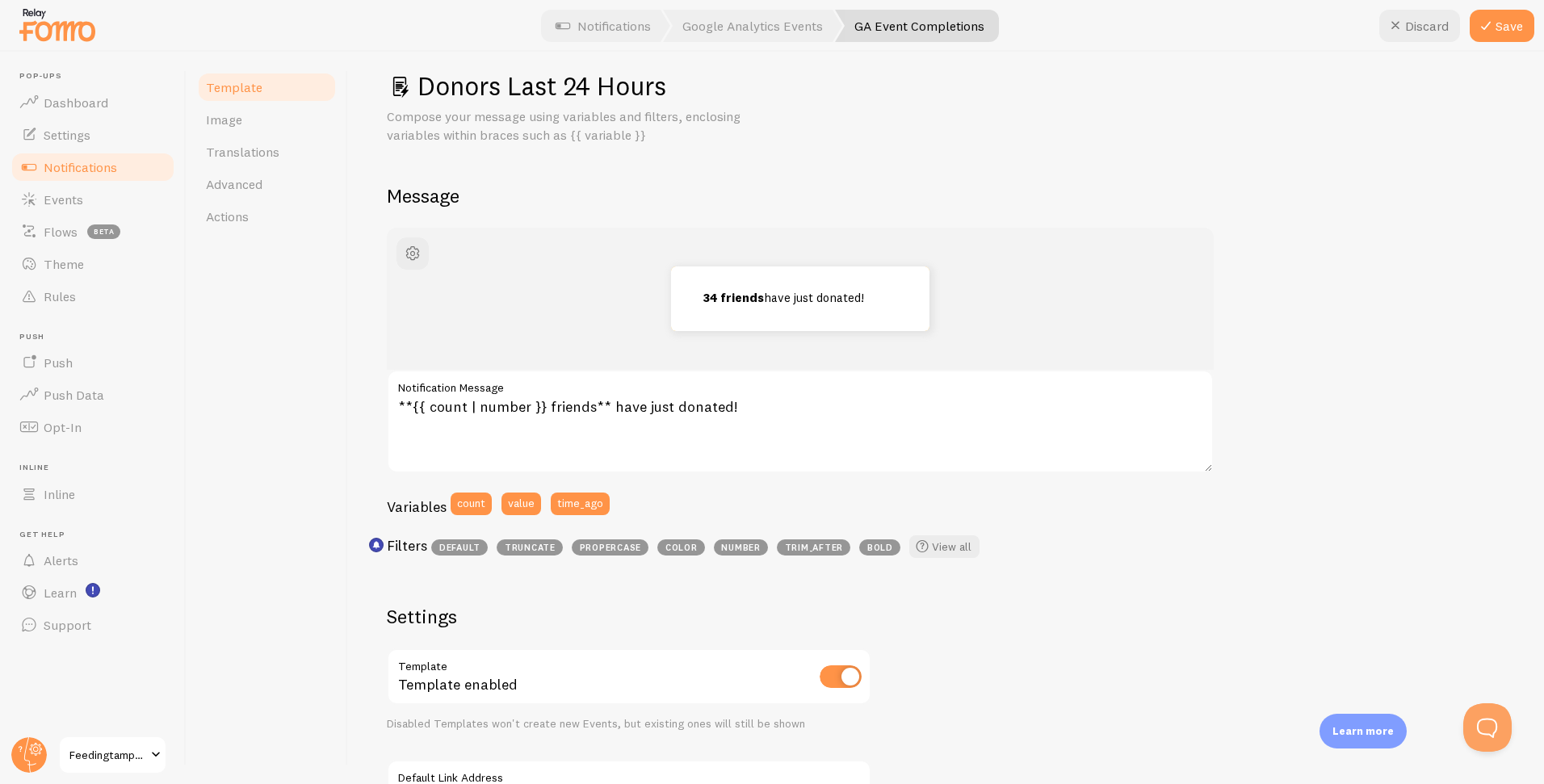
drag, startPoint x: 1486, startPoint y: 28, endPoint x: 1460, endPoint y: 34, distance: 26.7
click at [1486, 28] on icon at bounding box center [1485, 26] width 20 height 20
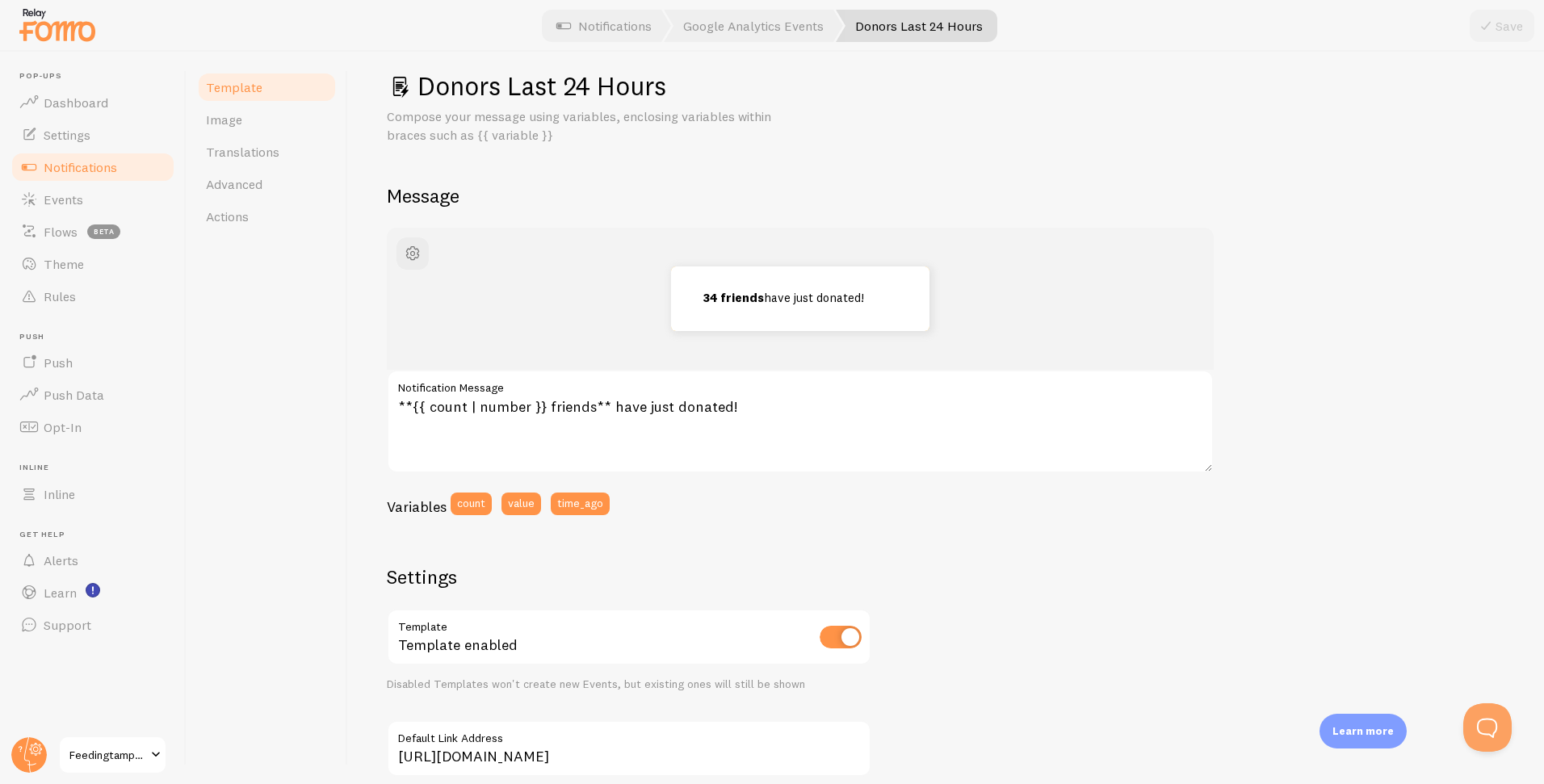
click at [1349, 290] on div "34 friends have just donated! **{{ count | number }} friends** have just donate…" at bounding box center [945, 653] width 1118 height 851
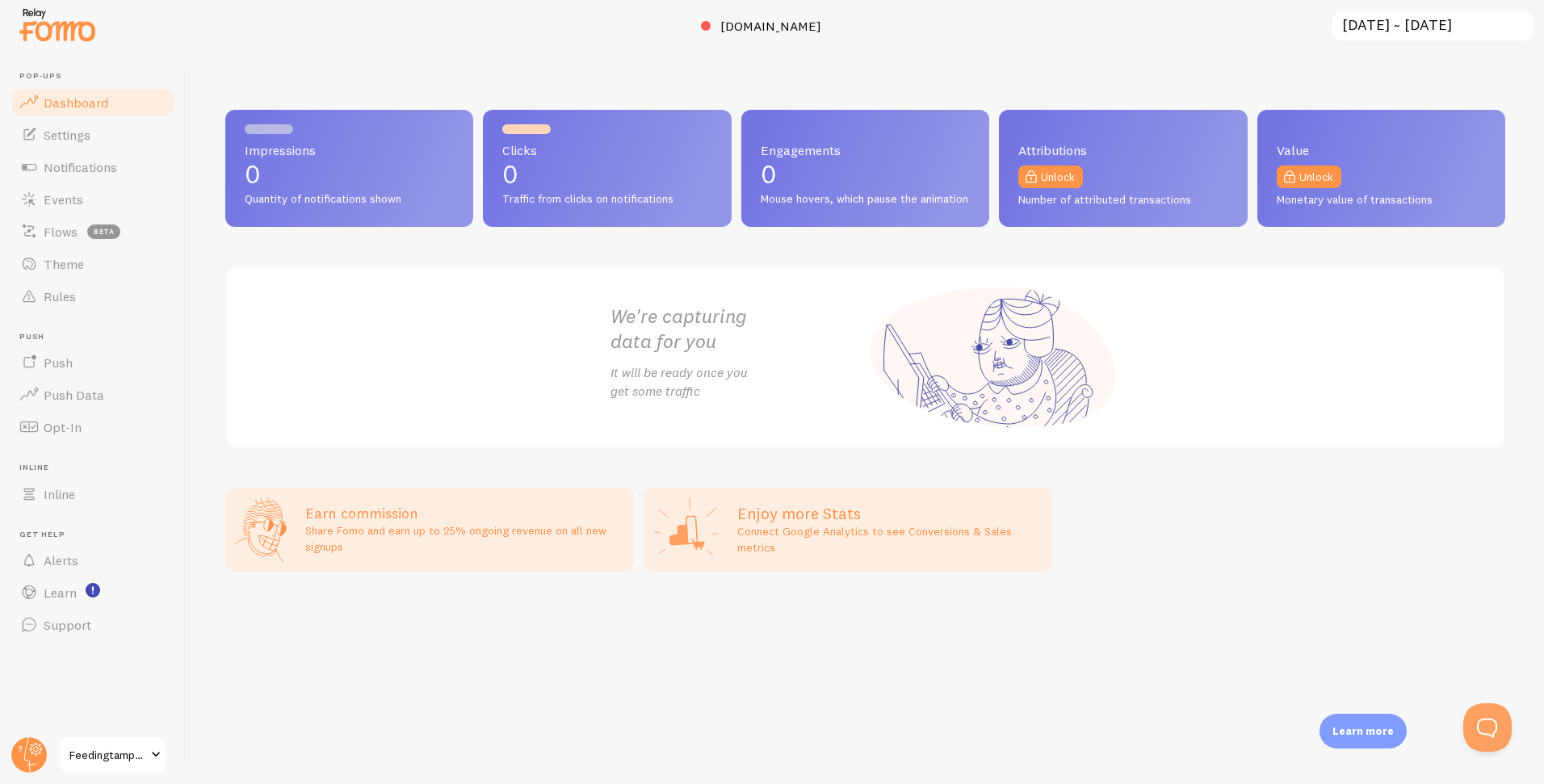
click at [840, 524] on h2 "Enjoy more Stats" at bounding box center [890, 513] width 306 height 21
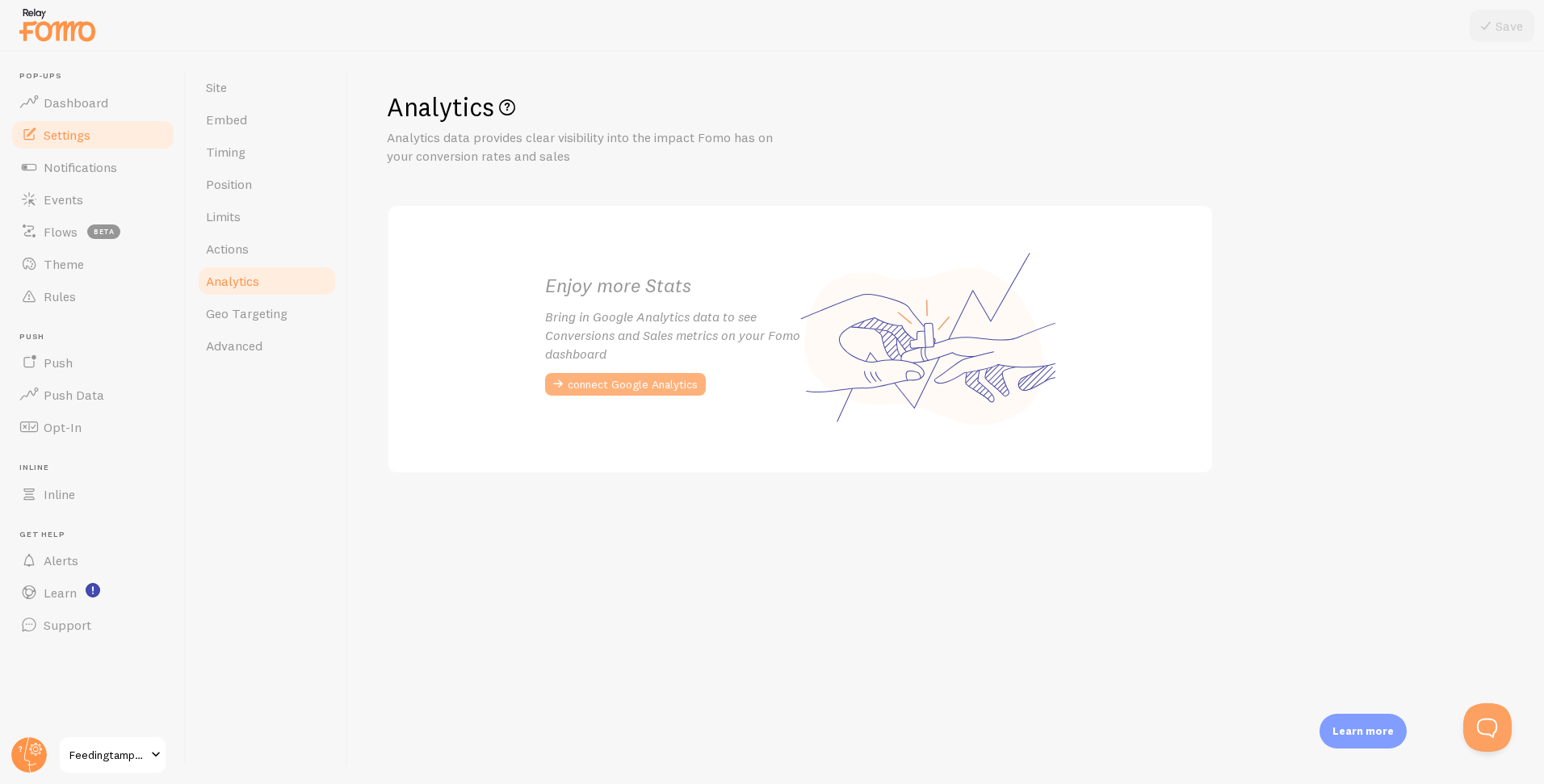
click at [649, 381] on button "connect Google Analytics" at bounding box center [625, 384] width 161 height 22
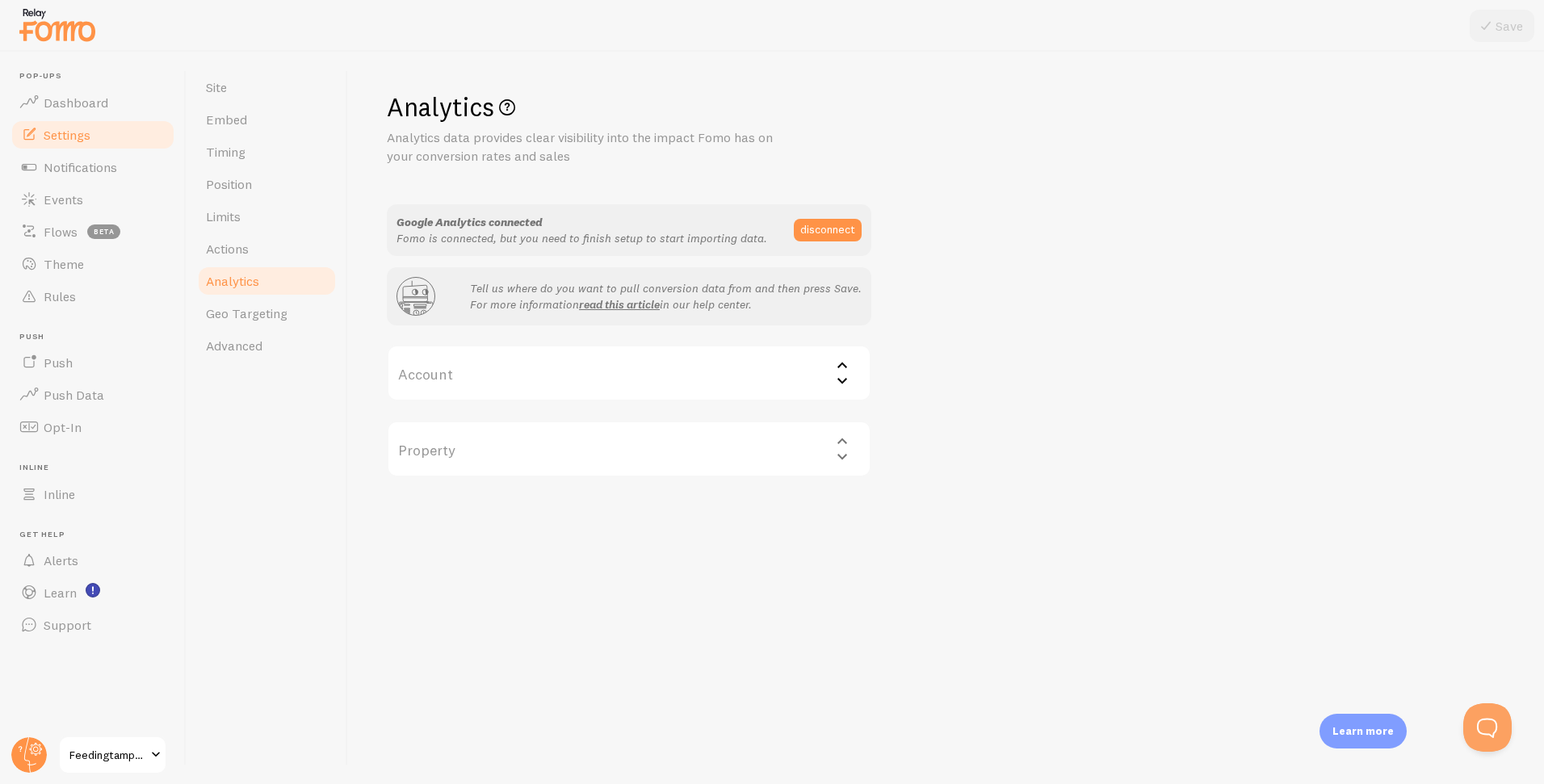
click at [765, 378] on label "Account" at bounding box center [628, 373] width 485 height 57
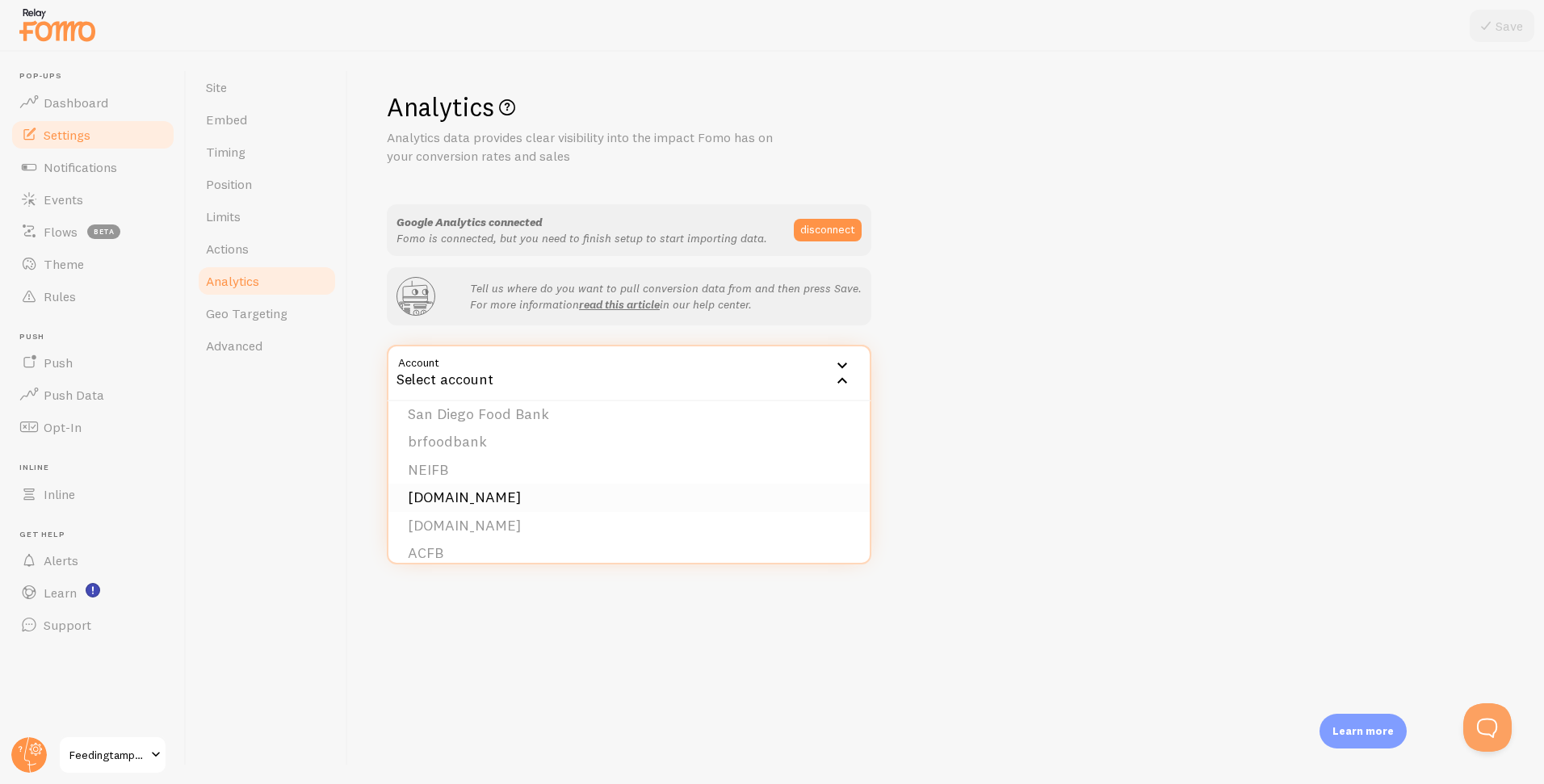
click at [621, 497] on li "feedingamericatampabay.org" at bounding box center [628, 497] width 481 height 28
click at [696, 448] on label "Property" at bounding box center [628, 449] width 485 height 57
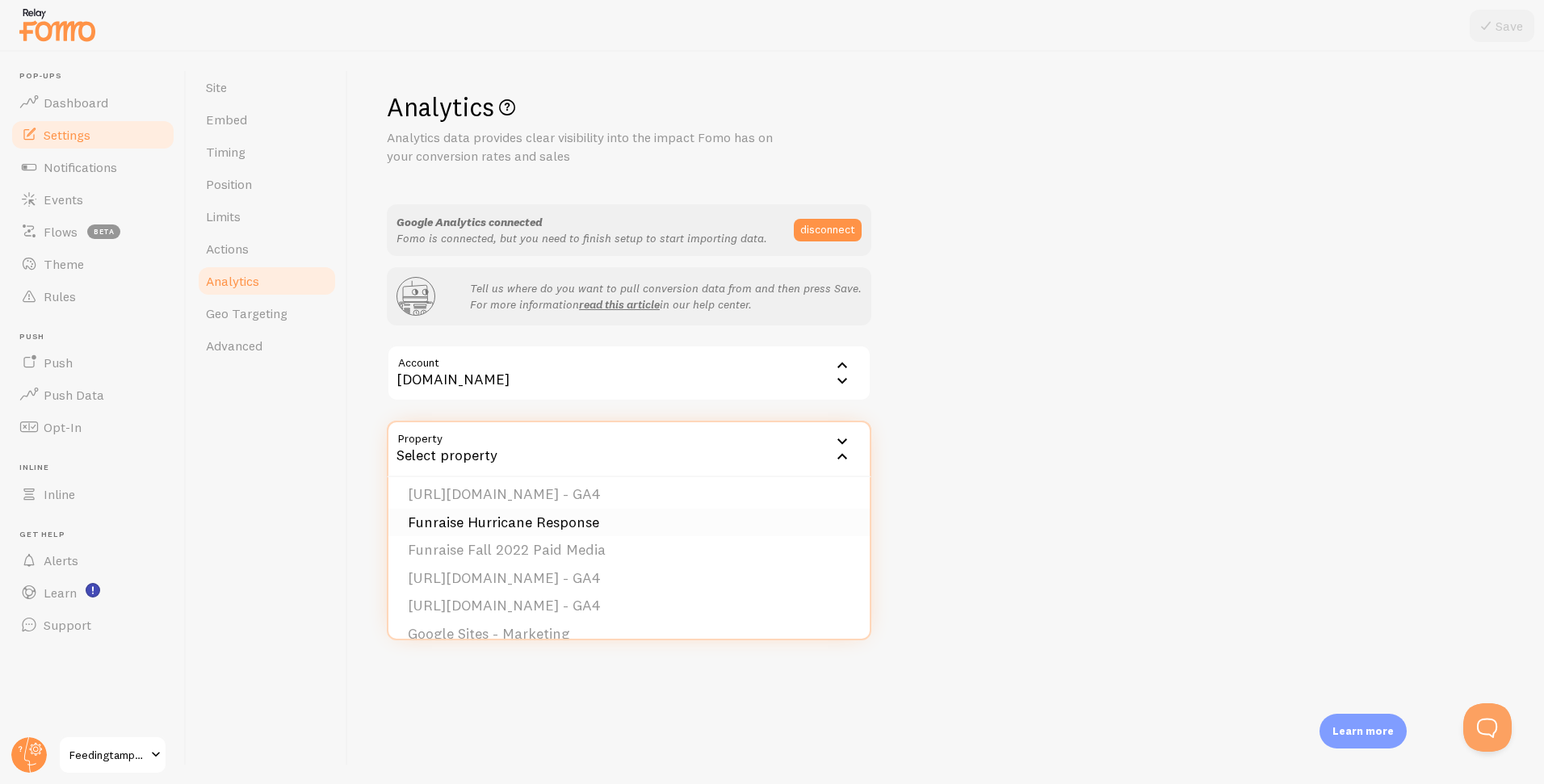
scroll to position [0, 0]
click at [676, 526] on li "http://feedingamericatampabay.org - GA4" at bounding box center [628, 528] width 481 height 28
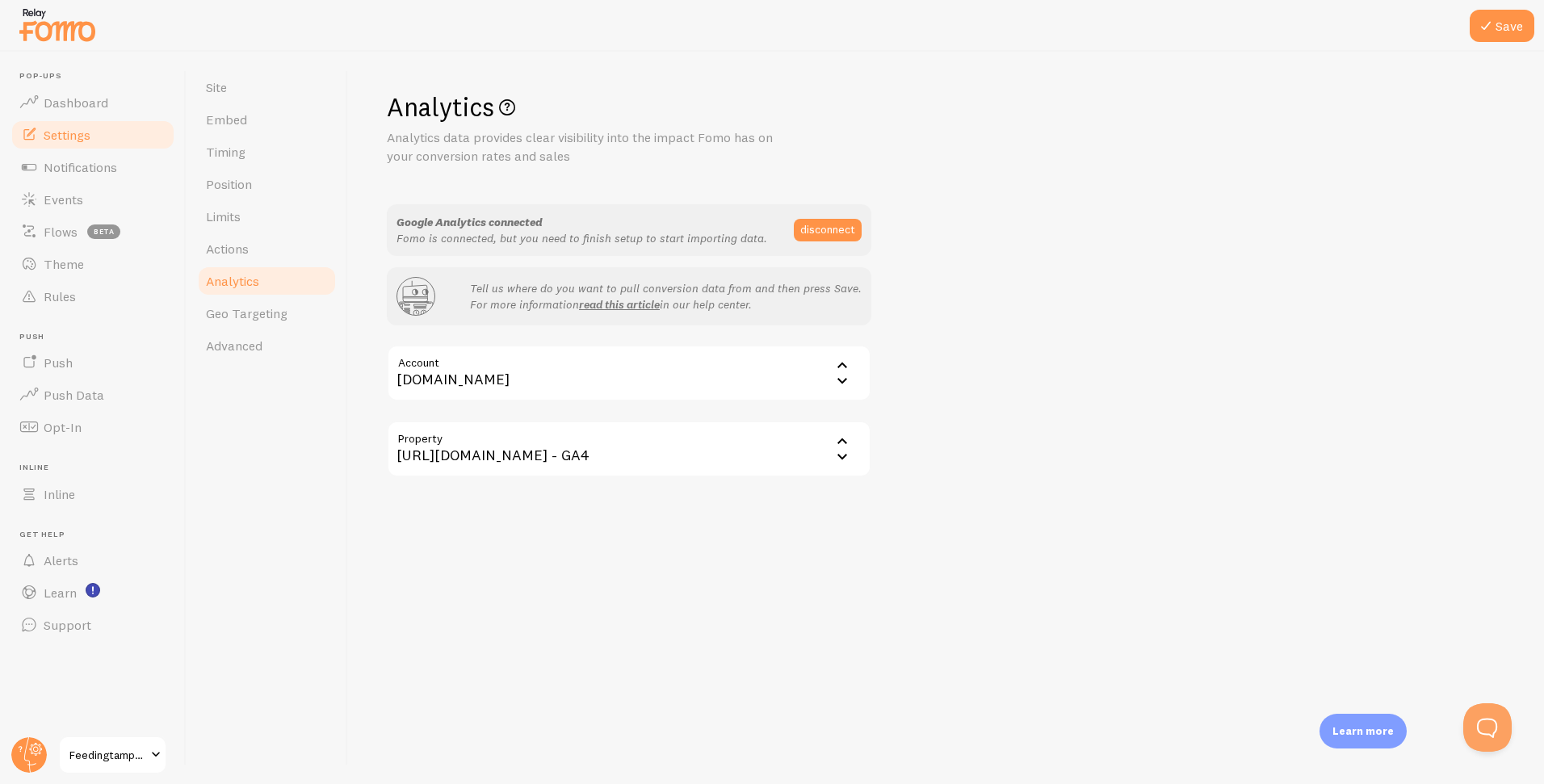
drag, startPoint x: 848, startPoint y: 526, endPoint x: 900, endPoint y: 521, distance: 52.2
click at [848, 526] on div "Analytics Analytics data provides clear visibility into the impact Fomo has on …" at bounding box center [945, 417] width 1195 height 732
click at [1499, 26] on button "Save" at bounding box center [1501, 26] width 65 height 33
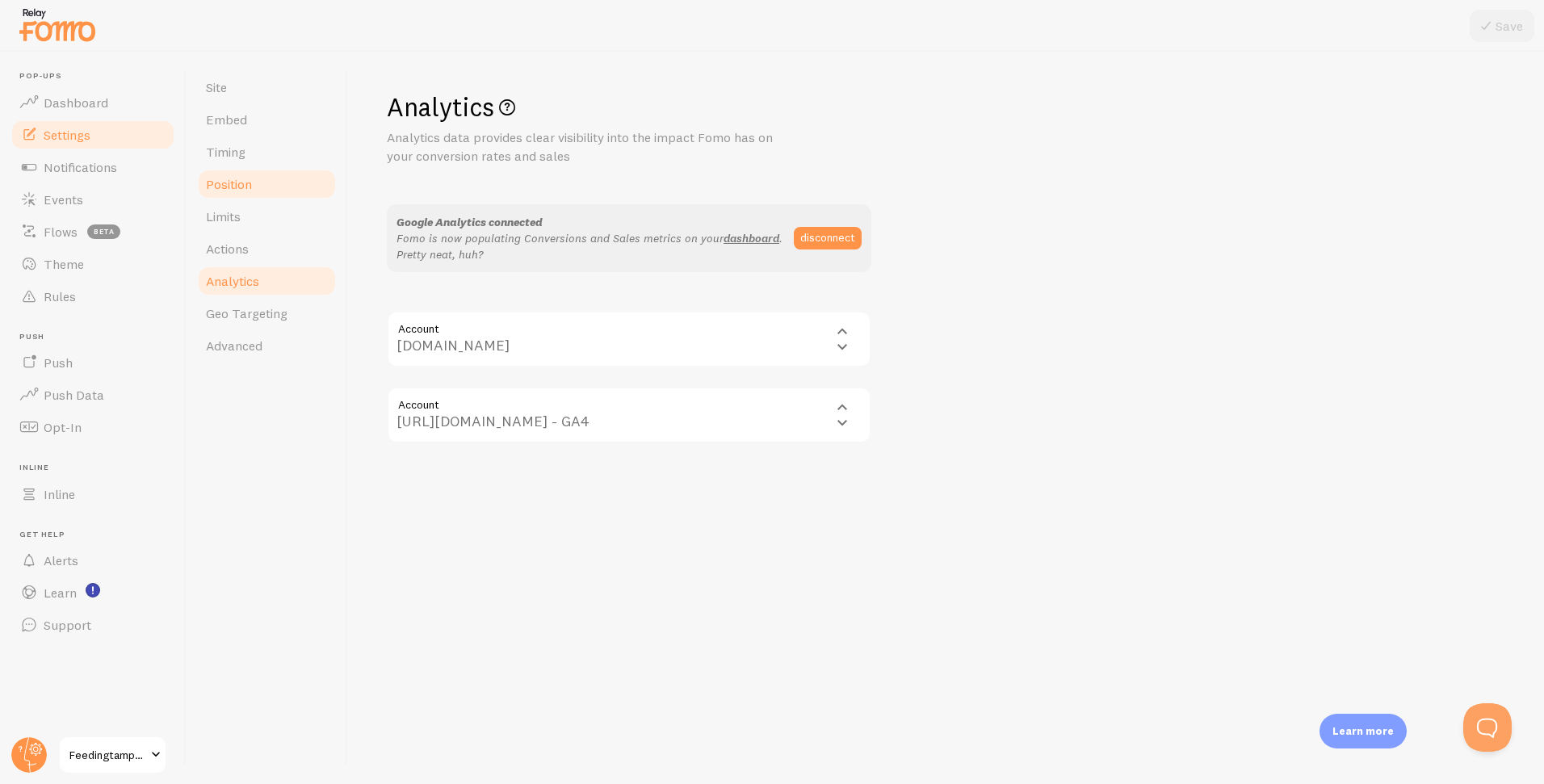
click at [240, 187] on span "Position" at bounding box center [228, 184] width 46 height 16
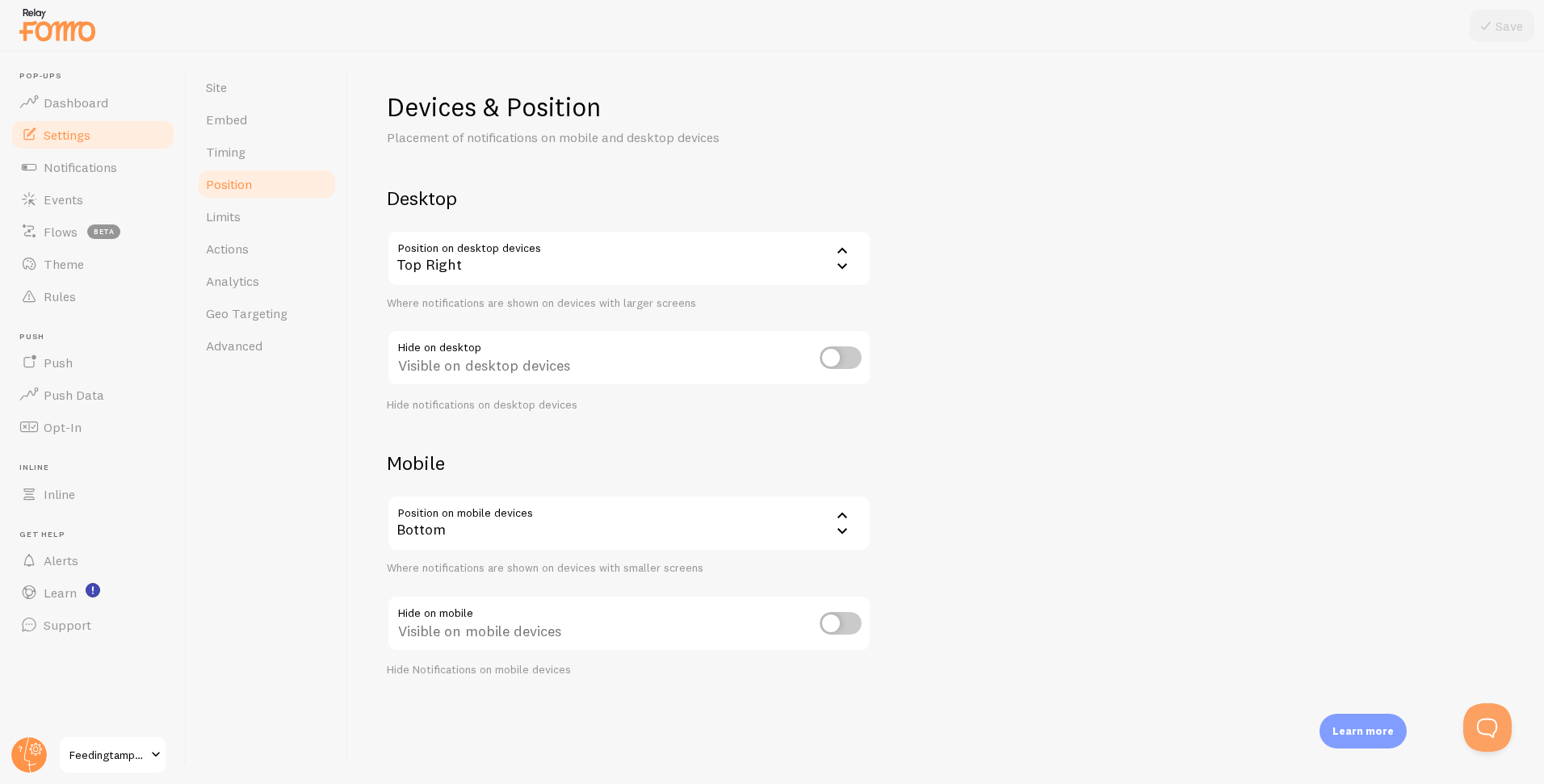
click at [982, 170] on div "Devices & Position Placement of notifications on mobile and desktop devices Des…" at bounding box center [945, 384] width 1118 height 587
click at [232, 212] on span "Limits" at bounding box center [223, 216] width 34 height 16
